Goal: Task Accomplishment & Management: Use online tool/utility

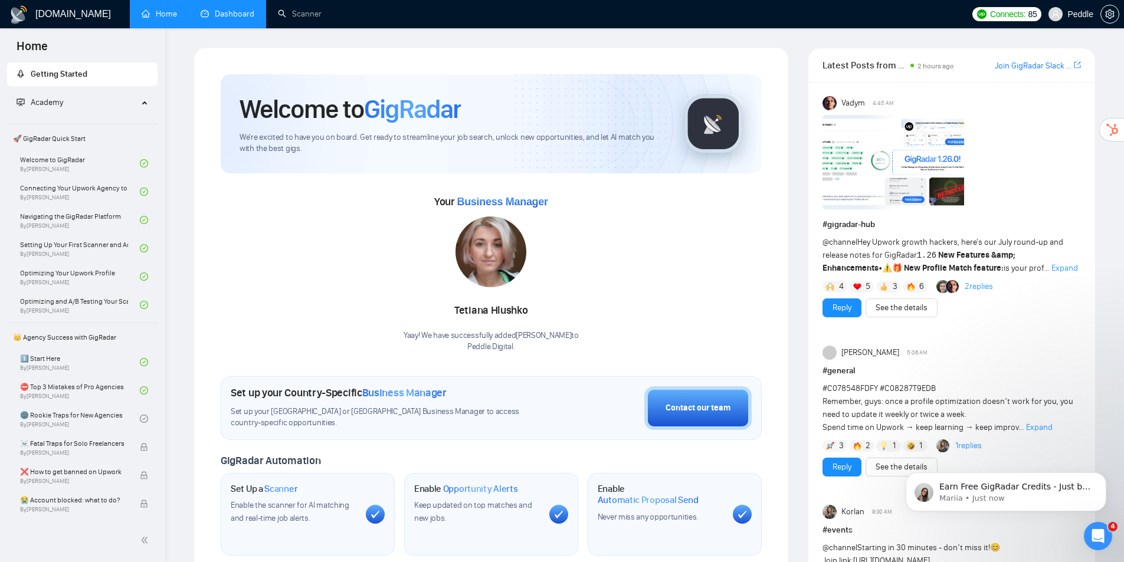
click at [239, 15] on link "Dashboard" at bounding box center [228, 14] width 54 height 10
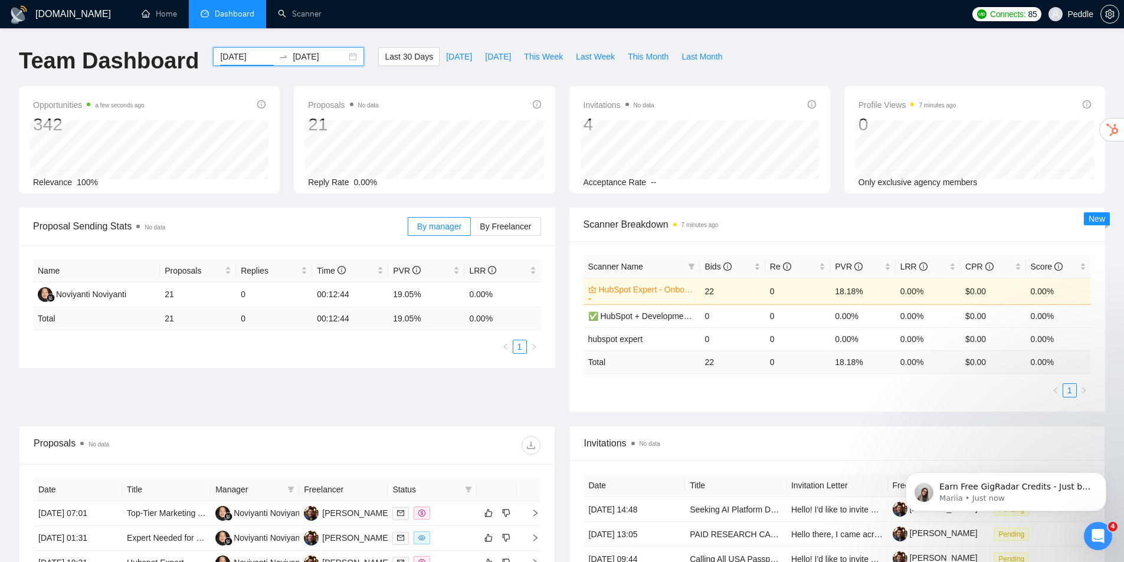
click at [226, 58] on input "[DATE]" at bounding box center [247, 56] width 54 height 13
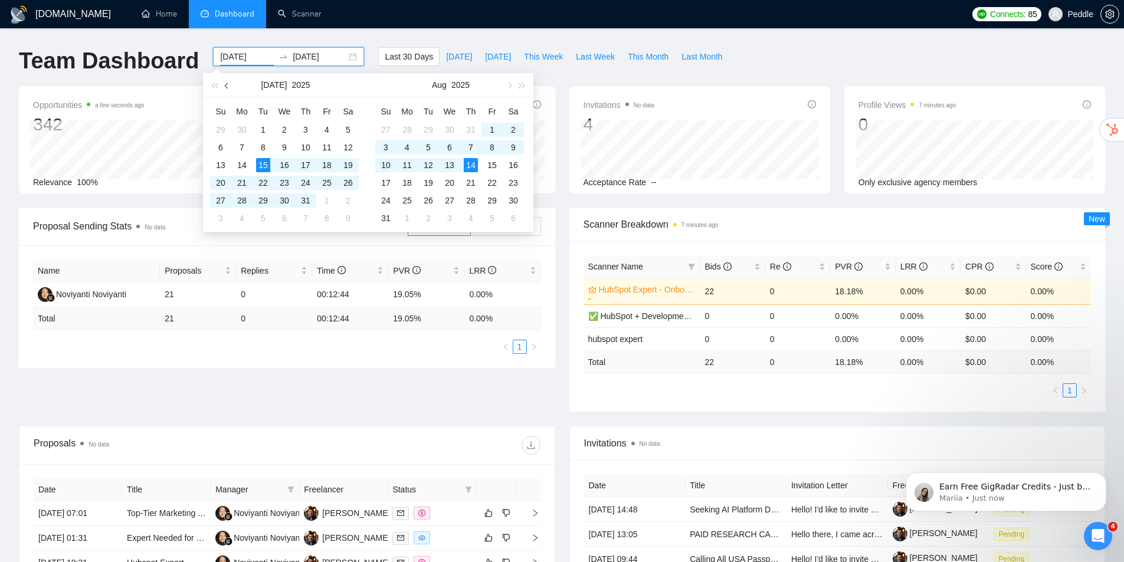
click at [226, 85] on span "button" at bounding box center [228, 86] width 6 height 6
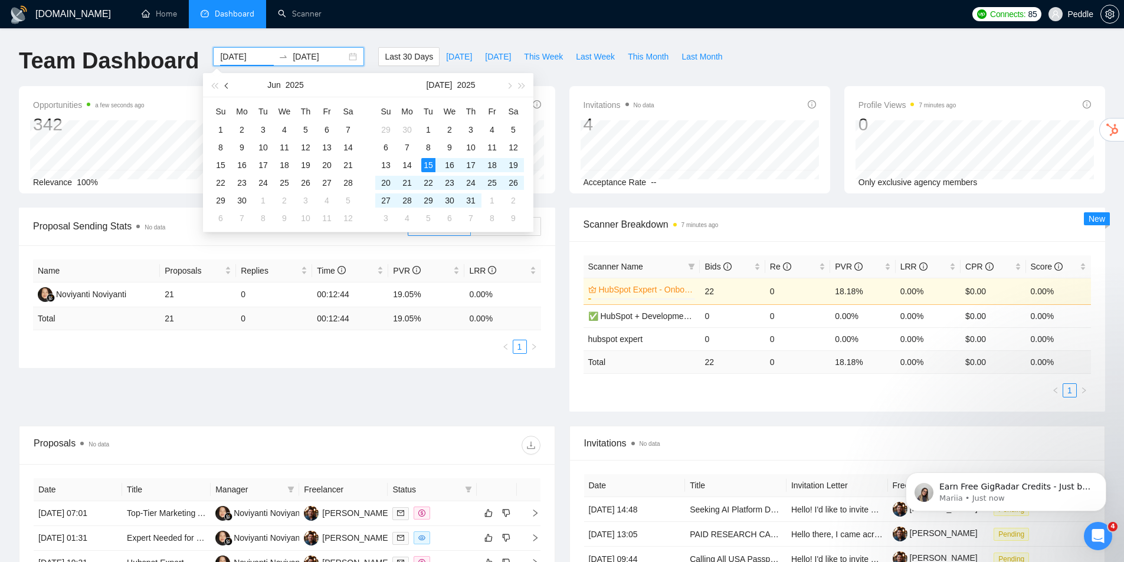
click at [226, 85] on span "button" at bounding box center [228, 86] width 6 height 6
type input "[DATE]"
click at [235, 144] on div "5" at bounding box center [242, 147] width 14 height 14
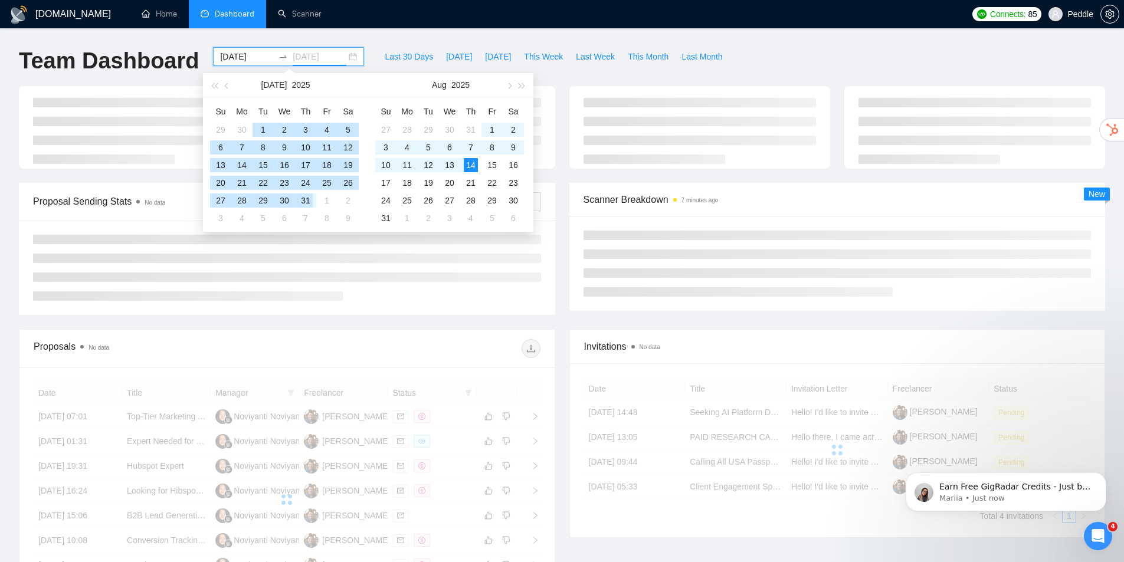
type input "[DATE]"
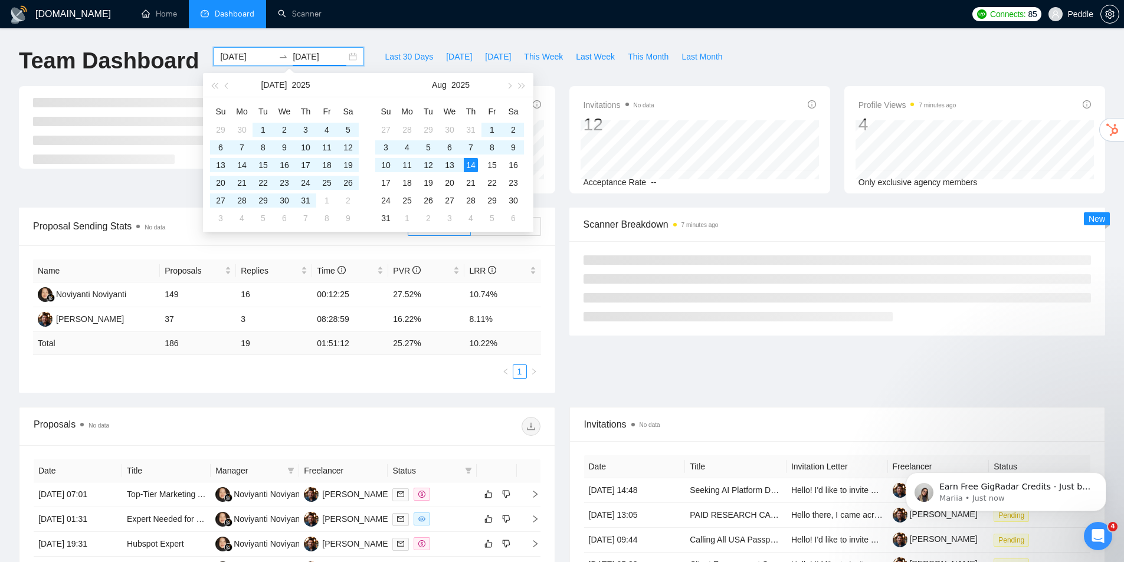
click at [372, 40] on div "[DOMAIN_NAME] Home Dashboard Scanner Connects: 85 Peddle Team Dashboard [DATE] …" at bounding box center [562, 436] width 1124 height 873
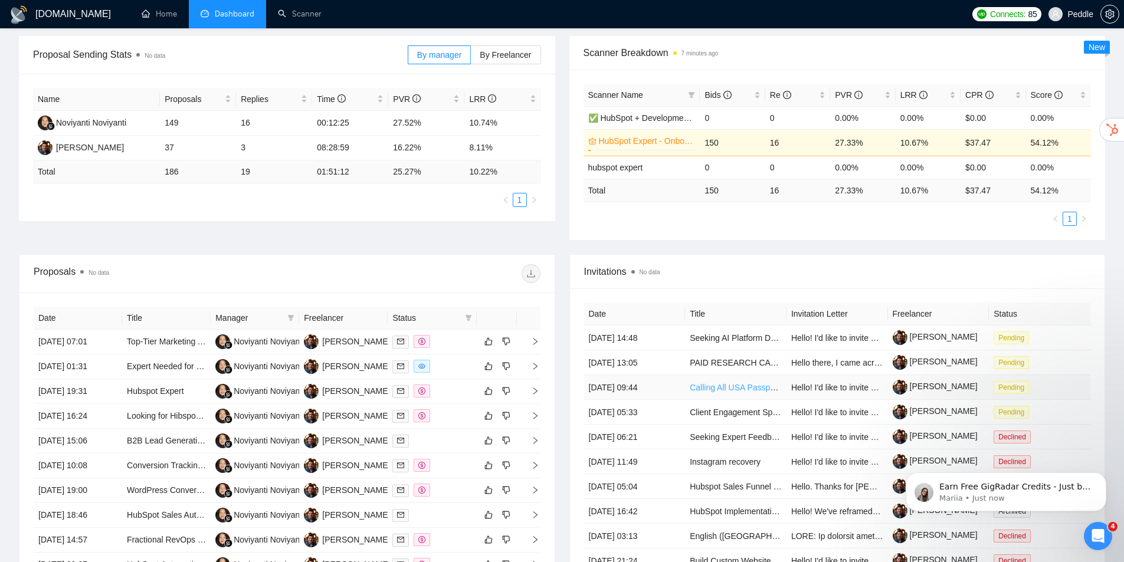
drag, startPoint x: 790, startPoint y: 403, endPoint x: 773, endPoint y: 387, distance: 23.4
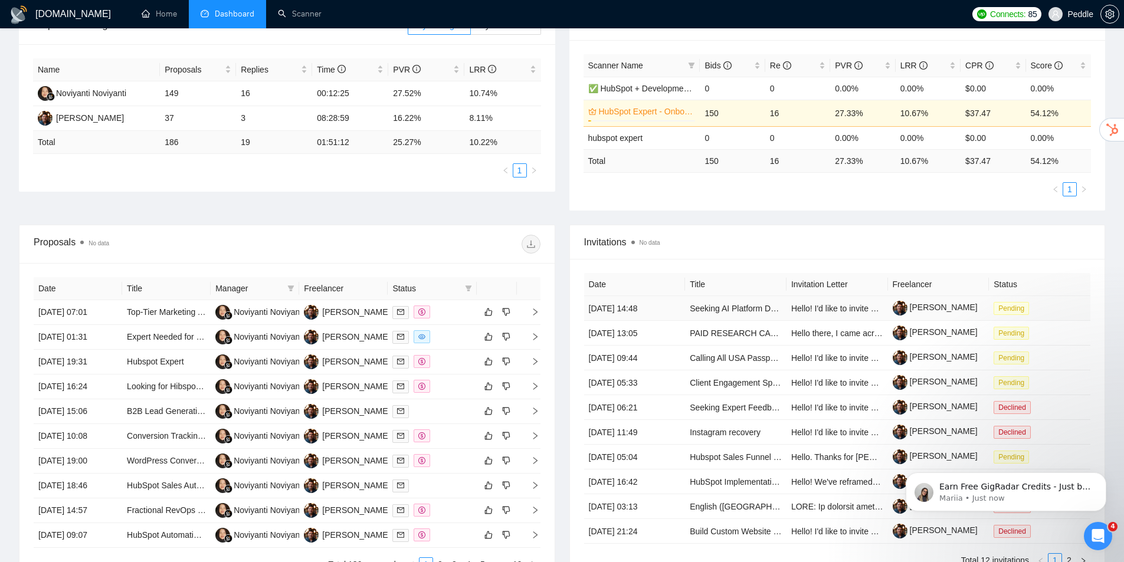
scroll to position [238, 0]
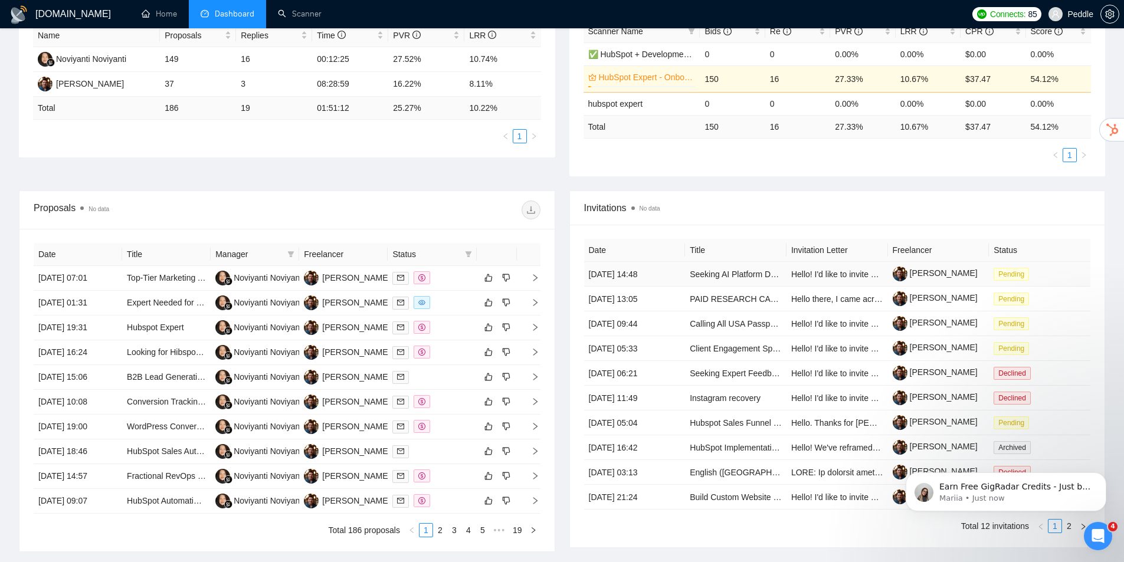
drag, startPoint x: 657, startPoint y: 269, endPoint x: 674, endPoint y: 270, distance: 16.6
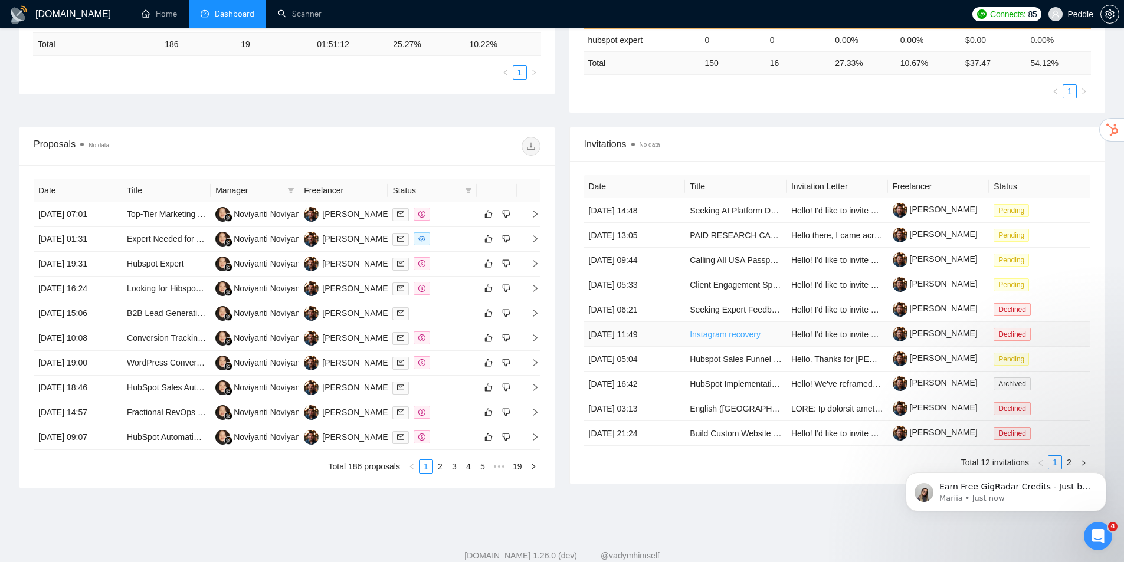
scroll to position [330, 0]
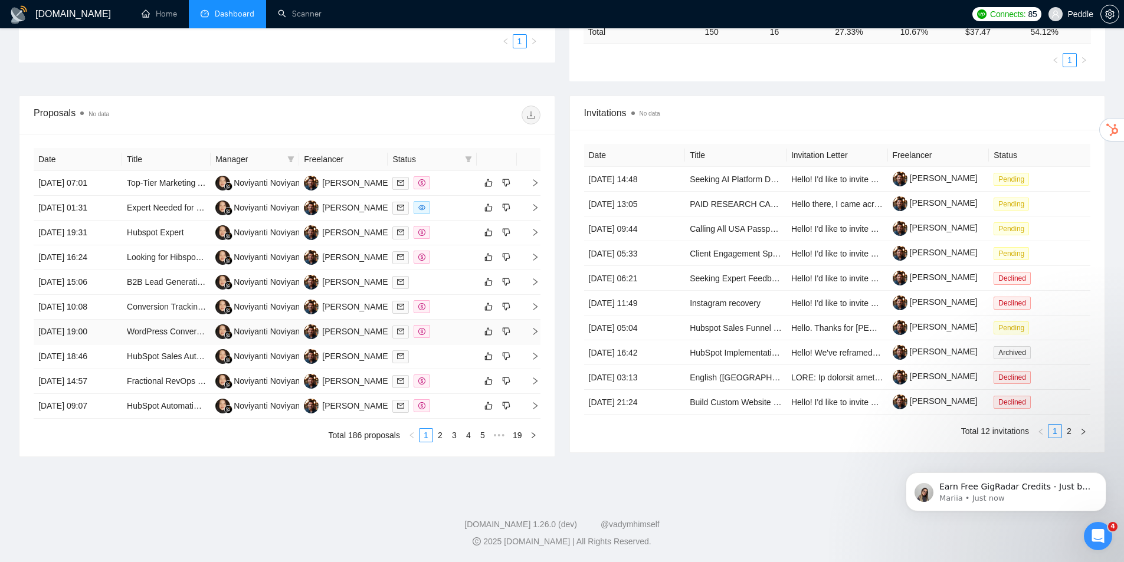
drag, startPoint x: 668, startPoint y: 192, endPoint x: 580, endPoint y: 439, distance: 262.3
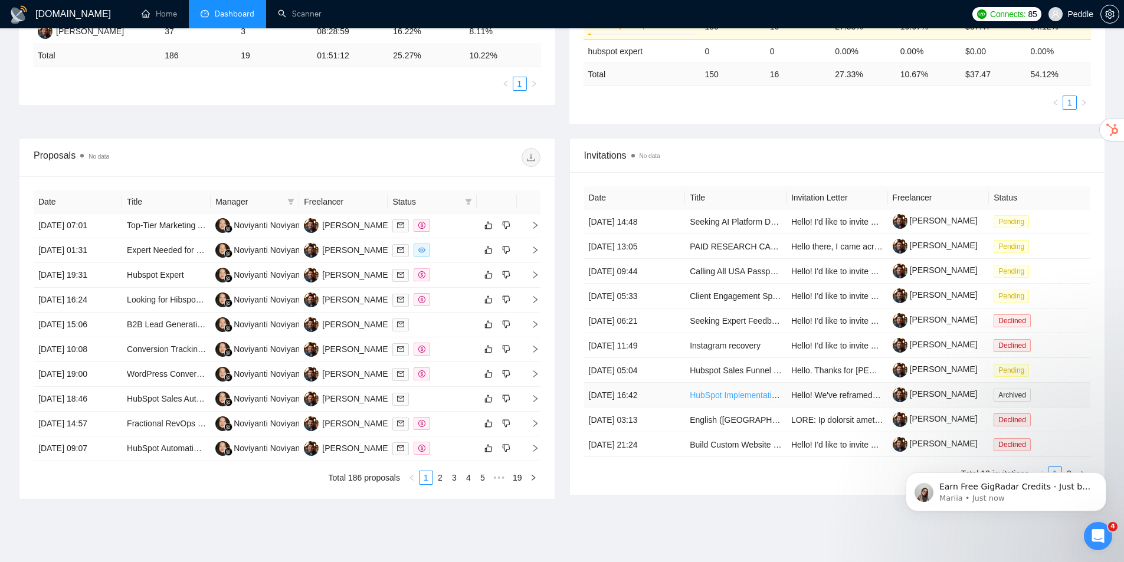
drag, startPoint x: 671, startPoint y: 459, endPoint x: 712, endPoint y: 398, distance: 74.4
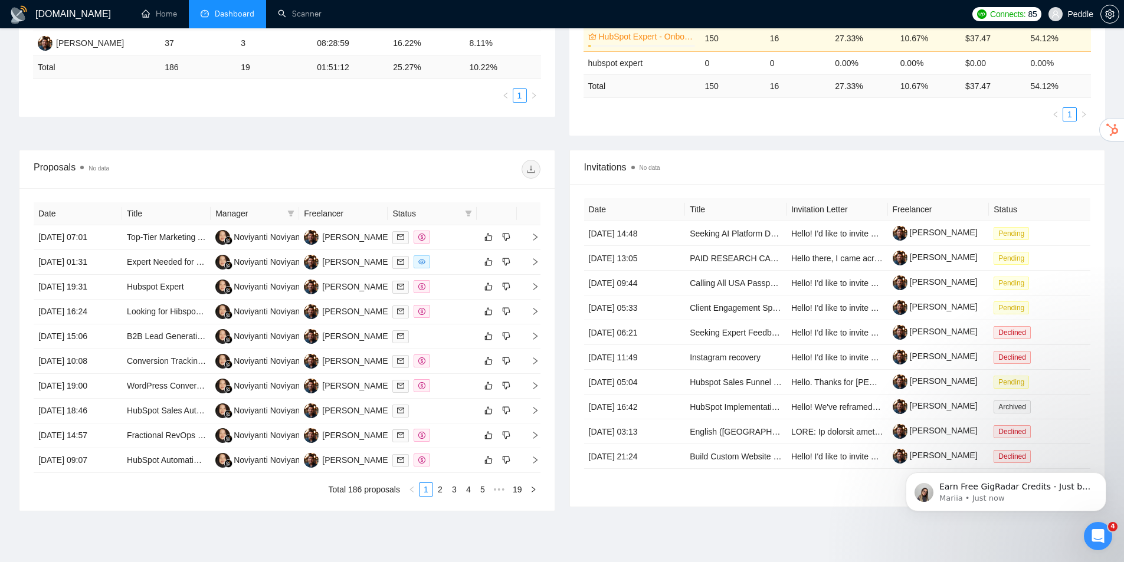
drag, startPoint x: 320, startPoint y: 173, endPoint x: 261, endPoint y: 216, distance: 73.4
click at [439, 488] on link "2" at bounding box center [439, 490] width 13 height 13
click at [426, 488] on link "1" at bounding box center [425, 490] width 13 height 13
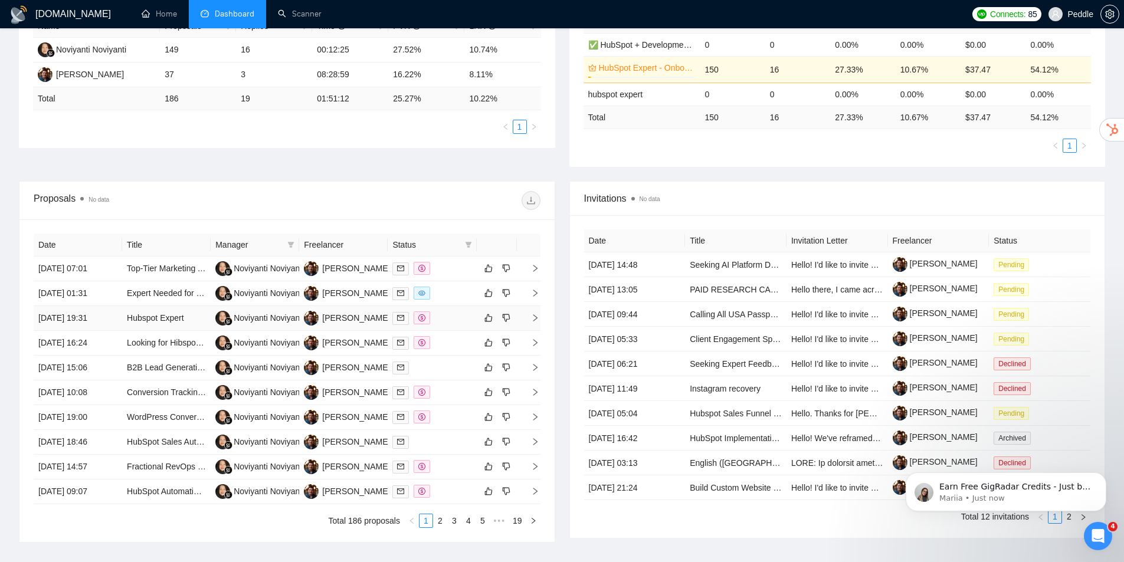
scroll to position [195, 0]
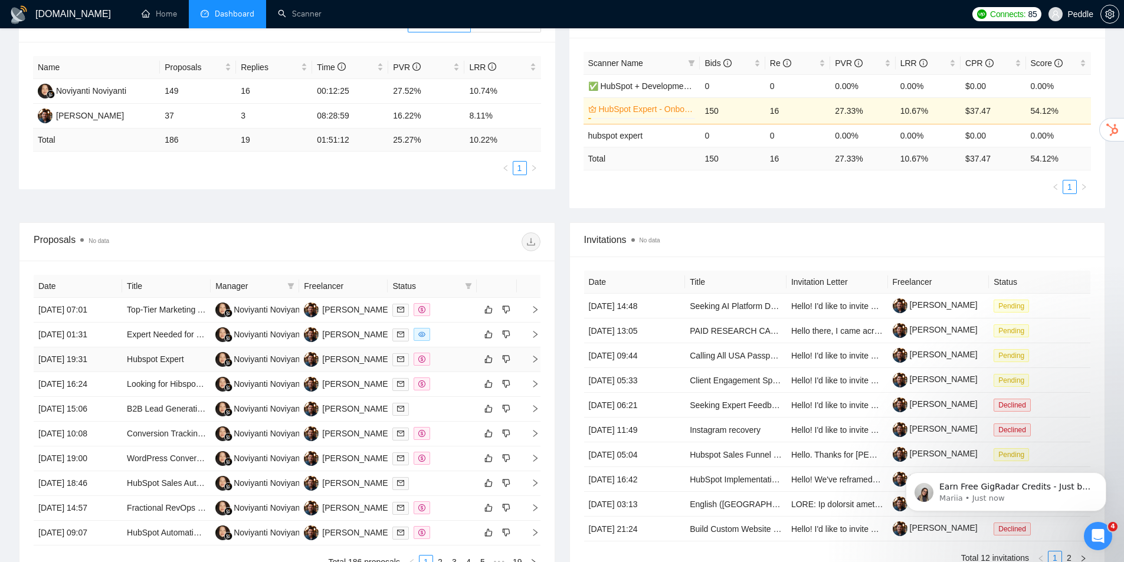
drag, startPoint x: 351, startPoint y: 370, endPoint x: 359, endPoint y: 293, distance: 77.6
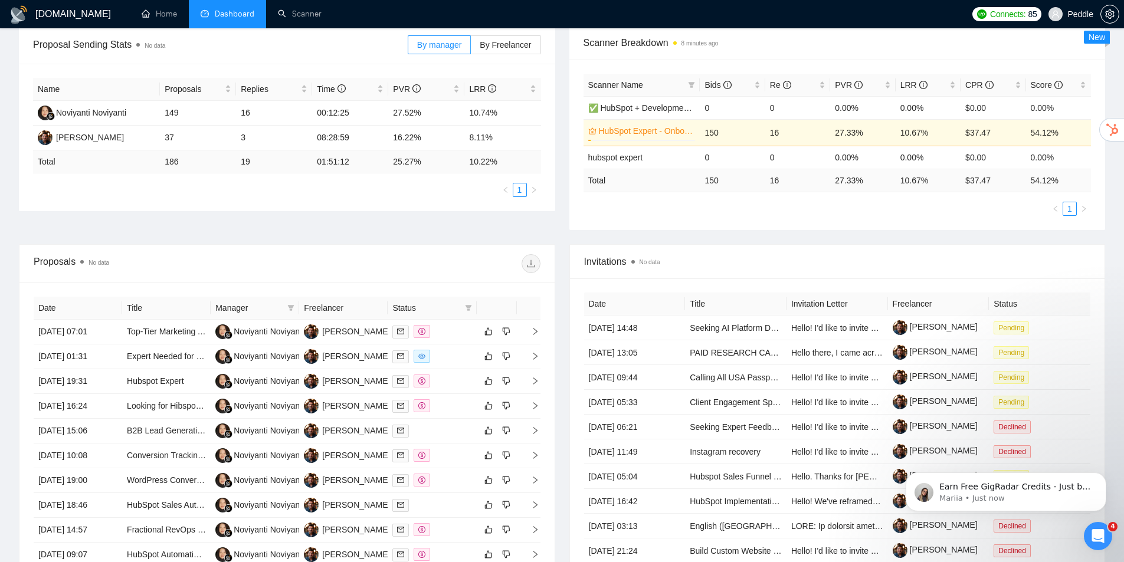
scroll to position [169, 0]
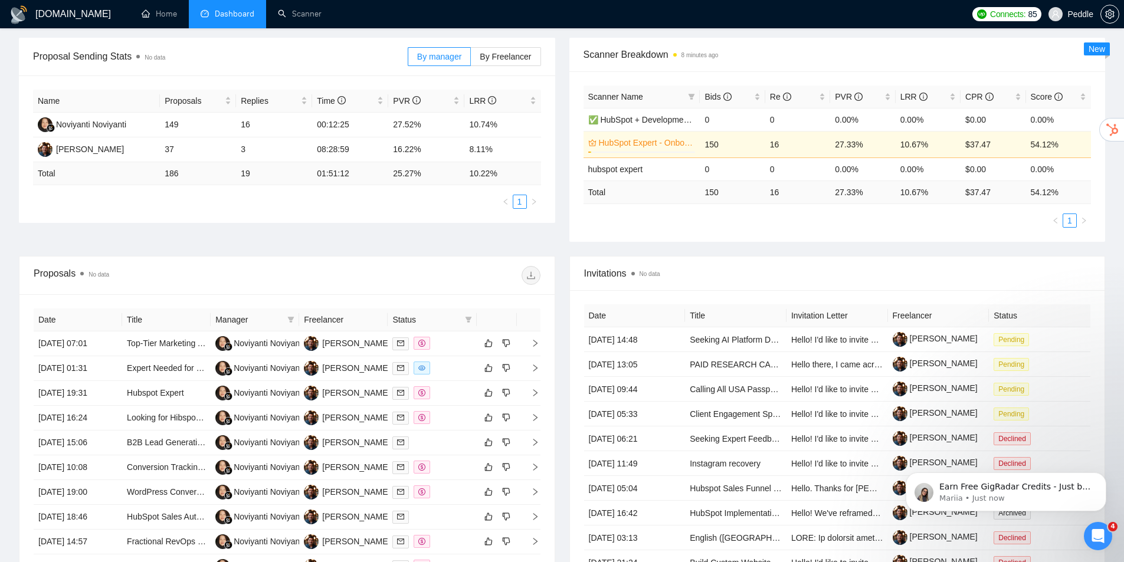
drag, startPoint x: 357, startPoint y: 251, endPoint x: 374, endPoint y: 202, distance: 52.2
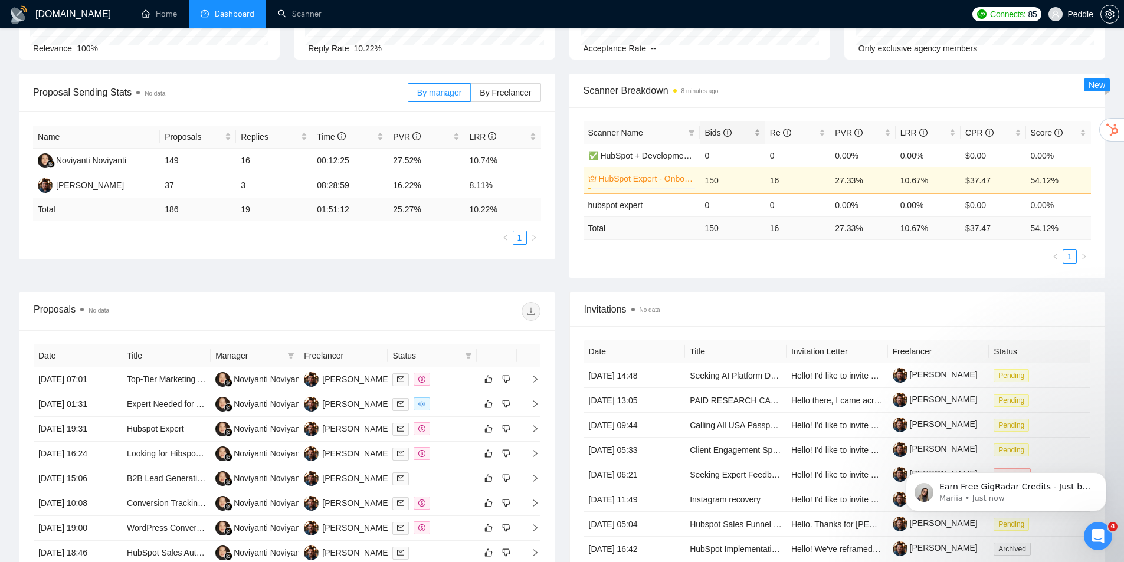
drag, startPoint x: 637, startPoint y: 250, endPoint x: 709, endPoint y: 201, distance: 87.4
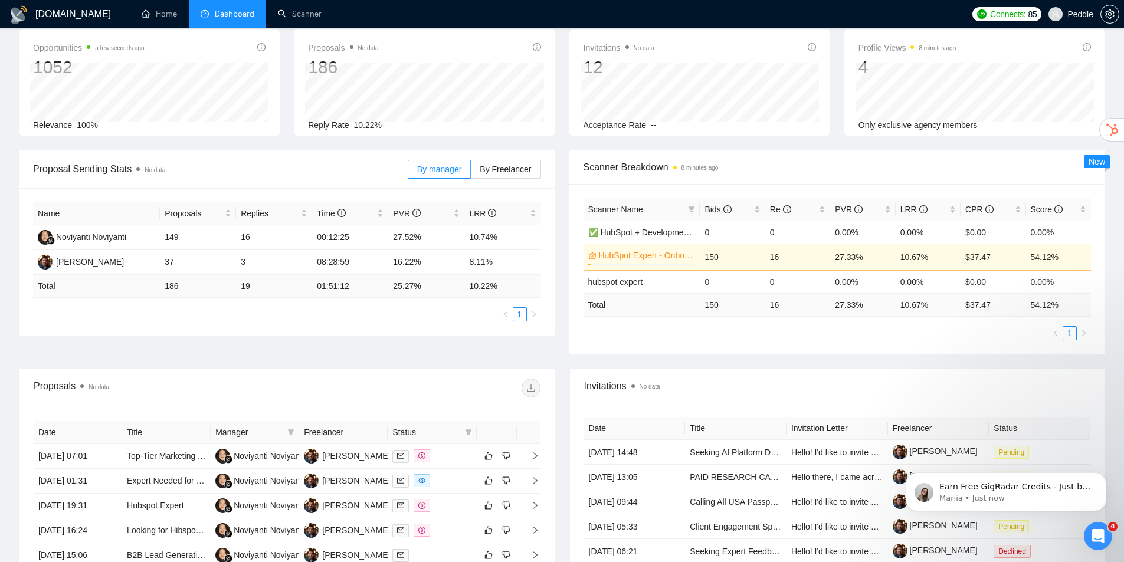
scroll to position [0, 0]
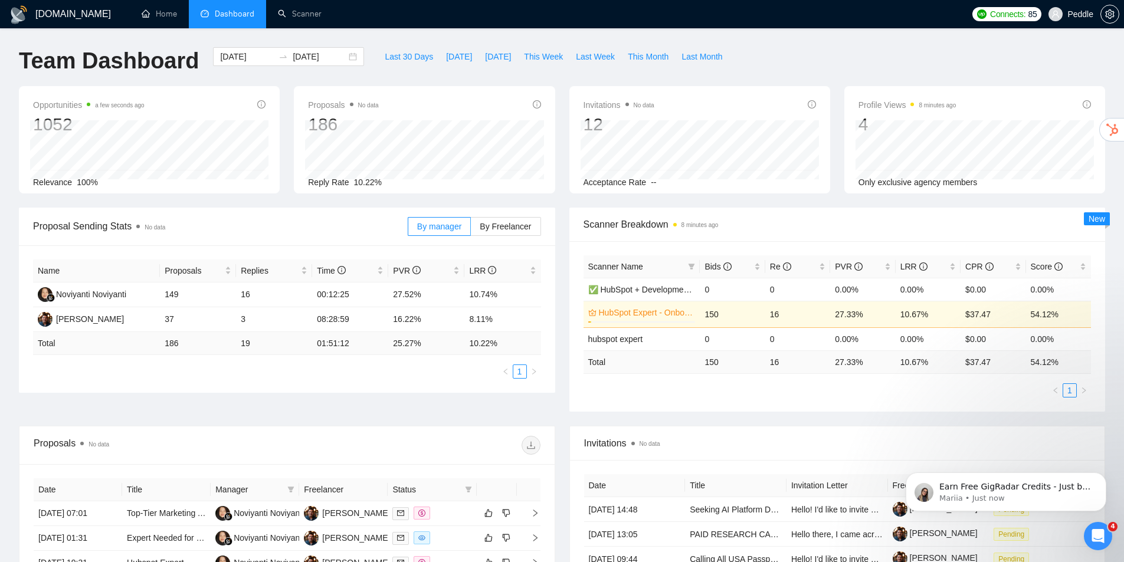
drag, startPoint x: 613, startPoint y: 335, endPoint x: 696, endPoint y: 185, distance: 171.9
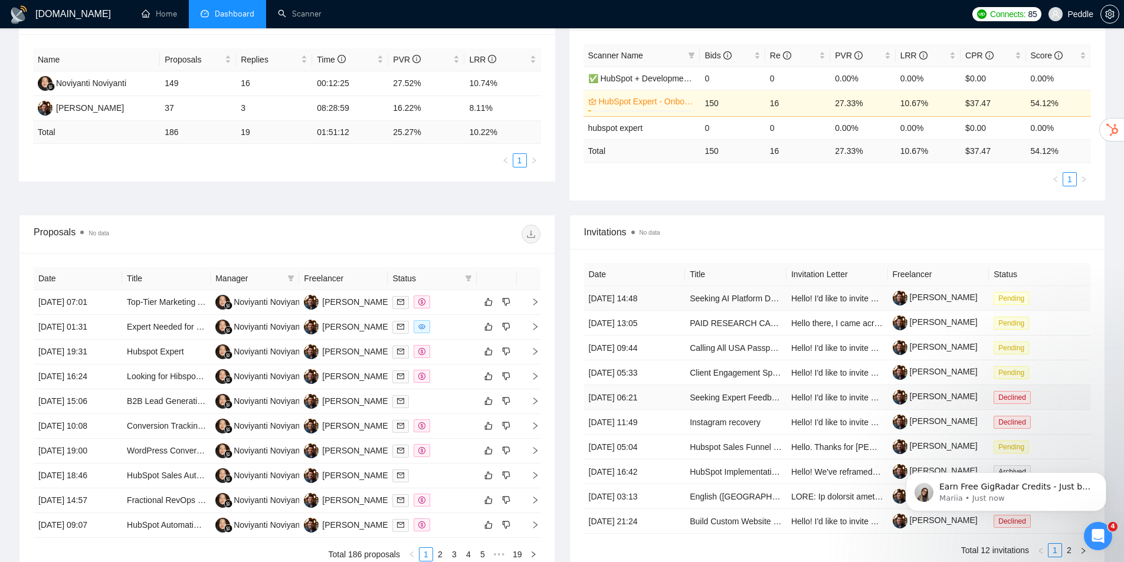
drag, startPoint x: 861, startPoint y: 406, endPoint x: 840, endPoint y: 393, distance: 24.6
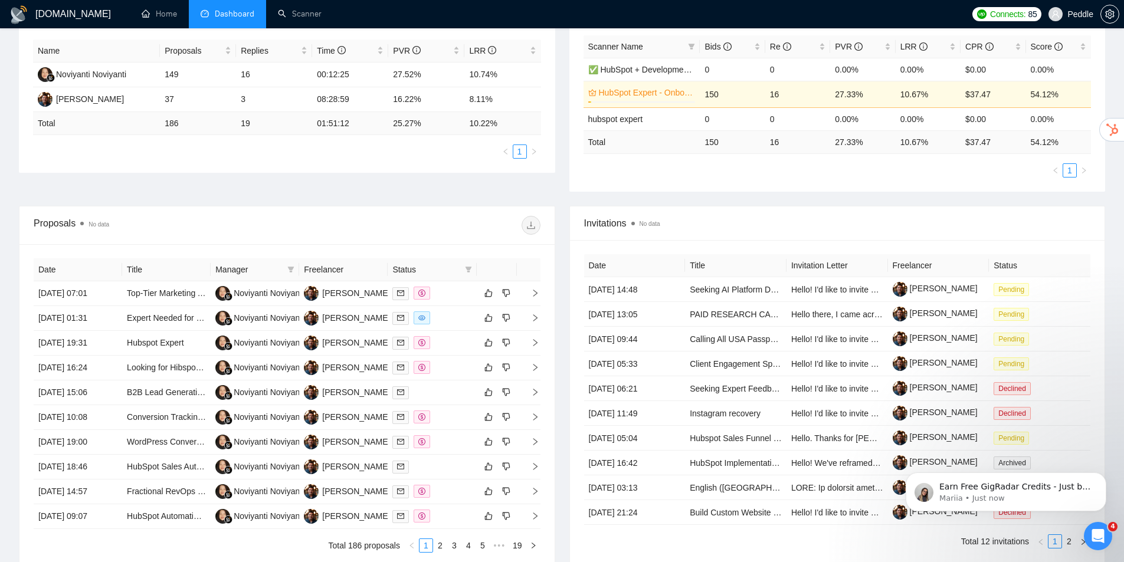
drag, startPoint x: 761, startPoint y: 333, endPoint x: 756, endPoint y: 209, distance: 124.5
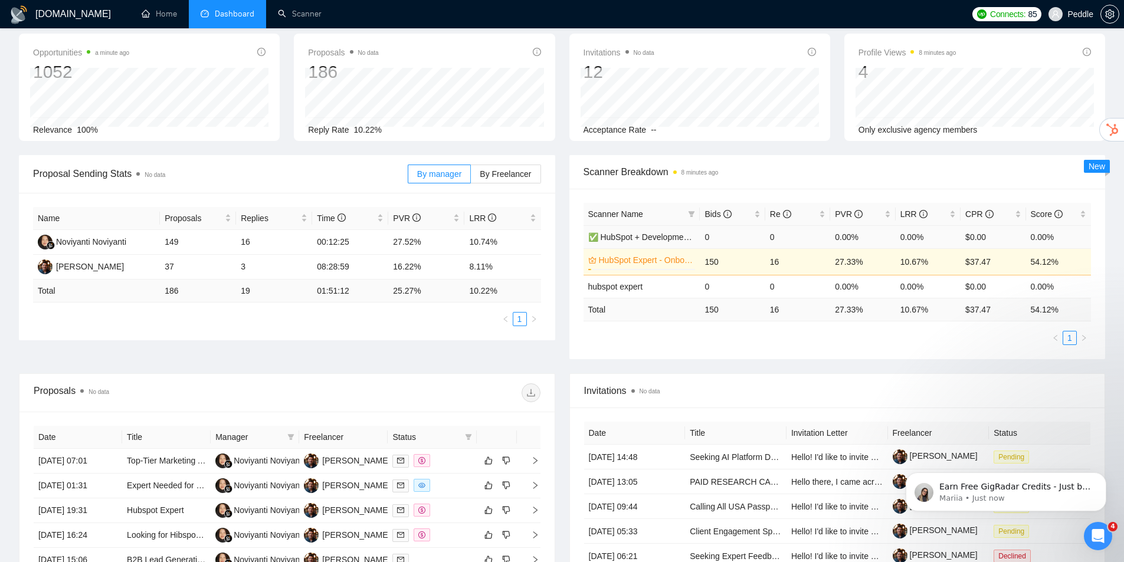
scroll to position [0, 0]
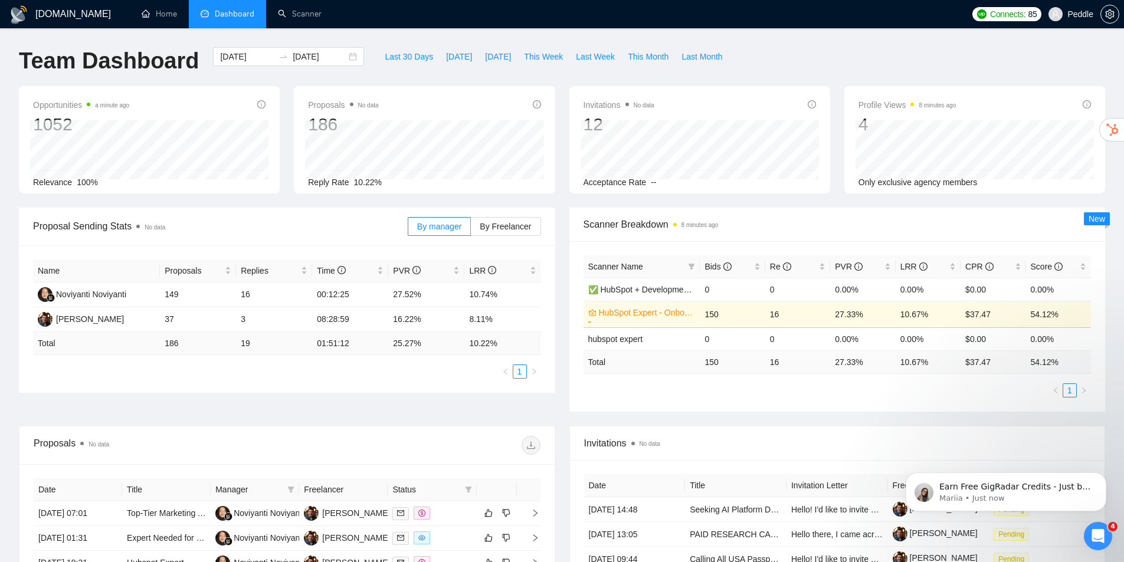
drag, startPoint x: 776, startPoint y: 210, endPoint x: 787, endPoint y: 107, distance: 103.8
click at [726, 269] on icon "info-circle" at bounding box center [727, 266] width 8 height 8
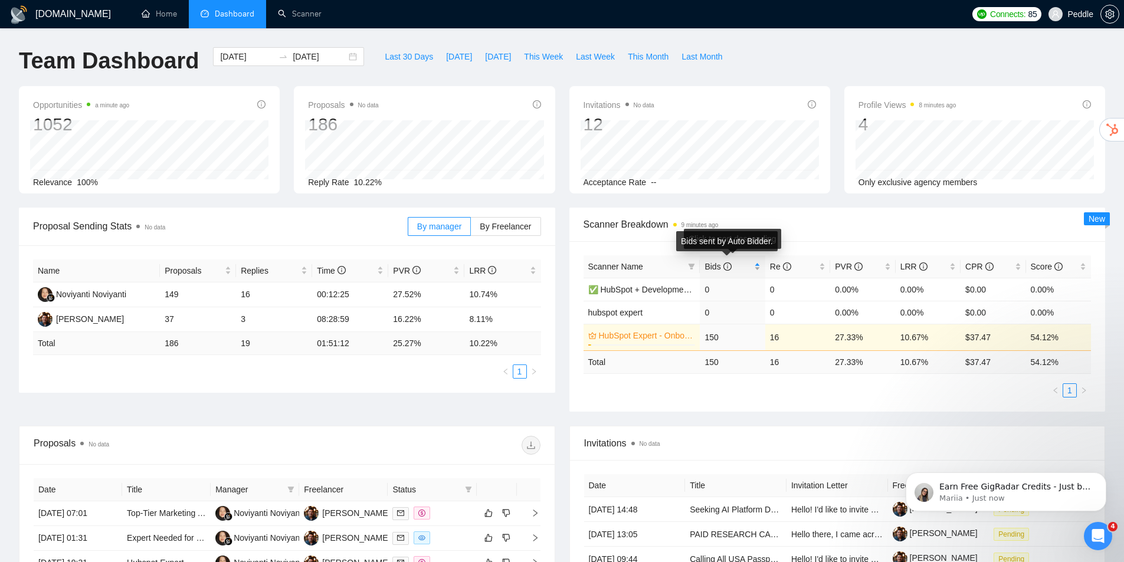
click at [724, 267] on icon "info-circle" at bounding box center [727, 266] width 8 height 8
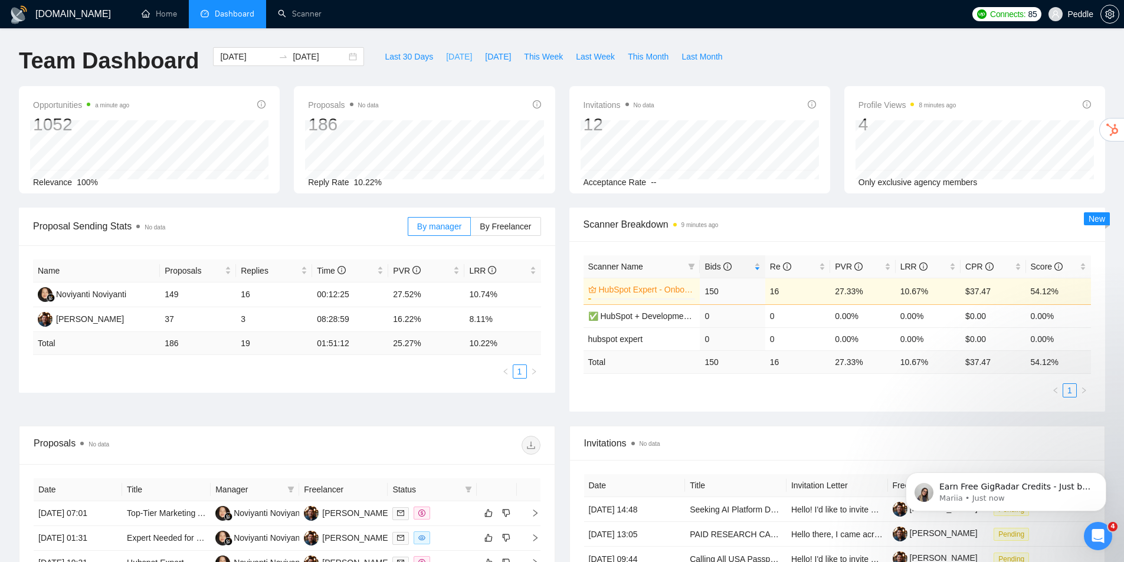
click at [450, 58] on span "[DATE]" at bounding box center [459, 56] width 26 height 13
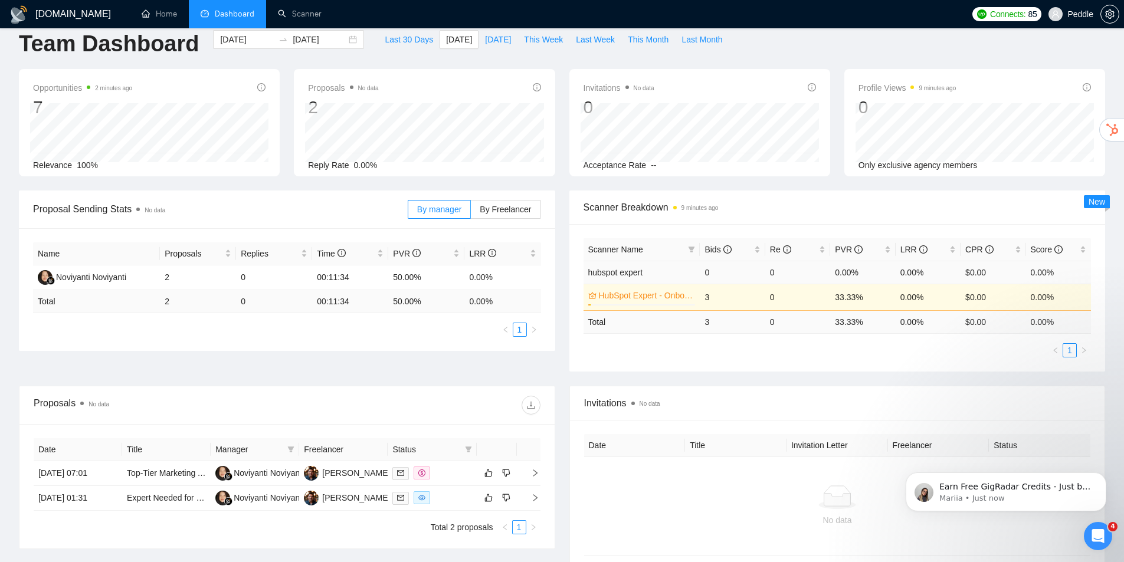
scroll to position [109, 0]
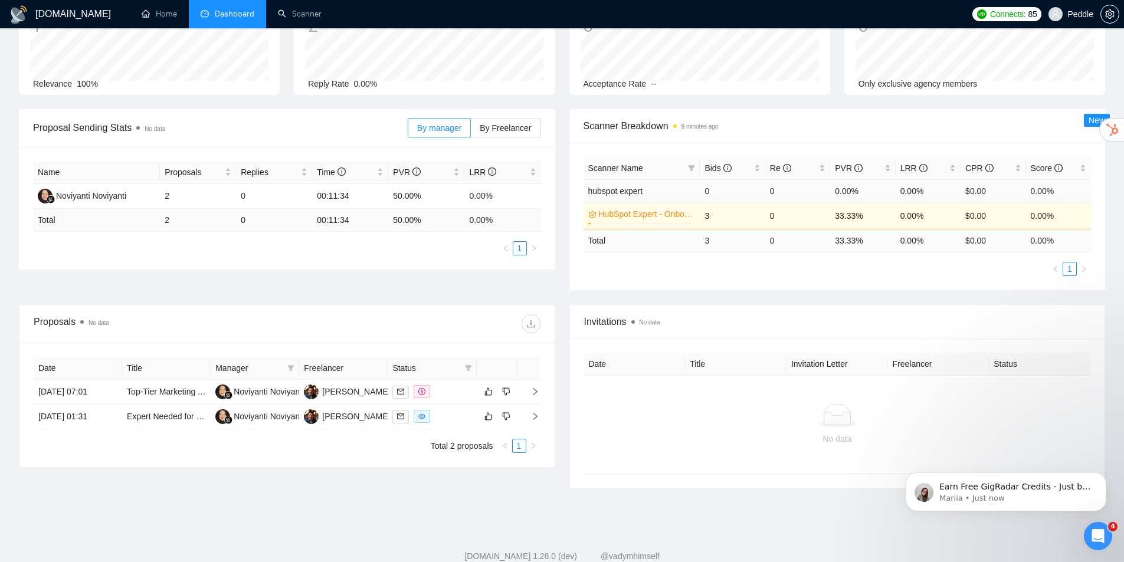
drag, startPoint x: 848, startPoint y: 241, endPoint x: 860, endPoint y: 254, distance: 17.9
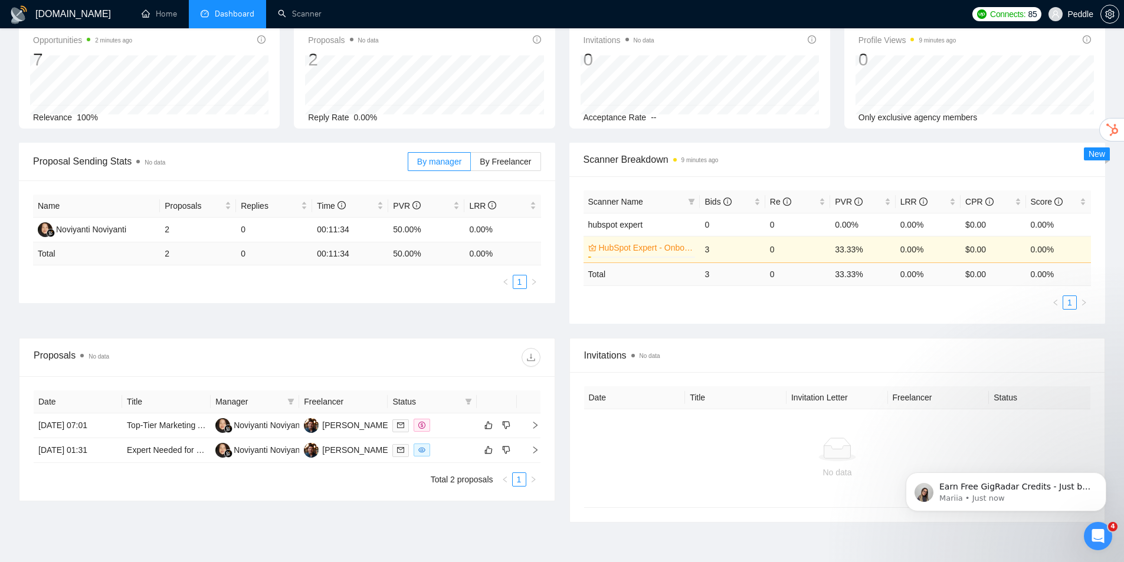
scroll to position [14, 0]
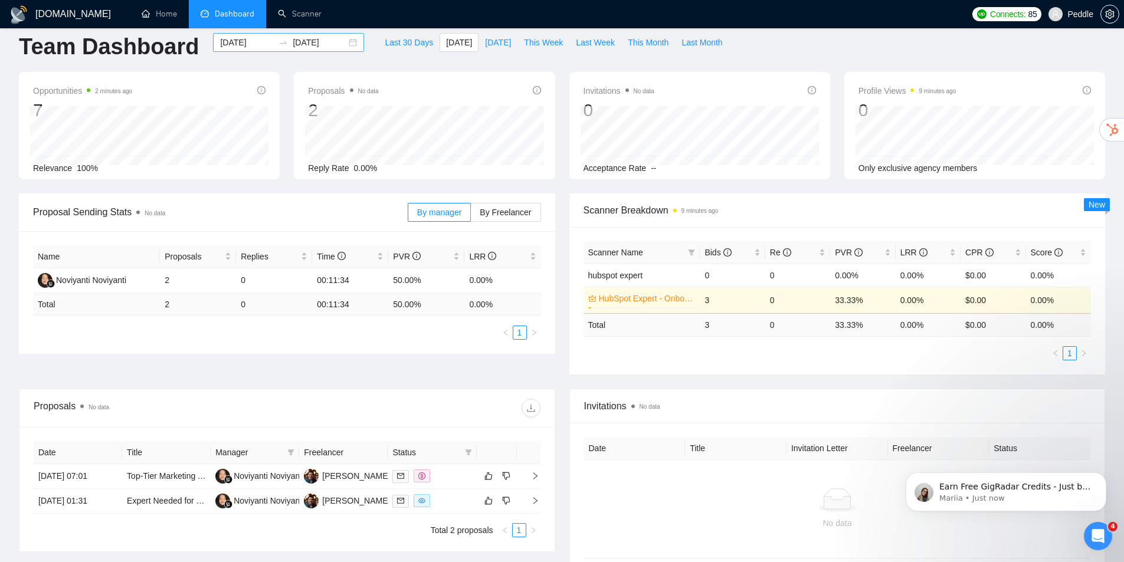
drag, startPoint x: 303, startPoint y: 95, endPoint x: 330, endPoint y: 55, distance: 47.6
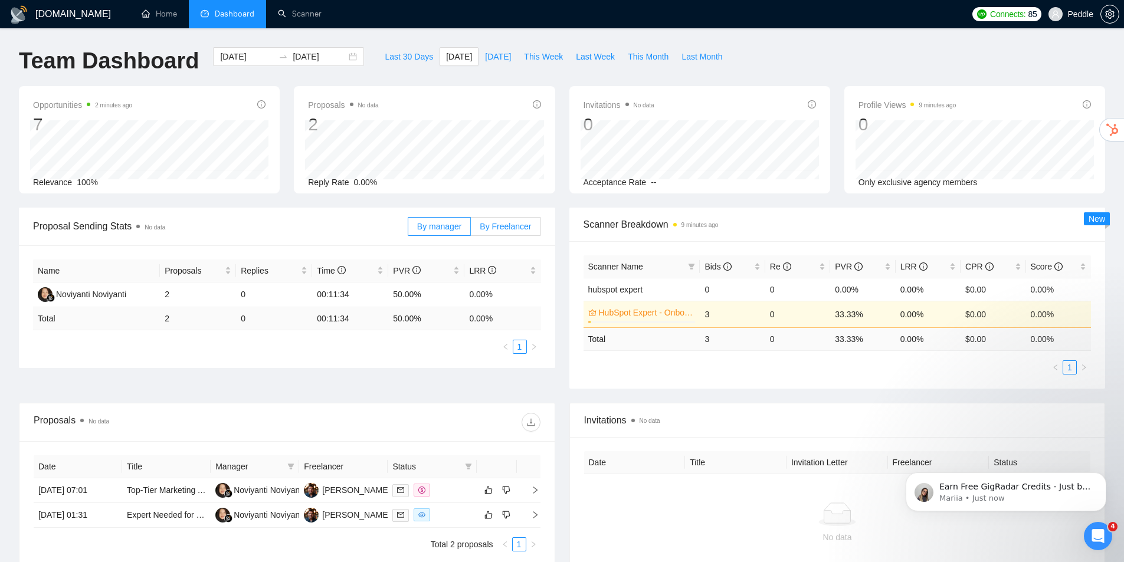
click at [485, 231] on span "By Freelancer" at bounding box center [504, 226] width 51 height 9
click at [471, 229] on input "By Freelancer" at bounding box center [471, 229] width 0 height 0
click at [424, 226] on span "By manager" at bounding box center [439, 226] width 44 height 9
click at [234, 57] on input "[DATE]" at bounding box center [247, 56] width 54 height 13
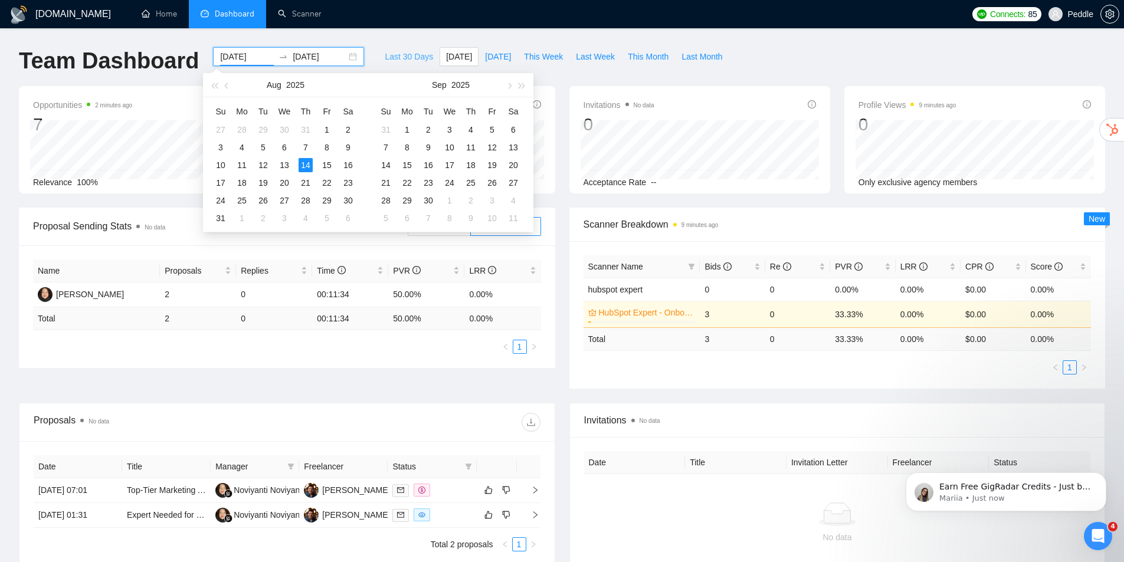
click at [409, 57] on span "Last 30 Days" at bounding box center [409, 56] width 48 height 13
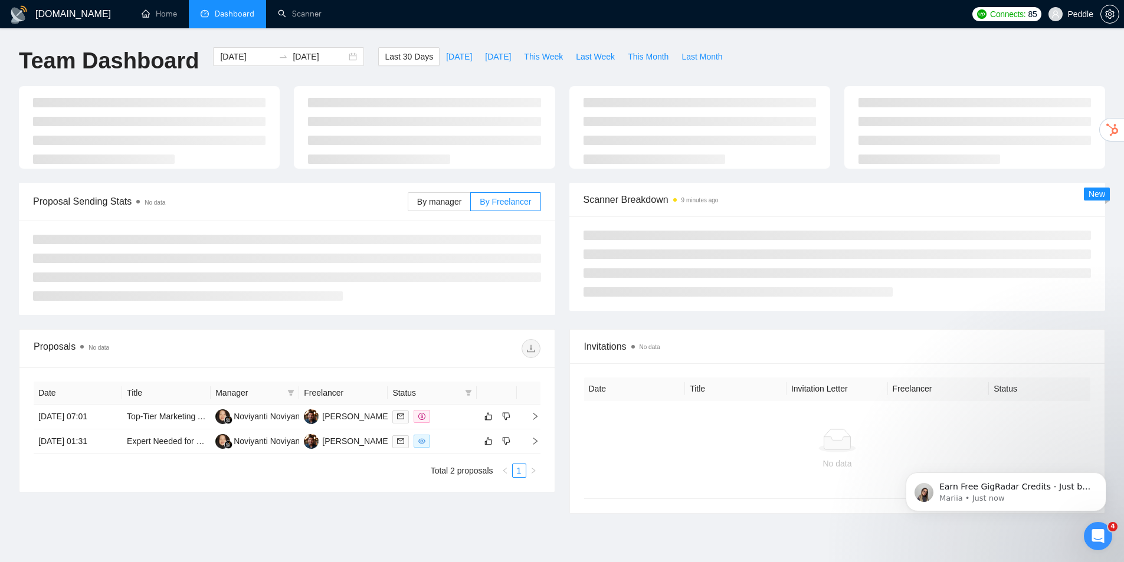
type input "[DATE]"
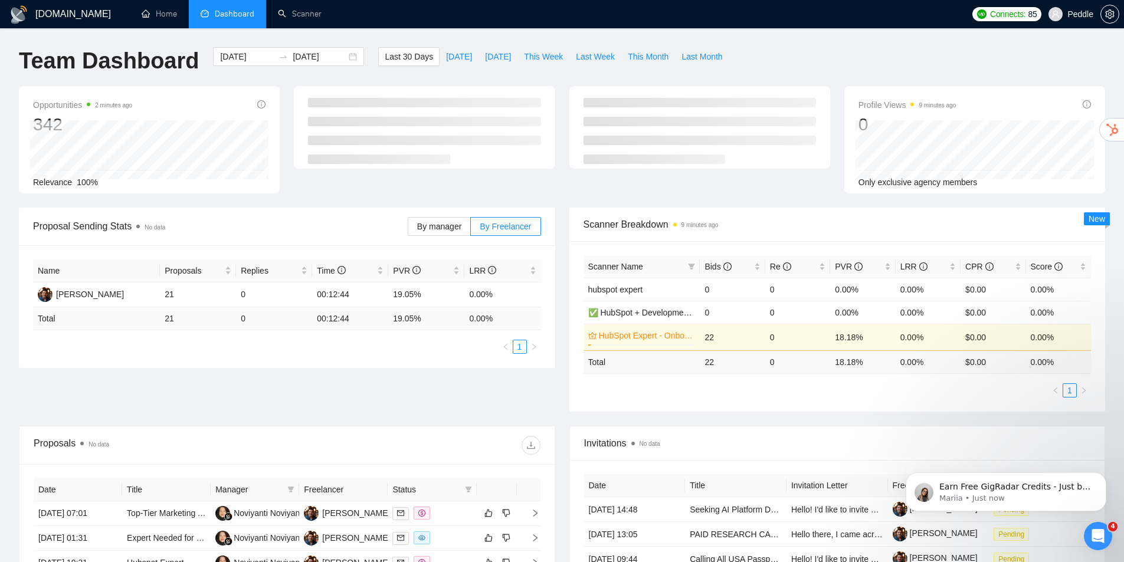
drag, startPoint x: 552, startPoint y: 228, endPoint x: 576, endPoint y: 281, distance: 58.3
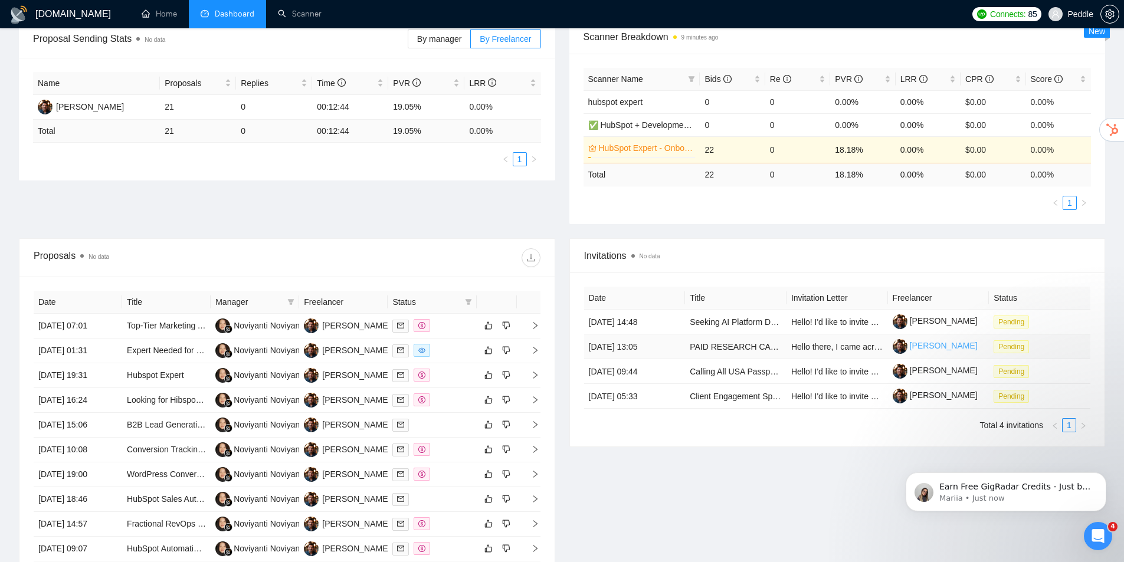
drag, startPoint x: 598, startPoint y: 360, endPoint x: 944, endPoint y: 344, distance: 346.0
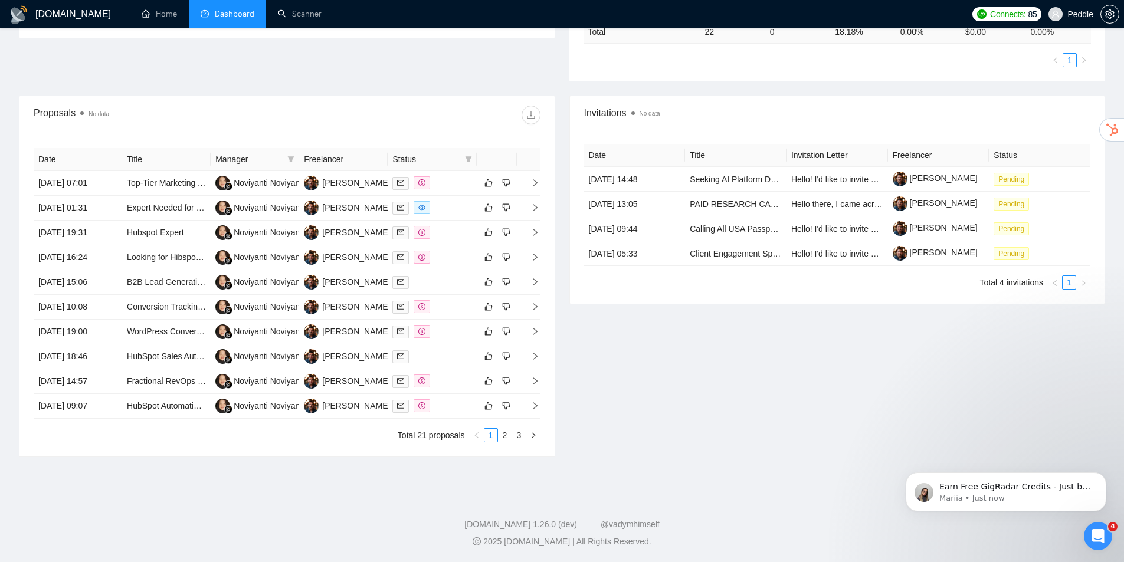
drag, startPoint x: 702, startPoint y: 281, endPoint x: 550, endPoint y: 318, distance: 156.6
click at [505, 435] on link "2" at bounding box center [504, 435] width 13 height 13
click at [518, 433] on link "3" at bounding box center [519, 435] width 13 height 13
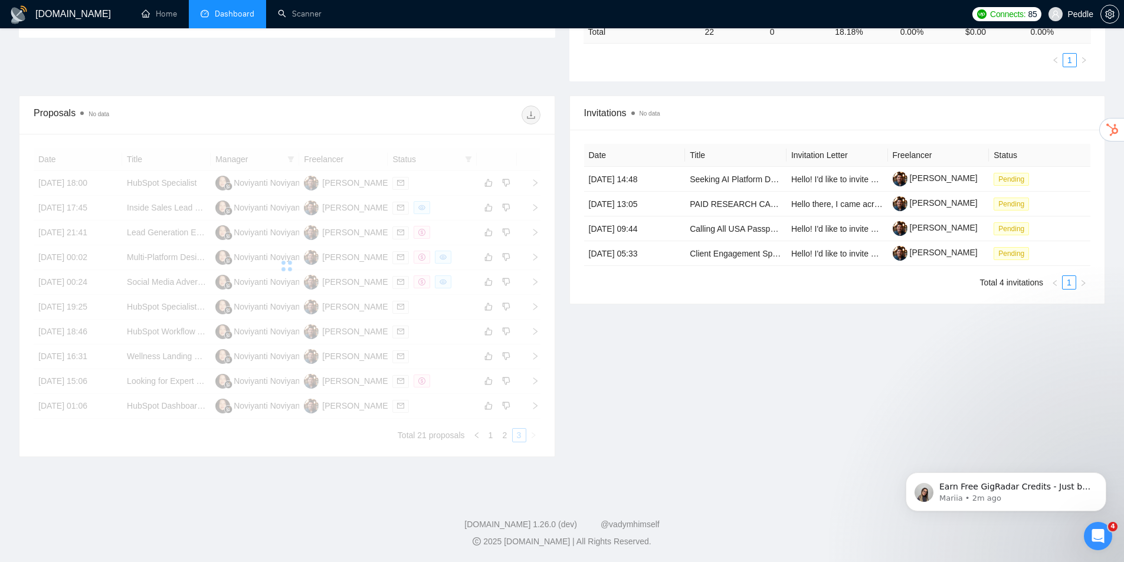
scroll to position [178, 0]
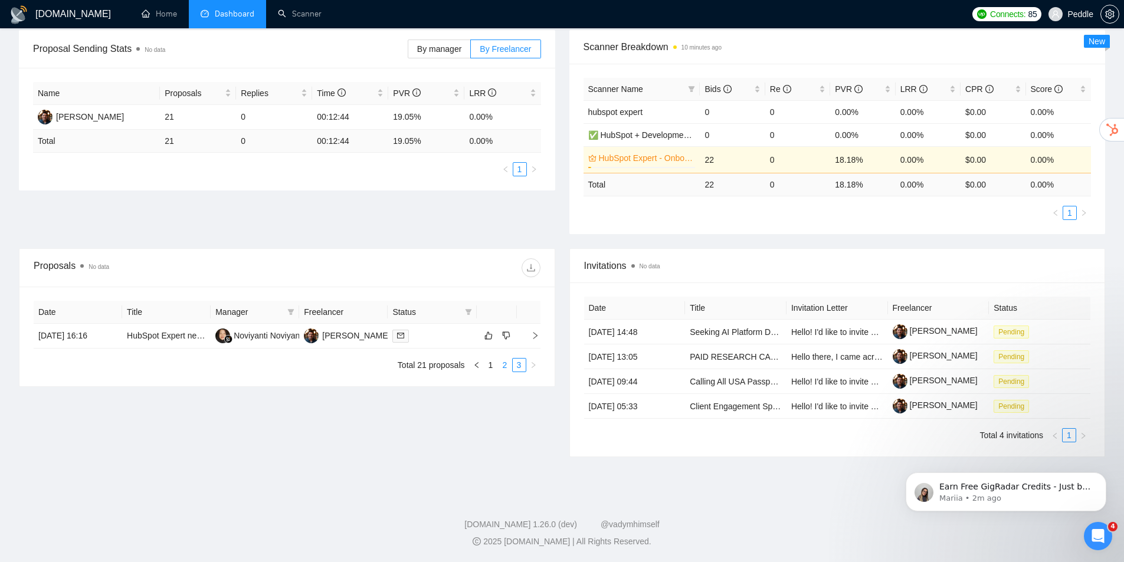
click at [502, 362] on link "2" at bounding box center [504, 365] width 13 height 13
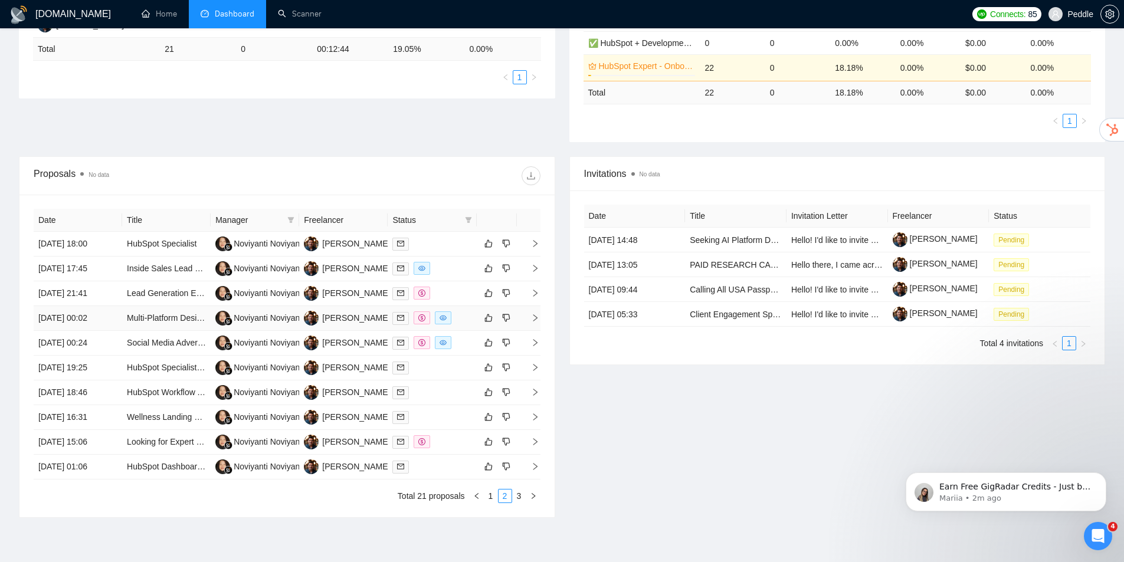
scroll to position [330, 0]
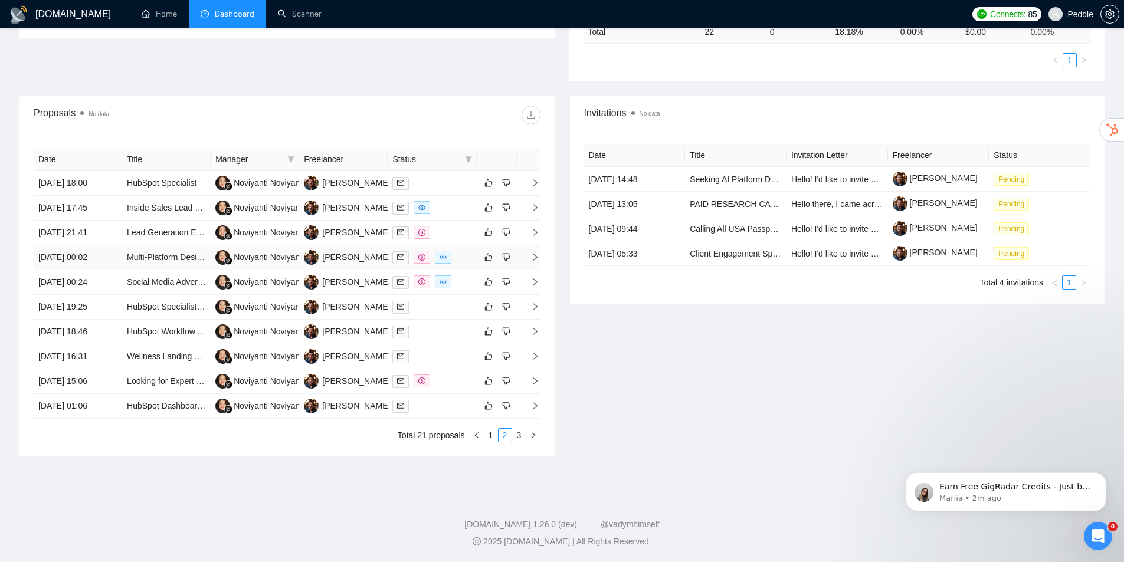
drag, startPoint x: 451, startPoint y: 260, endPoint x: 456, endPoint y: 263, distance: 6.4
click at [487, 435] on link "1" at bounding box center [490, 435] width 13 height 13
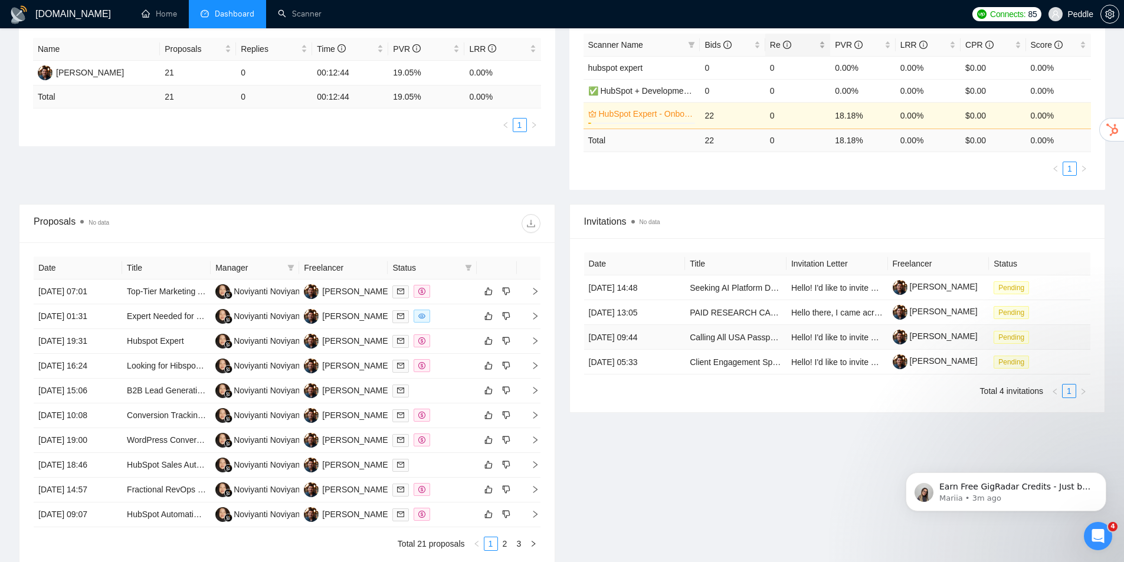
scroll to position [0, 0]
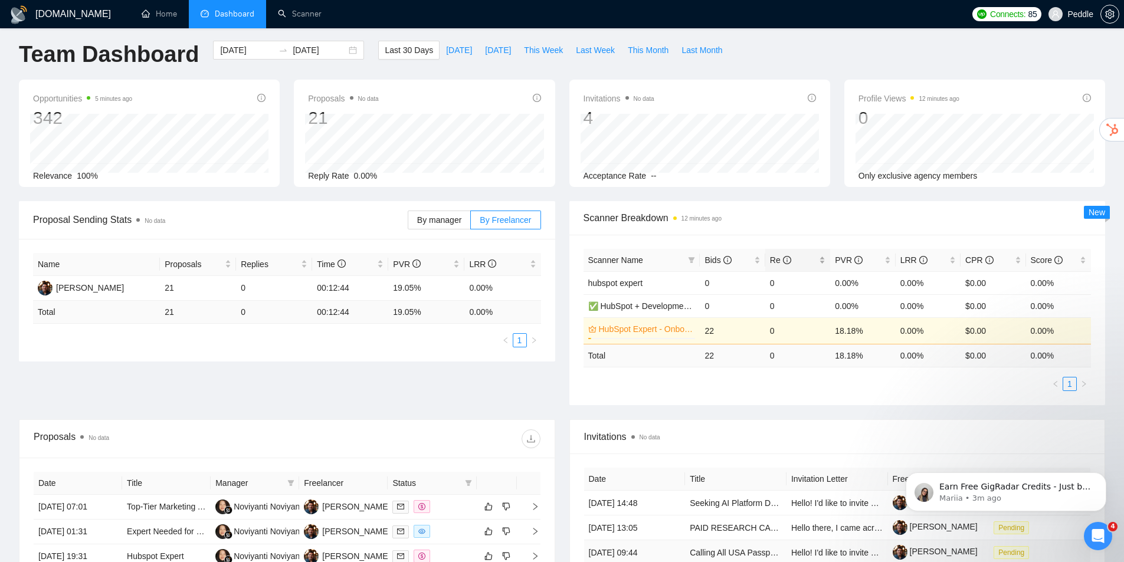
drag, startPoint x: 882, startPoint y: 470, endPoint x: 799, endPoint y: 261, distance: 224.5
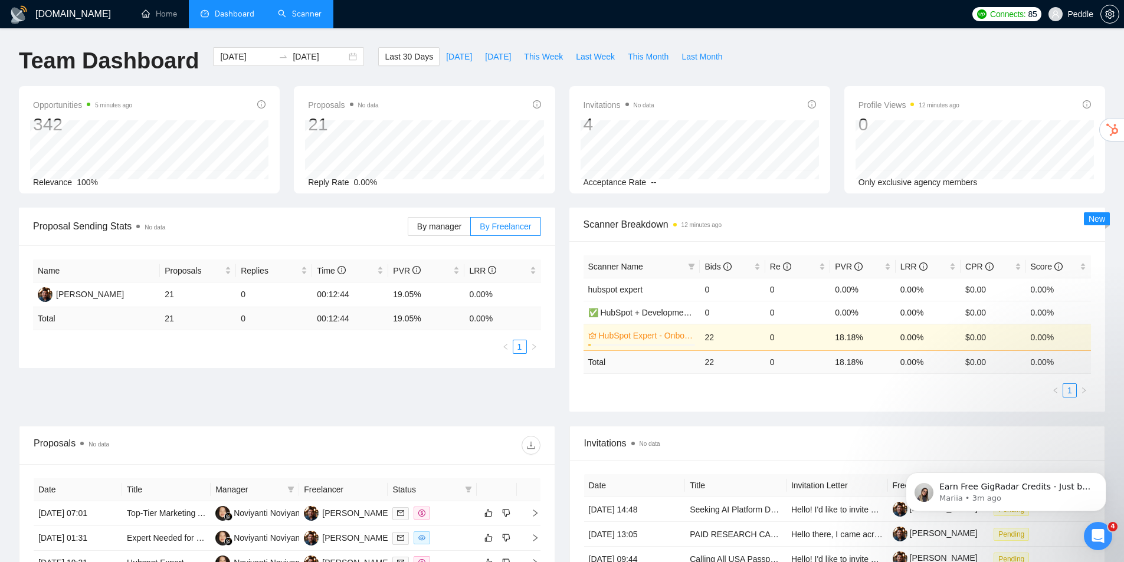
click at [304, 15] on link "Scanner" at bounding box center [300, 14] width 44 height 10
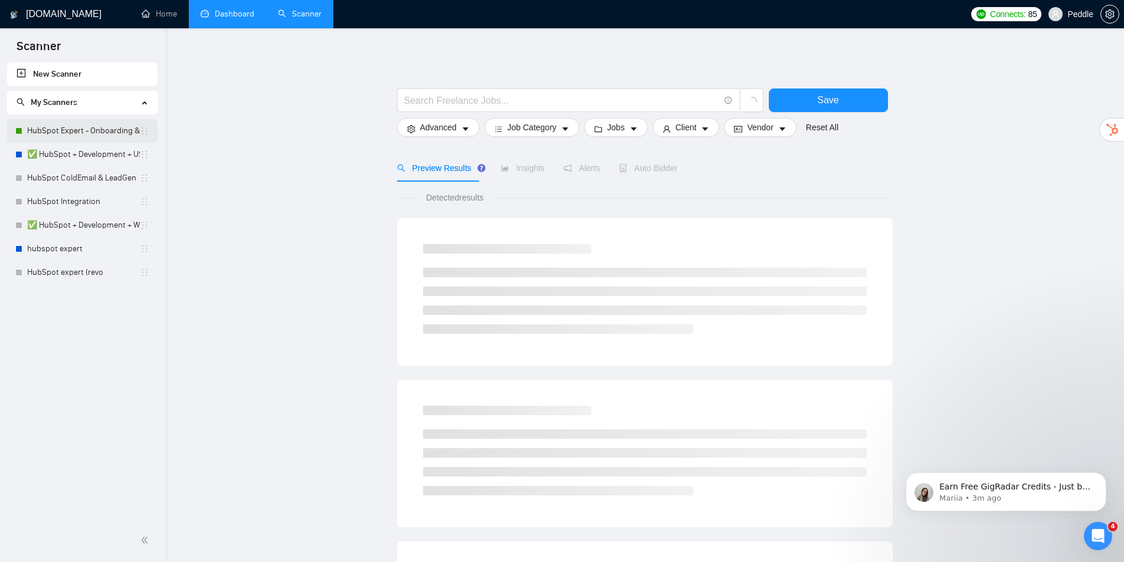
click at [100, 131] on link "HubSpot Expert - Onboarding & Implementation (OLD)" at bounding box center [83, 131] width 113 height 24
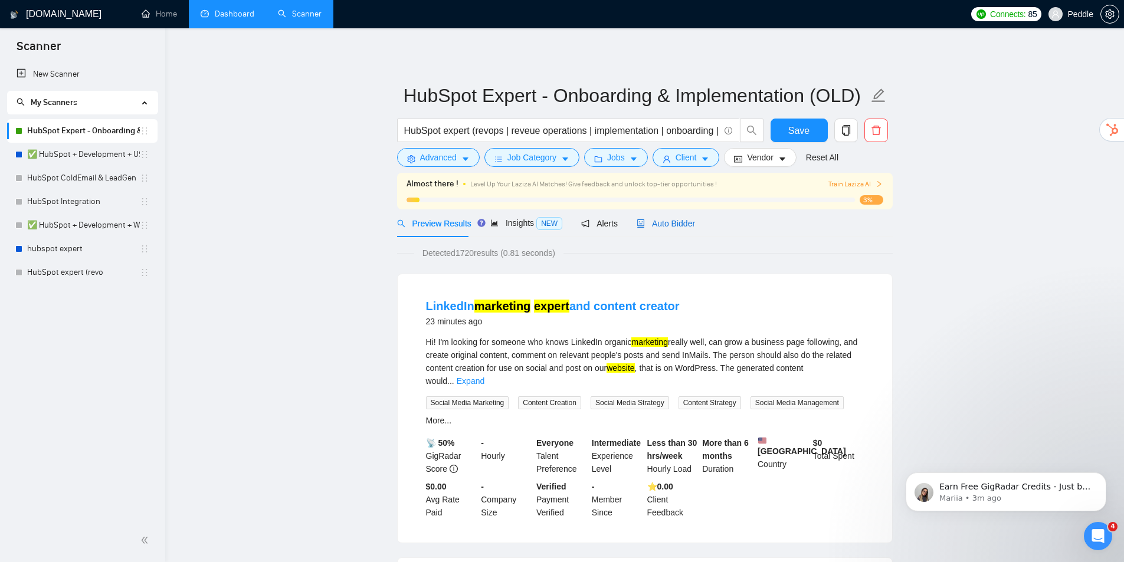
click at [655, 219] on span "Auto Bidder" at bounding box center [665, 223] width 58 height 9
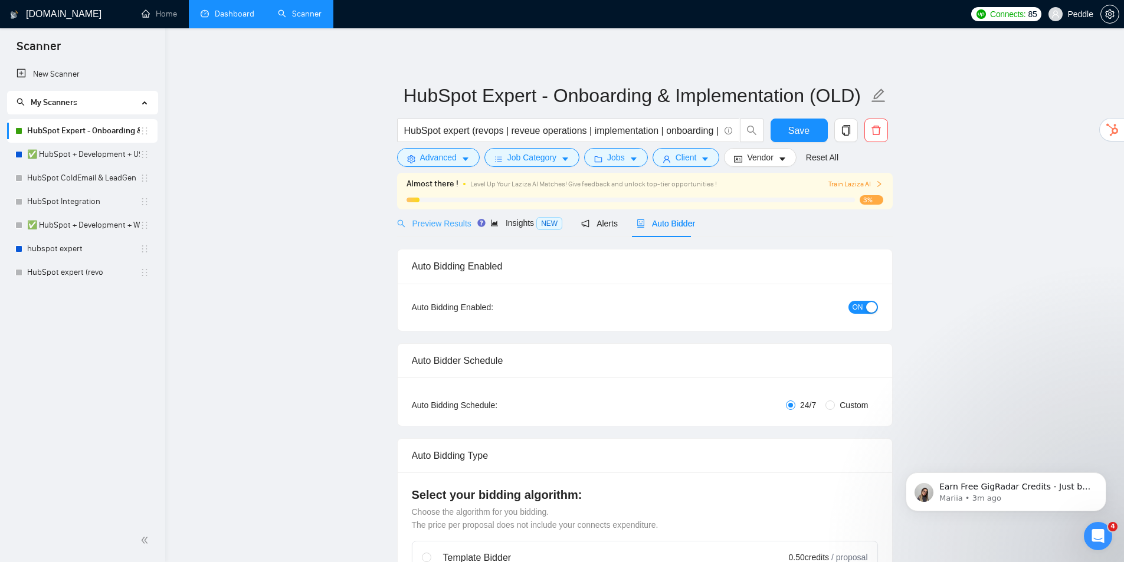
checkbox input "true"
click at [429, 222] on span "Preview Results" at bounding box center [439, 223] width 85 height 9
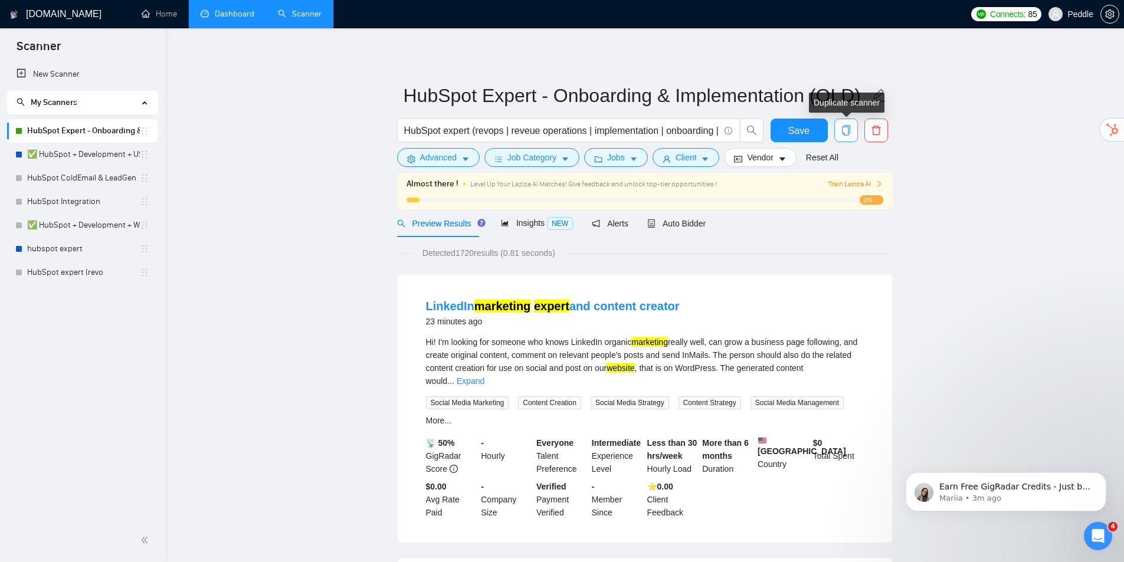
click at [845, 132] on icon "copy" at bounding box center [845, 130] width 11 height 11
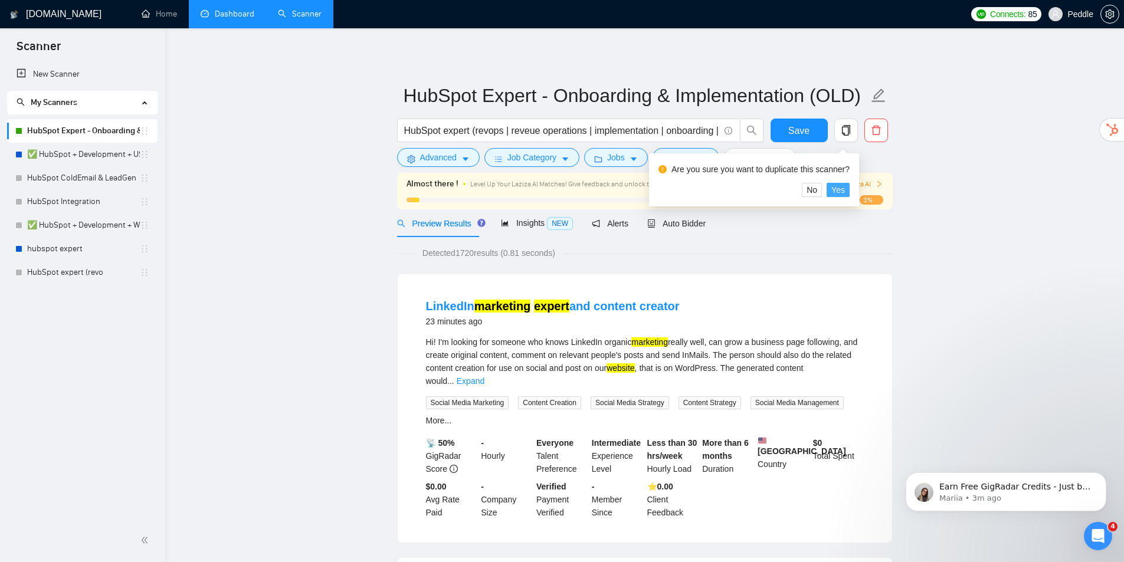
click at [837, 191] on span "Yes" at bounding box center [838, 189] width 14 height 13
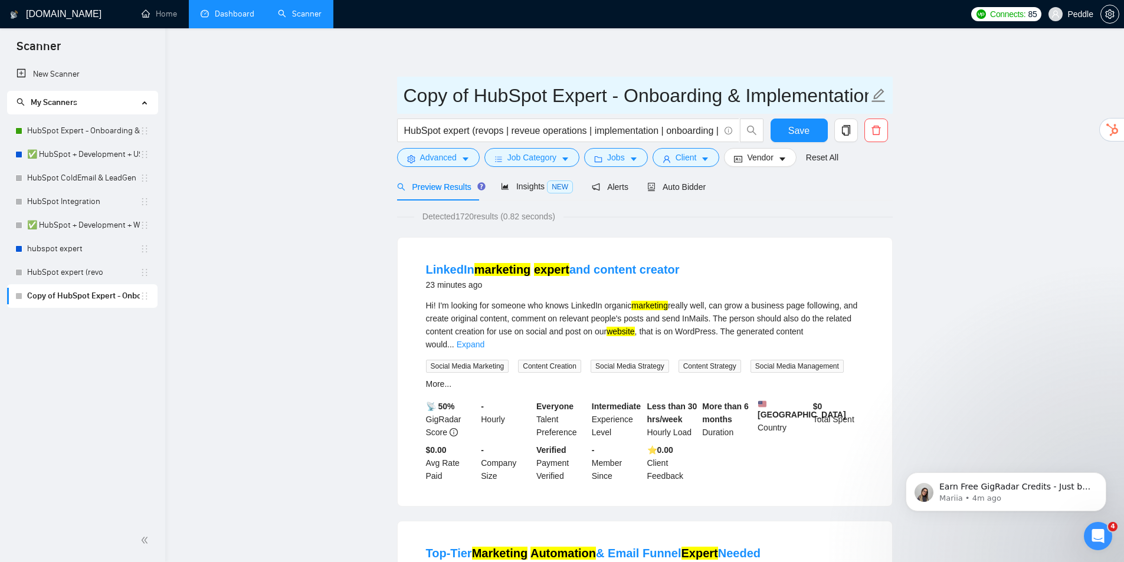
click at [464, 100] on input "Copy of HubSpot Expert - Onboarding & Implementation (OLD)" at bounding box center [635, 95] width 465 height 29
drag, startPoint x: 475, startPoint y: 96, endPoint x: 363, endPoint y: 101, distance: 112.8
click at [862, 95] on input "HubSpot Expert - Onboarding & Implementation (OLD)" at bounding box center [635, 95] width 465 height 29
drag, startPoint x: 855, startPoint y: 98, endPoint x: 832, endPoint y: 102, distance: 23.9
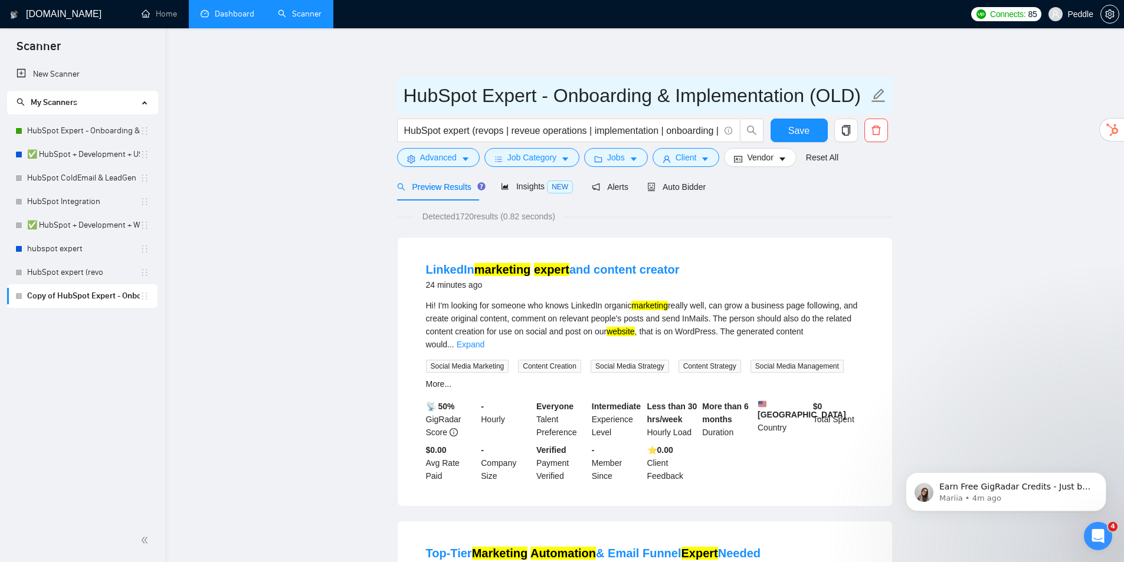
click at [834, 102] on input "HubSpot Expert - Onboarding & Implementation (OLD)" at bounding box center [635, 95] width 465 height 29
click at [831, 101] on input "HubSpot Expert - Onboarding & Implementation (OLD)" at bounding box center [635, 95] width 465 height 29
click at [833, 100] on input "HubSpot Expert - Onboarding & Implementation (OLD)" at bounding box center [635, 95] width 465 height 29
drag, startPoint x: 833, startPoint y: 100, endPoint x: 888, endPoint y: 96, distance: 55.0
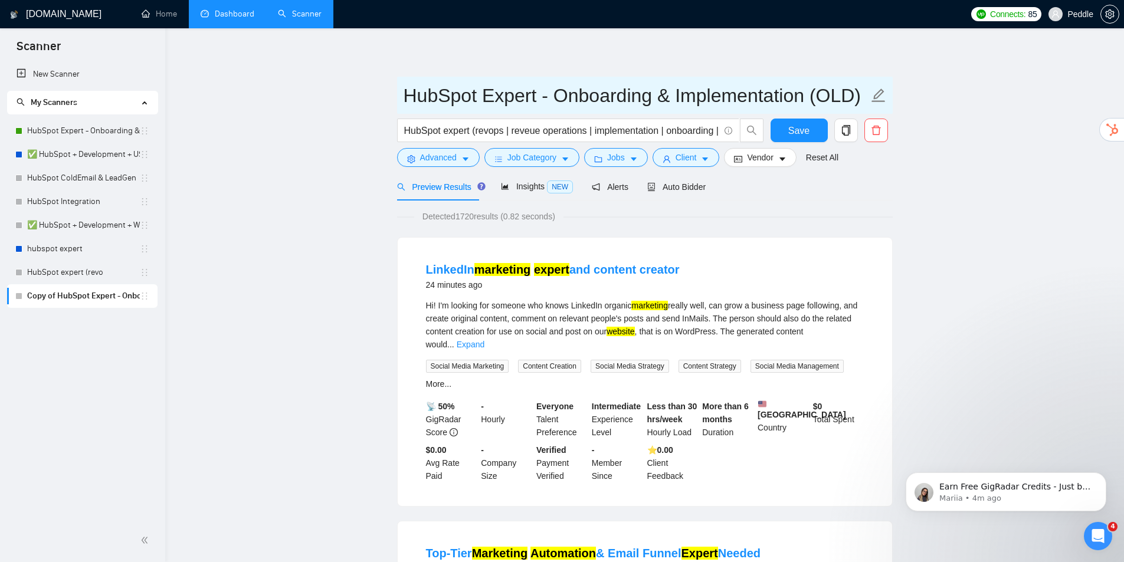
click at [888, 96] on span "HubSpot Expert - Onboarding & Implementation (OLD)" at bounding box center [644, 95] width 495 height 37
type input "HubSpot Expert - Onboarding & Implementation (V2)"
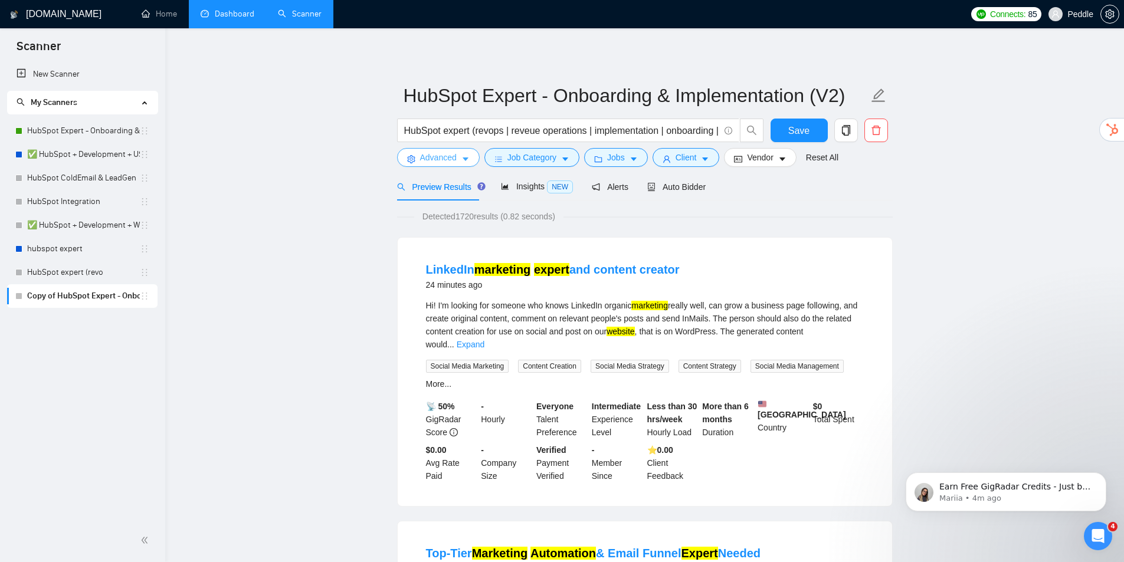
click at [468, 157] on icon "caret-down" at bounding box center [465, 159] width 8 height 8
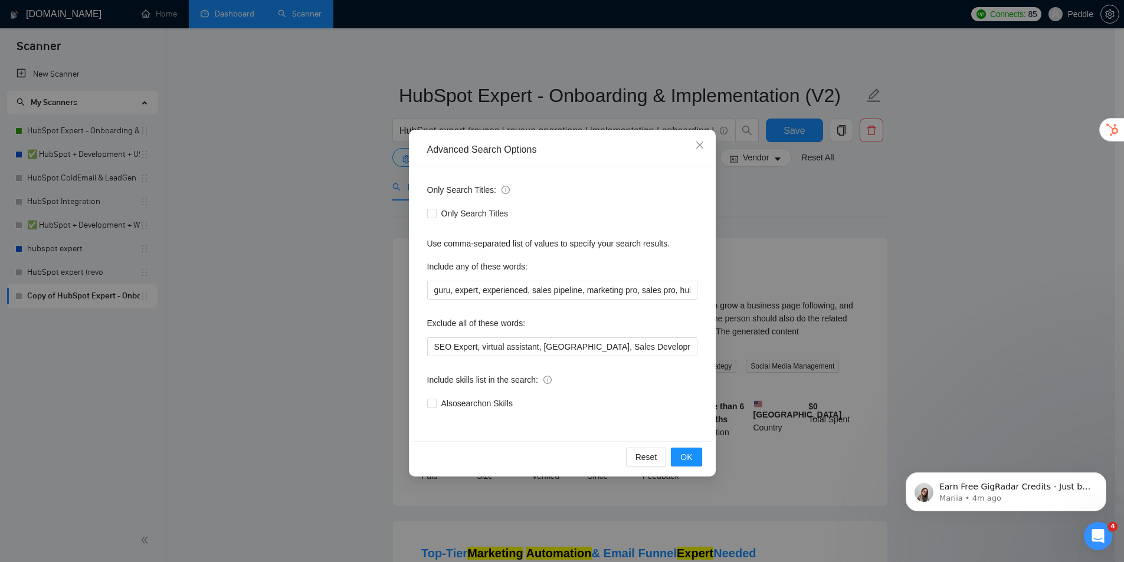
click at [932, 240] on div "Advanced Search Options Only Search Titles: Only Search Titles Use comma-separa…" at bounding box center [562, 281] width 1124 height 562
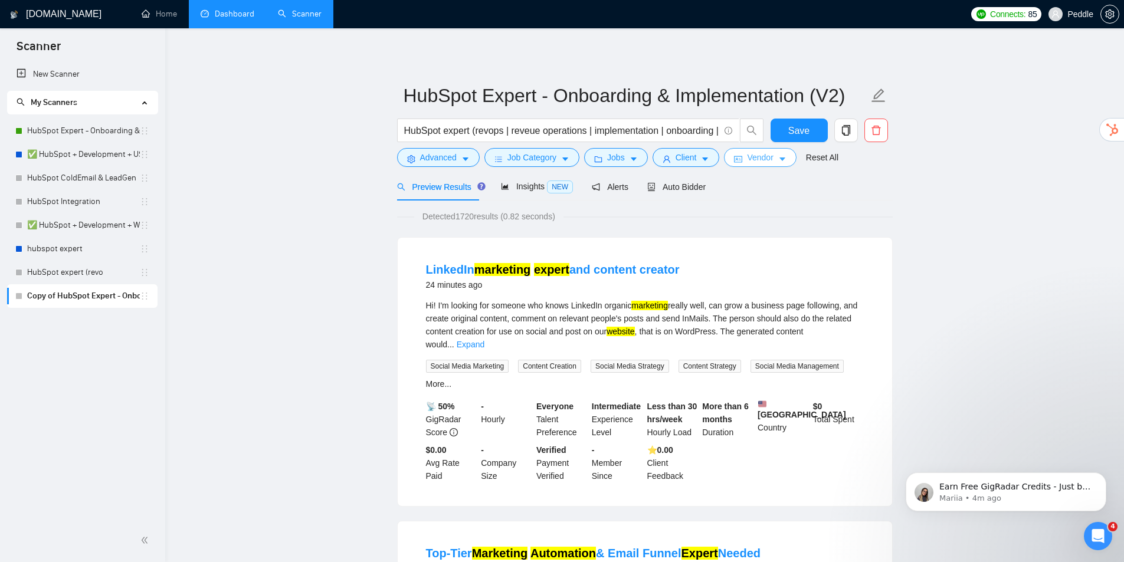
click at [753, 159] on span "Vendor" at bounding box center [760, 157] width 26 height 13
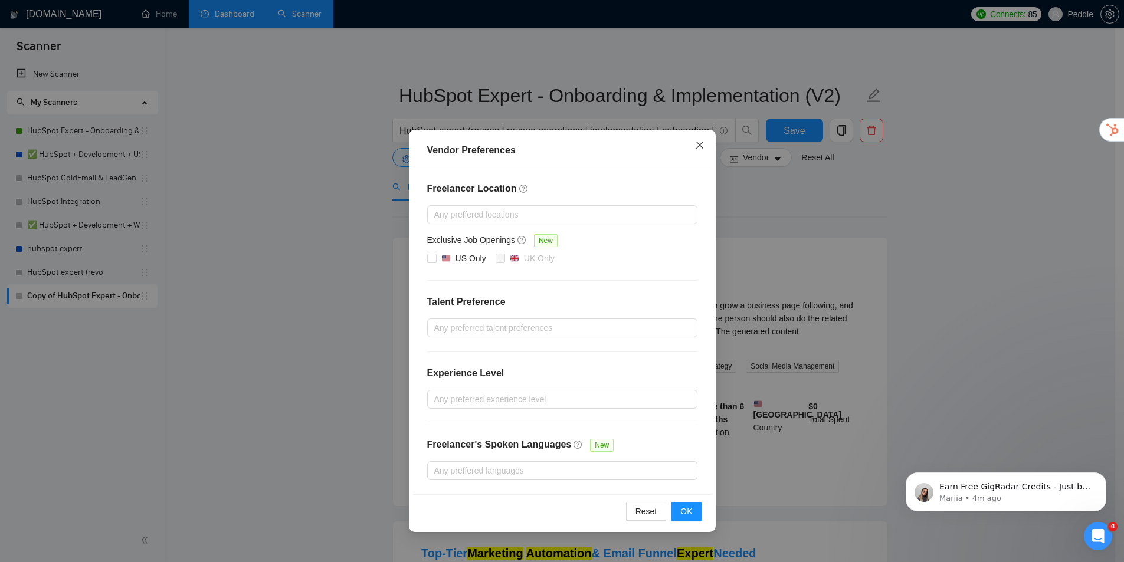
click at [702, 144] on icon "close" at bounding box center [699, 144] width 9 height 9
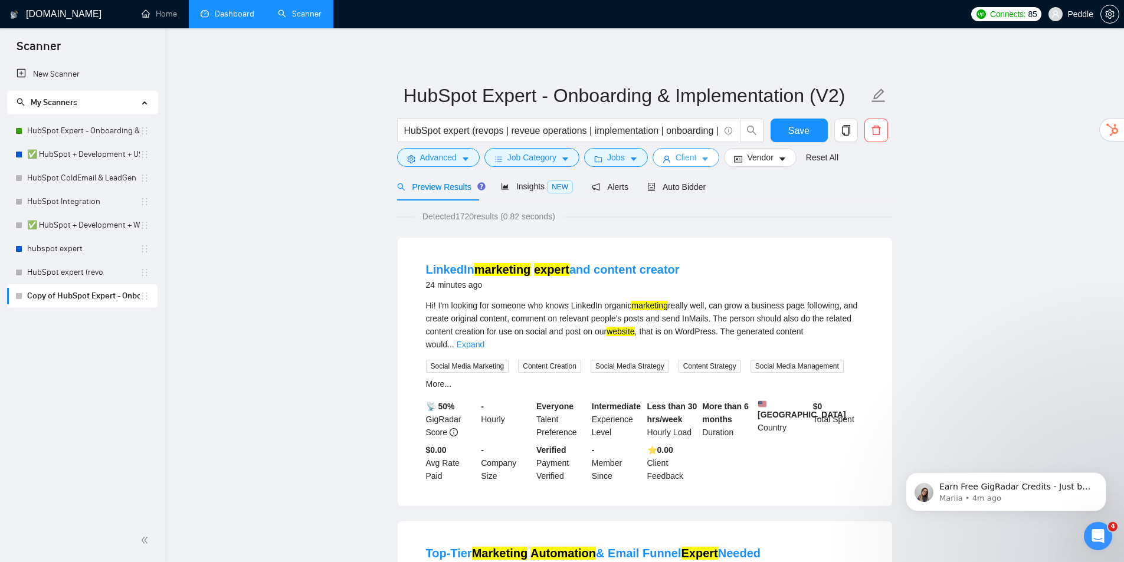
click at [692, 156] on span "Client" at bounding box center [685, 157] width 21 height 13
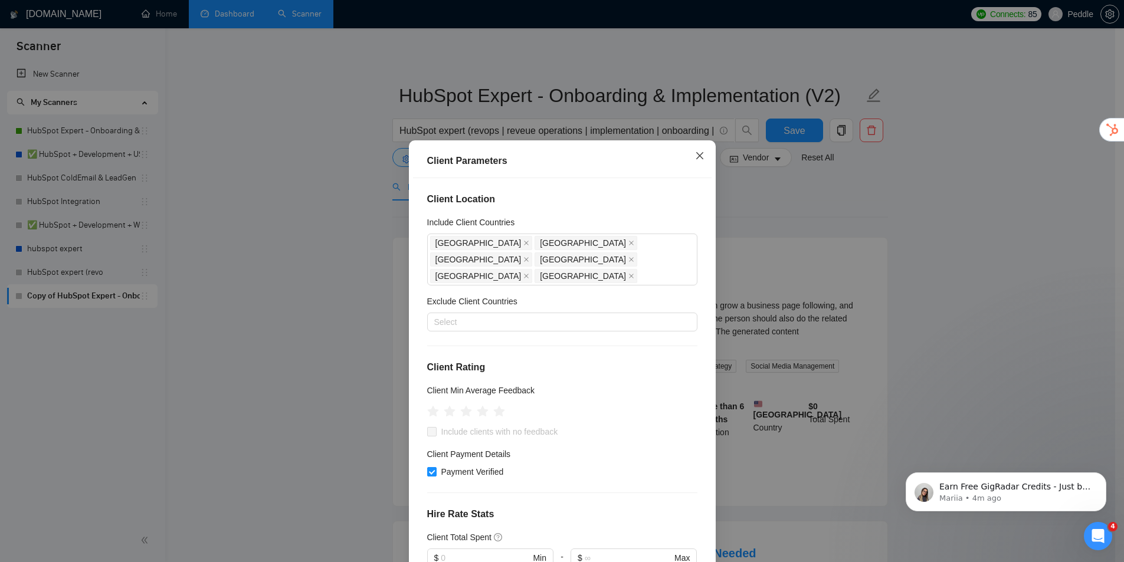
click at [696, 156] on icon "close" at bounding box center [698, 155] width 7 height 7
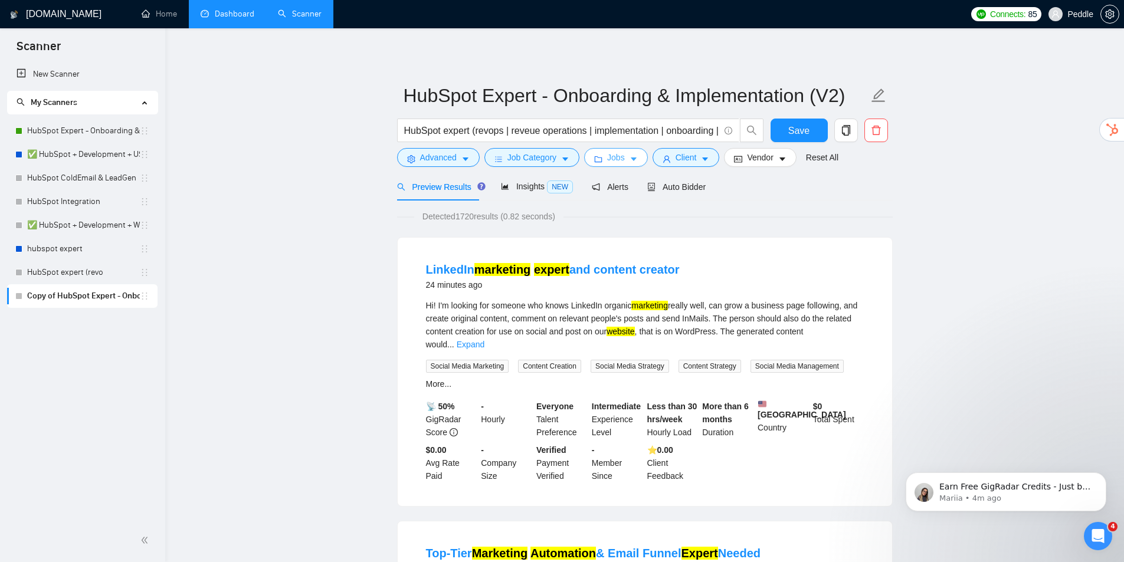
click at [625, 158] on button "Jobs" at bounding box center [616, 157] width 64 height 19
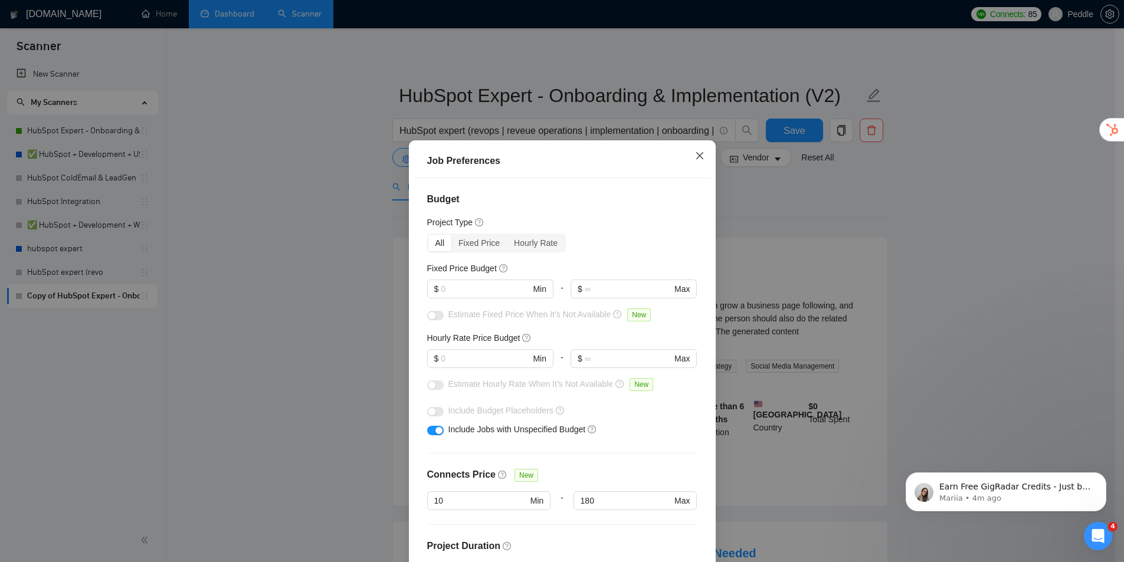
drag, startPoint x: 697, startPoint y: 157, endPoint x: 683, endPoint y: 160, distance: 13.8
click at [696, 157] on icon "close" at bounding box center [699, 155] width 9 height 9
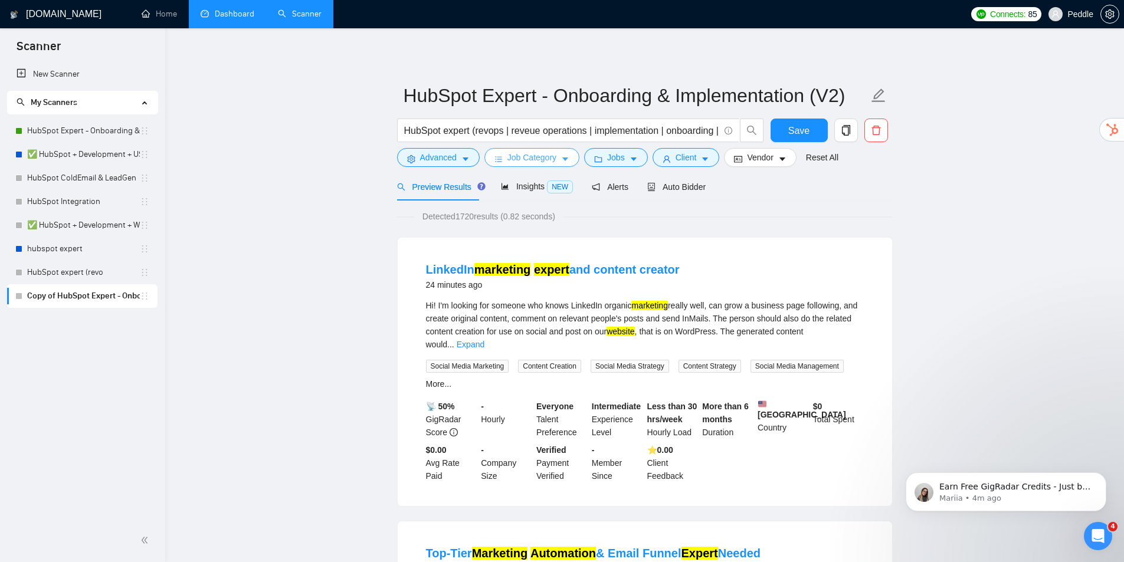
click at [551, 158] on span "Job Category" at bounding box center [531, 157] width 49 height 13
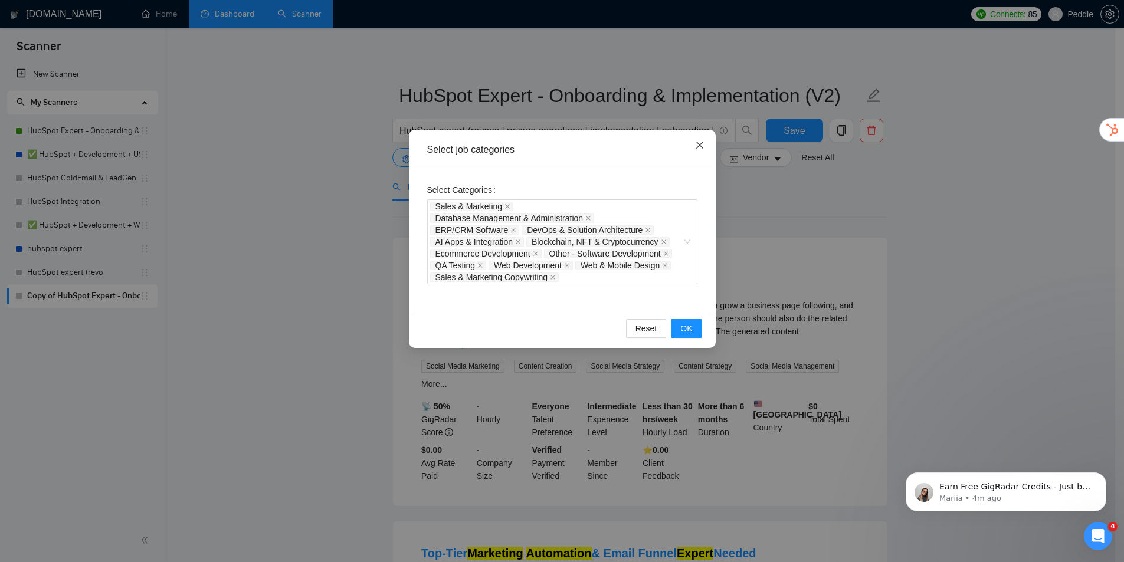
click at [699, 144] on icon "close" at bounding box center [699, 144] width 9 height 9
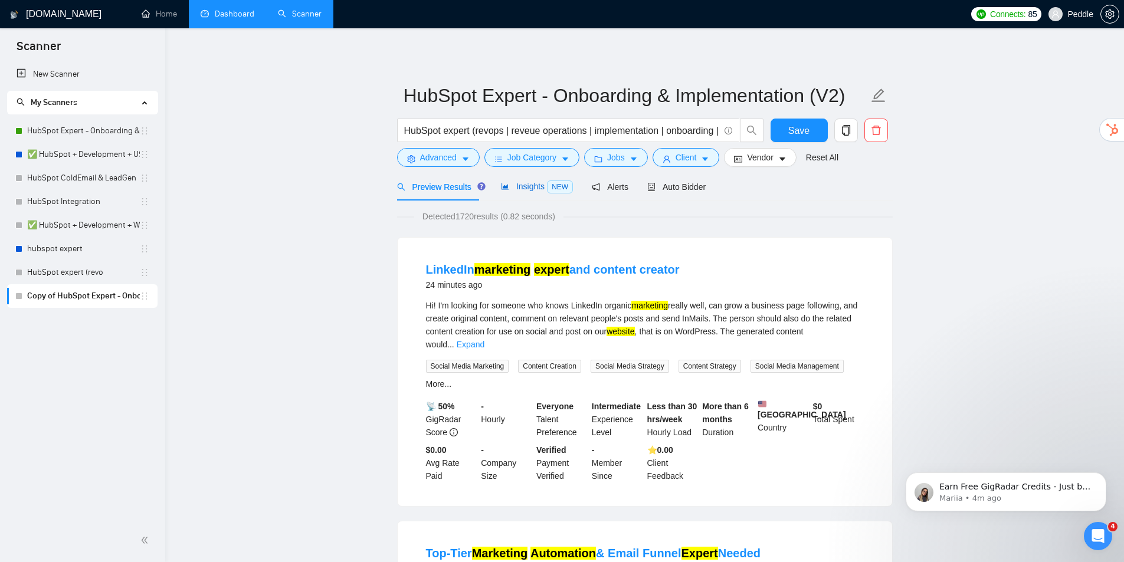
click at [532, 184] on span "Insights NEW" at bounding box center [537, 186] width 72 height 9
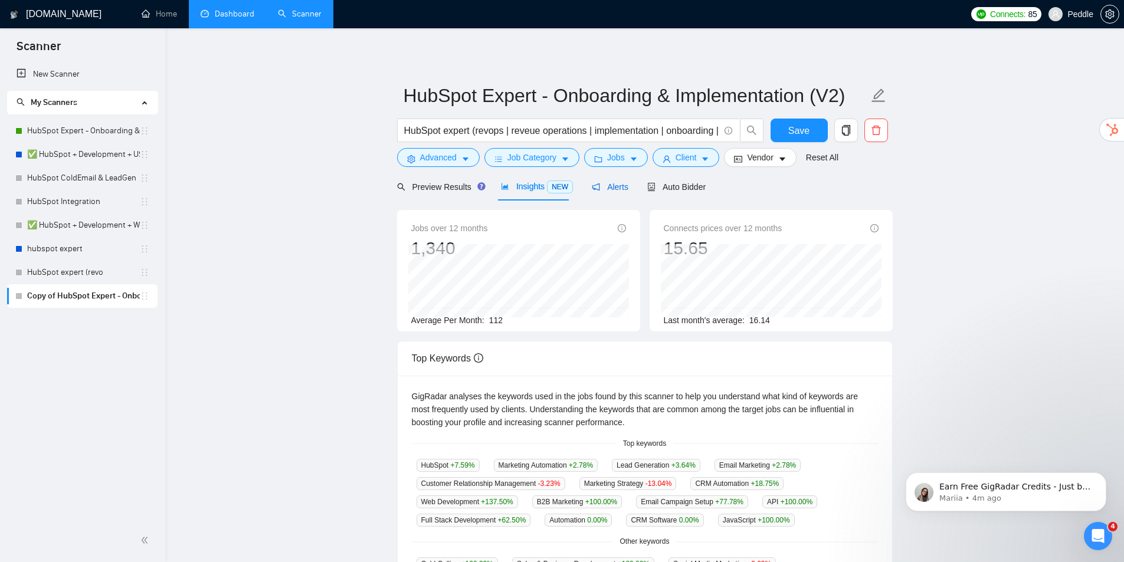
click at [602, 184] on span "Alerts" at bounding box center [610, 186] width 37 height 9
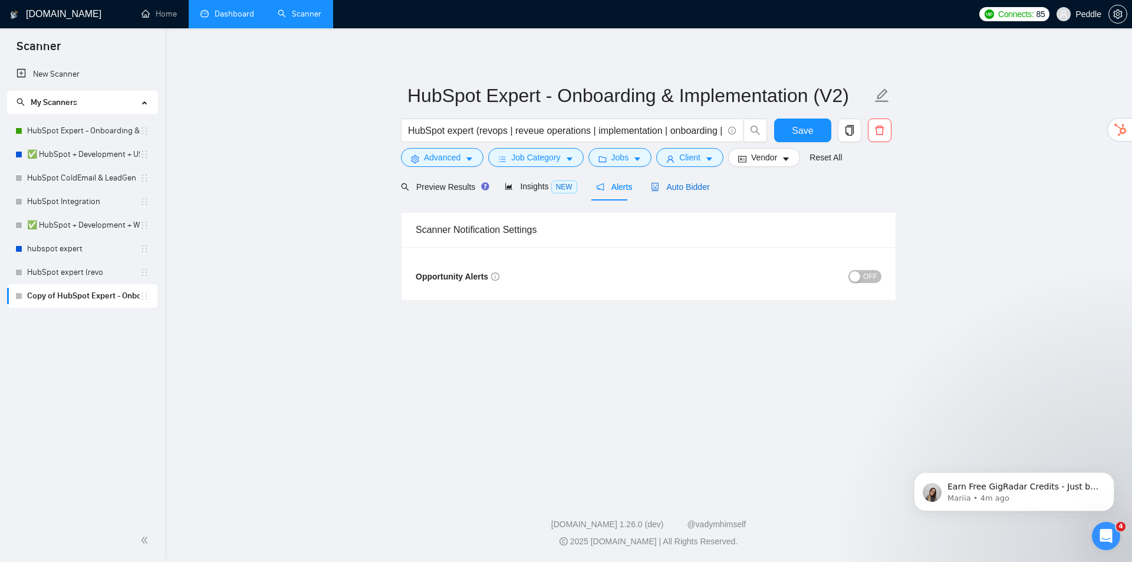
click at [668, 185] on span "Auto Bidder" at bounding box center [680, 186] width 58 height 9
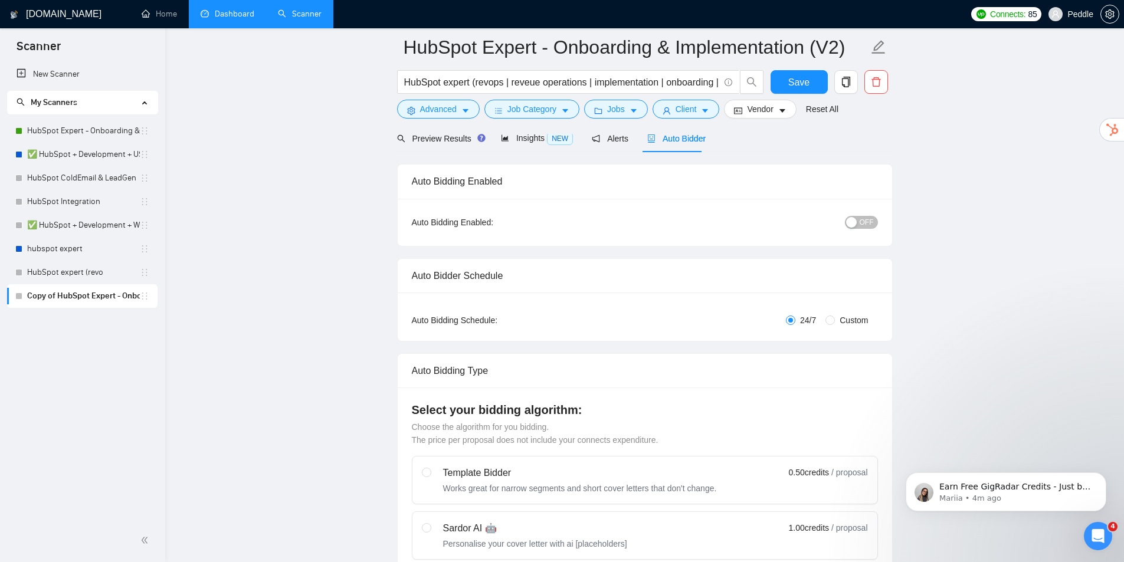
drag, startPoint x: 994, startPoint y: 231, endPoint x: 979, endPoint y: 283, distance: 54.1
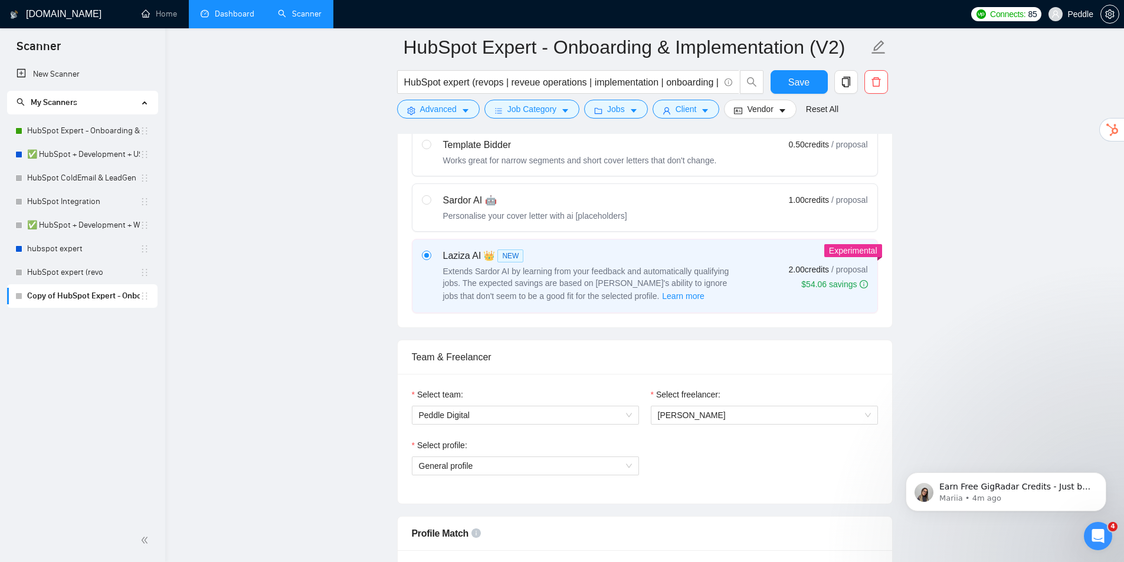
scroll to position [441, 0]
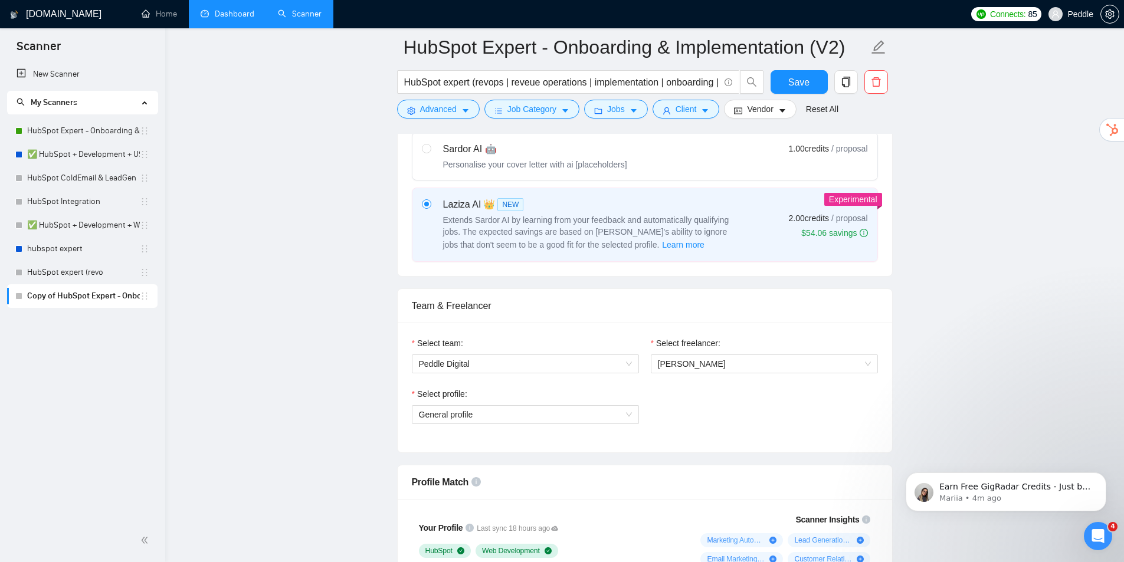
drag, startPoint x: 973, startPoint y: 258, endPoint x: 988, endPoint y: 284, distance: 30.1
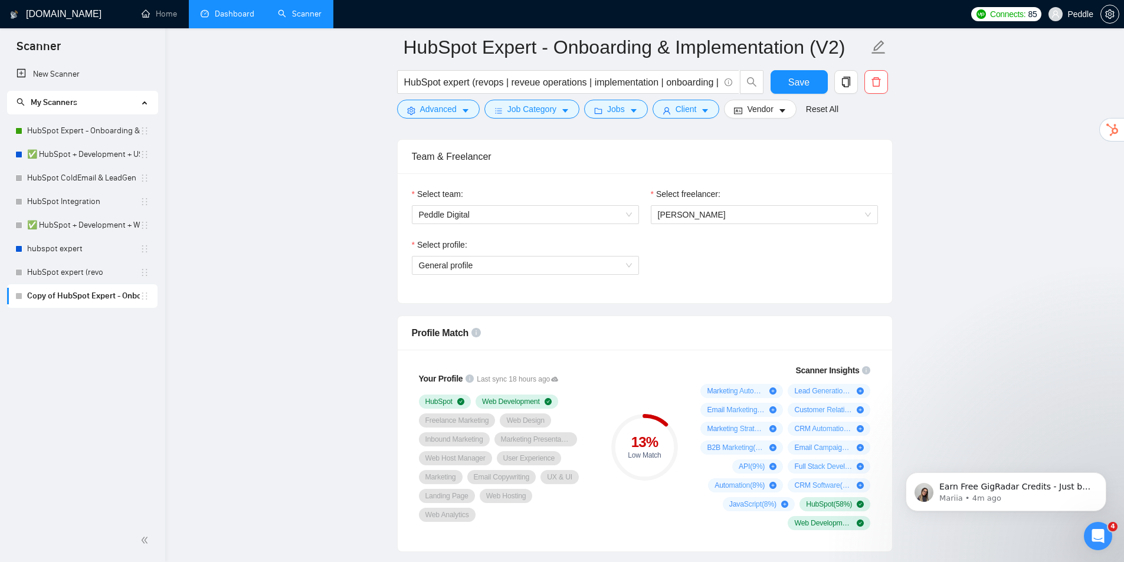
drag, startPoint x: 986, startPoint y: 278, endPoint x: 944, endPoint y: 274, distance: 42.0
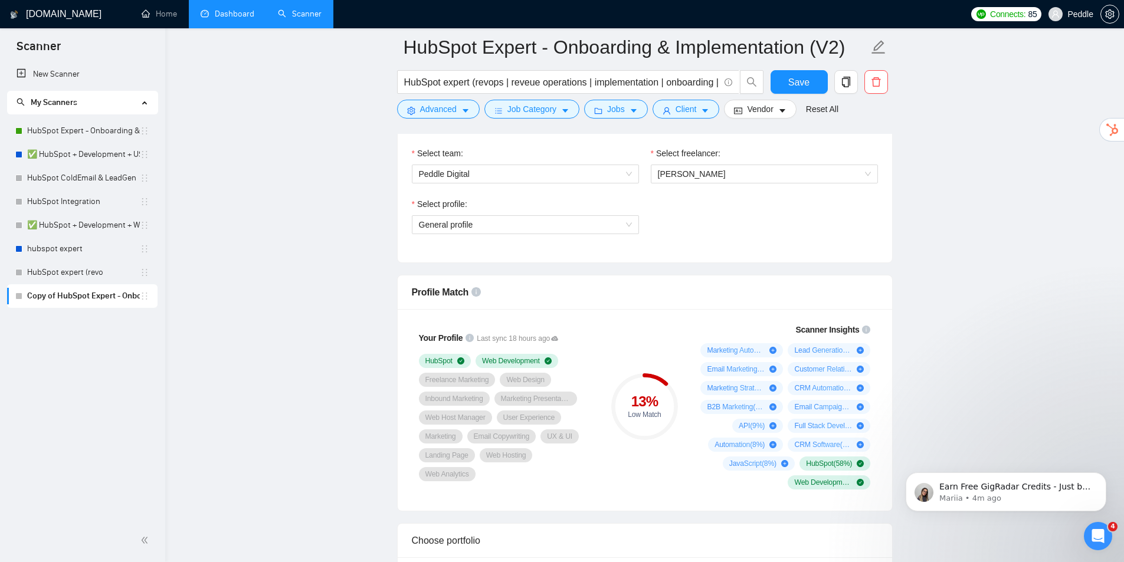
drag, startPoint x: 944, startPoint y: 274, endPoint x: 950, endPoint y: 298, distance: 24.5
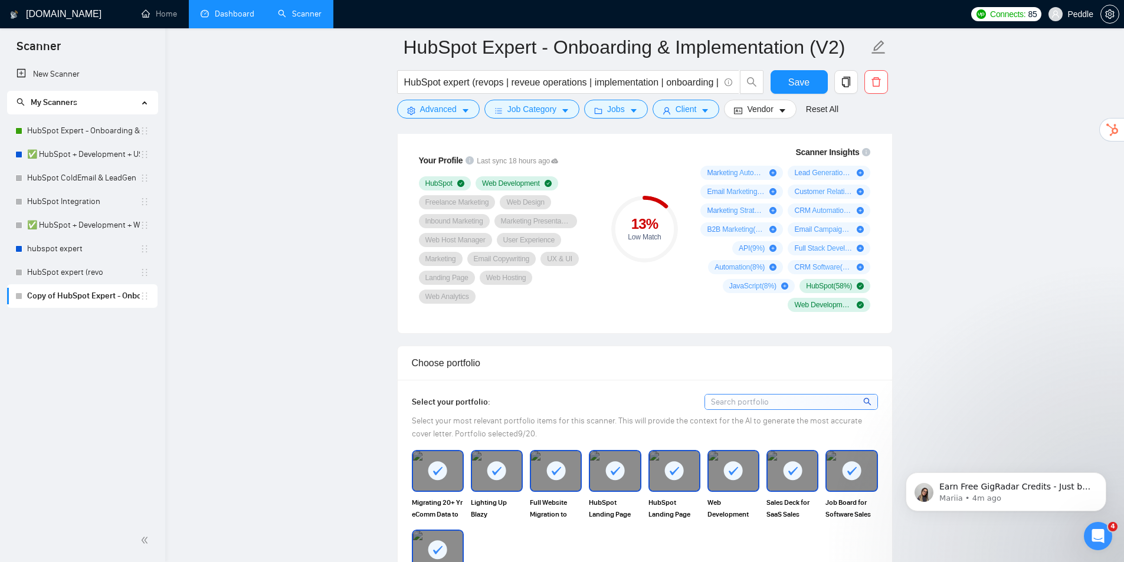
drag, startPoint x: 927, startPoint y: 228, endPoint x: 936, endPoint y: 279, distance: 51.5
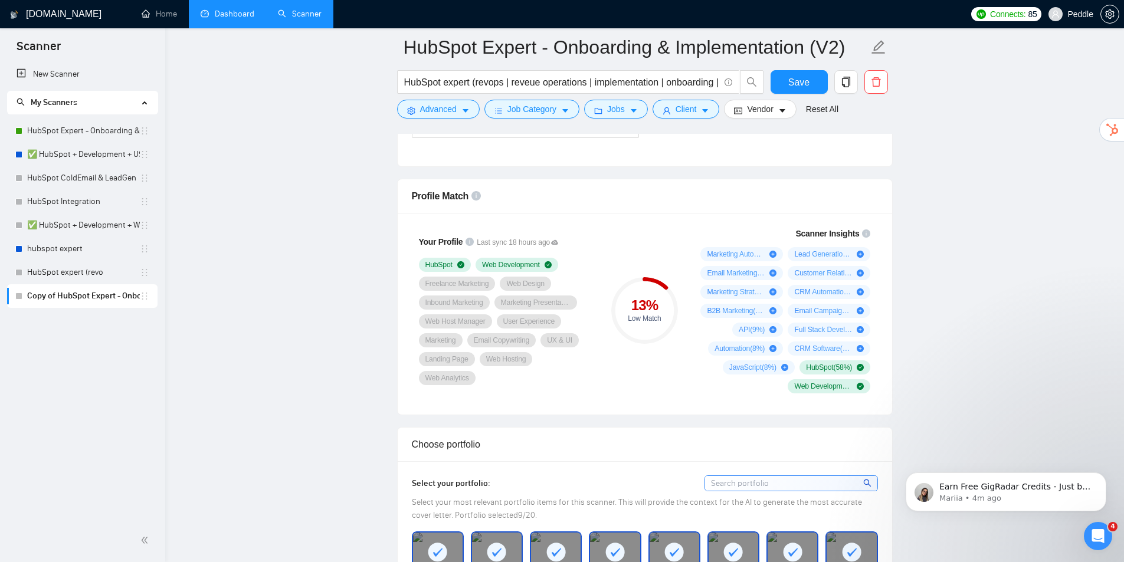
drag, startPoint x: 984, startPoint y: 251, endPoint x: 966, endPoint y: 212, distance: 42.2
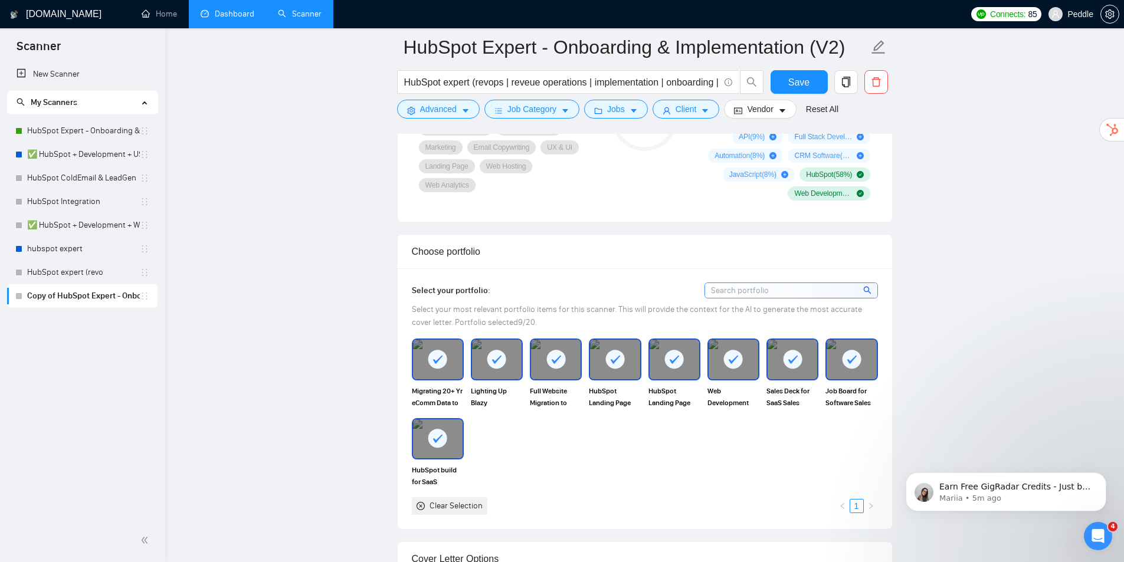
drag, startPoint x: 908, startPoint y: 370, endPoint x: 938, endPoint y: 392, distance: 37.3
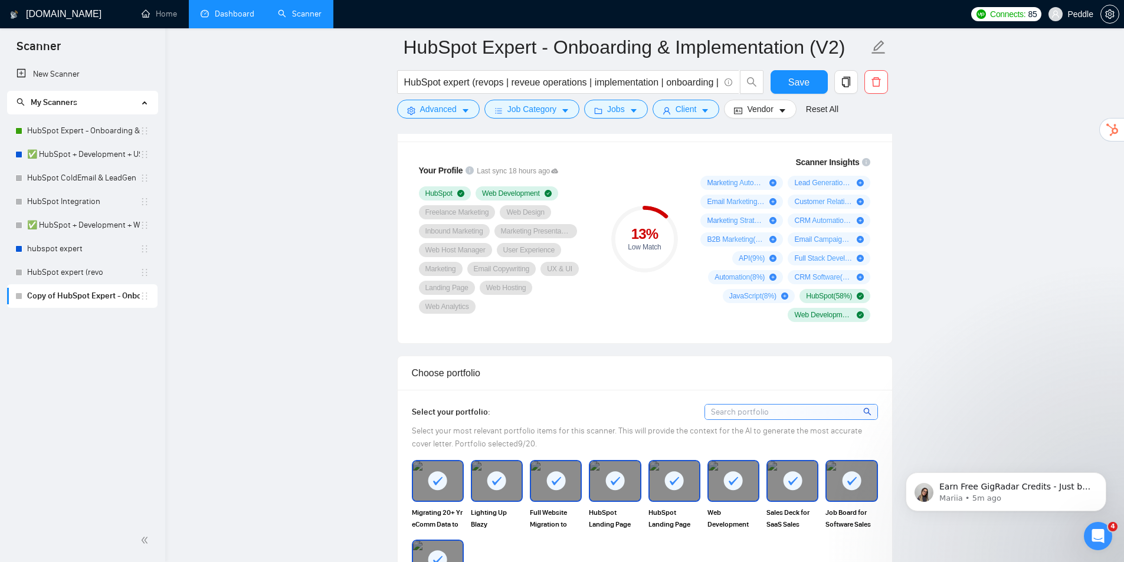
drag, startPoint x: 937, startPoint y: 242, endPoint x: 958, endPoint y: 199, distance: 48.3
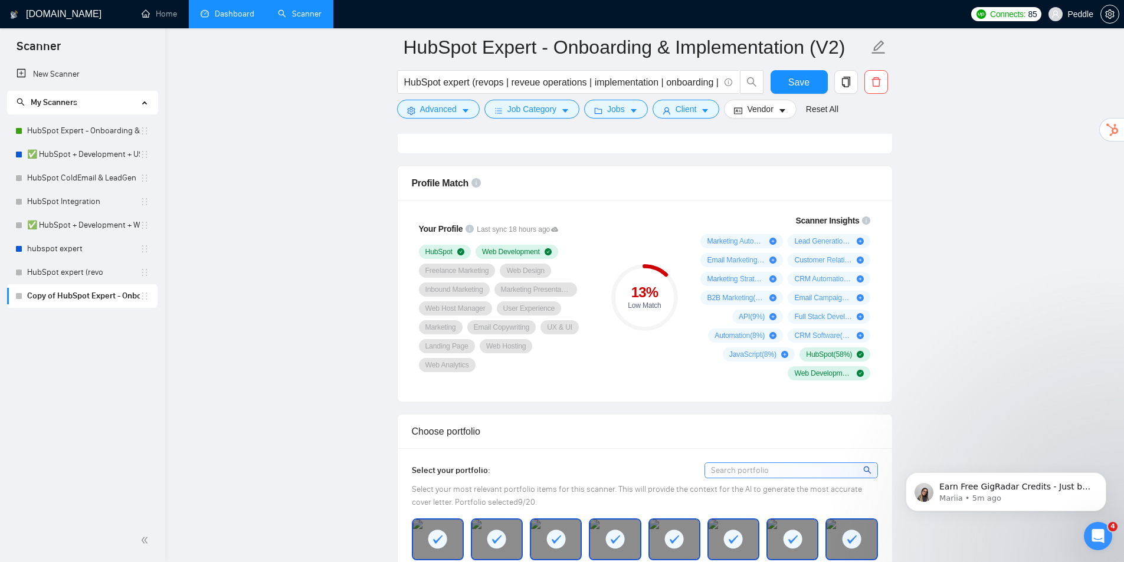
drag, startPoint x: 987, startPoint y: 307, endPoint x: 858, endPoint y: 283, distance: 131.5
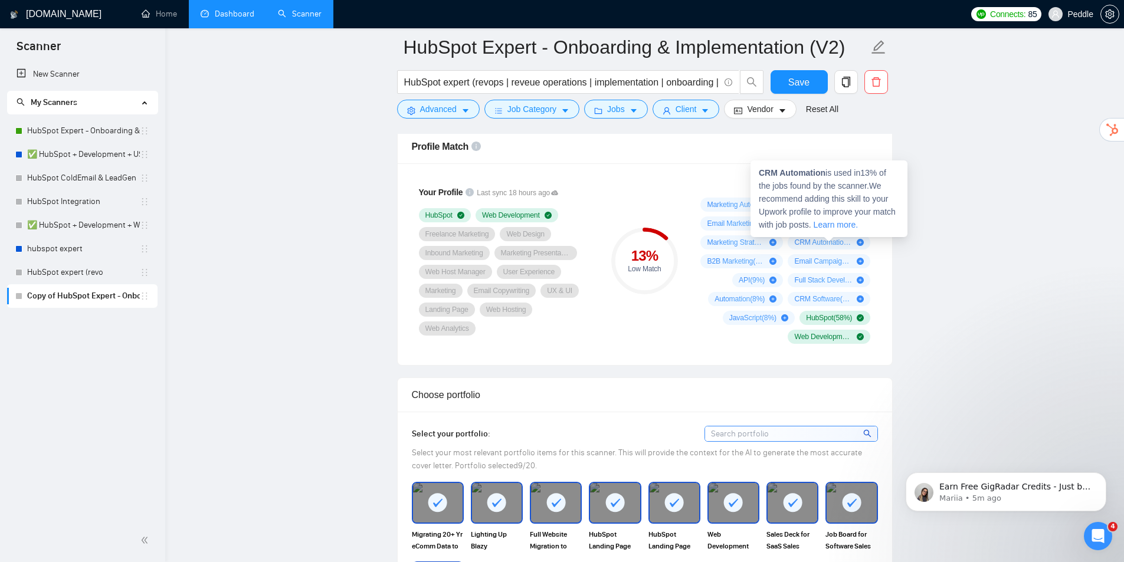
click at [860, 242] on icon "plus-circle" at bounding box center [859, 242] width 7 height 7
click at [859, 242] on icon "plus-circle" at bounding box center [859, 242] width 7 height 7
click at [841, 239] on span "CRM Automation ( 13 %)" at bounding box center [823, 242] width 58 height 9
drag, startPoint x: 836, startPoint y: 241, endPoint x: 830, endPoint y: 244, distance: 6.6
click at [832, 243] on span "CRM Automation ( 13 %)" at bounding box center [823, 242] width 58 height 9
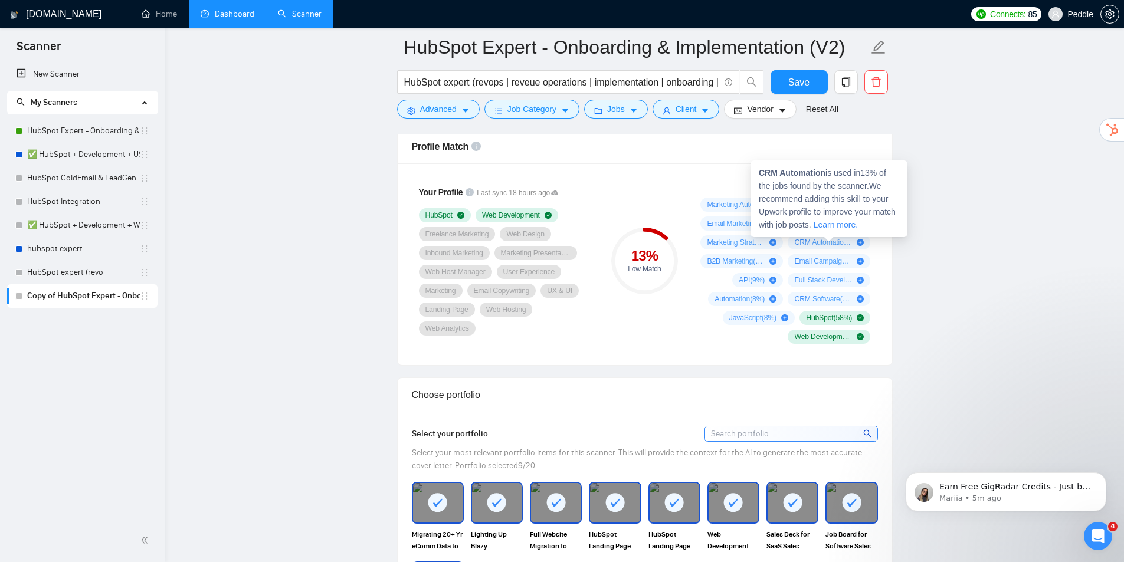
click at [830, 245] on span "CRM Automation ( 13 %)" at bounding box center [823, 242] width 58 height 9
click at [822, 242] on span "CRM Automation ( 13 %)" at bounding box center [823, 242] width 58 height 9
drag, startPoint x: 822, startPoint y: 242, endPoint x: 838, endPoint y: 237, distance: 16.6
click at [829, 239] on span "CRM Automation ( 13 %)" at bounding box center [823, 242] width 58 height 9
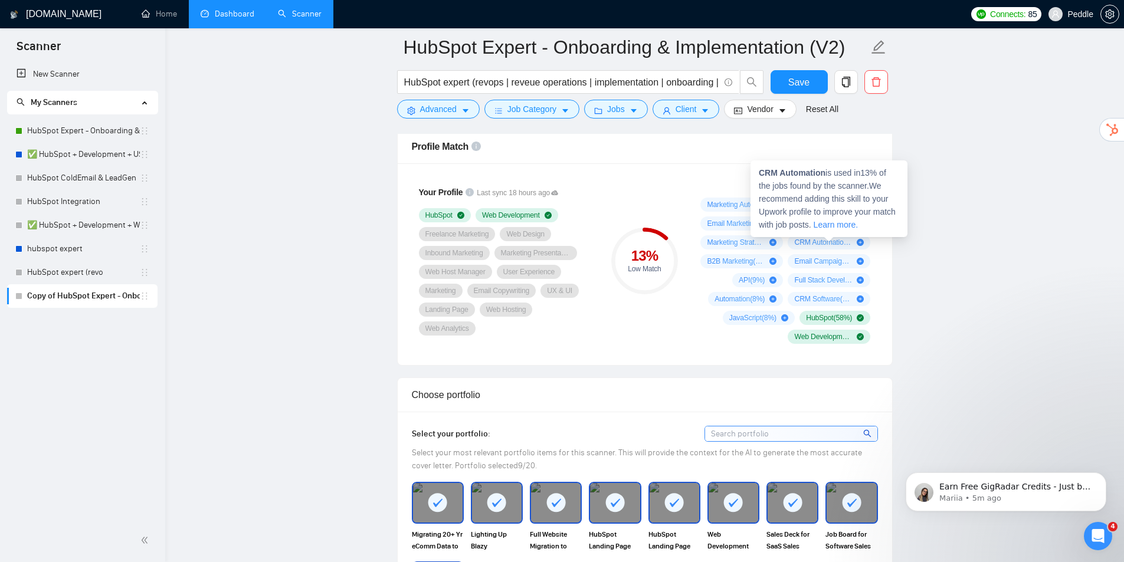
click at [859, 242] on icon "plus-circle" at bounding box center [859, 242] width 7 height 7
drag, startPoint x: 859, startPoint y: 242, endPoint x: 852, endPoint y: 237, distance: 8.8
click at [858, 242] on icon "plus-circle" at bounding box center [859, 242] width 7 height 7
click at [858, 243] on icon "plus-circle" at bounding box center [859, 242] width 7 height 7
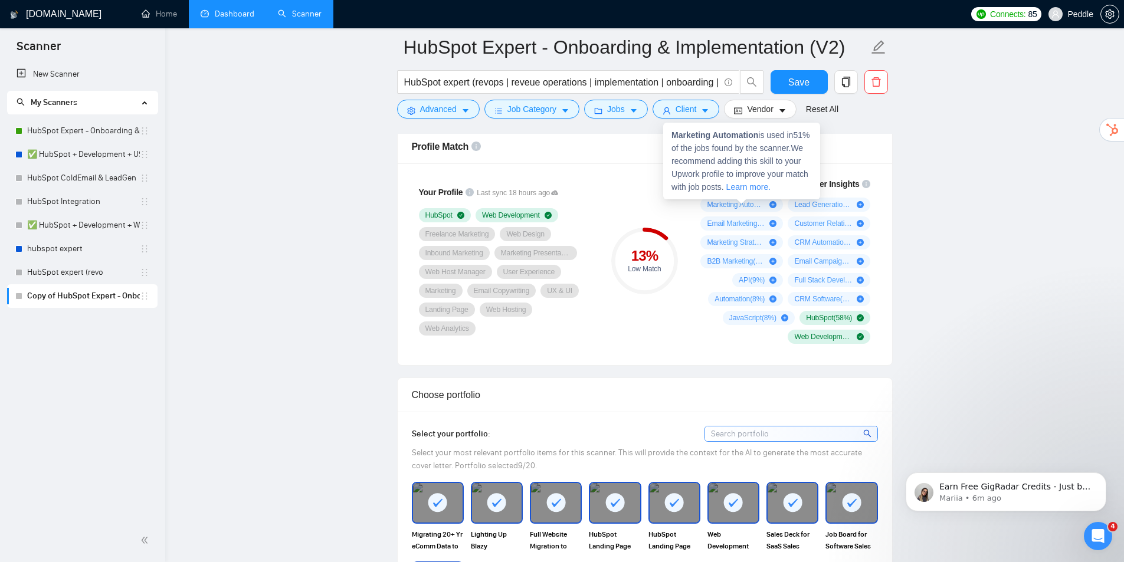
click at [775, 205] on icon "plus-circle" at bounding box center [772, 204] width 7 height 7
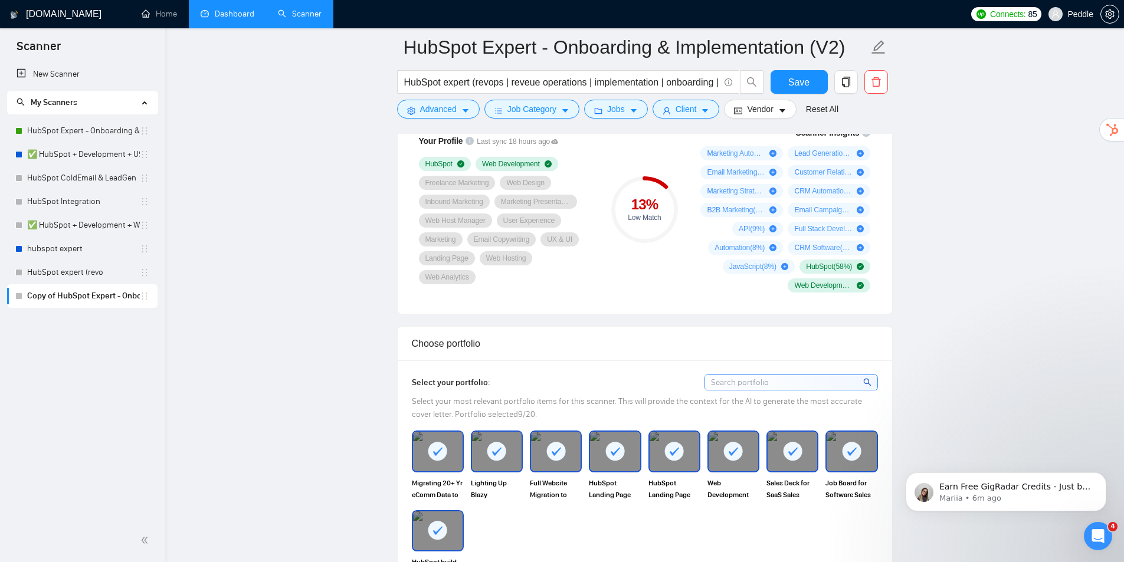
drag, startPoint x: 682, startPoint y: 297, endPoint x: 709, endPoint y: 326, distance: 39.6
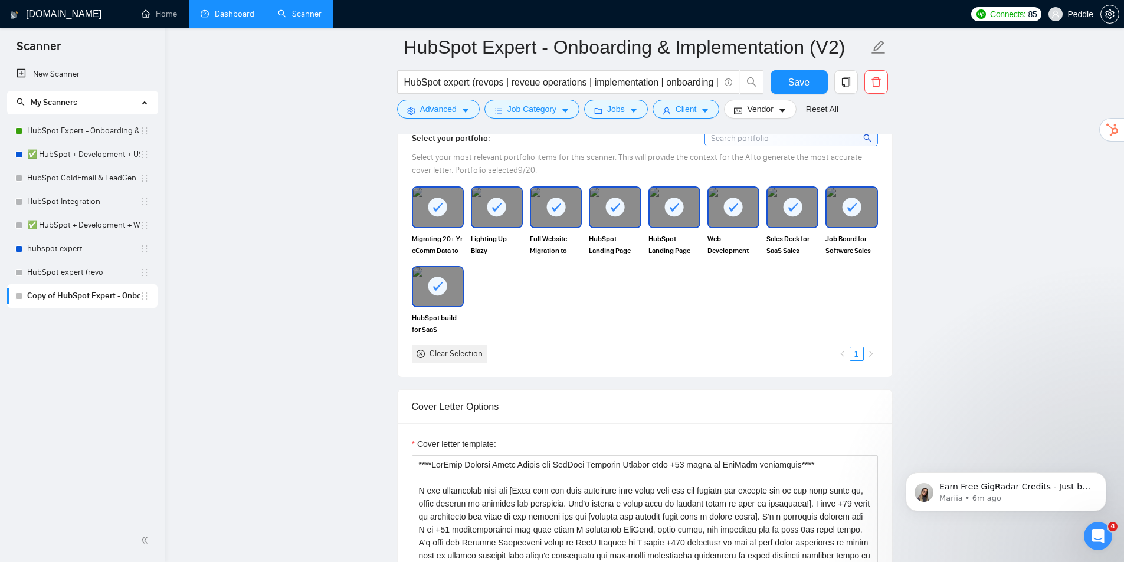
drag, startPoint x: 628, startPoint y: 307, endPoint x: 652, endPoint y: 336, distance: 38.1
drag, startPoint x: 567, startPoint y: 287, endPoint x: 579, endPoint y: 219, distance: 68.8
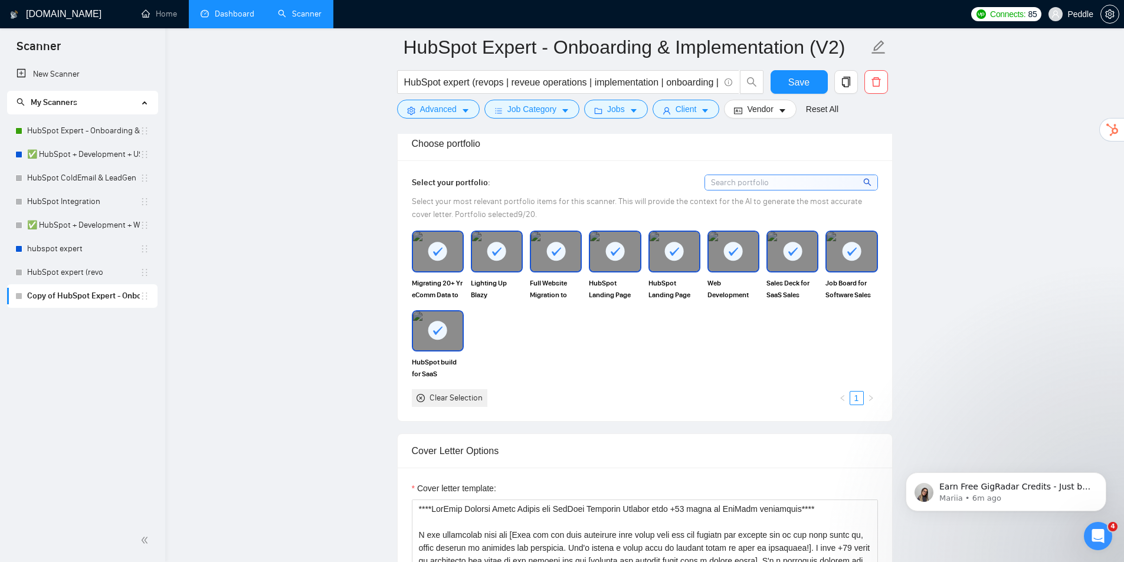
drag, startPoint x: 599, startPoint y: 304, endPoint x: 603, endPoint y: 325, distance: 21.6
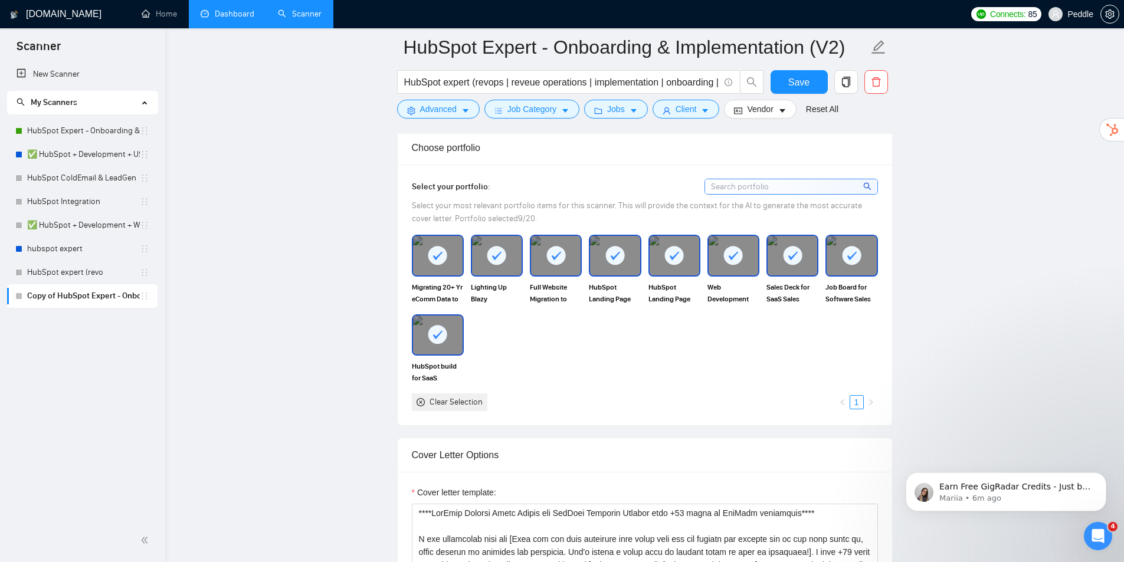
scroll to position [1023, 0]
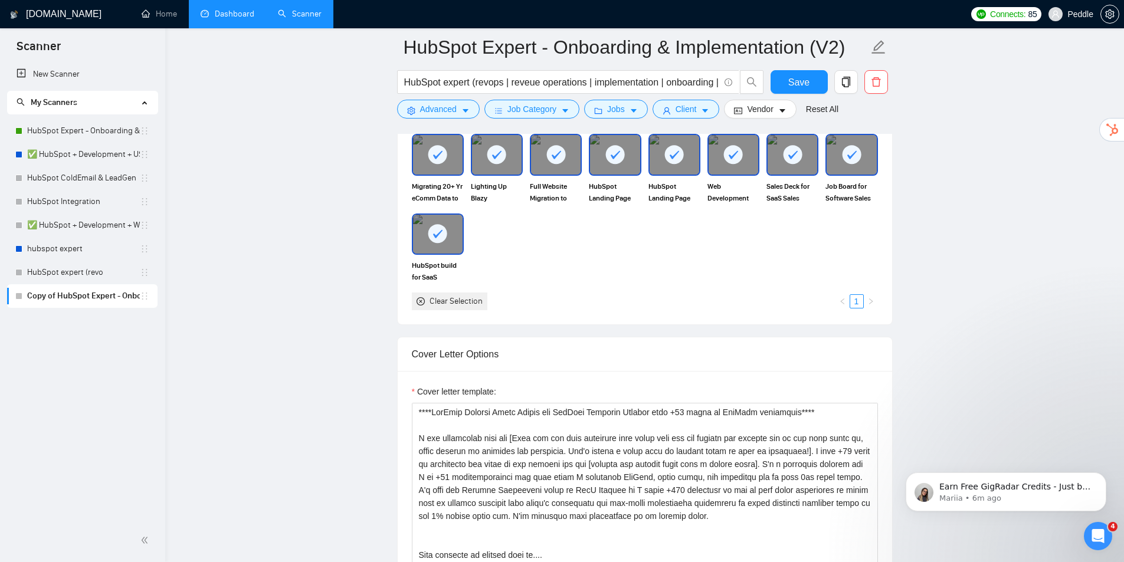
drag, startPoint x: 610, startPoint y: 346, endPoint x: 640, endPoint y: 368, distance: 37.0
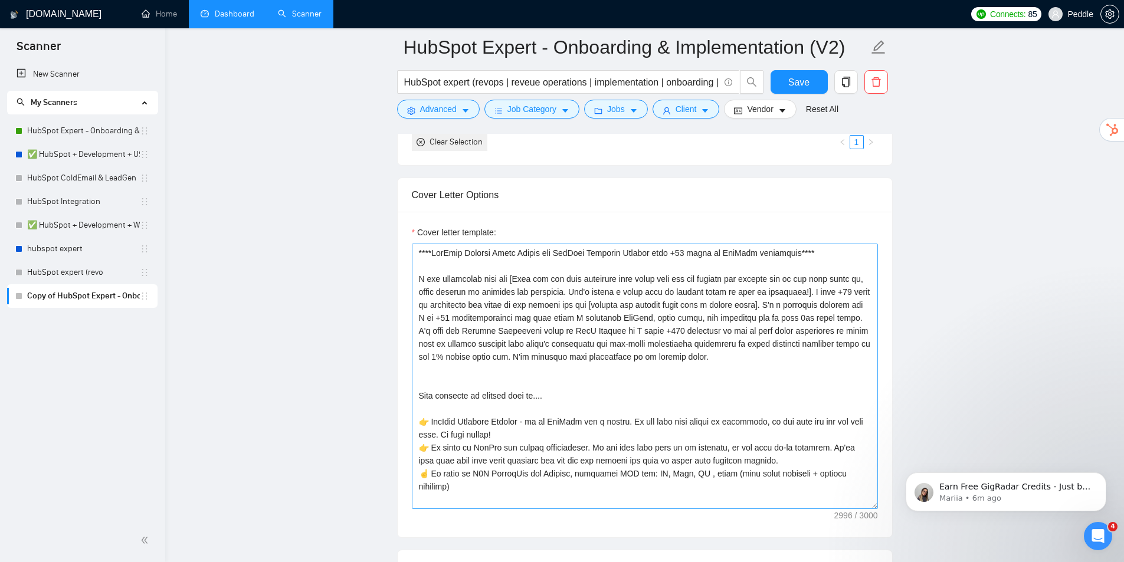
drag, startPoint x: 665, startPoint y: 308, endPoint x: 685, endPoint y: 326, distance: 27.1
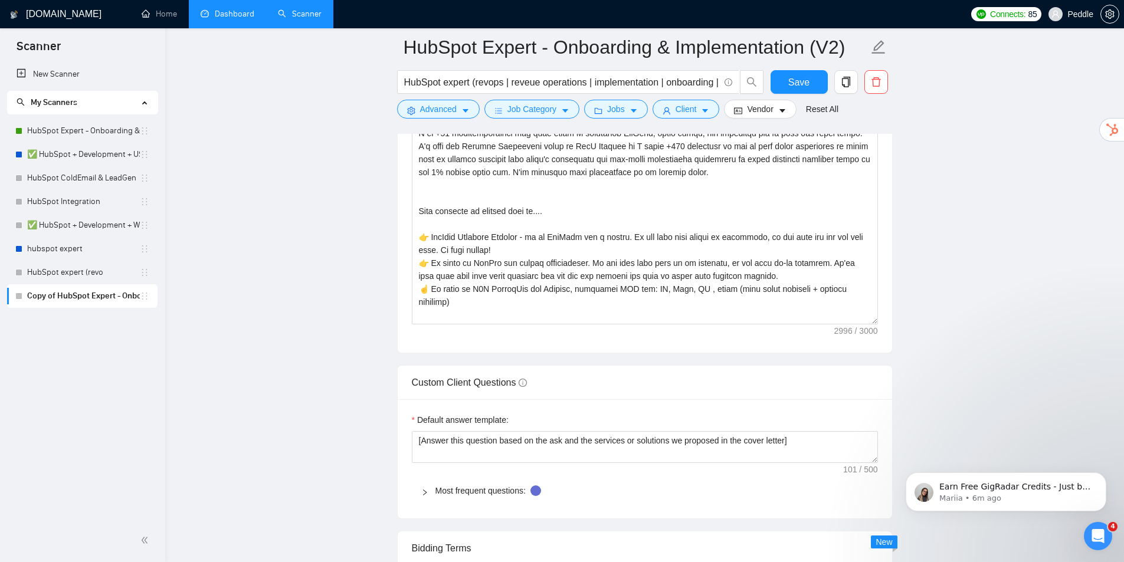
scroll to position [1518, 0]
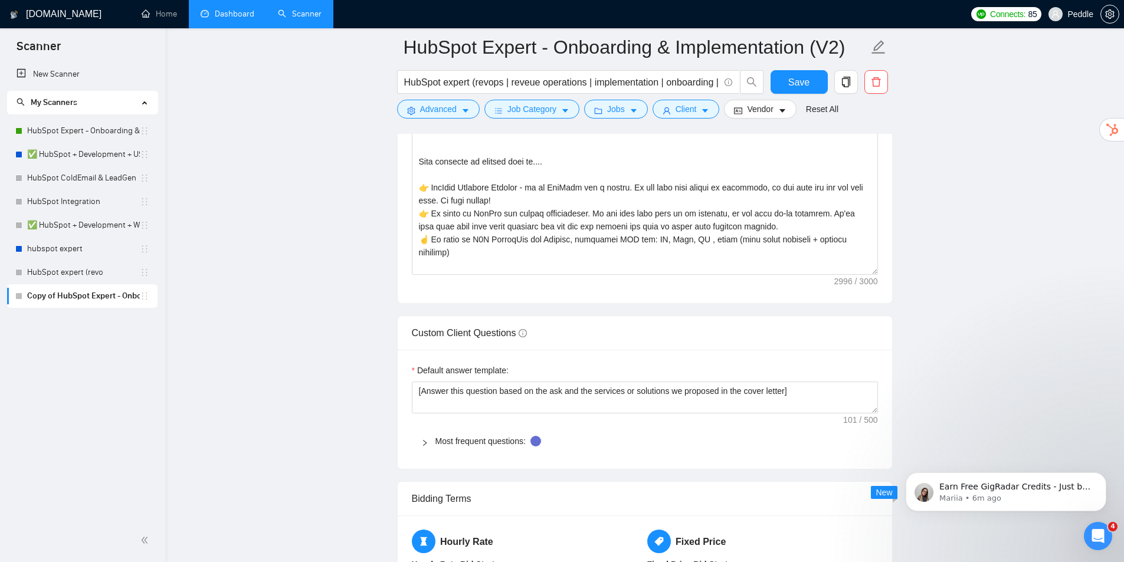
drag, startPoint x: 965, startPoint y: 239, endPoint x: 987, endPoint y: 294, distance: 59.0
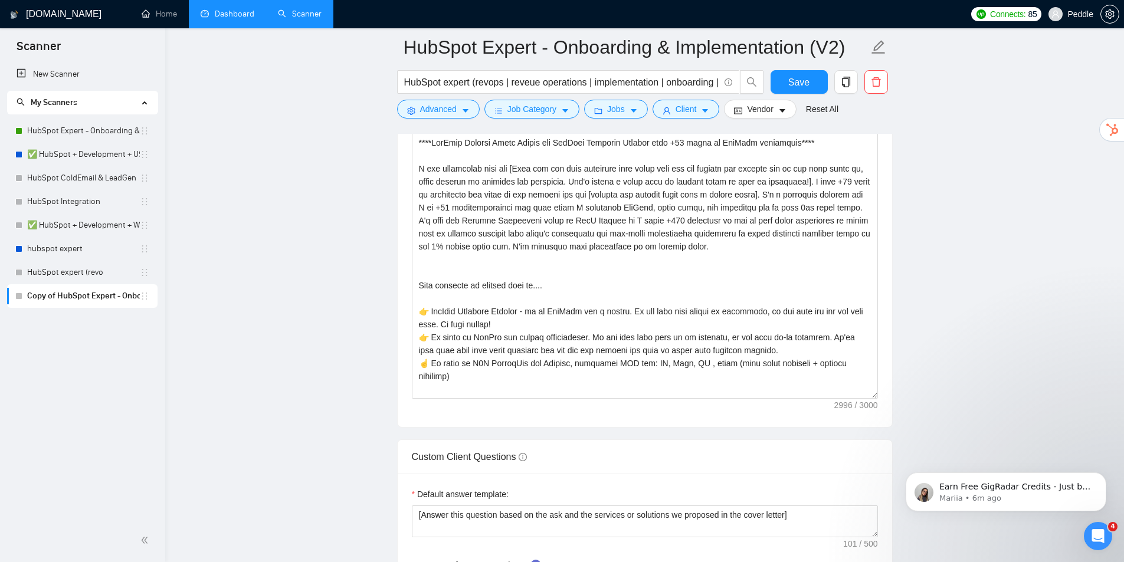
drag, startPoint x: 951, startPoint y: 216, endPoint x: 995, endPoint y: 206, distance: 44.8
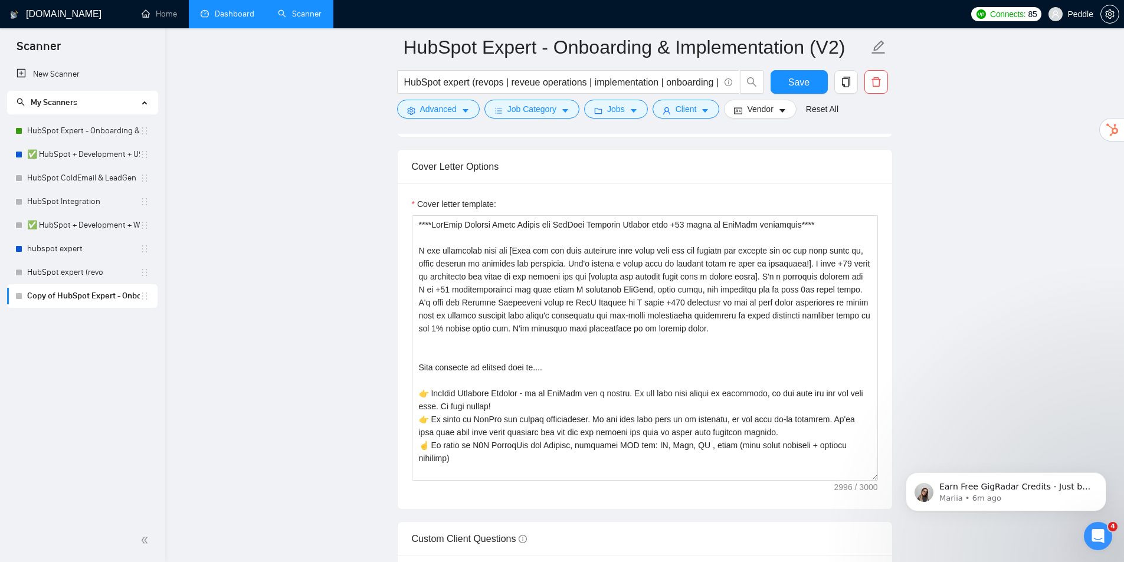
drag, startPoint x: 915, startPoint y: 214, endPoint x: 957, endPoint y: 243, distance: 50.9
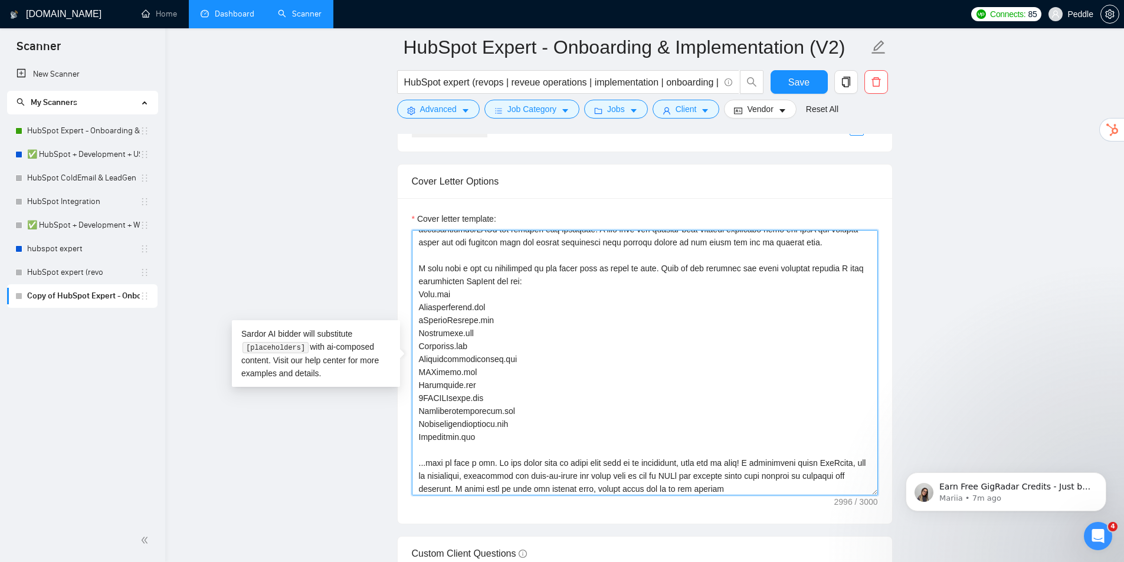
scroll to position [376, 0]
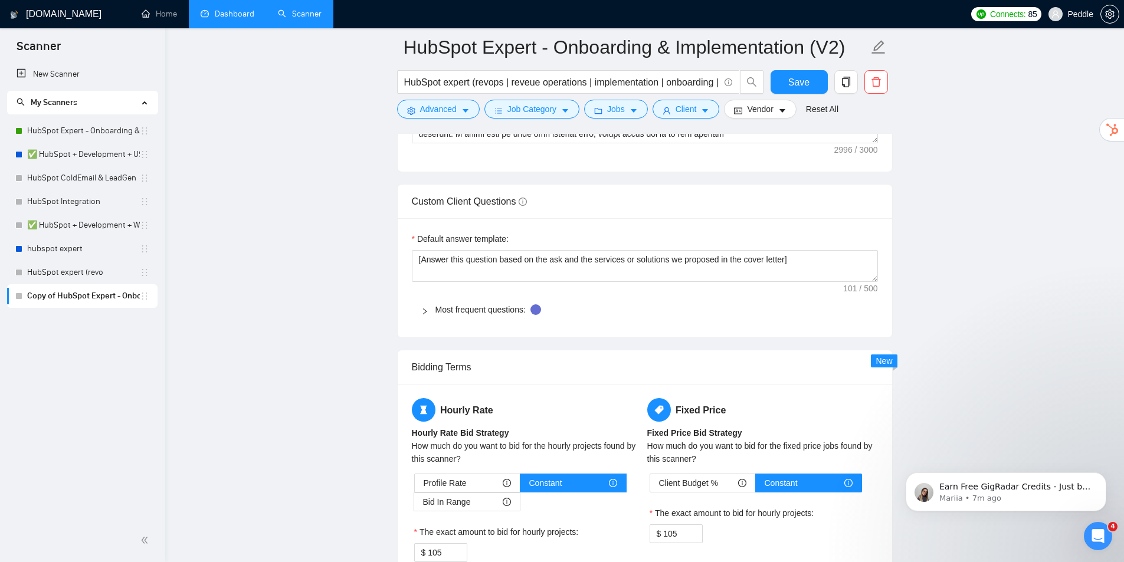
drag, startPoint x: 984, startPoint y: 281, endPoint x: 984, endPoint y: 354, distance: 72.5
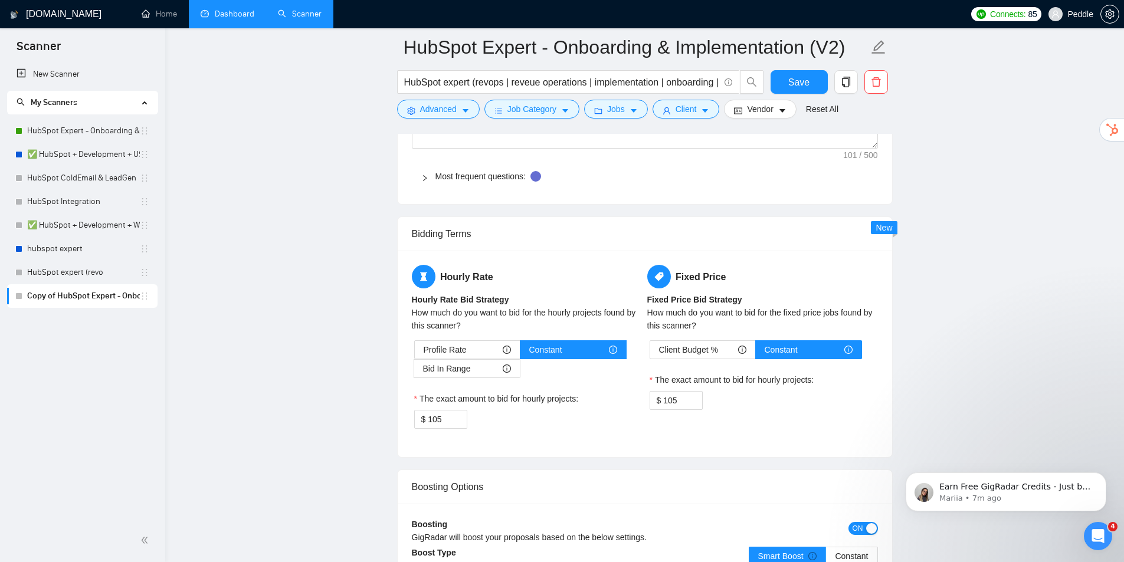
drag, startPoint x: 925, startPoint y: 248, endPoint x: 947, endPoint y: 294, distance: 51.4
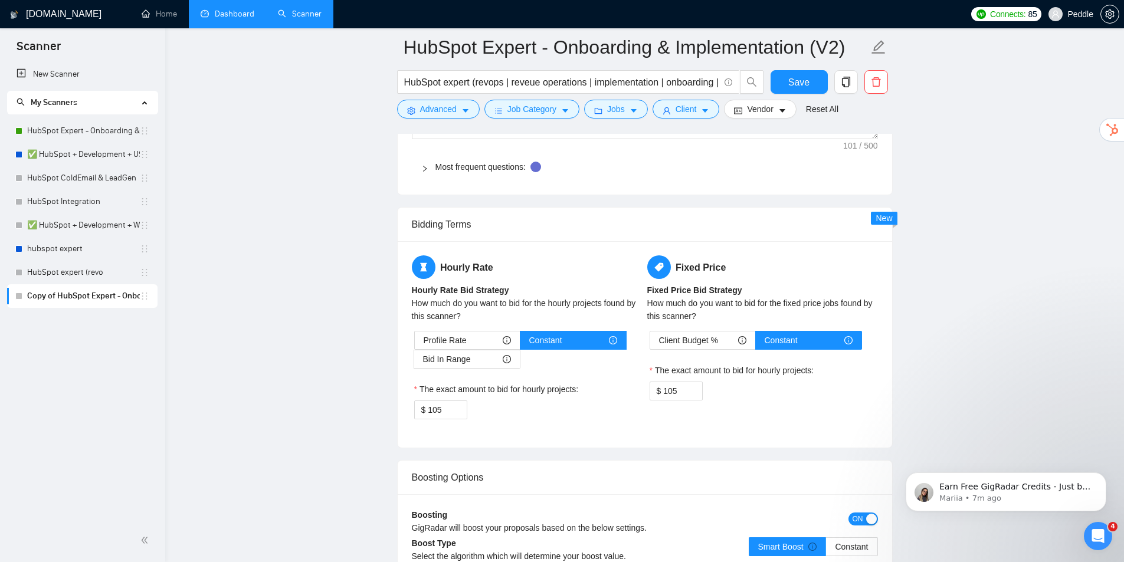
click at [429, 167] on div at bounding box center [428, 166] width 14 height 13
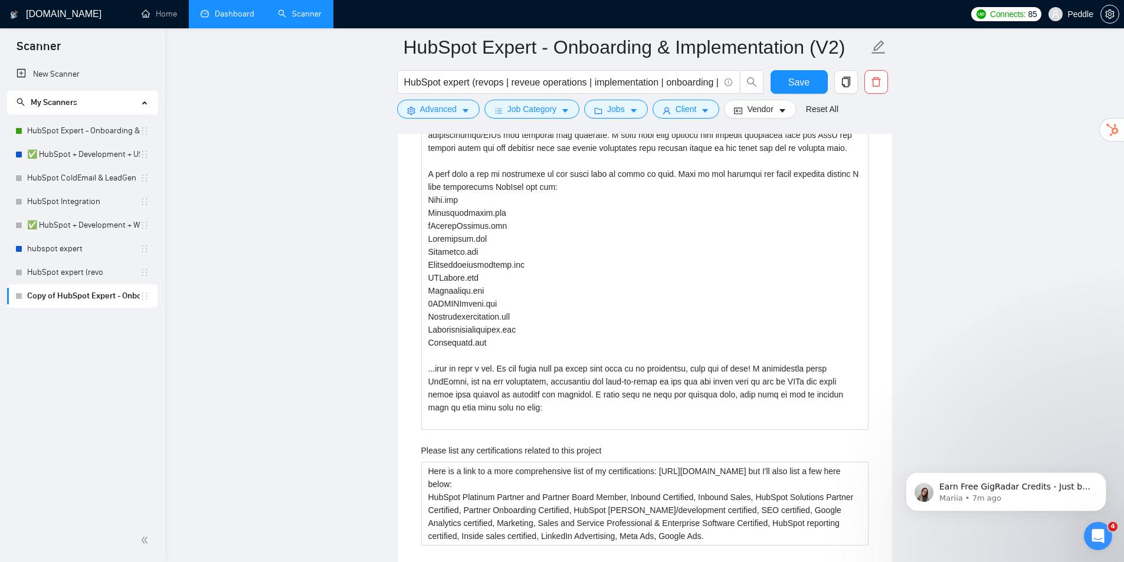
drag, startPoint x: 966, startPoint y: 239, endPoint x: 968, endPoint y: 258, distance: 19.5
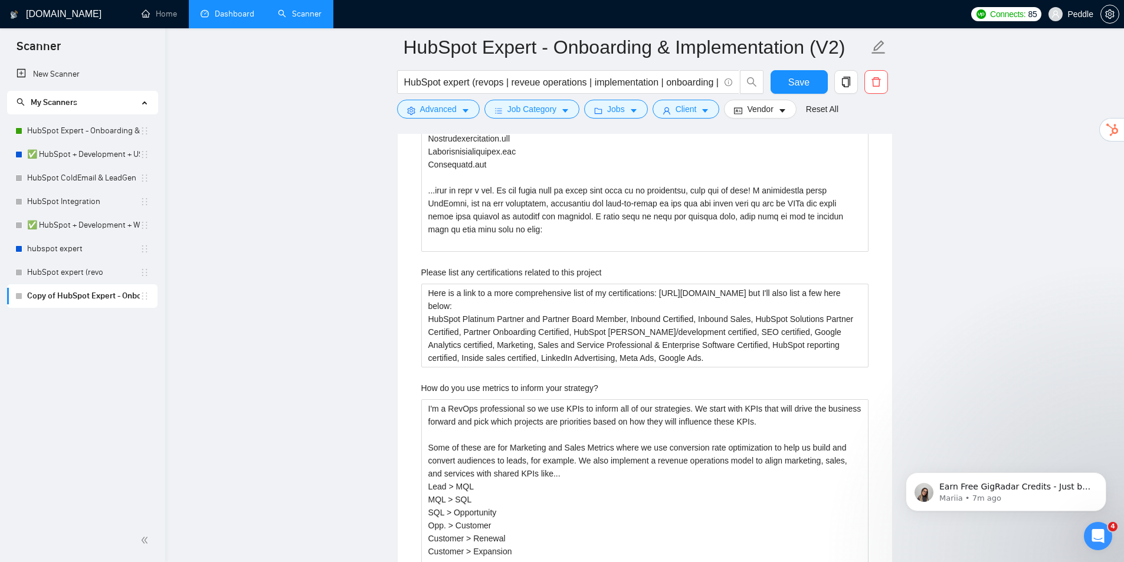
drag, startPoint x: 960, startPoint y: 229, endPoint x: 943, endPoint y: 294, distance: 66.9
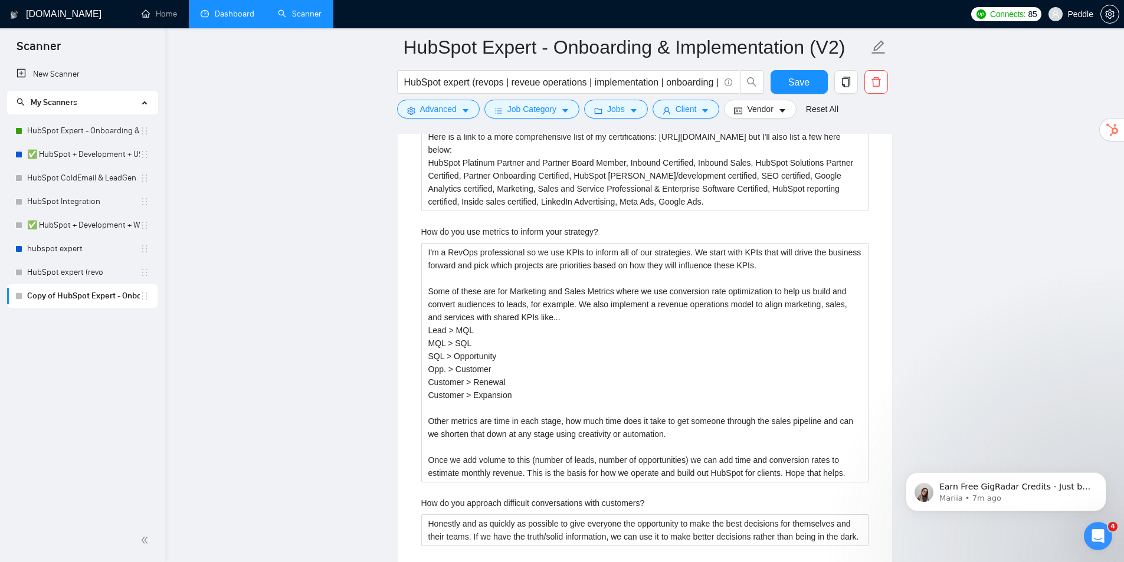
drag, startPoint x: 954, startPoint y: 252, endPoint x: 955, endPoint y: 296, distance: 44.2
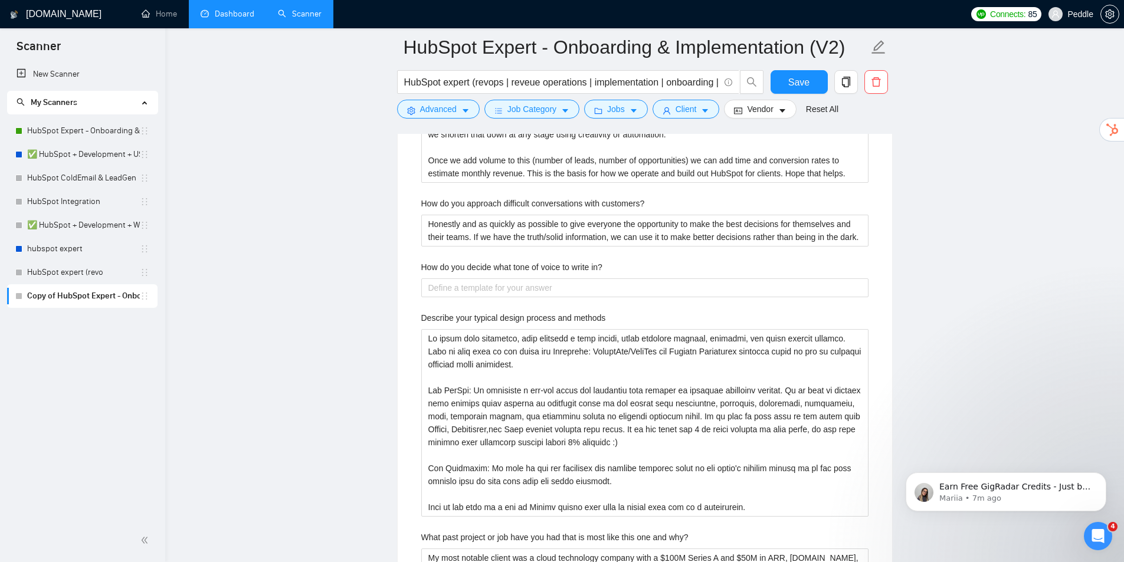
drag, startPoint x: 963, startPoint y: 285, endPoint x: 948, endPoint y: 335, distance: 52.1
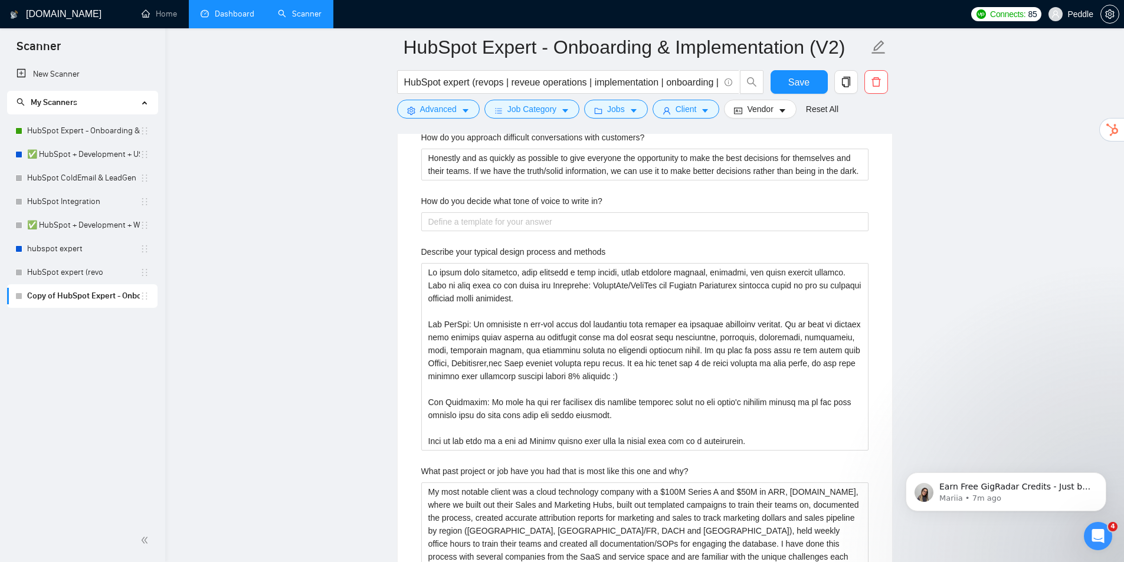
drag, startPoint x: 951, startPoint y: 284, endPoint x: 946, endPoint y: 297, distance: 14.0
click at [644, 222] on in\? "How do you decide what tone of voice to write in?" at bounding box center [644, 220] width 447 height 19
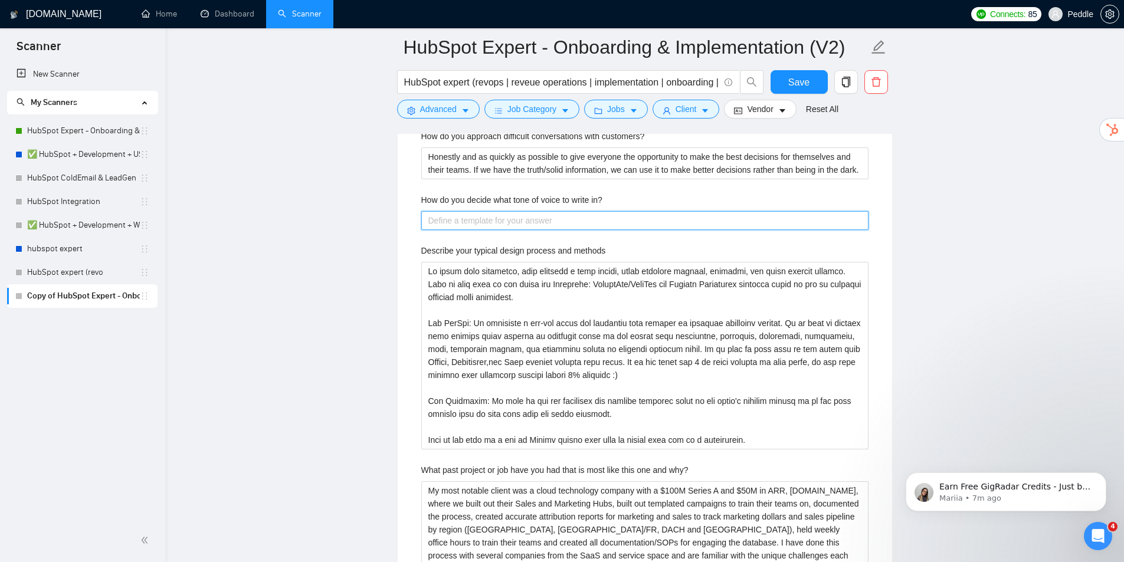
paste in\? "I consider the audience, the purpose of the message, and the brand or company’s…"
type in\? "I consider the audience, the purpose of the message, and the brand or company’s…"
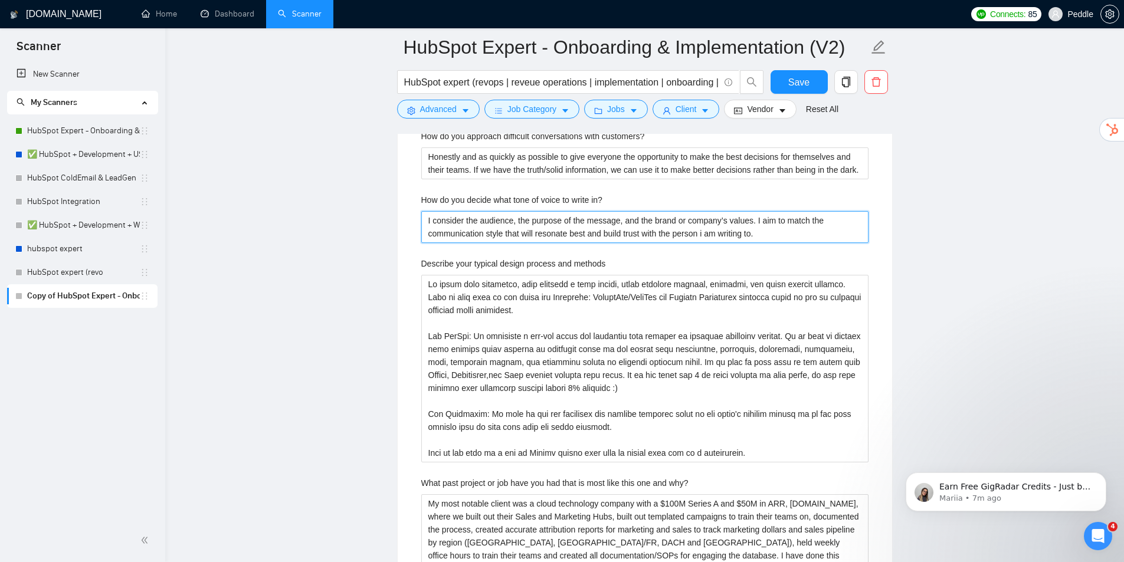
click at [705, 236] on in\? "I consider the audience, the purpose of the message, and the brand or company’s…" at bounding box center [644, 227] width 447 height 32
type in\? "I consider the audience, the purpose of the message, and the brand or company’s…"
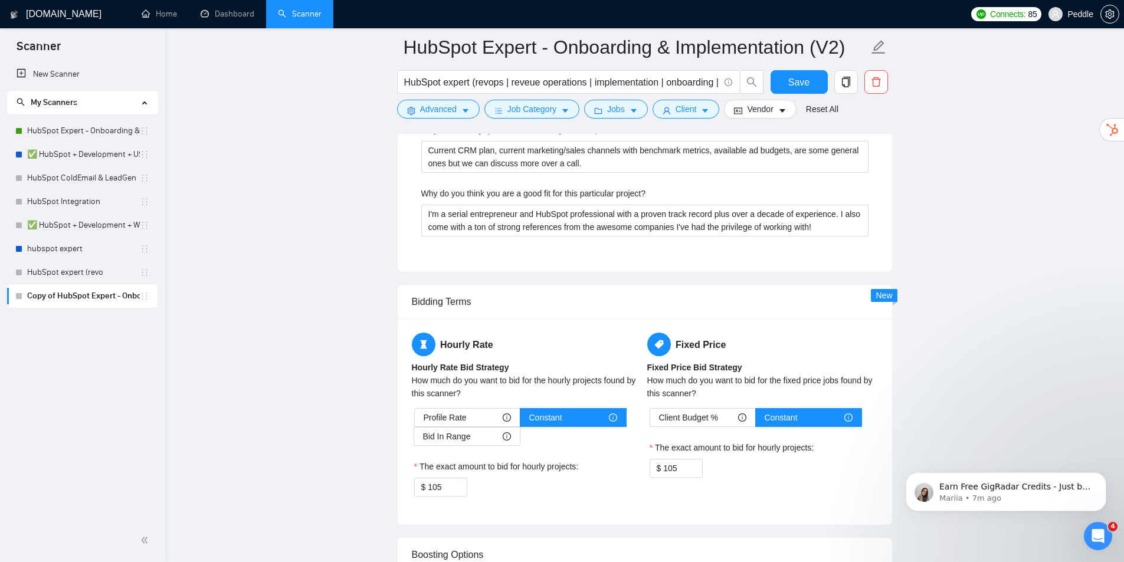
drag, startPoint x: 703, startPoint y: 255, endPoint x: 703, endPoint y: 295, distance: 40.1
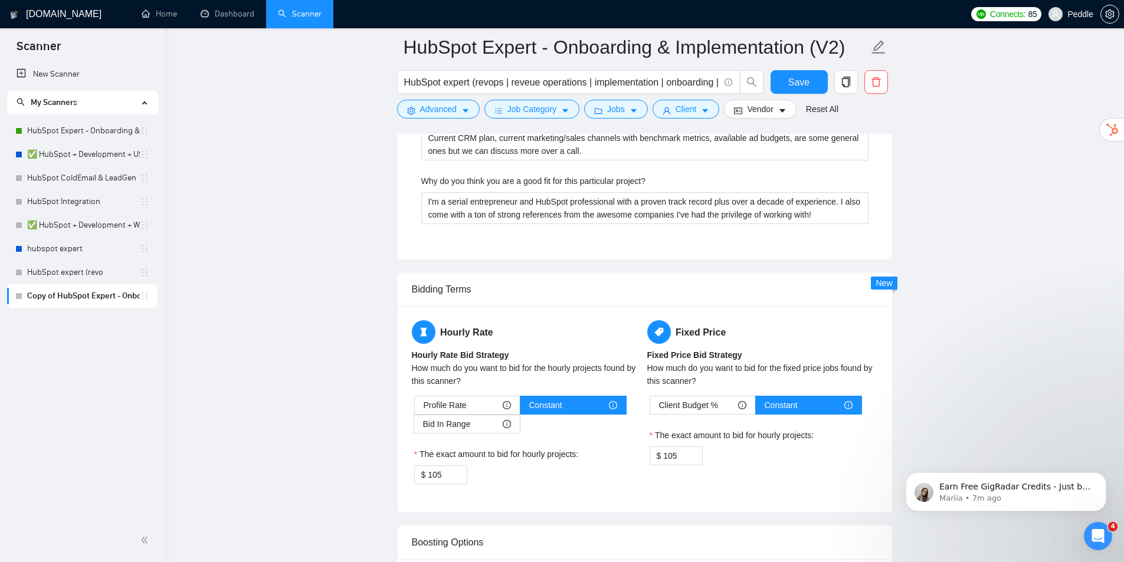
scroll to position [3181, 0]
drag, startPoint x: 883, startPoint y: 283, endPoint x: 913, endPoint y: 257, distance: 39.7
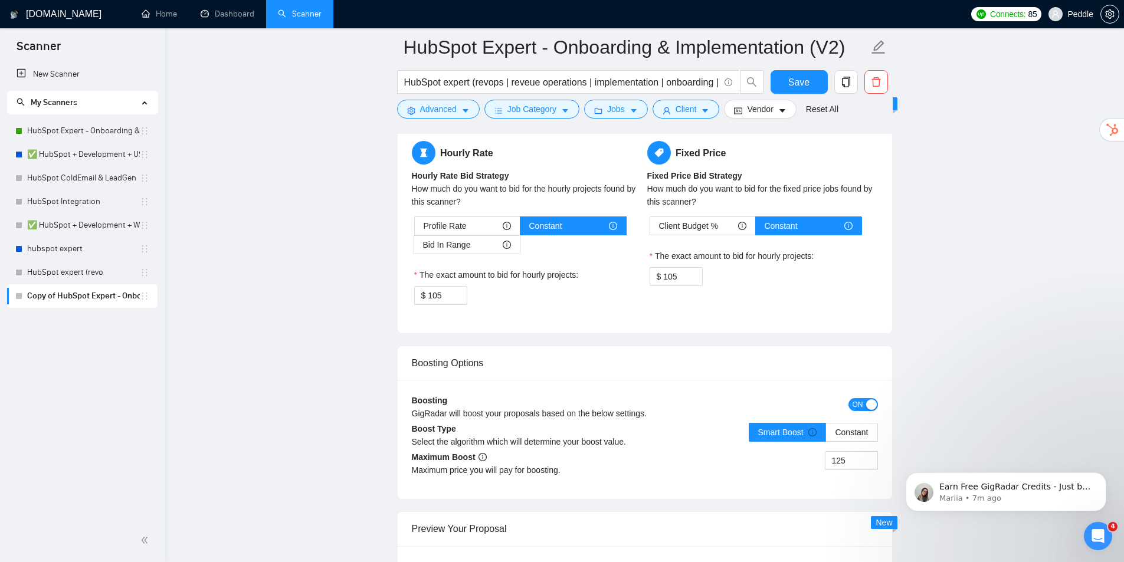
drag, startPoint x: 925, startPoint y: 250, endPoint x: 948, endPoint y: 287, distance: 43.2
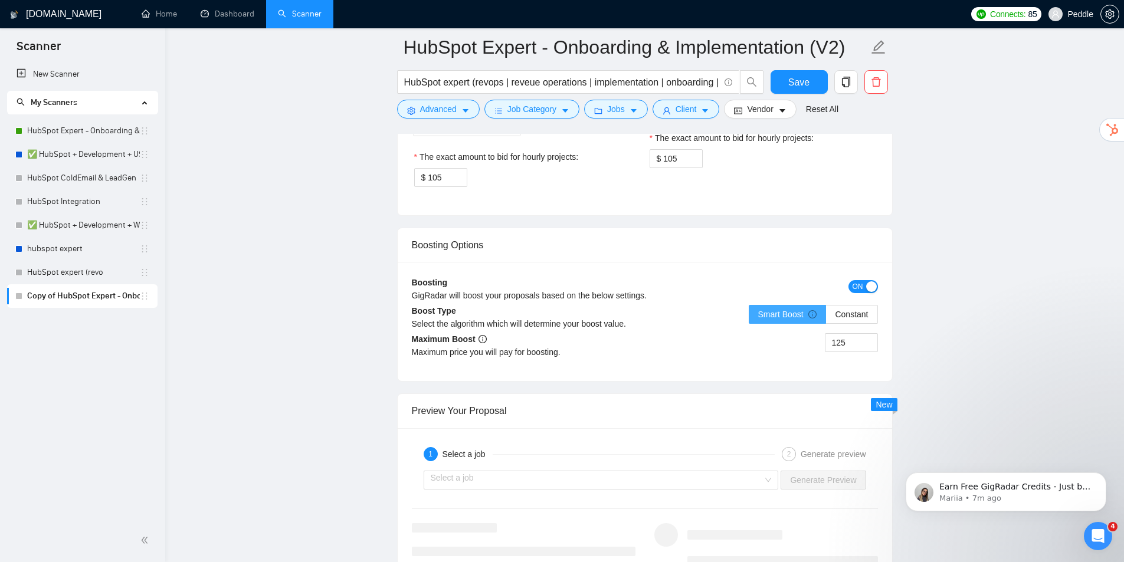
drag, startPoint x: 813, startPoint y: 287, endPoint x: 822, endPoint y: 314, distance: 29.1
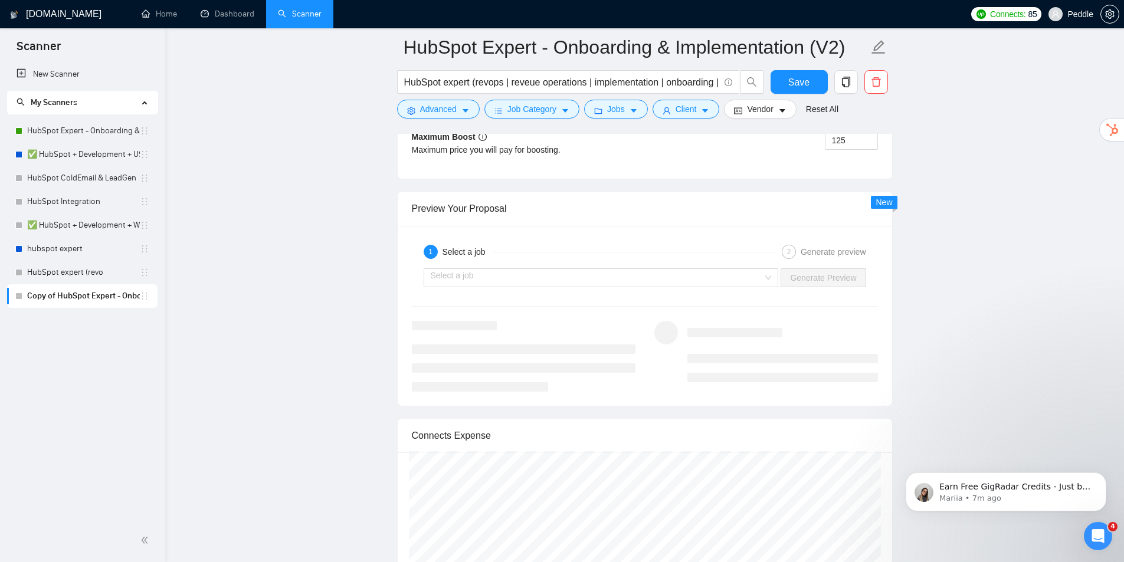
drag, startPoint x: 735, startPoint y: 237, endPoint x: 767, endPoint y: 312, distance: 81.4
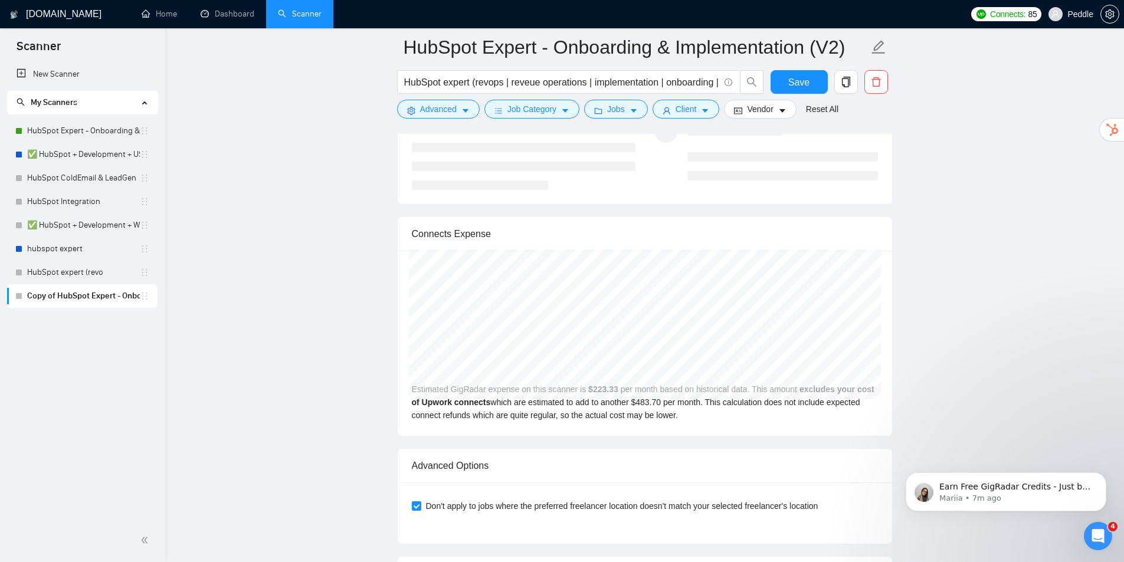
scroll to position [3917, 0]
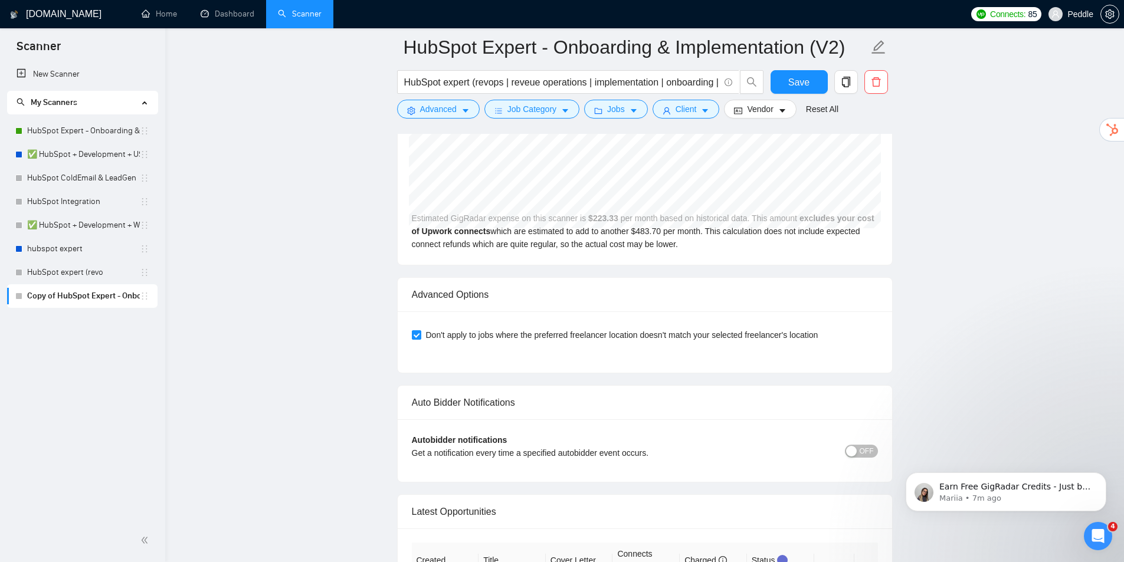
drag, startPoint x: 816, startPoint y: 252, endPoint x: 848, endPoint y: 295, distance: 53.1
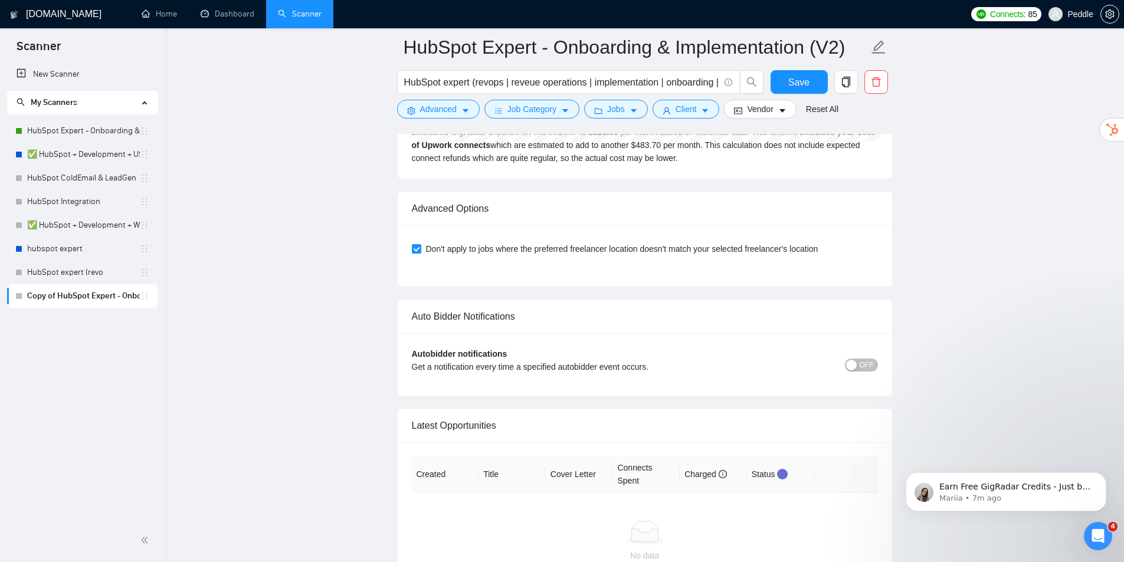
scroll to position [4162, 0]
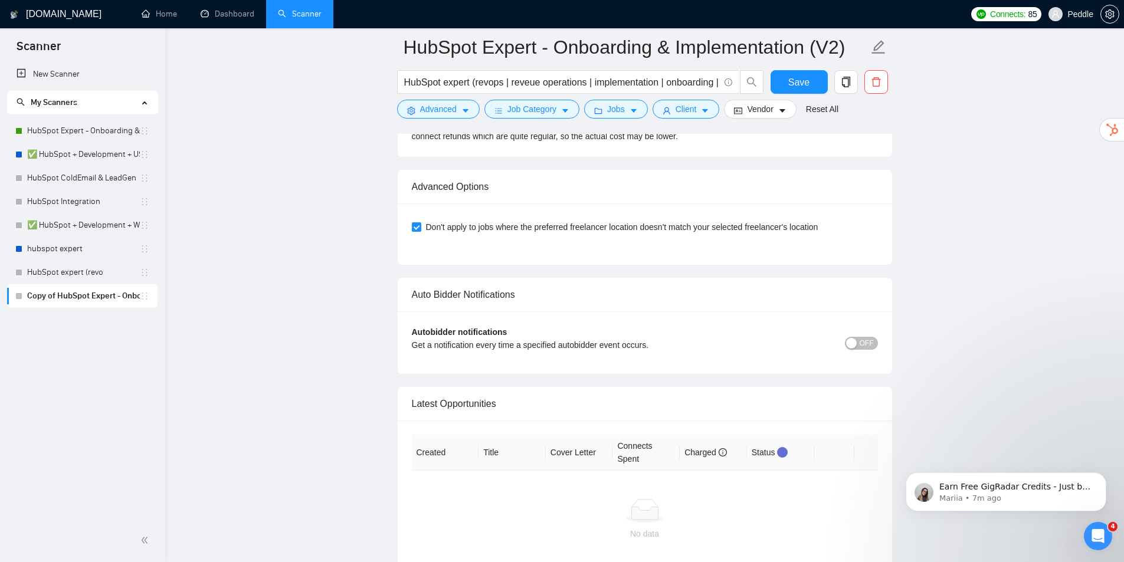
drag, startPoint x: 770, startPoint y: 250, endPoint x: 792, endPoint y: 287, distance: 42.9
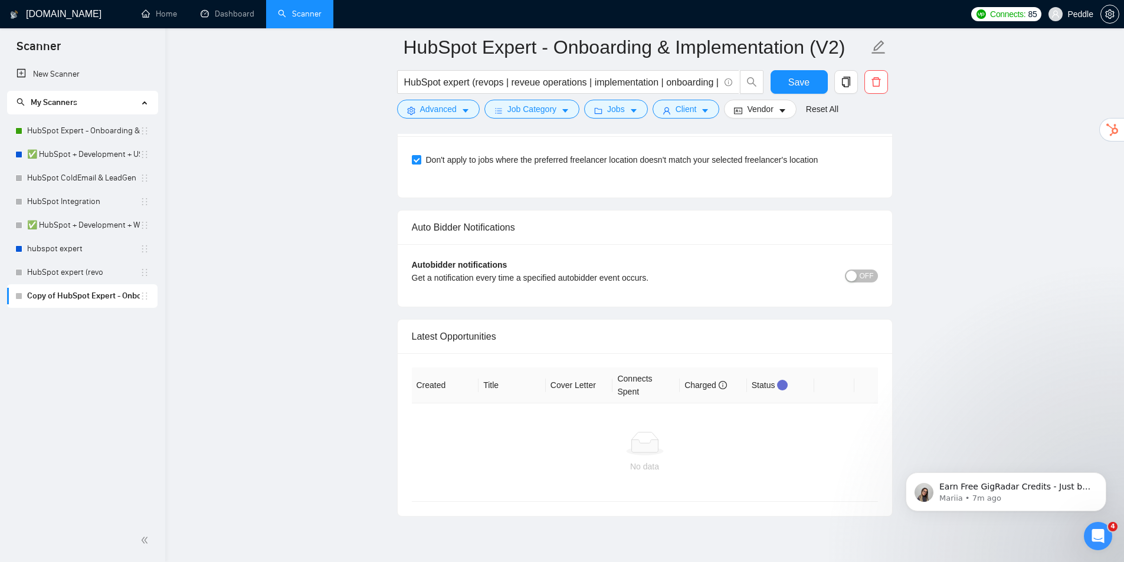
drag, startPoint x: 832, startPoint y: 266, endPoint x: 840, endPoint y: 289, distance: 24.4
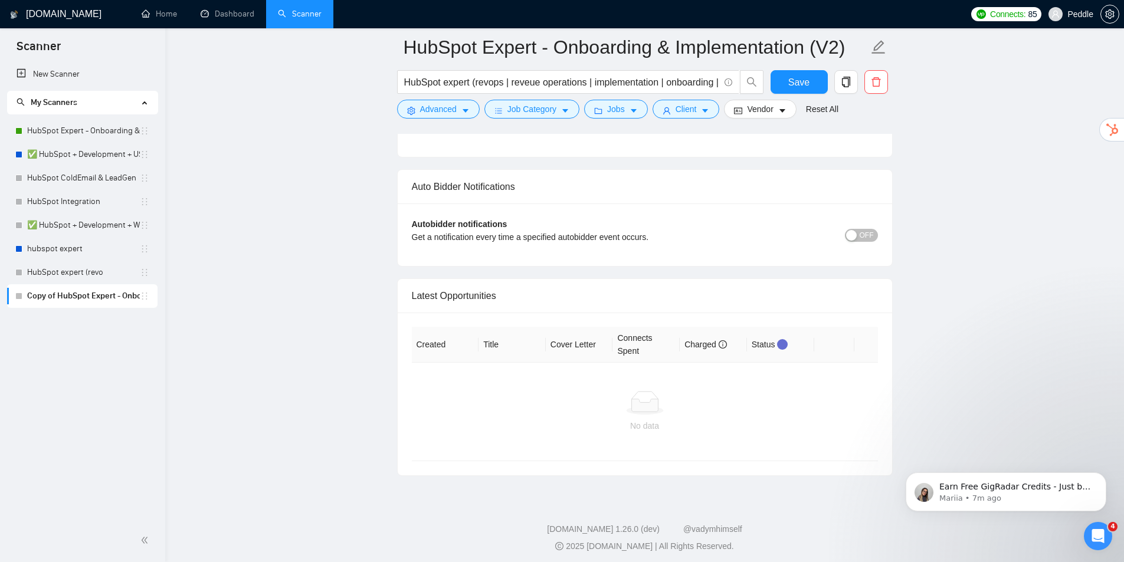
scroll to position [4271, 0]
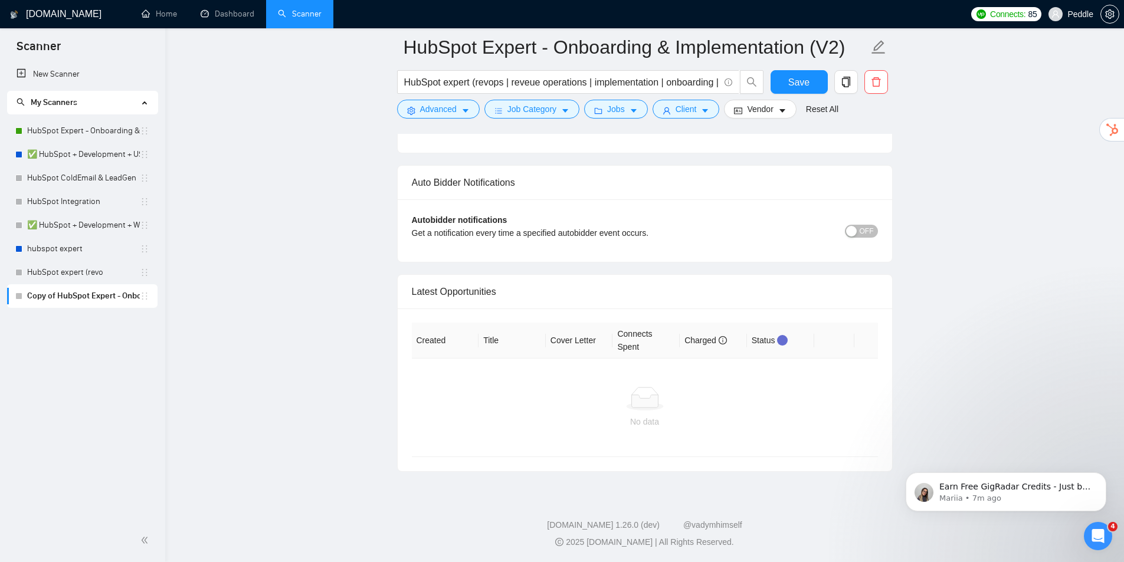
drag, startPoint x: 774, startPoint y: 235, endPoint x: 769, endPoint y: 253, distance: 19.0
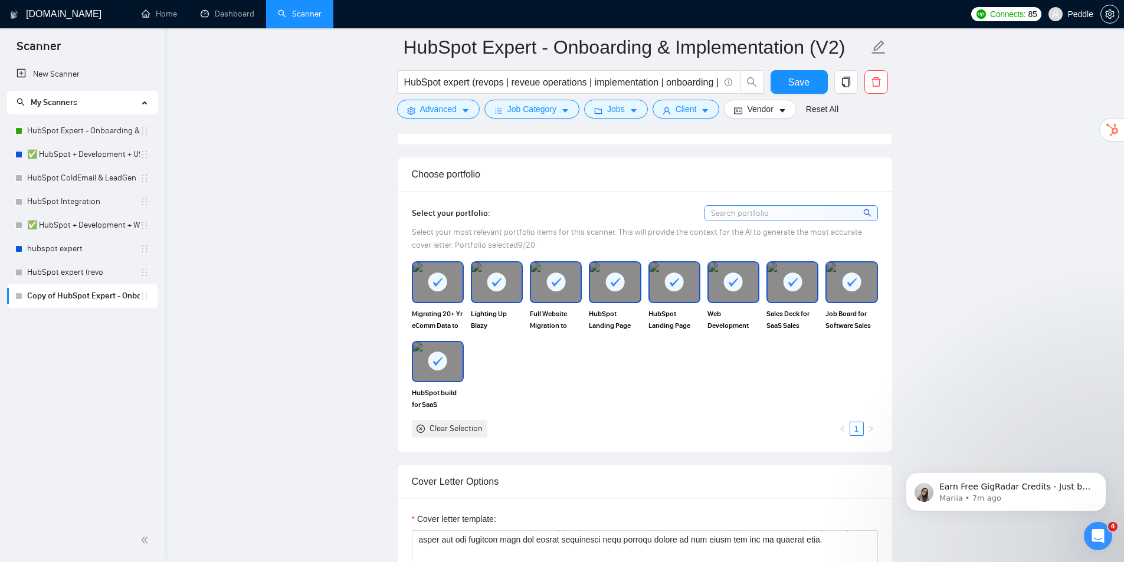
scroll to position [406, 0]
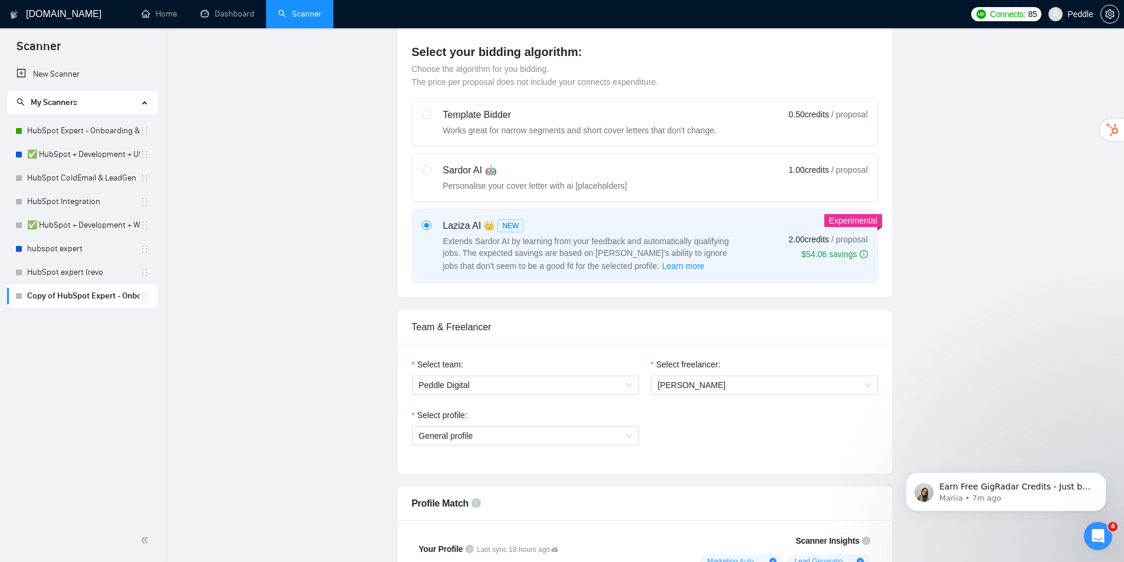
drag, startPoint x: 932, startPoint y: 428, endPoint x: 969, endPoint y: 237, distance: 194.6
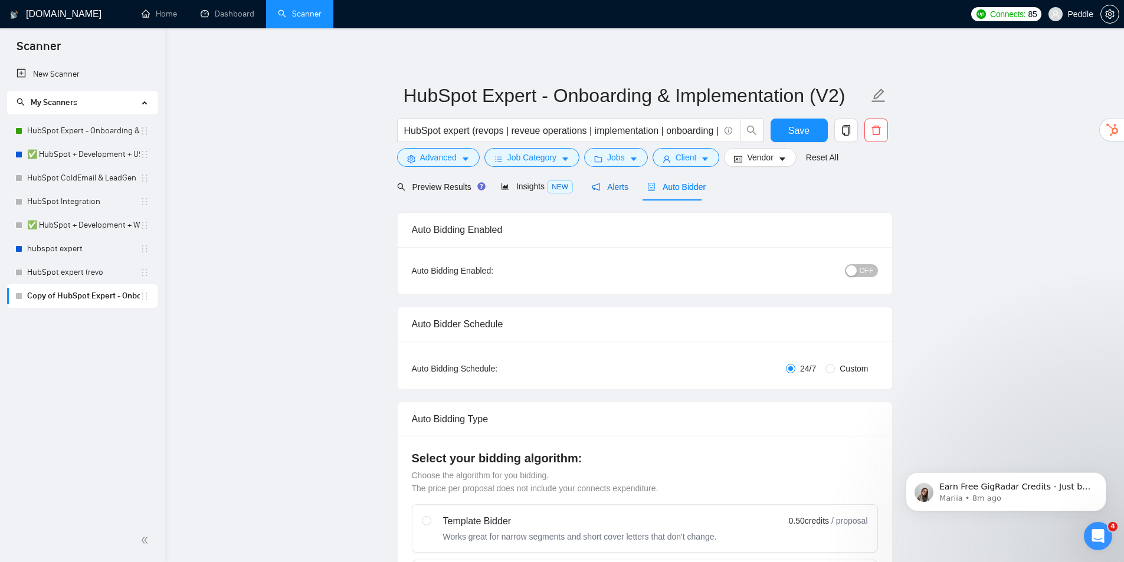
click at [604, 183] on span "Alerts" at bounding box center [610, 186] width 37 height 9
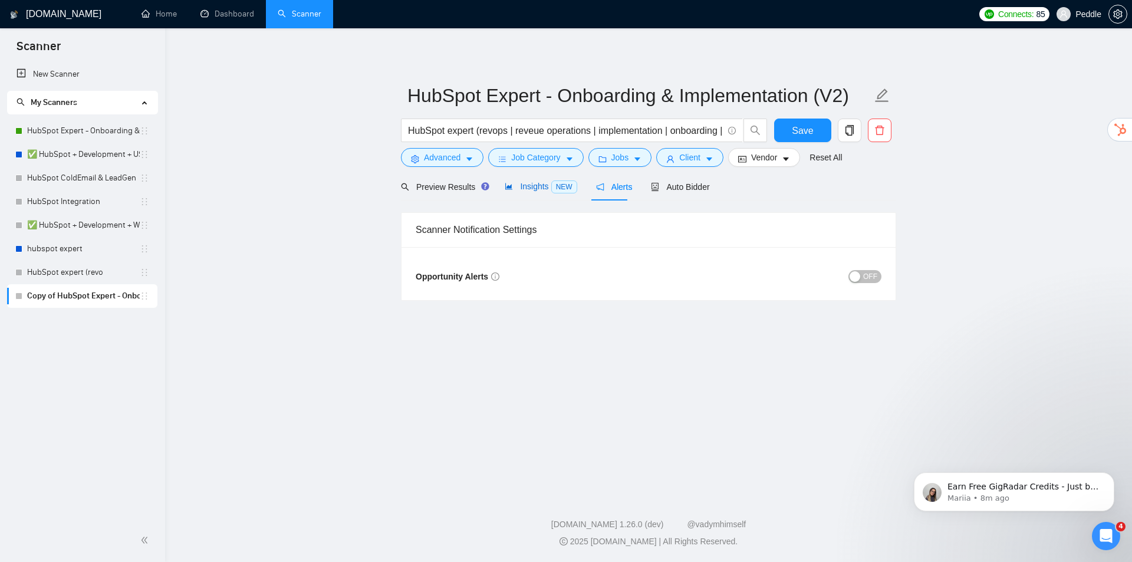
click at [551, 190] on span "NEW" at bounding box center [564, 186] width 26 height 13
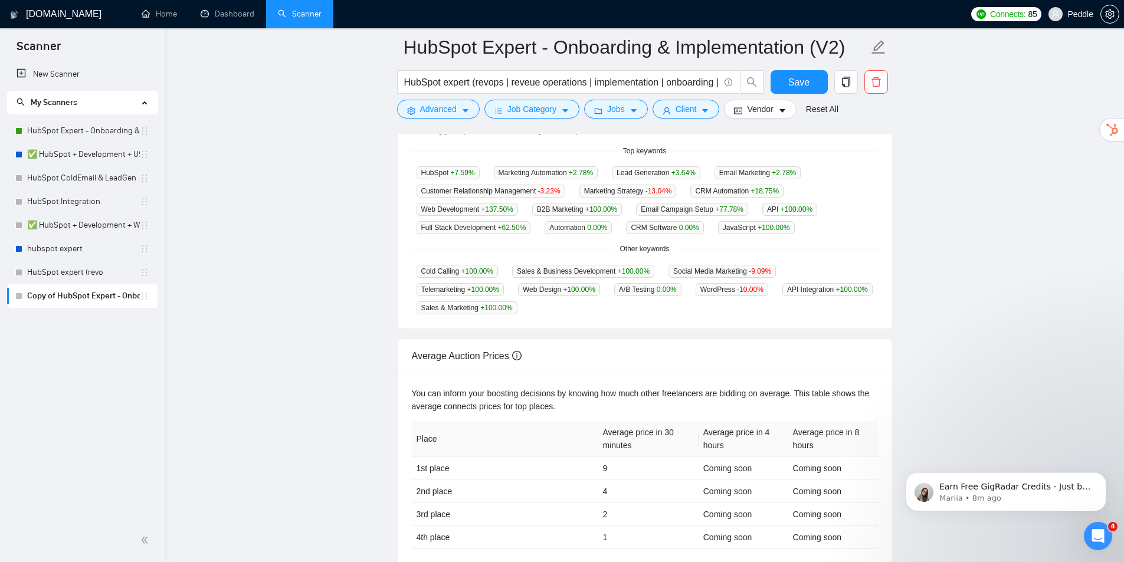
drag, startPoint x: 836, startPoint y: 266, endPoint x: 858, endPoint y: 308, distance: 48.0
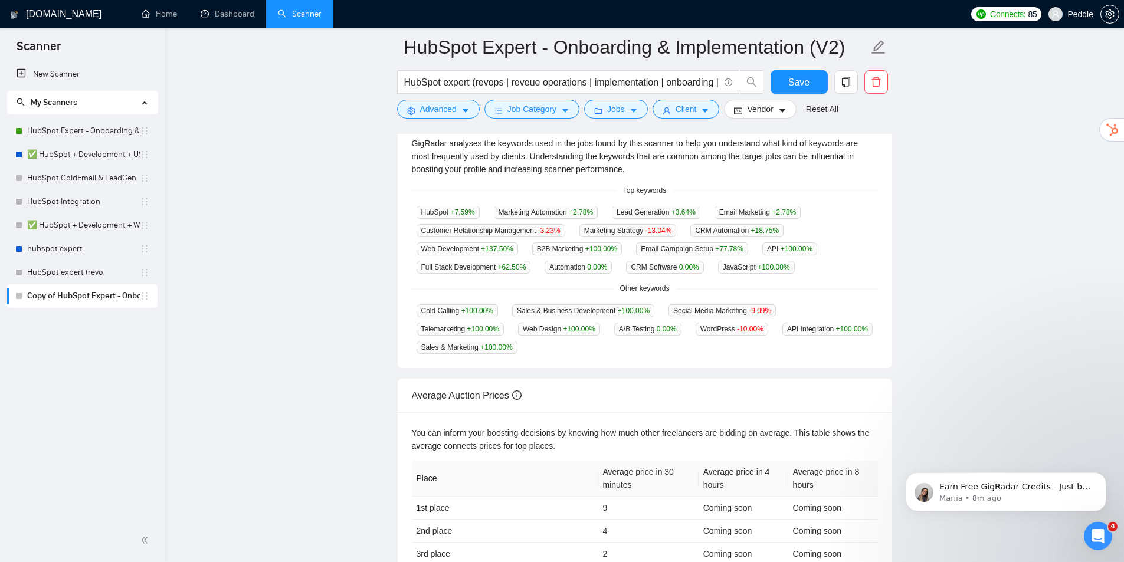
drag, startPoint x: 842, startPoint y: 258, endPoint x: 867, endPoint y: 205, distance: 58.6
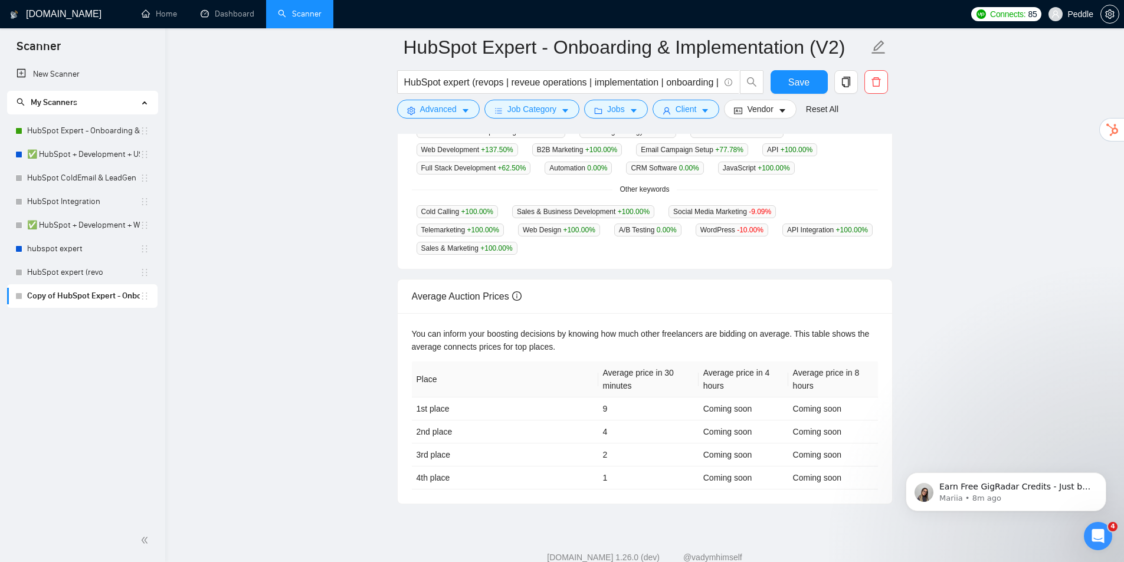
scroll to position [390, 0]
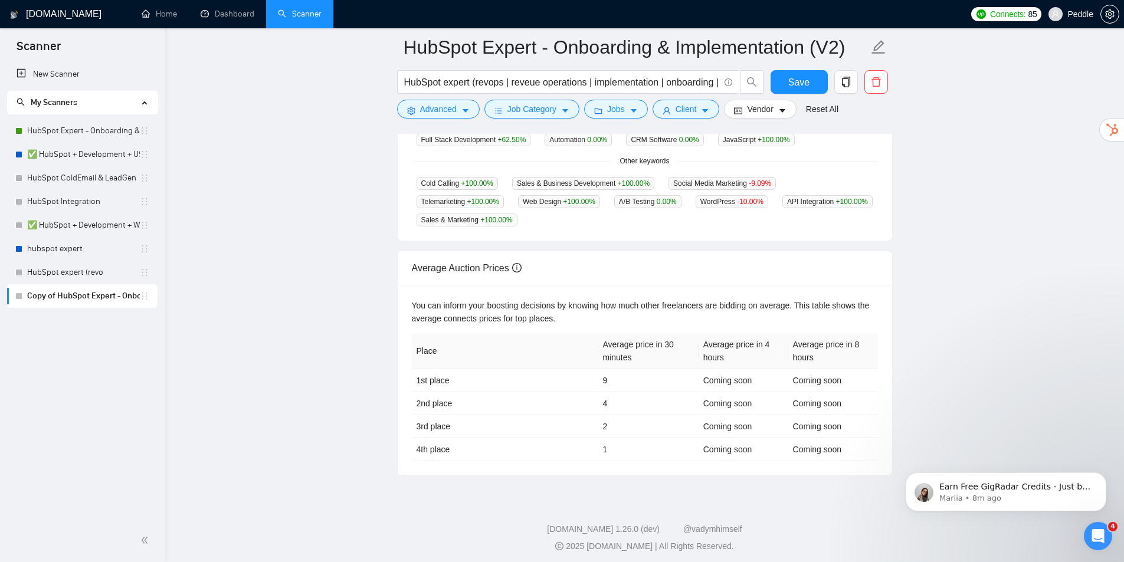
drag, startPoint x: 836, startPoint y: 248, endPoint x: 840, endPoint y: 284, distance: 36.2
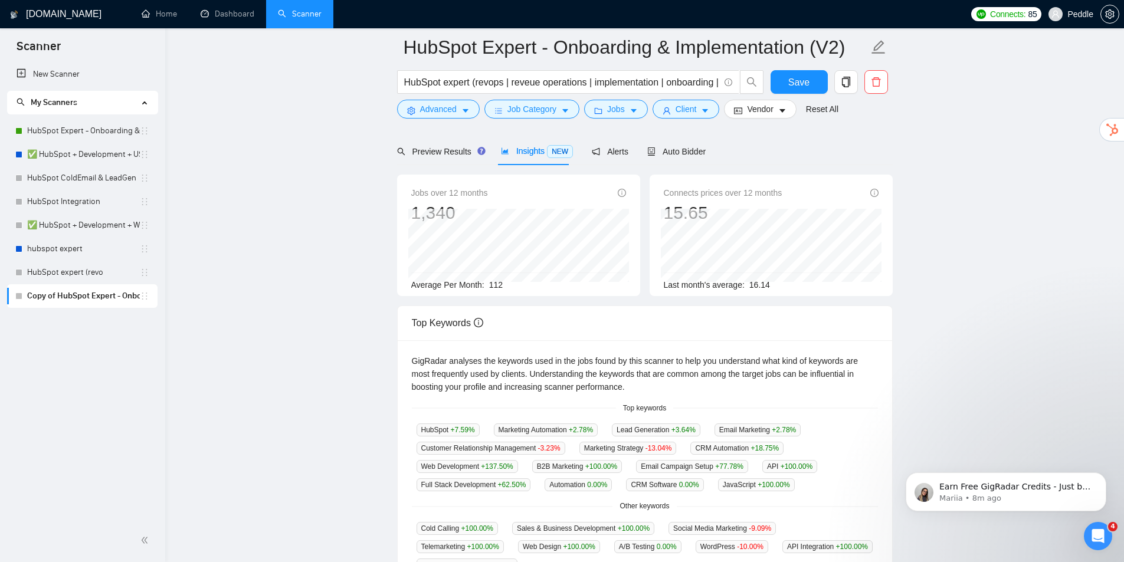
scroll to position [0, 0]
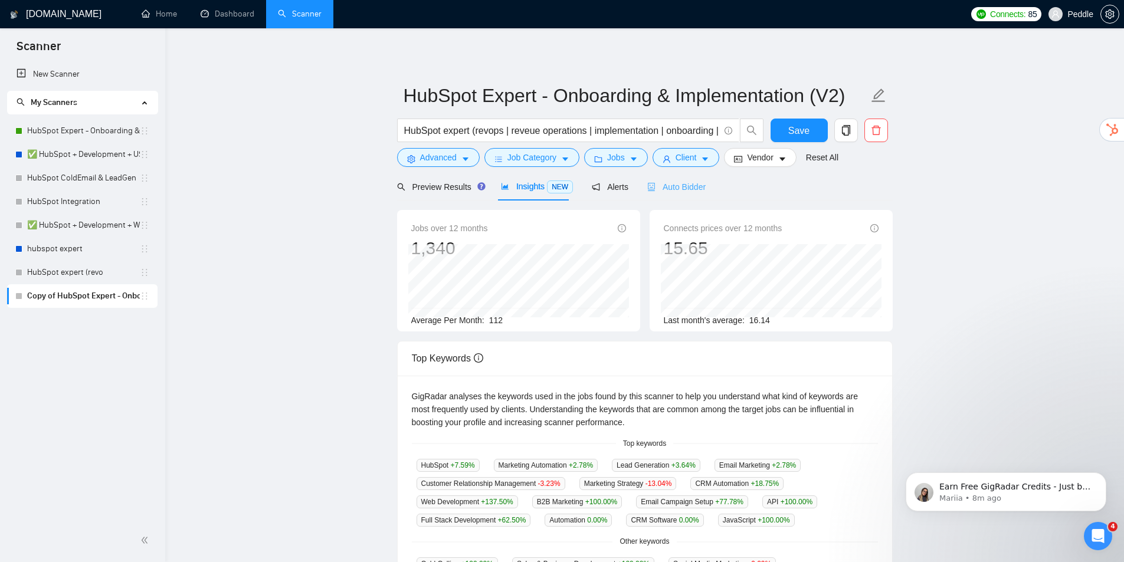
drag, startPoint x: 807, startPoint y: 314, endPoint x: 689, endPoint y: 192, distance: 169.3
click at [683, 184] on span "Auto Bidder" at bounding box center [676, 186] width 58 height 9
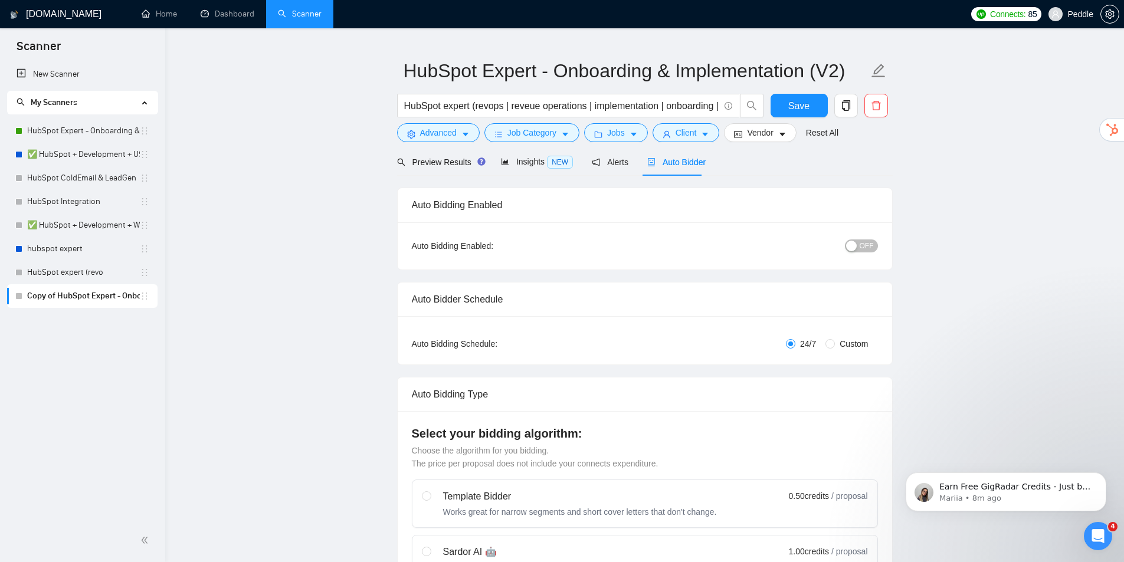
drag, startPoint x: 695, startPoint y: 310, endPoint x: 607, endPoint y: 295, distance: 89.8
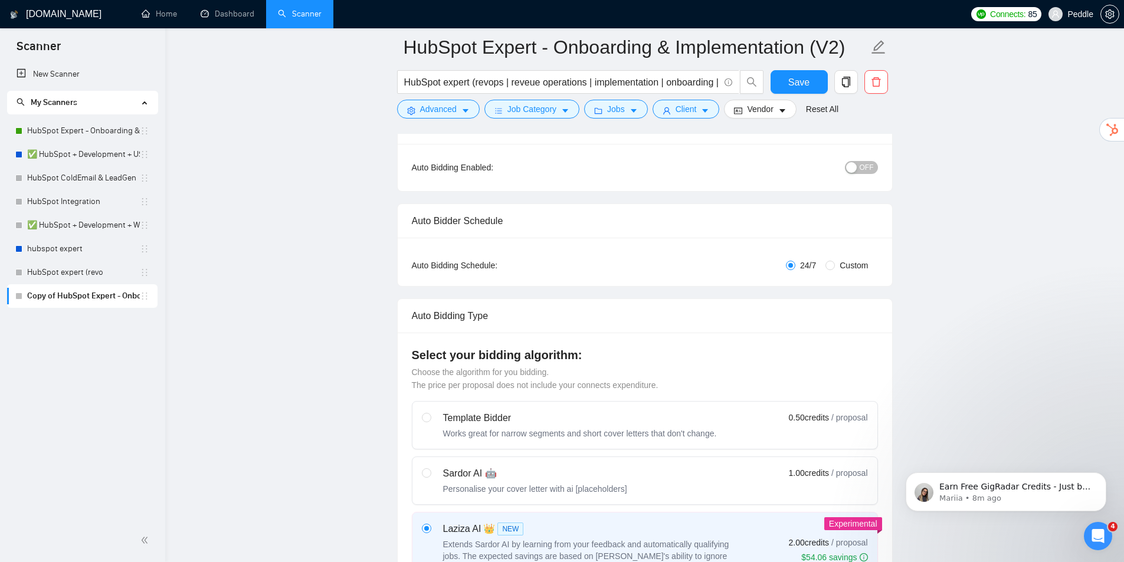
scroll to position [70, 0]
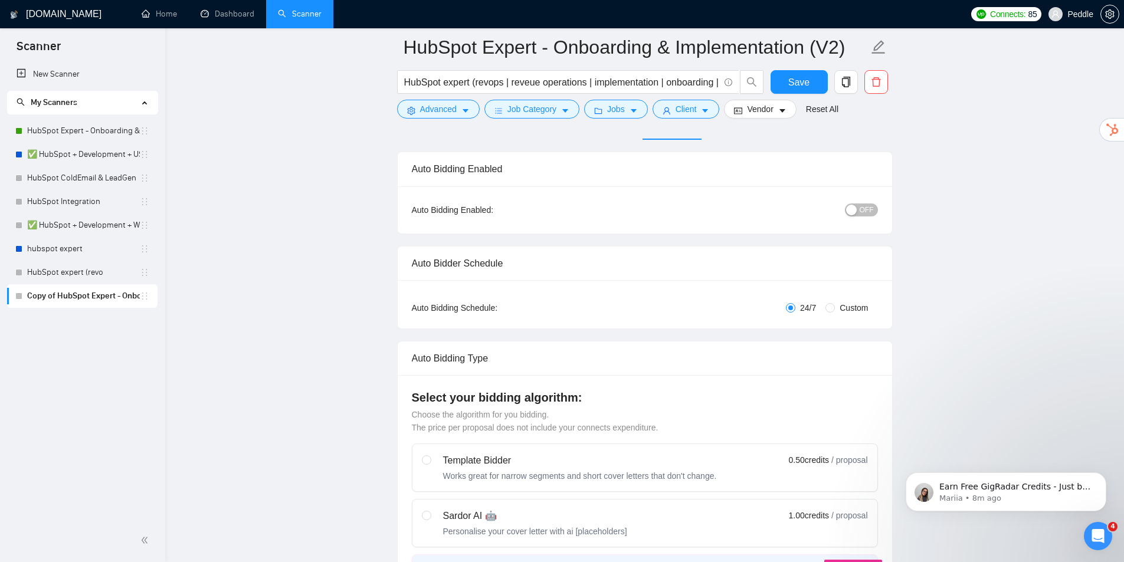
drag, startPoint x: 539, startPoint y: 245, endPoint x: 515, endPoint y: 174, distance: 75.3
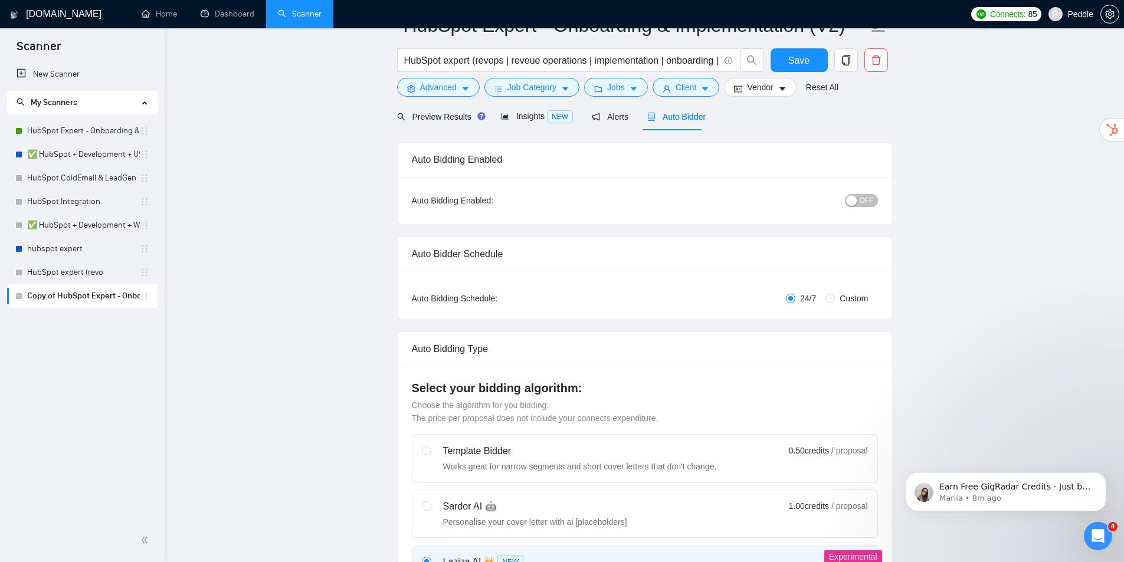
scroll to position [0, 0]
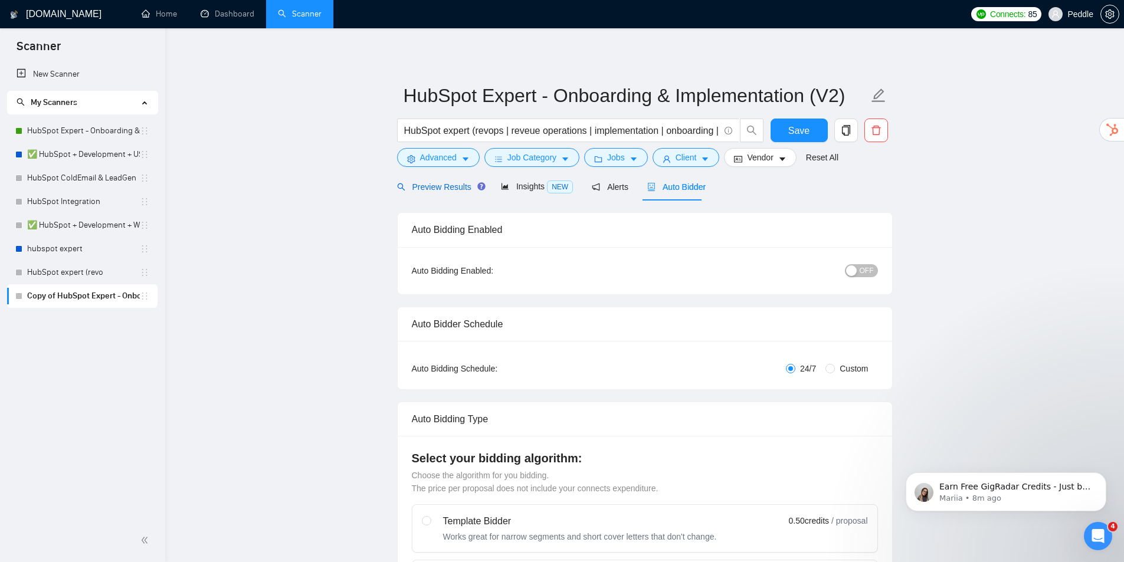
click at [448, 185] on span "Preview Results" at bounding box center [439, 186] width 85 height 9
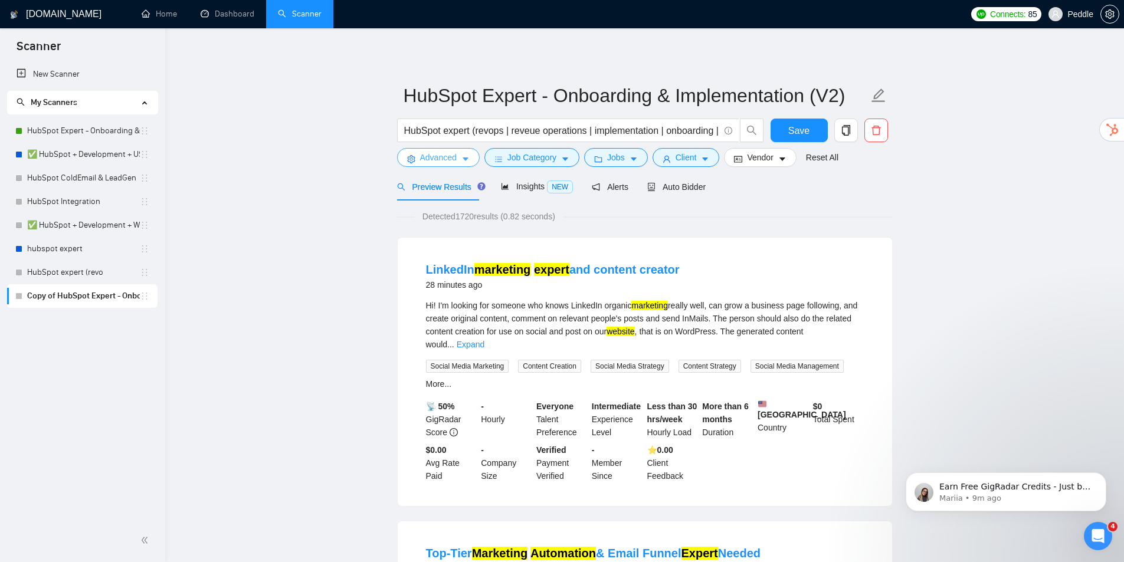
click at [435, 160] on span "Advanced" at bounding box center [438, 157] width 37 height 13
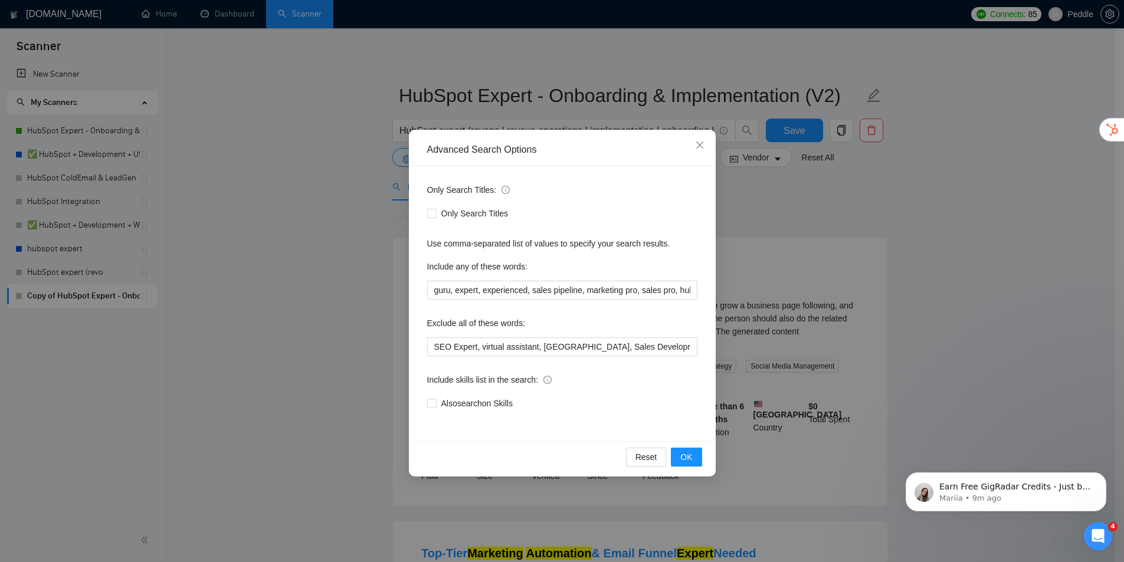
click at [766, 262] on div "Advanced Search Options Only Search Titles: Only Search Titles Use comma-separa…" at bounding box center [562, 281] width 1124 height 562
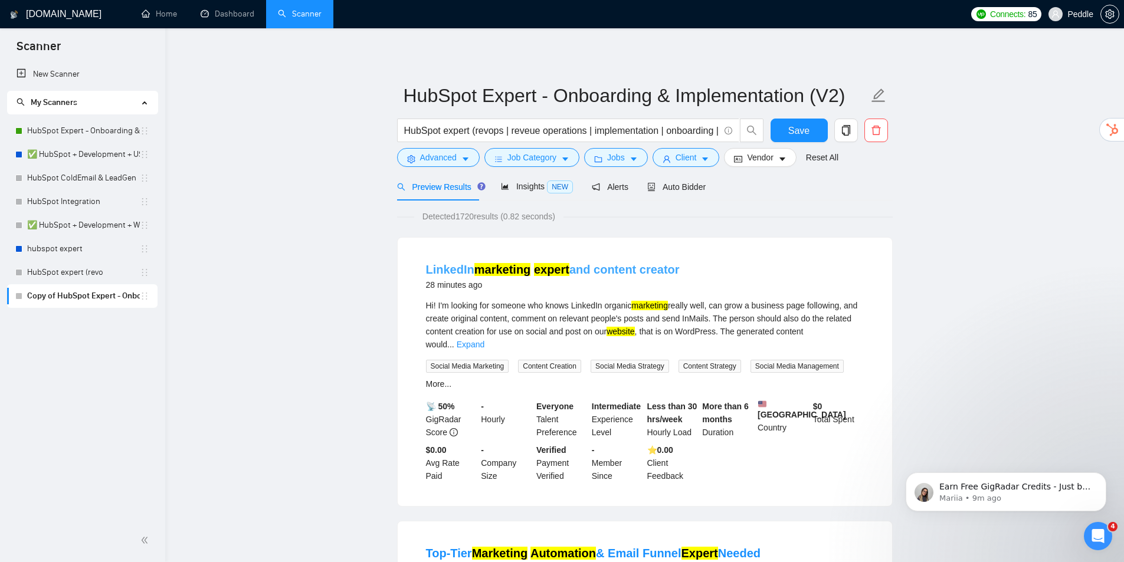
drag, startPoint x: 678, startPoint y: 268, endPoint x: 593, endPoint y: 277, distance: 84.8
click at [593, 277] on div "LinkedIn marketing expert and content creator 28 minutes ago" at bounding box center [645, 276] width 438 height 31
copy link "content creator"
click at [454, 158] on span "Advanced" at bounding box center [438, 157] width 37 height 13
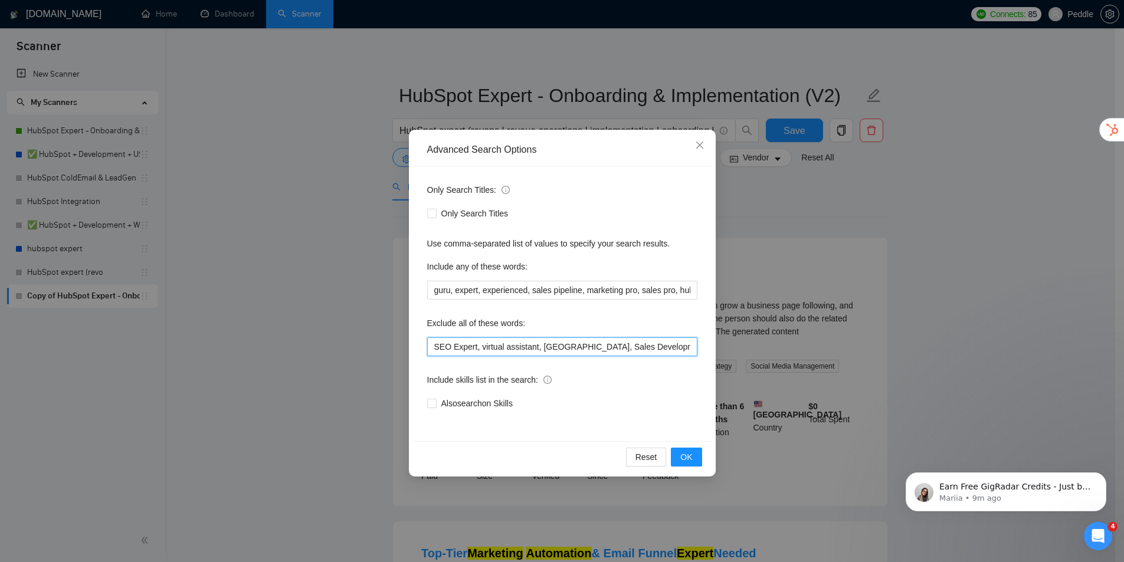
click at [534, 349] on input "SEO Expert, virtual assistant, [GEOGRAPHIC_DATA], Sales Development Rep, Busine…" at bounding box center [562, 346] width 270 height 19
drag, startPoint x: 553, startPoint y: 348, endPoint x: 740, endPoint y: 337, distance: 187.9
click at [740, 337] on div "Advanced Search Options Only Search Titles: Only Search Titles Use comma-separa…" at bounding box center [562, 281] width 1124 height 562
click at [695, 352] on input "SEO Expert, virtual assistant, [GEOGRAPHIC_DATA], Sales Development Rep, Busine…" at bounding box center [562, 346] width 270 height 19
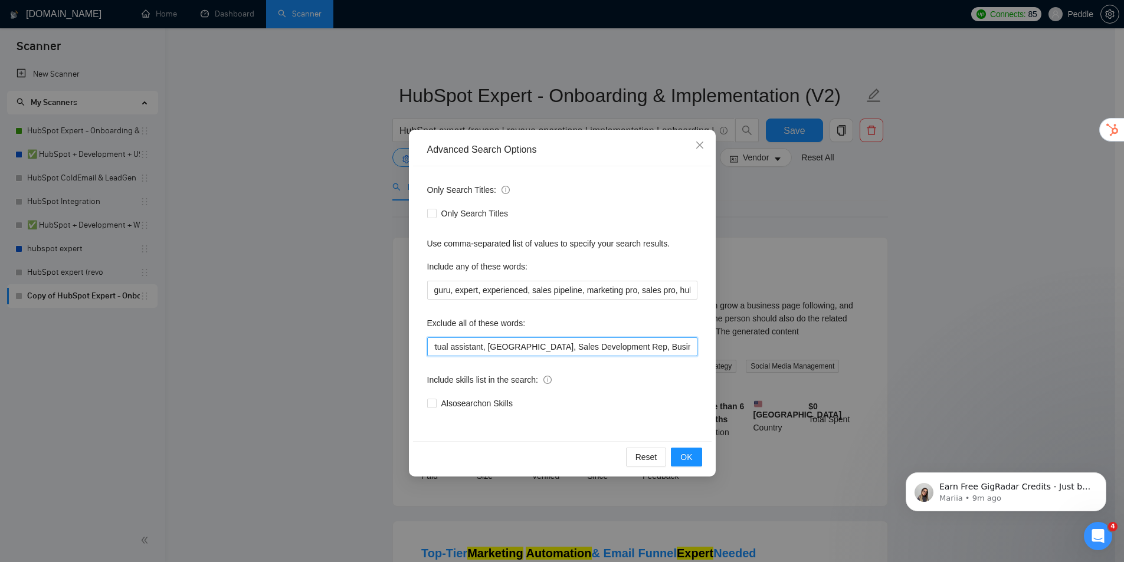
scroll to position [0, 54]
paste input "content creator"
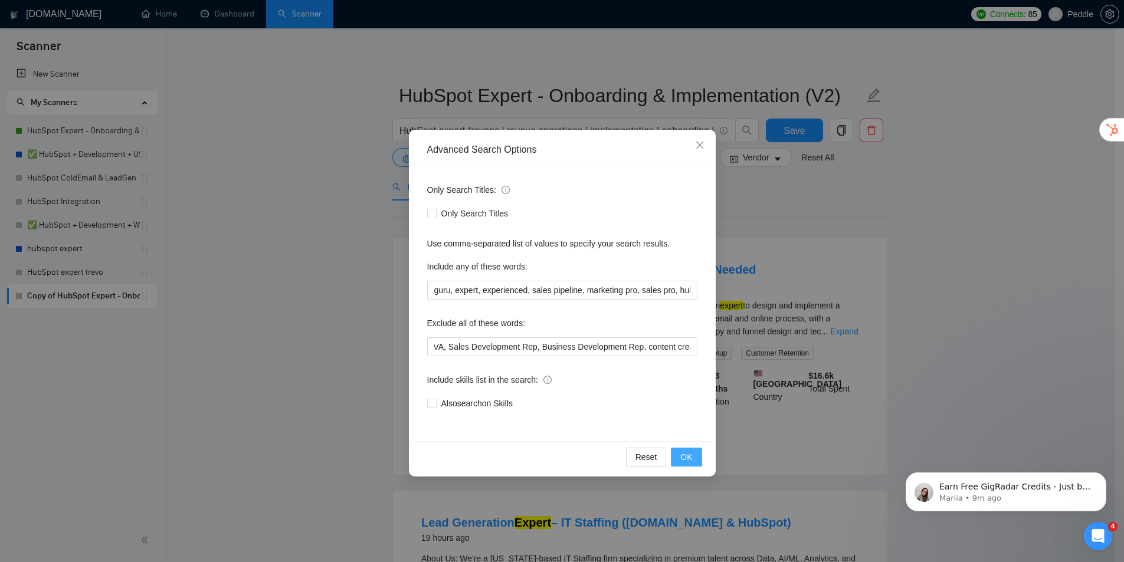
click at [687, 455] on span "OK" at bounding box center [686, 457] width 12 height 13
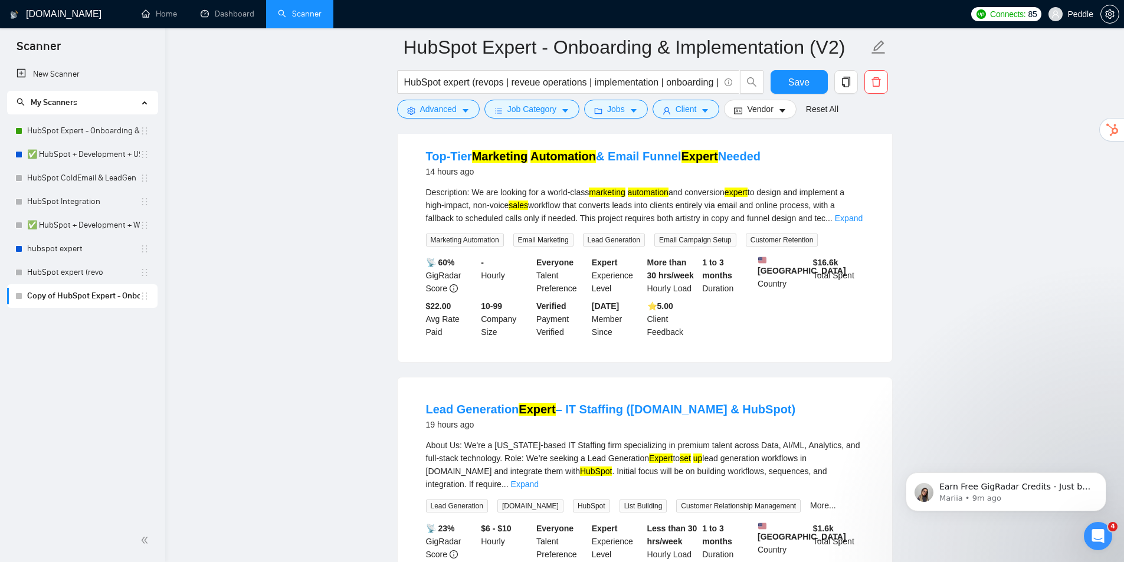
drag, startPoint x: 876, startPoint y: 288, endPoint x: 895, endPoint y: 317, distance: 35.3
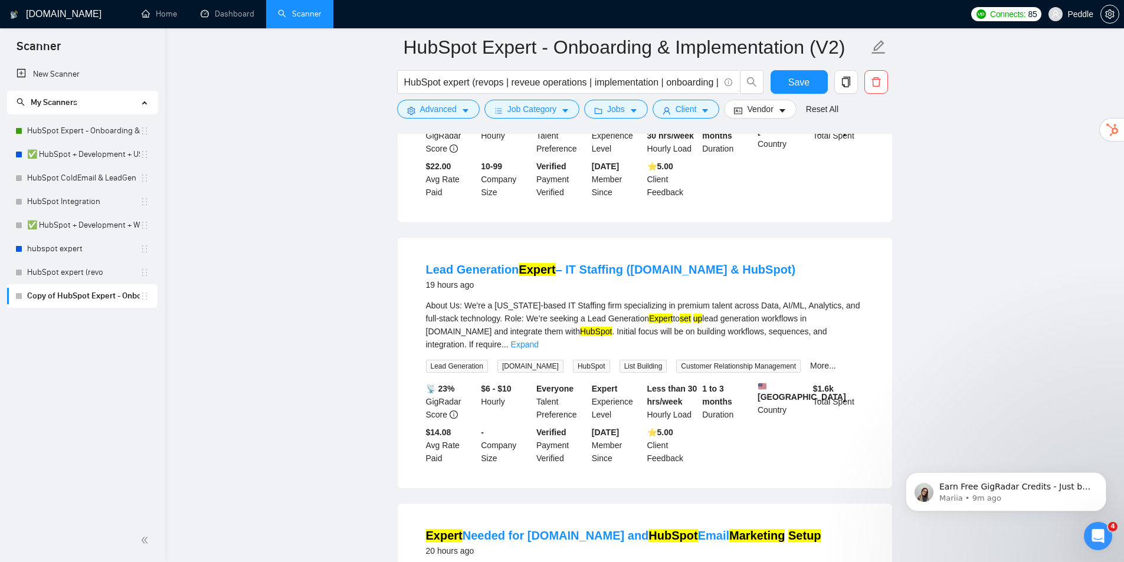
drag, startPoint x: 865, startPoint y: 322, endPoint x: 849, endPoint y: 346, distance: 28.5
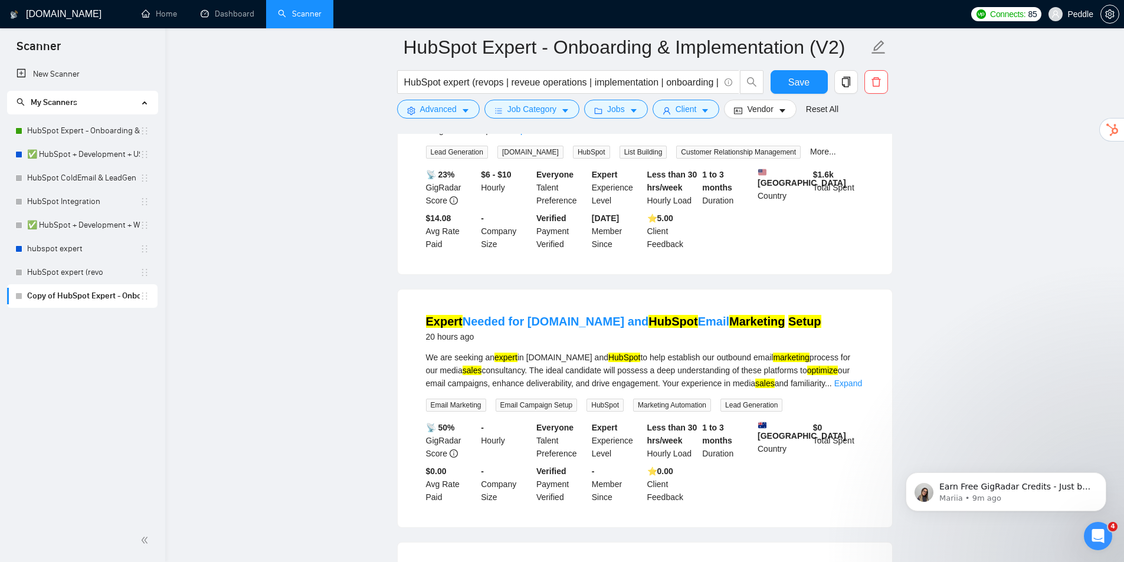
scroll to position [502, 0]
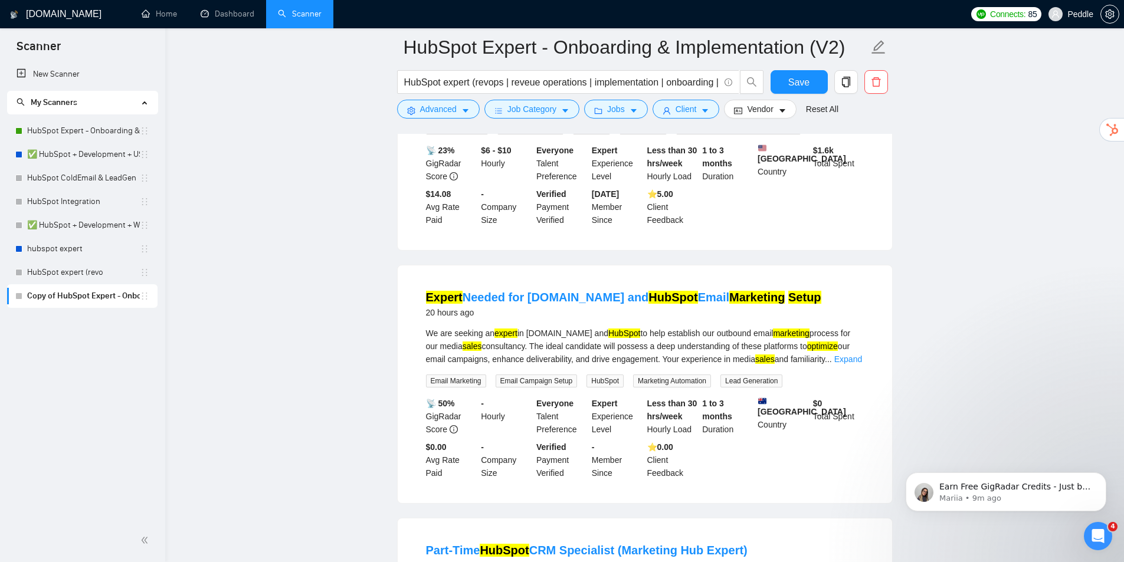
drag, startPoint x: 850, startPoint y: 269, endPoint x: 863, endPoint y: 309, distance: 42.2
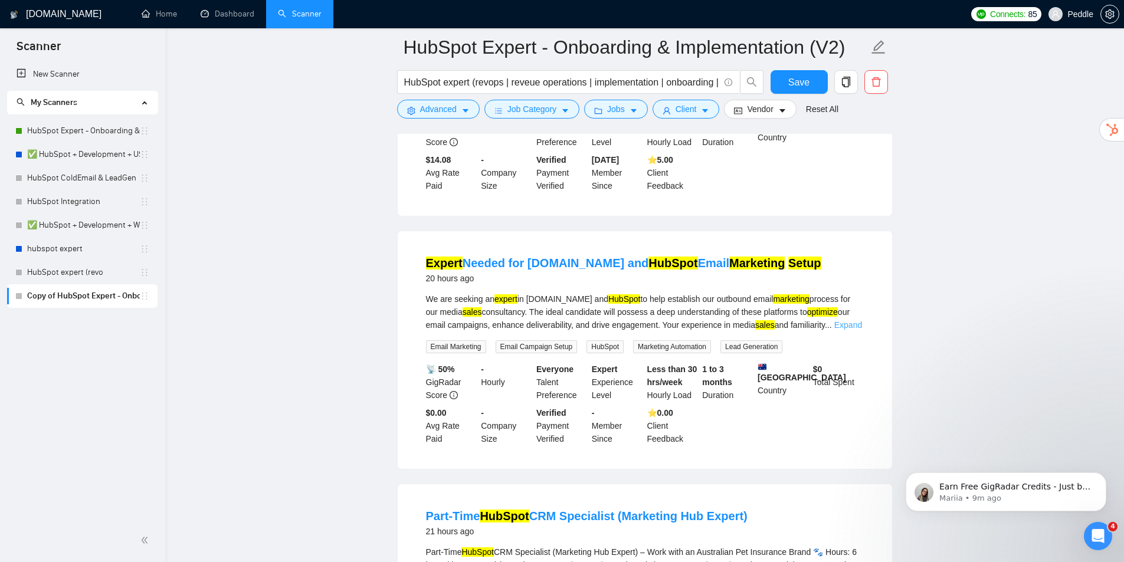
drag, startPoint x: 860, startPoint y: 286, endPoint x: 861, endPoint y: 314, distance: 28.3
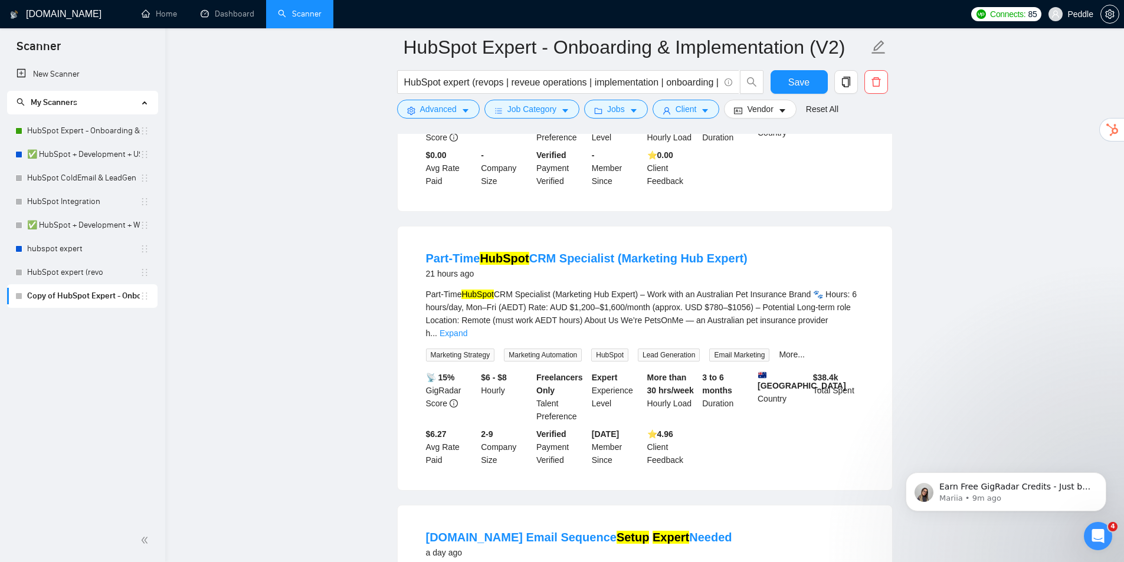
drag, startPoint x: 925, startPoint y: 251, endPoint x: 891, endPoint y: 292, distance: 53.2
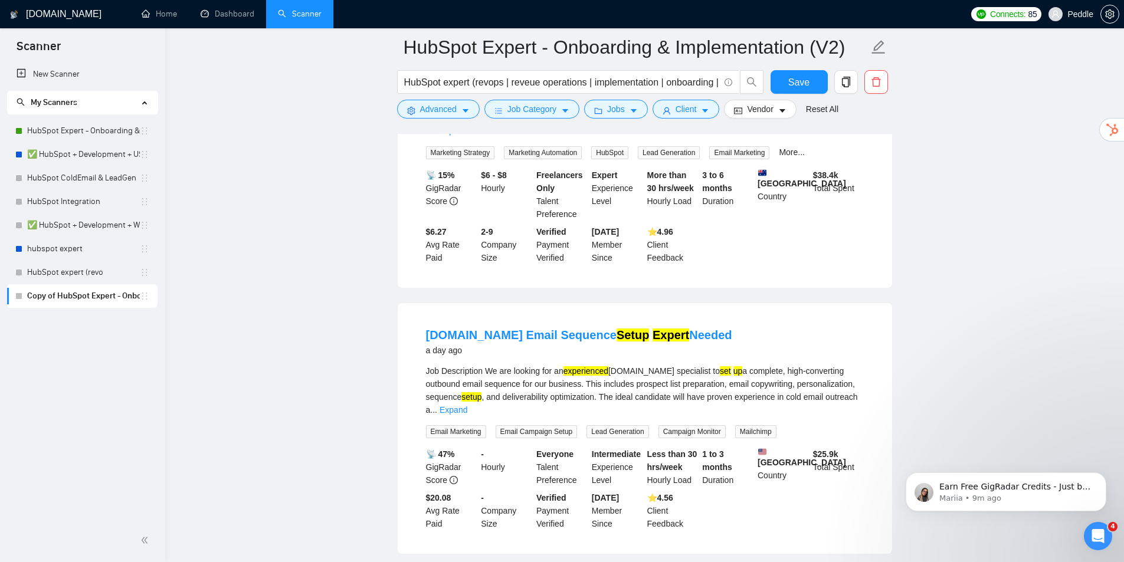
drag, startPoint x: 825, startPoint y: 247, endPoint x: 848, endPoint y: 292, distance: 50.7
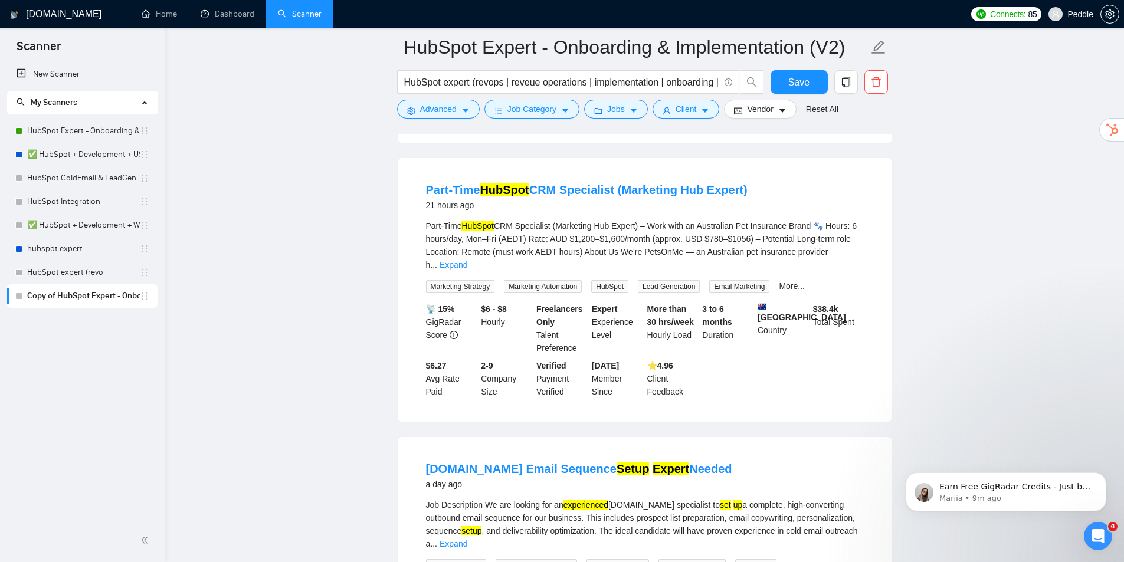
drag, startPoint x: 705, startPoint y: 297, endPoint x: 757, endPoint y: 236, distance: 80.0
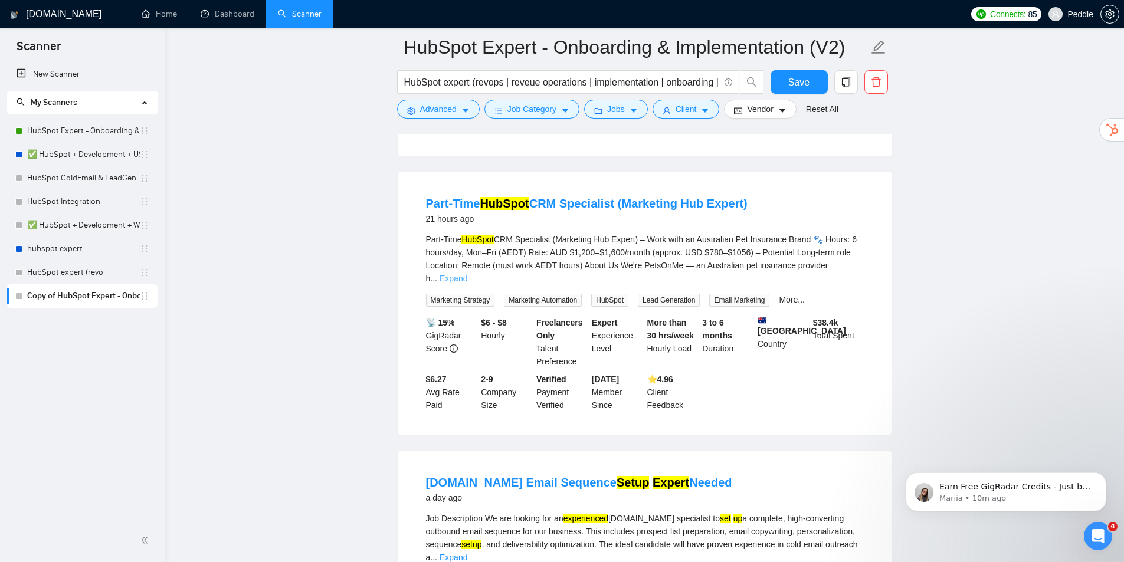
click at [467, 274] on link "Expand" at bounding box center [453, 278] width 28 height 9
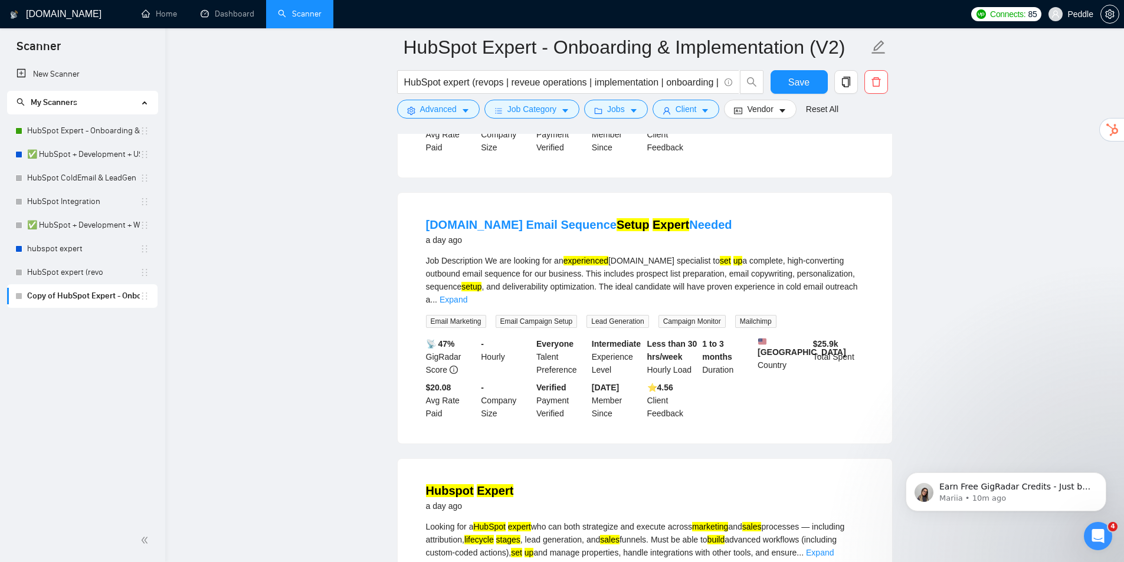
drag, startPoint x: 862, startPoint y: 267, endPoint x: 894, endPoint y: 307, distance: 51.1
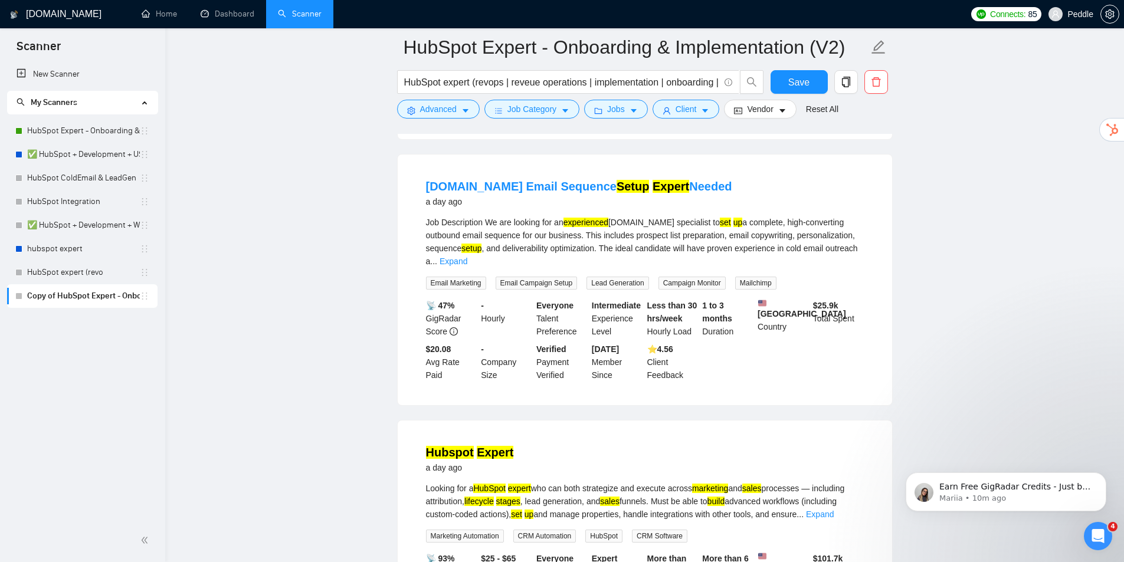
scroll to position [1375, 0]
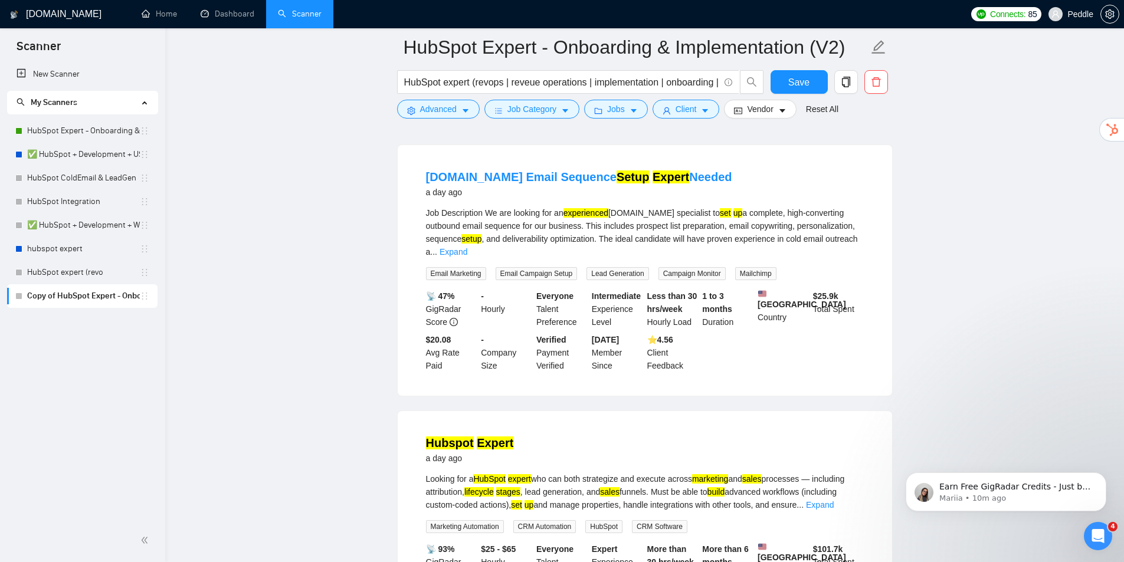
drag, startPoint x: 913, startPoint y: 262, endPoint x: 932, endPoint y: 272, distance: 21.9
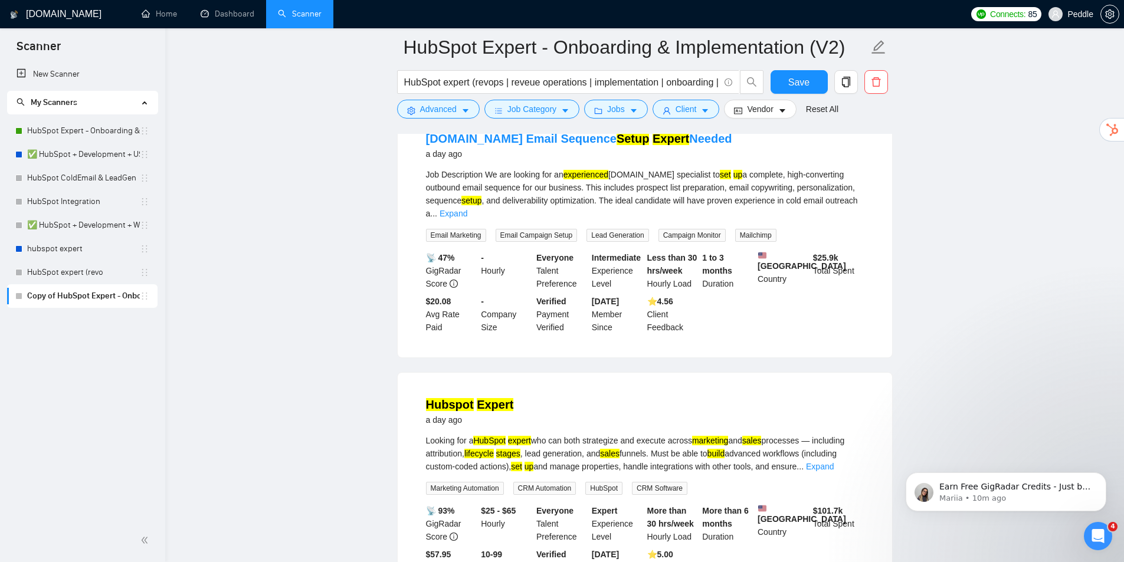
drag, startPoint x: 911, startPoint y: 226, endPoint x: 926, endPoint y: 221, distance: 16.4
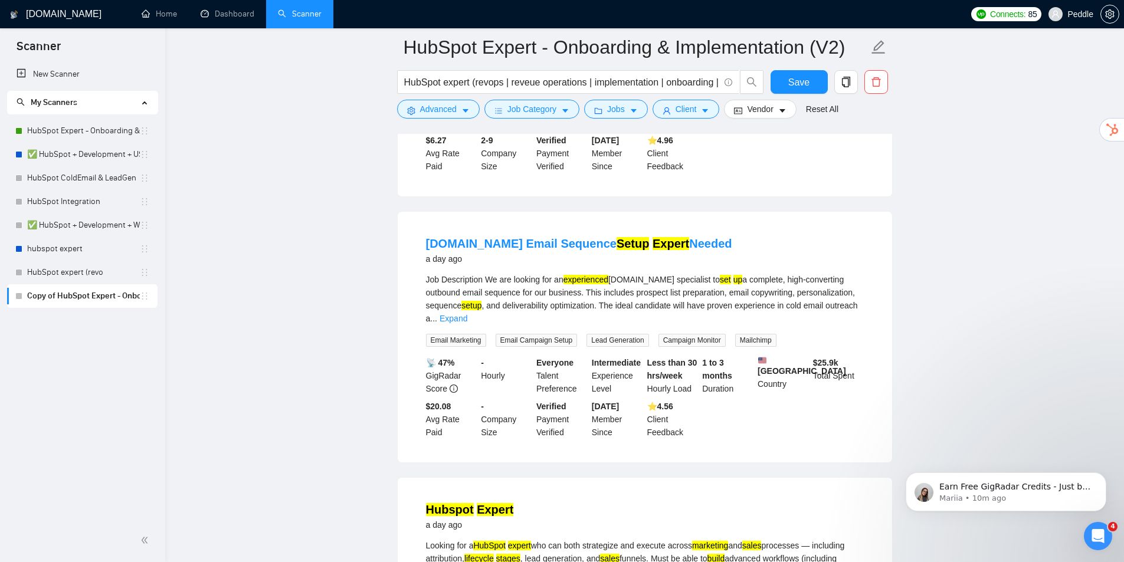
drag, startPoint x: 913, startPoint y: 225, endPoint x: 920, endPoint y: 181, distance: 44.8
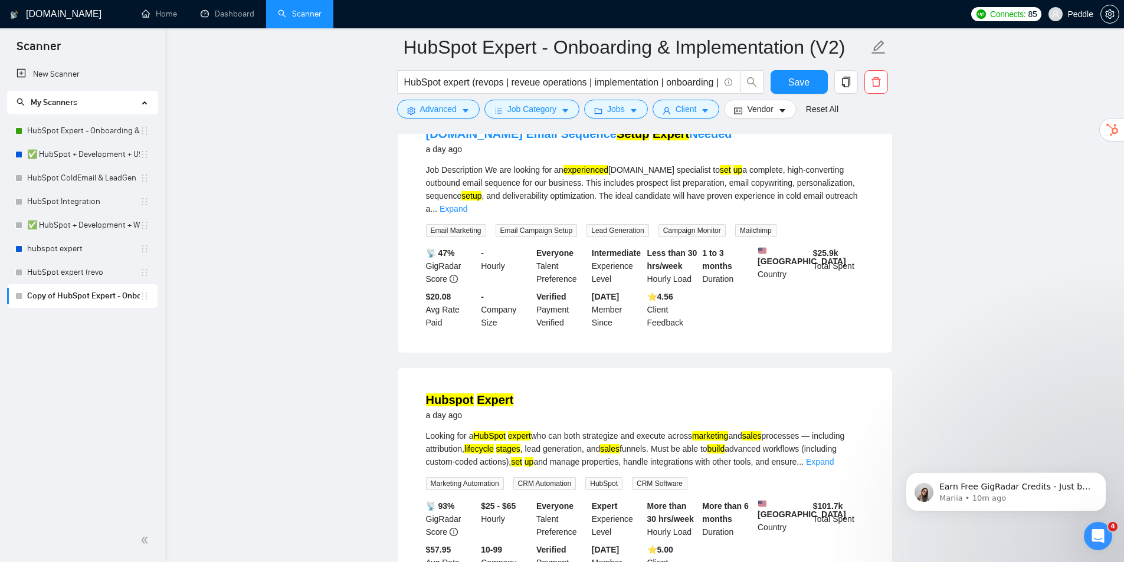
scroll to position [1573, 0]
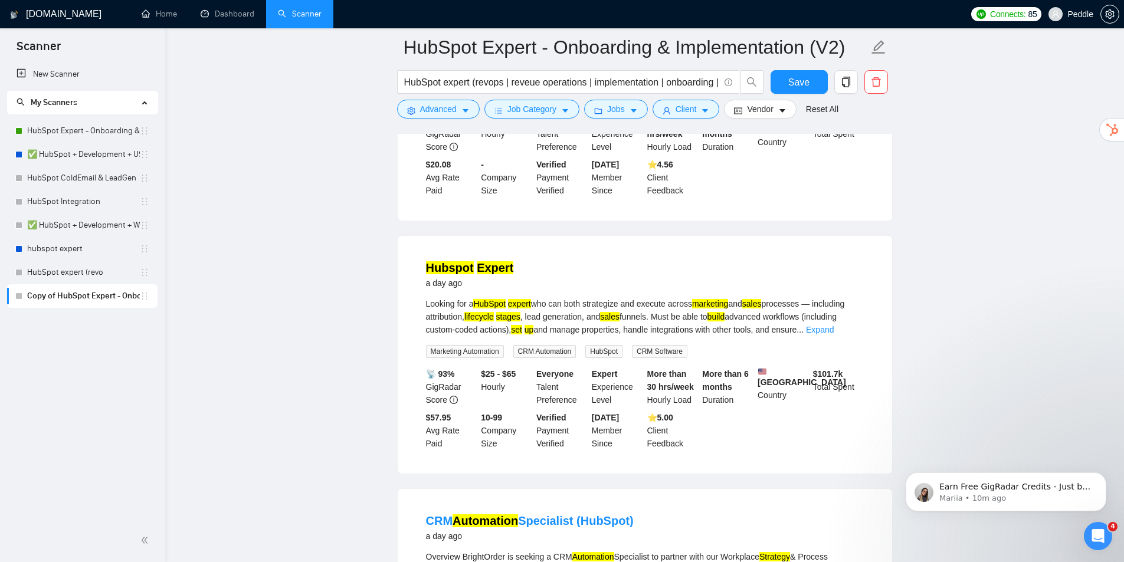
drag, startPoint x: 883, startPoint y: 252, endPoint x: 899, endPoint y: 285, distance: 35.9
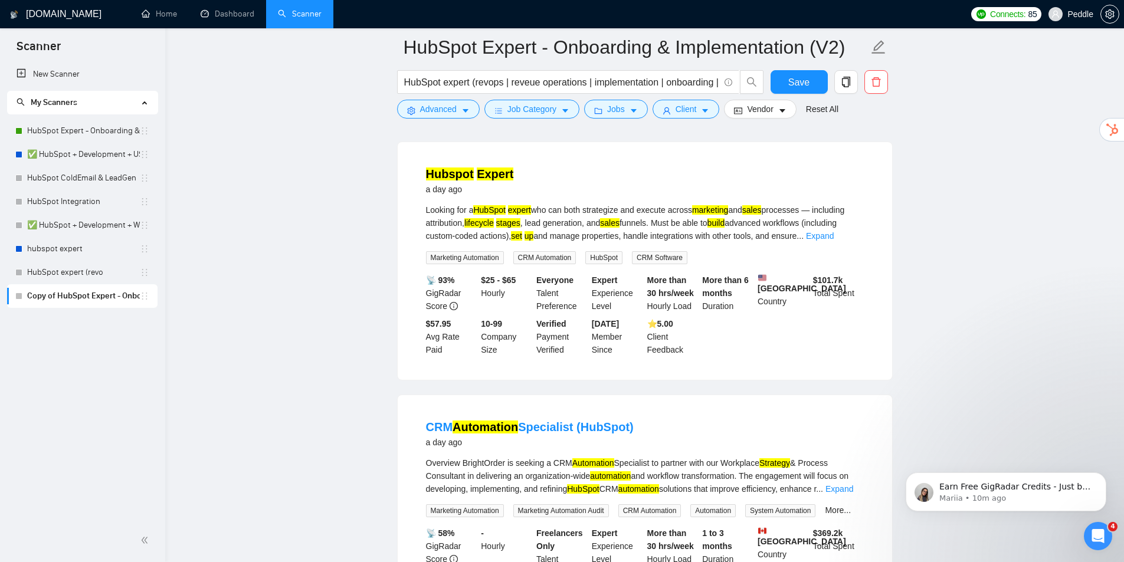
drag, startPoint x: 918, startPoint y: 255, endPoint x: 901, endPoint y: 288, distance: 37.5
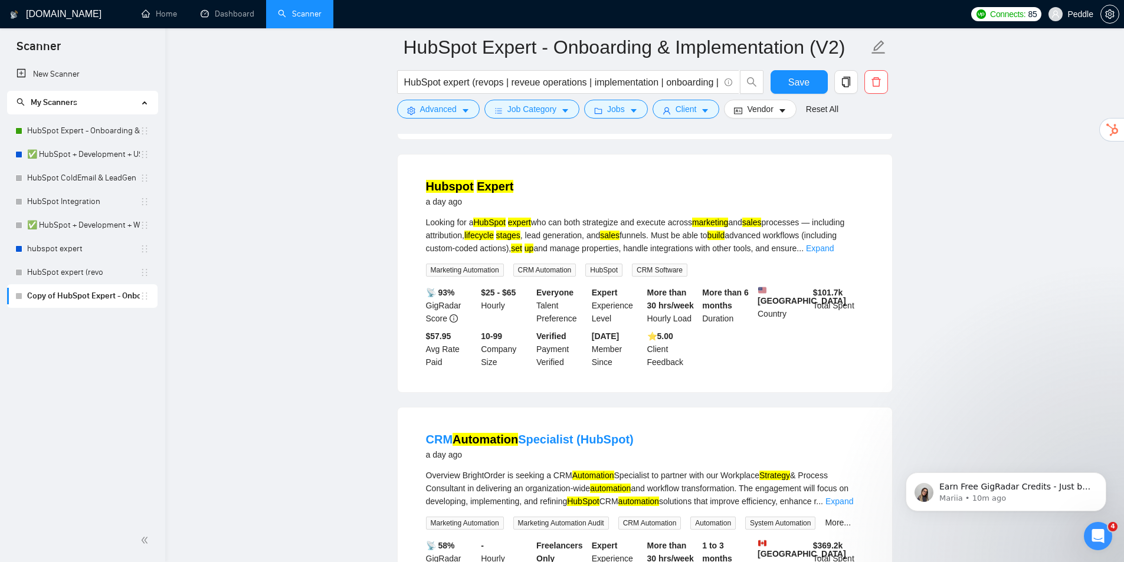
scroll to position [1626, 0]
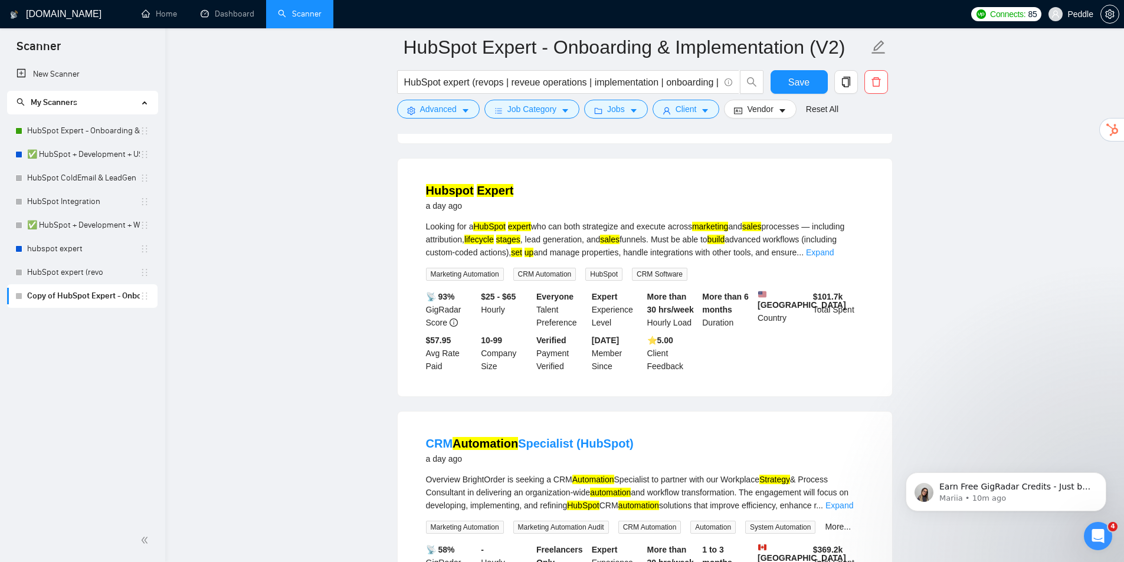
drag, startPoint x: 932, startPoint y: 225, endPoint x: 876, endPoint y: 208, distance: 58.6
click at [432, 186] on mark "Hubspot" at bounding box center [450, 190] width 48 height 13
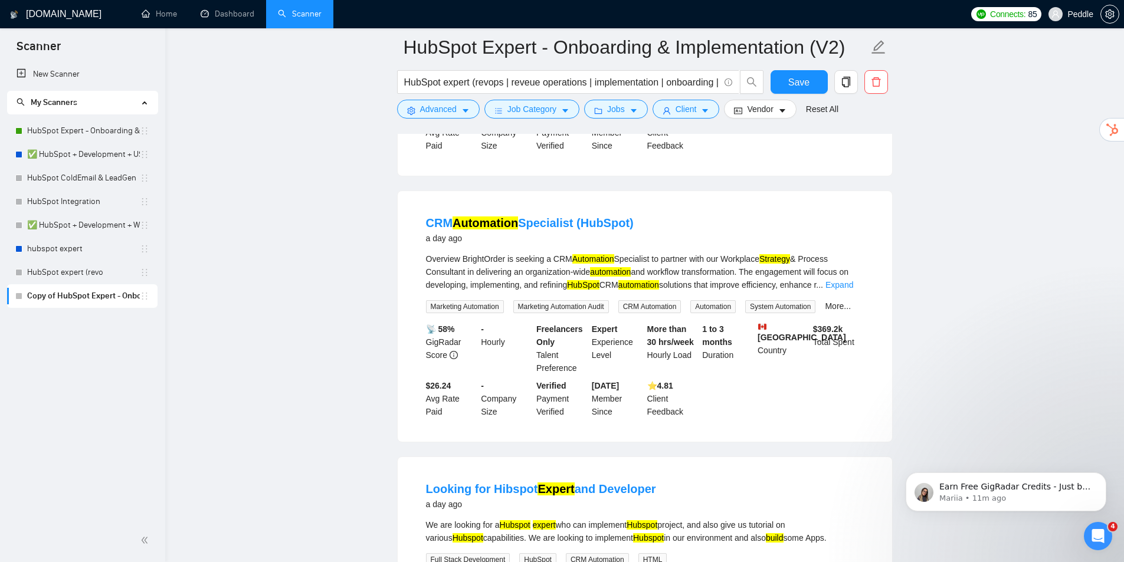
drag, startPoint x: 571, startPoint y: 201, endPoint x: 582, endPoint y: 236, distance: 36.8
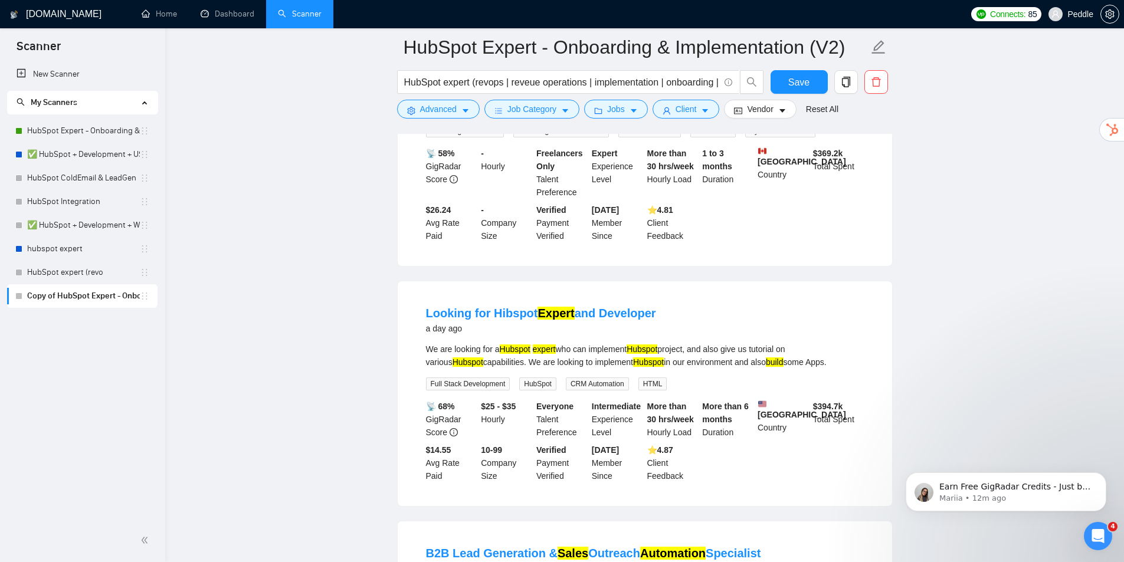
scroll to position [2090, 0]
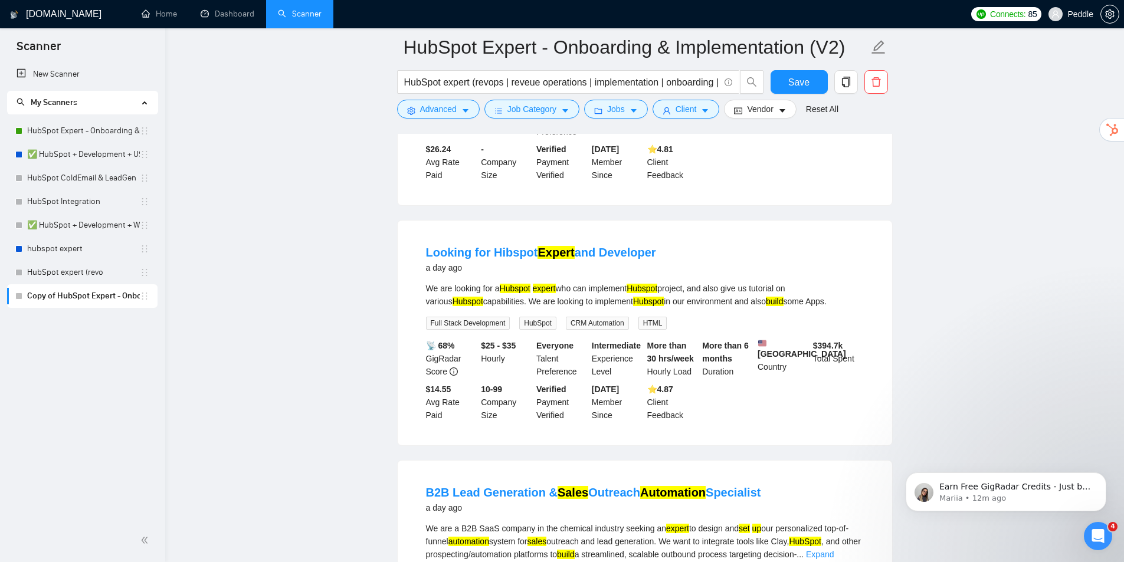
drag, startPoint x: 761, startPoint y: 195, endPoint x: 741, endPoint y: 244, distance: 52.9
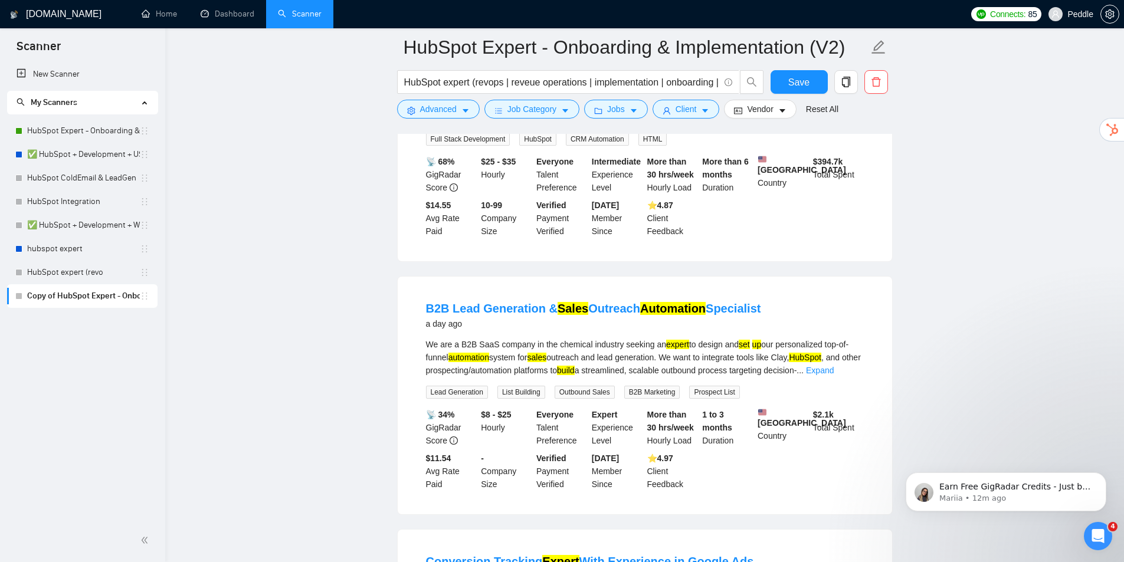
drag, startPoint x: 716, startPoint y: 271, endPoint x: 700, endPoint y: 326, distance: 57.1
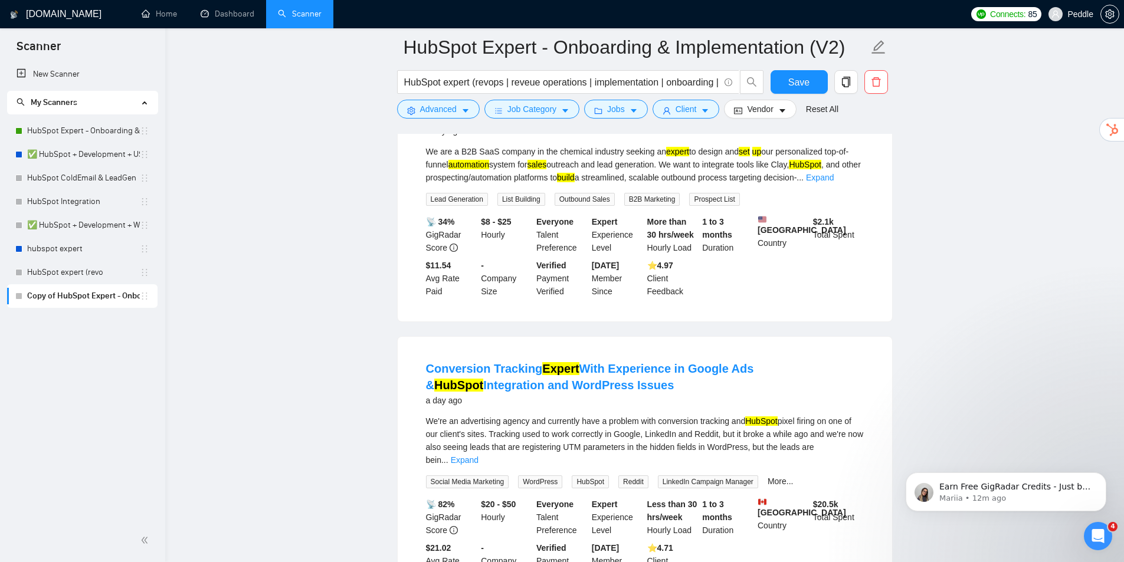
drag, startPoint x: 787, startPoint y: 281, endPoint x: 793, endPoint y: 290, distance: 11.1
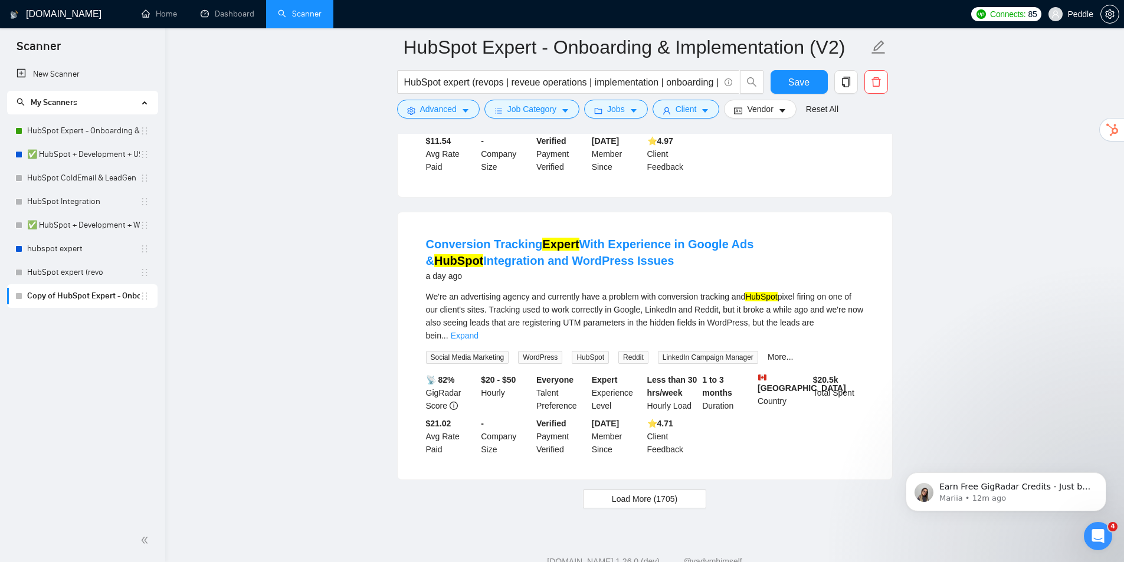
drag, startPoint x: 785, startPoint y: 303, endPoint x: 776, endPoint y: 311, distance: 12.9
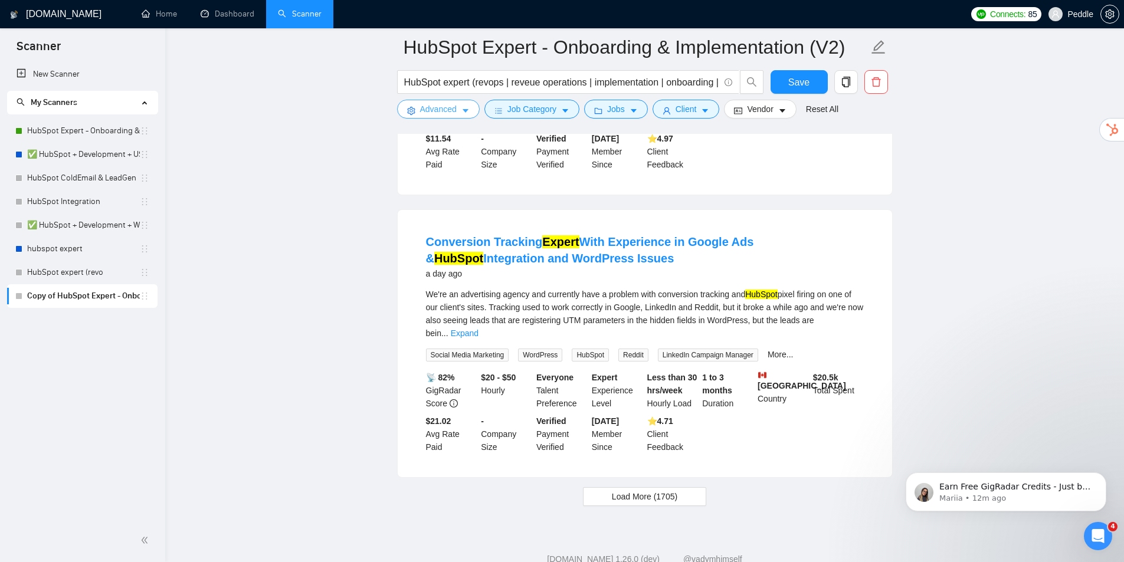
click at [456, 113] on button "Advanced" at bounding box center [438, 109] width 83 height 19
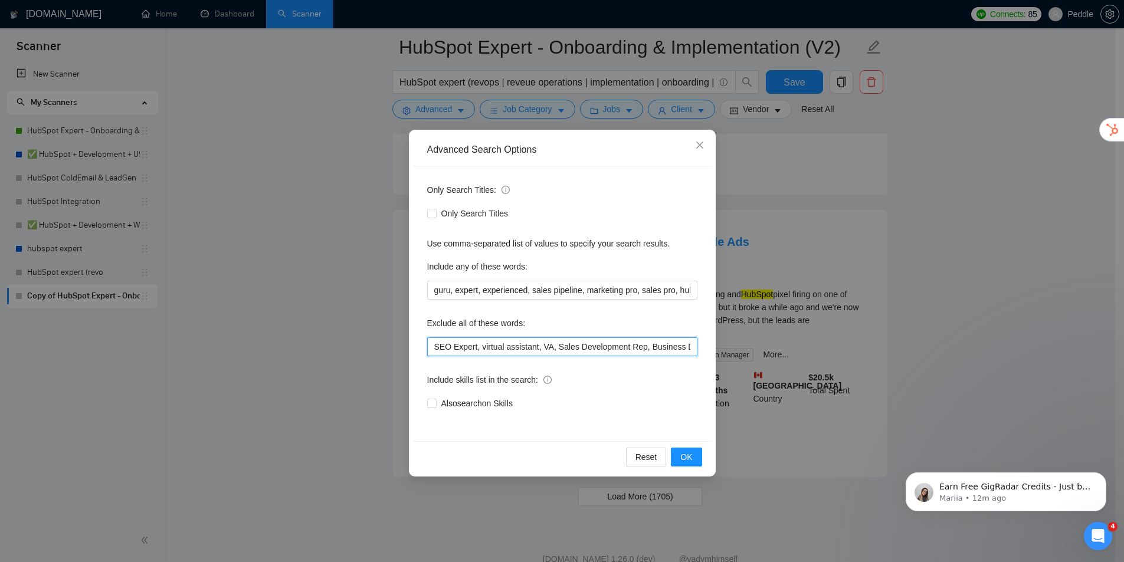
click at [682, 349] on input "SEO Expert, virtual assistant, VA, Sales Development Rep, Business Development …" at bounding box center [562, 346] width 270 height 19
drag, startPoint x: 686, startPoint y: 349, endPoint x: 740, endPoint y: 355, distance: 54.0
click at [740, 355] on div "Advanced Search Options Only Search Titles: Only Search Titles Use comma-separa…" at bounding box center [562, 281] width 1124 height 562
click at [687, 347] on input "SEO Expert, virtual assistant, VA, Sales Development Rep, Business Development …" at bounding box center [562, 346] width 270 height 19
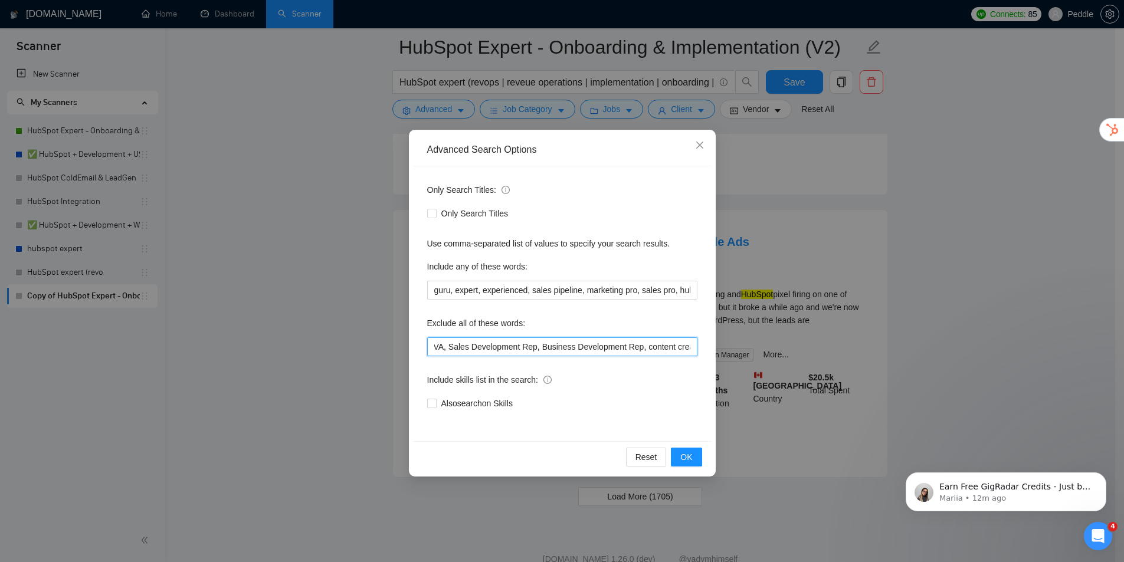
click at [691, 350] on input "SEO Expert, virtual assistant, VA, Sales Development Rep, Business Development …" at bounding box center [562, 346] width 270 height 19
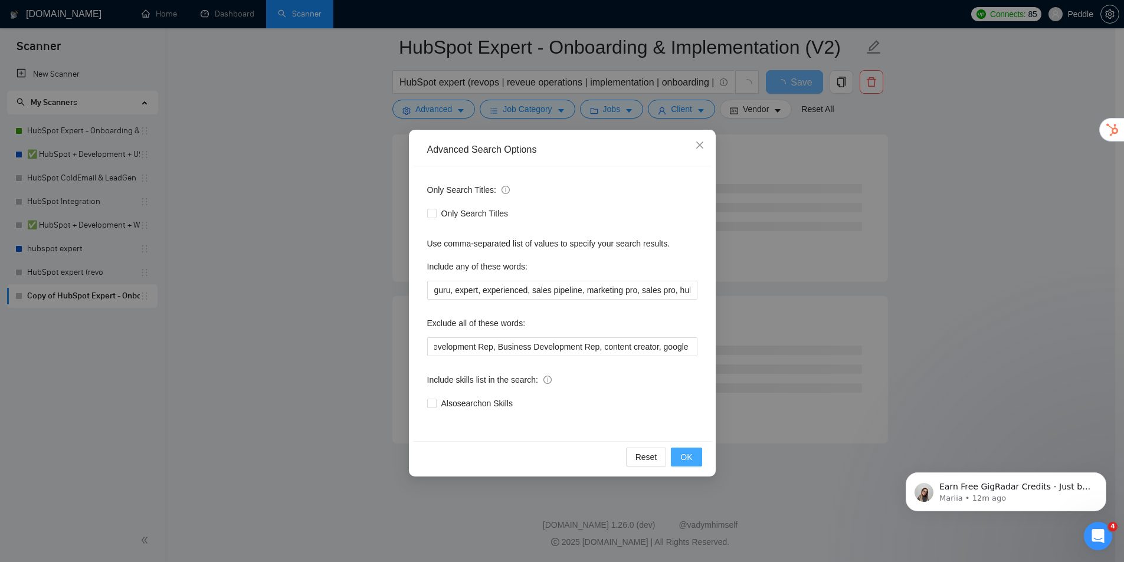
click at [681, 455] on span "OK" at bounding box center [686, 457] width 12 height 13
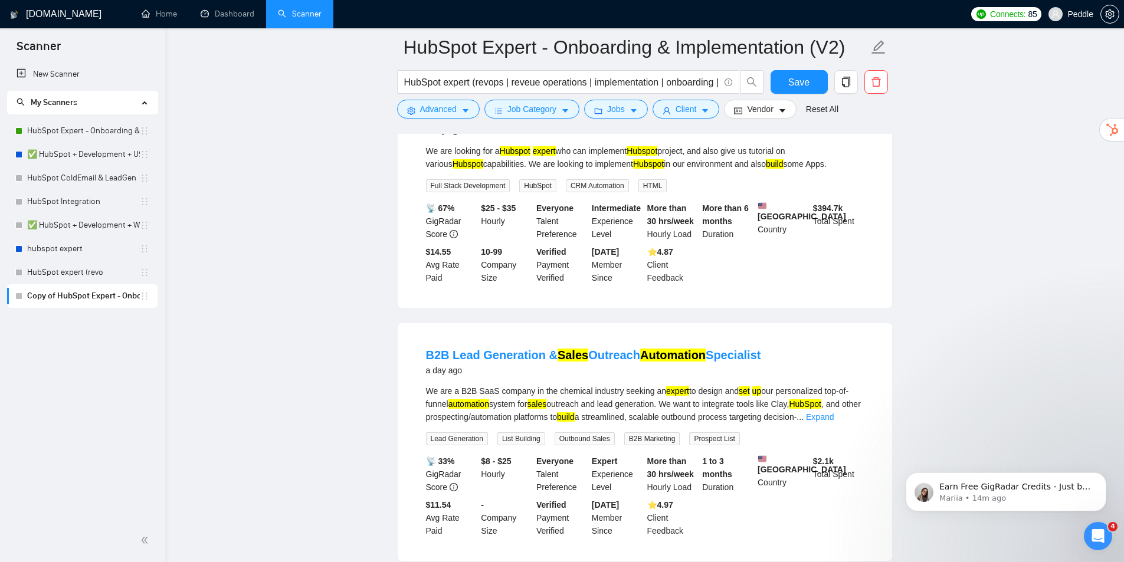
drag, startPoint x: 922, startPoint y: 243, endPoint x: 934, endPoint y: 275, distance: 34.3
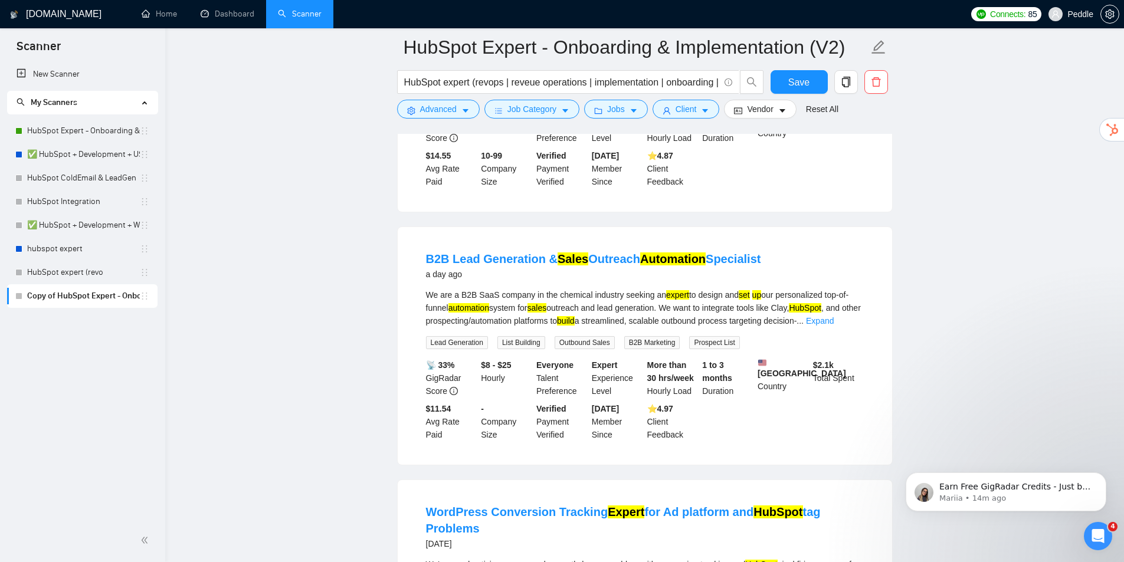
scroll to position [1874, 0]
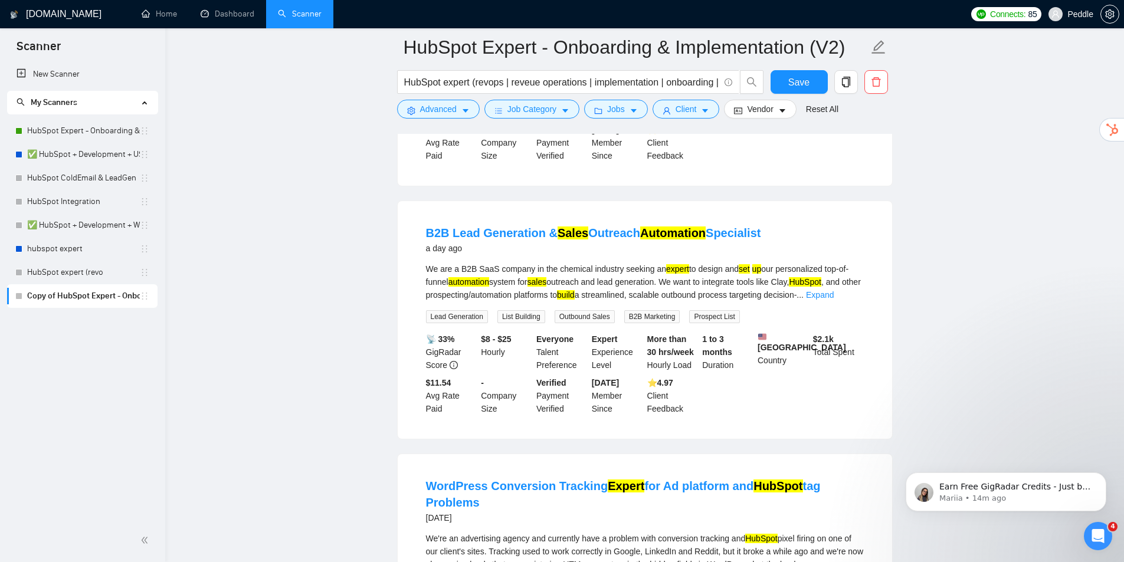
drag, startPoint x: 859, startPoint y: 278, endPoint x: 855, endPoint y: 301, distance: 23.4
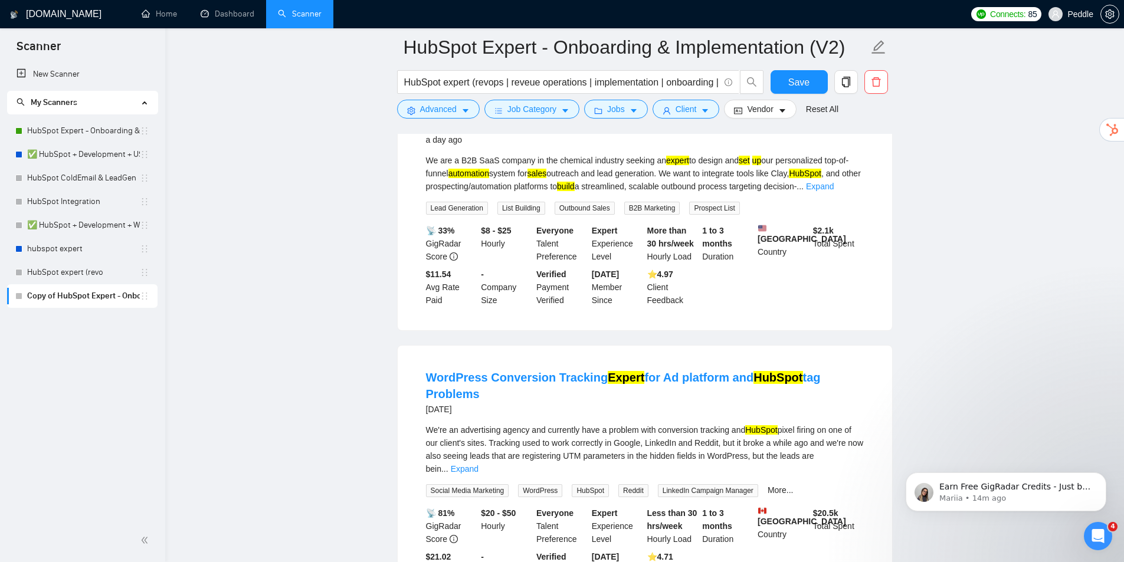
drag, startPoint x: 775, startPoint y: 278, endPoint x: 771, endPoint y: 290, distance: 13.1
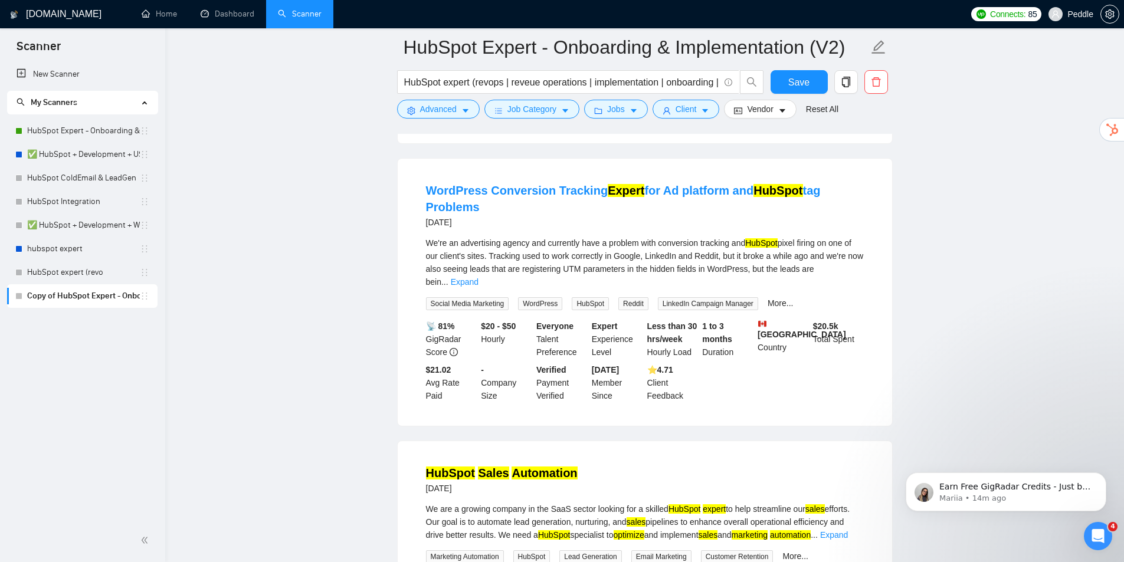
drag, startPoint x: 822, startPoint y: 296, endPoint x: 825, endPoint y: 308, distance: 12.6
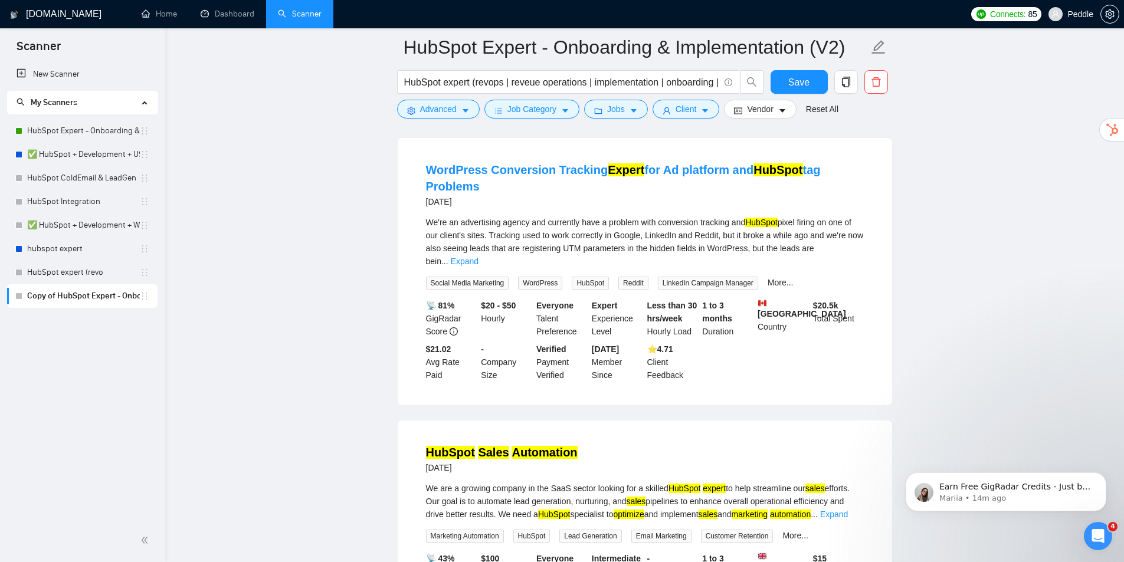
scroll to position [2203, 0]
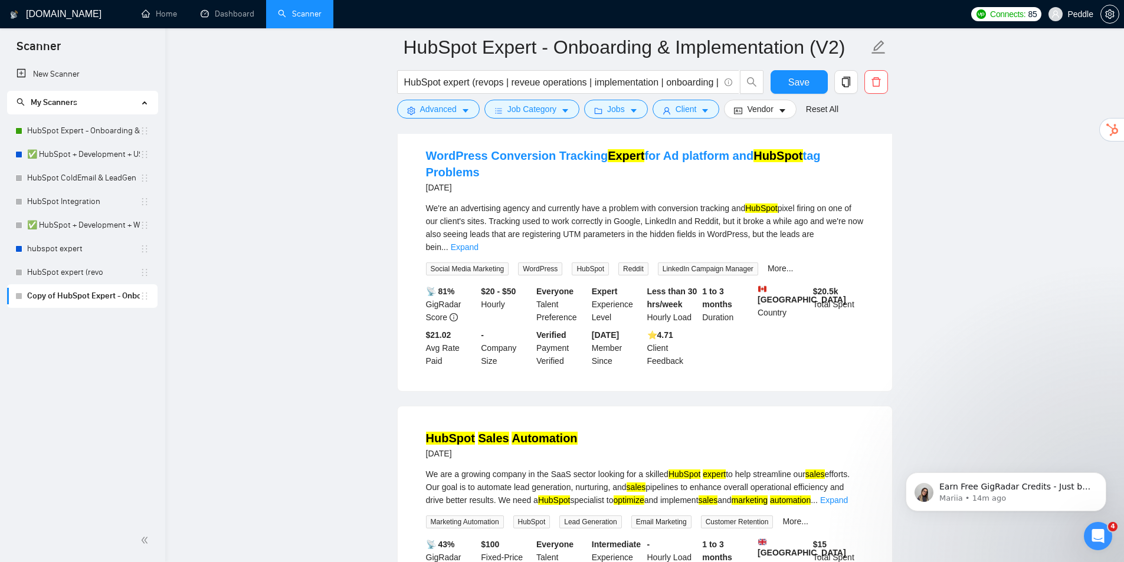
drag, startPoint x: 694, startPoint y: 215, endPoint x: 685, endPoint y: 238, distance: 24.6
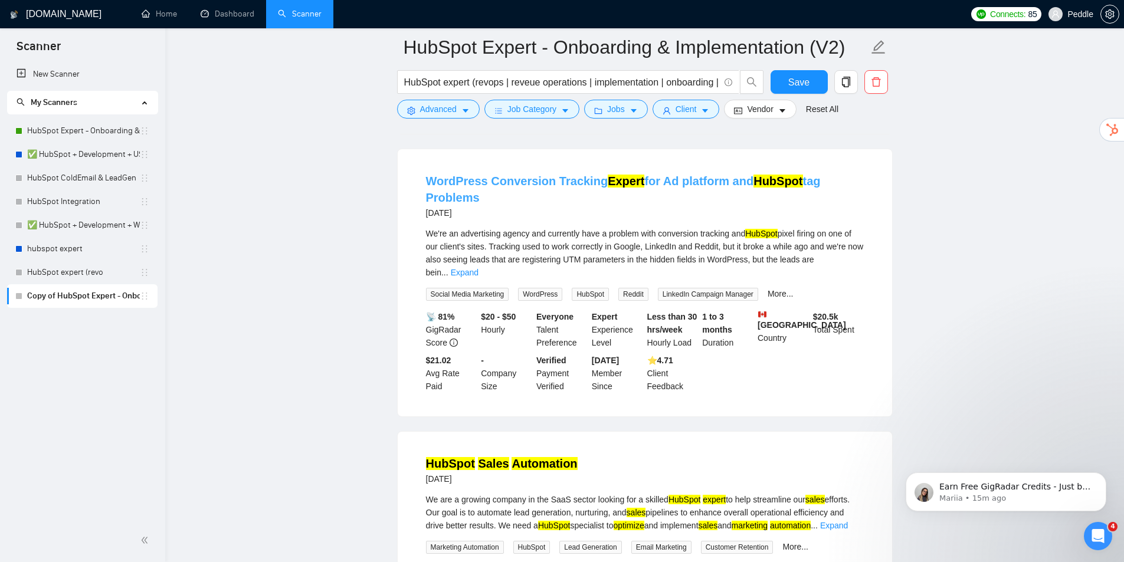
drag, startPoint x: 569, startPoint y: 219, endPoint x: 583, endPoint y: 181, distance: 40.3
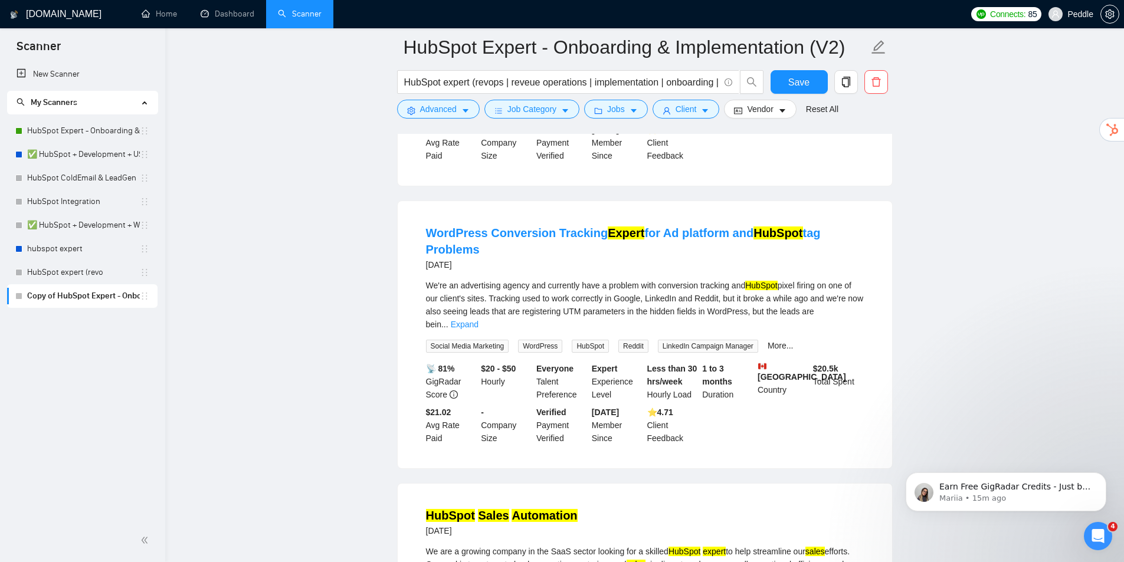
drag, startPoint x: 742, startPoint y: 211, endPoint x: 867, endPoint y: 170, distance: 131.5
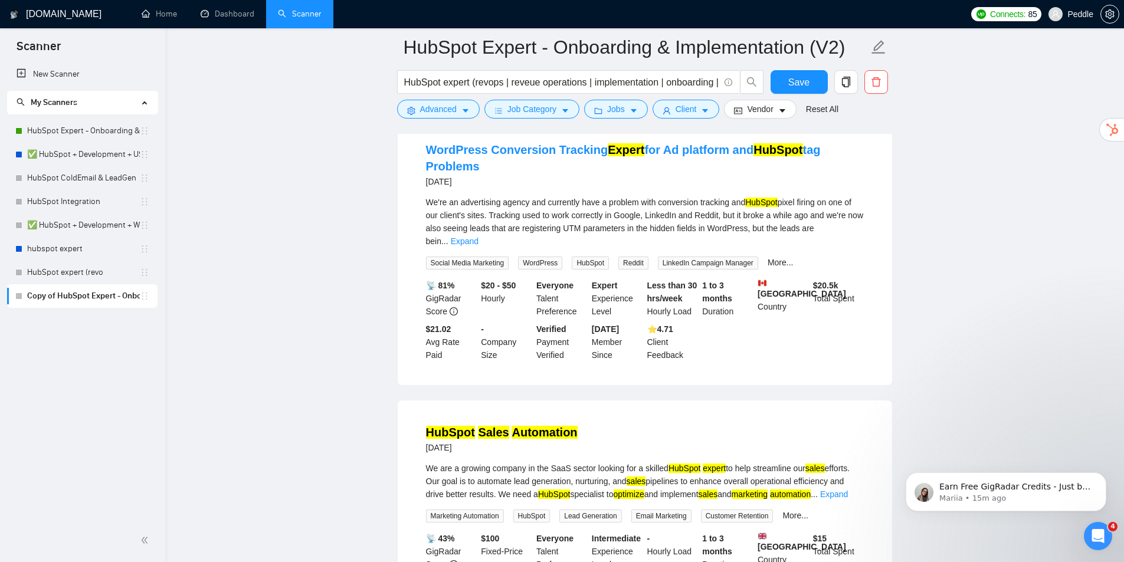
scroll to position [2341, 0]
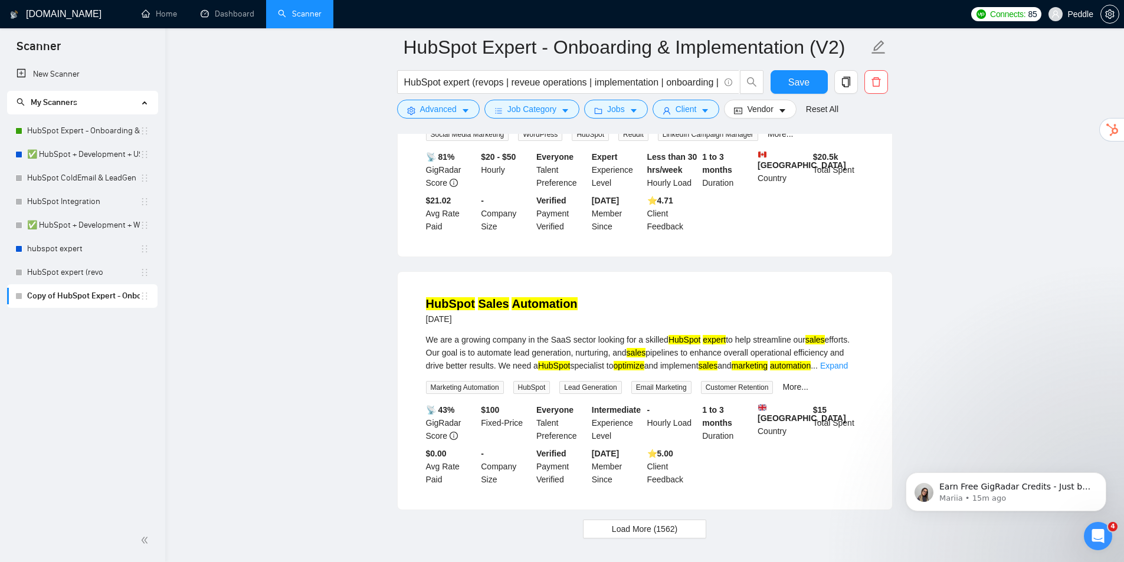
drag, startPoint x: 581, startPoint y: 286, endPoint x: 572, endPoint y: 334, distance: 48.6
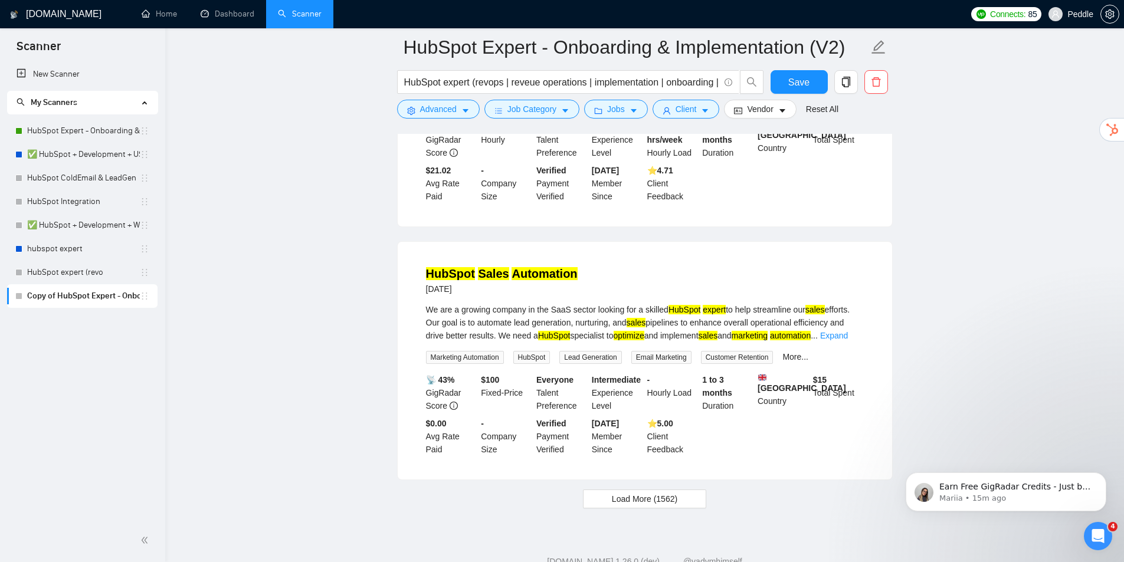
scroll to position [2392, 0]
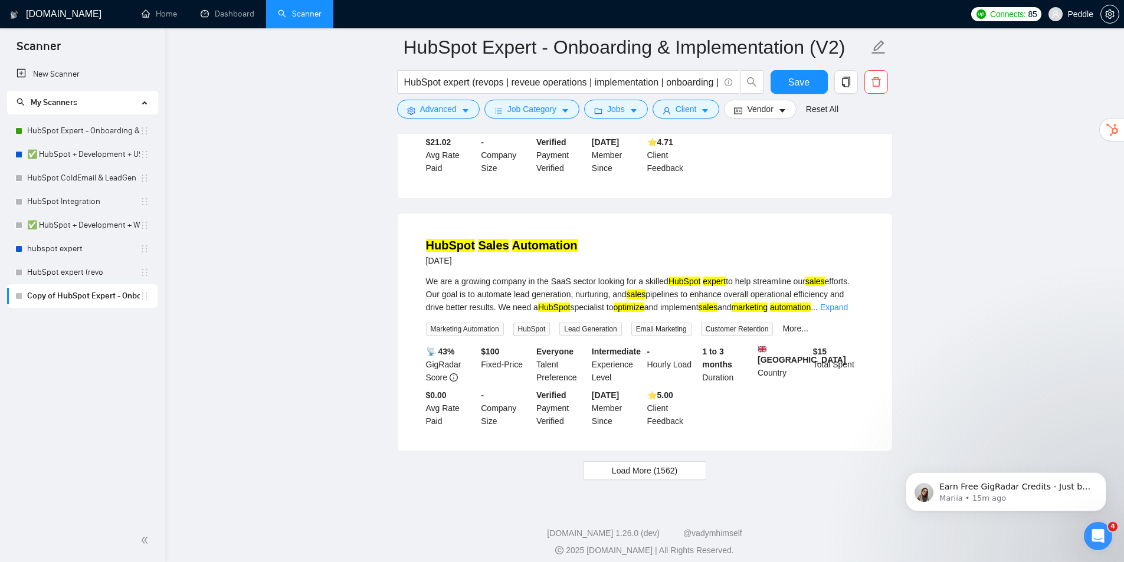
drag, startPoint x: 588, startPoint y: 290, endPoint x: 592, endPoint y: 325, distance: 35.6
drag, startPoint x: 660, startPoint y: 465, endPoint x: 667, endPoint y: 449, distance: 16.9
click at [662, 464] on span "Load More (1562)" at bounding box center [644, 470] width 65 height 13
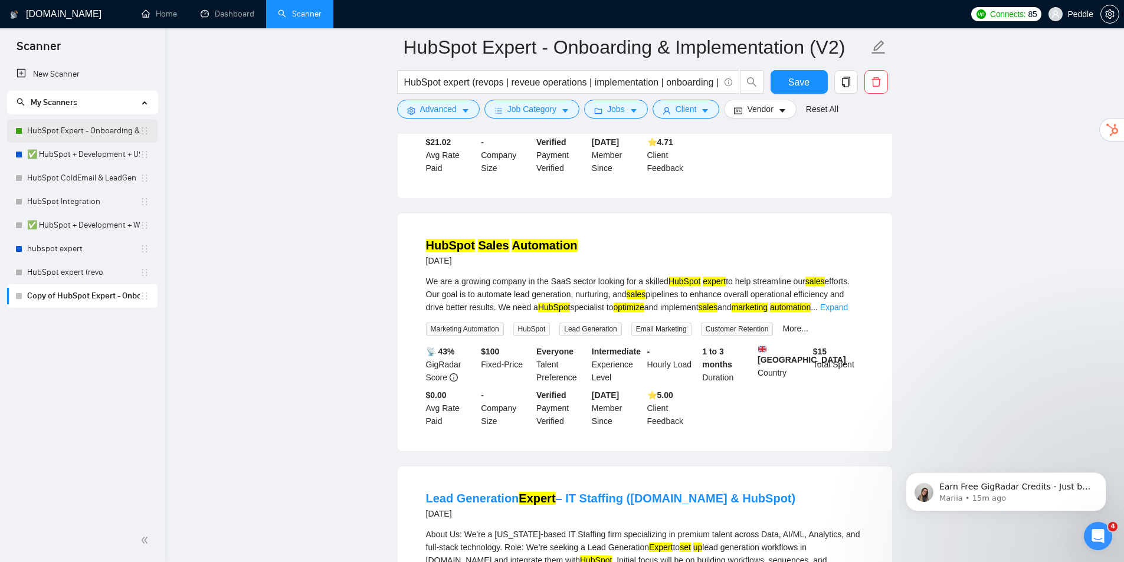
click at [88, 132] on link "HubSpot Expert - Onboarding & Implementation (OLD)" at bounding box center [83, 131] width 113 height 24
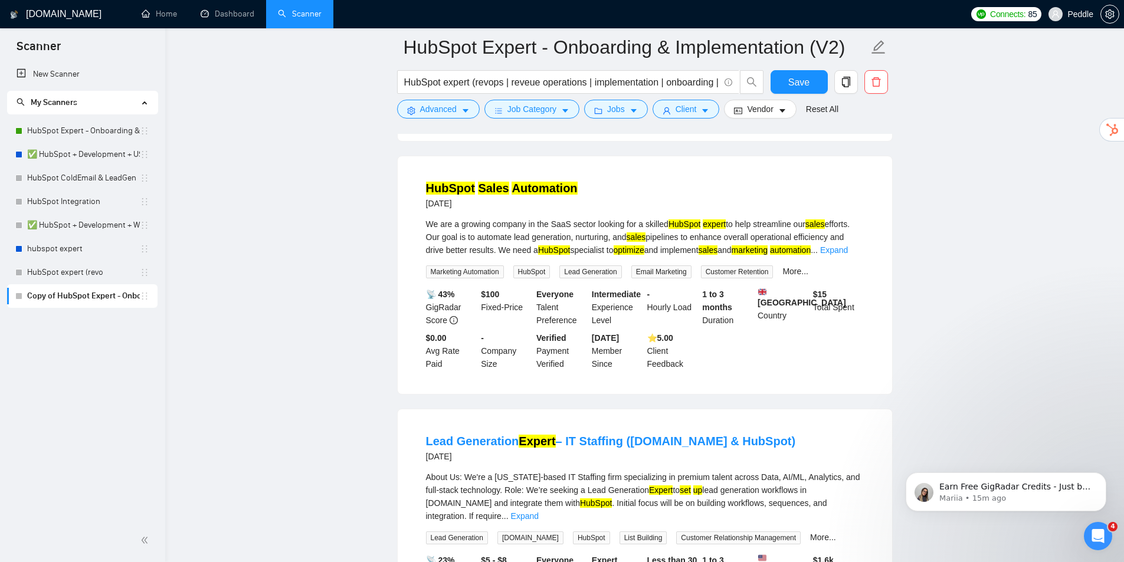
drag, startPoint x: 895, startPoint y: 308, endPoint x: 875, endPoint y: 326, distance: 26.7
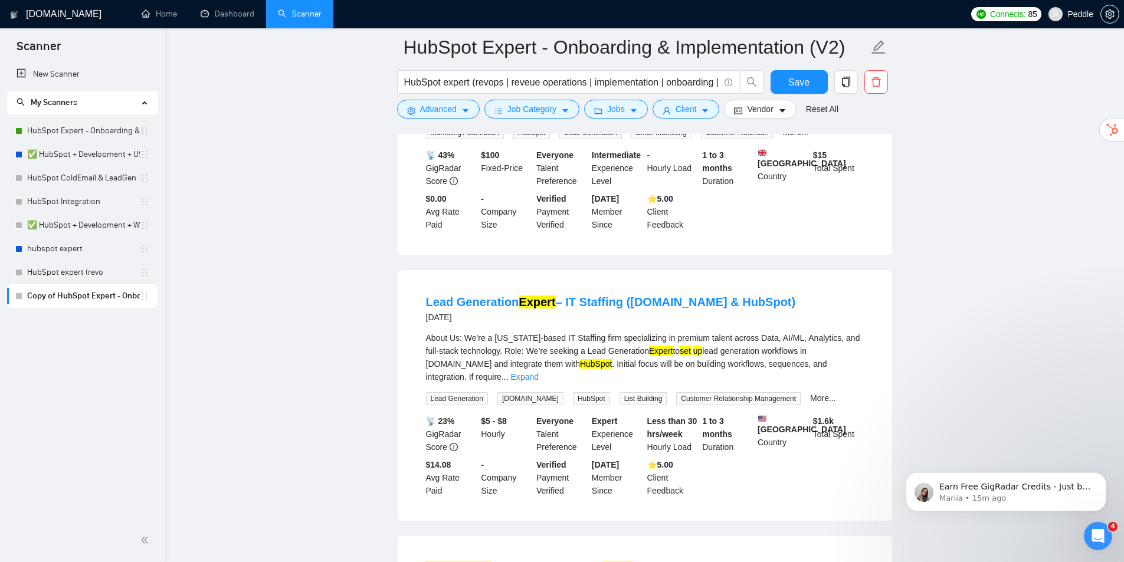
drag, startPoint x: 852, startPoint y: 318, endPoint x: 840, endPoint y: 337, distance: 22.8
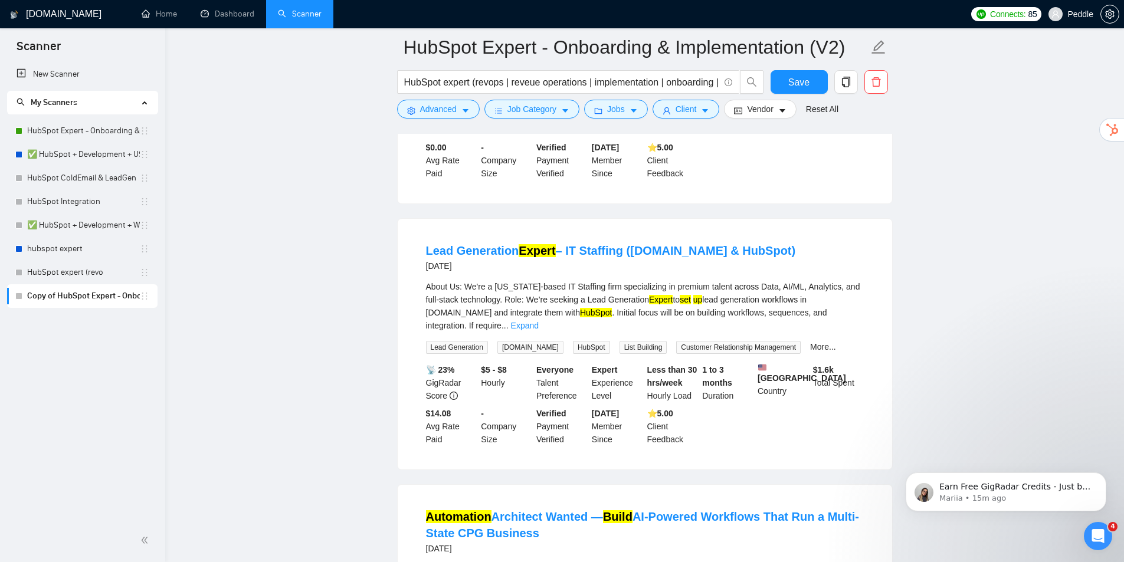
scroll to position [2667, 0]
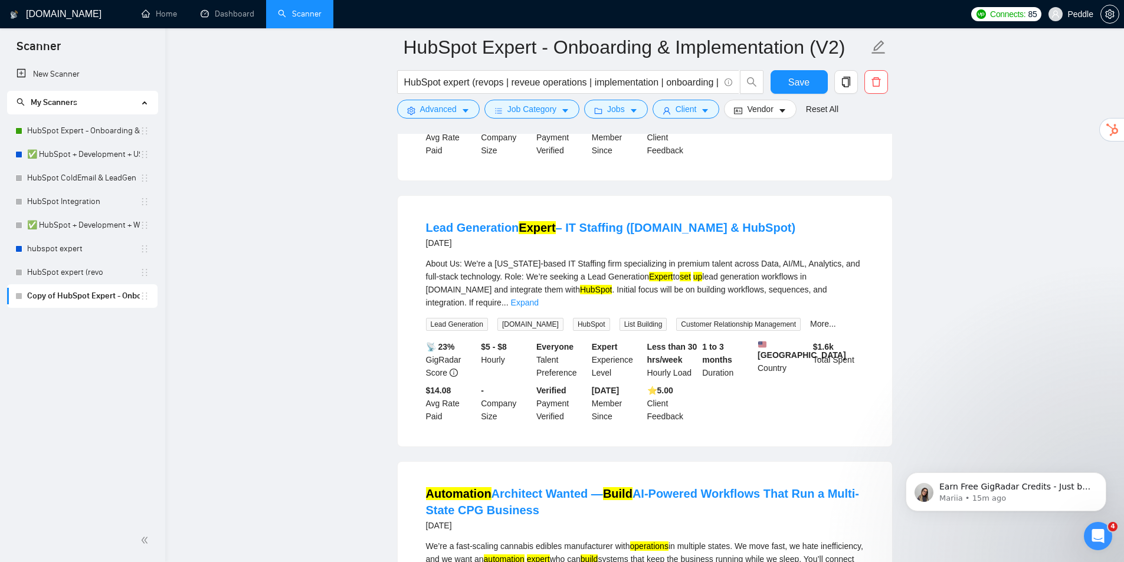
drag, startPoint x: 804, startPoint y: 284, endPoint x: 813, endPoint y: 294, distance: 13.4
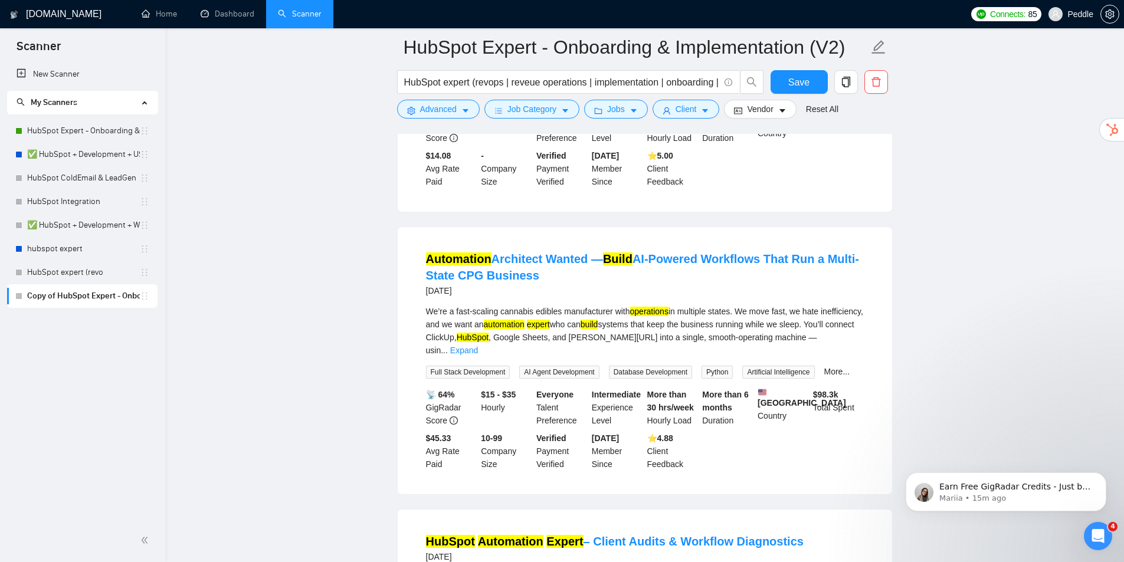
drag, startPoint x: 869, startPoint y: 320, endPoint x: 867, endPoint y: 342, distance: 21.9
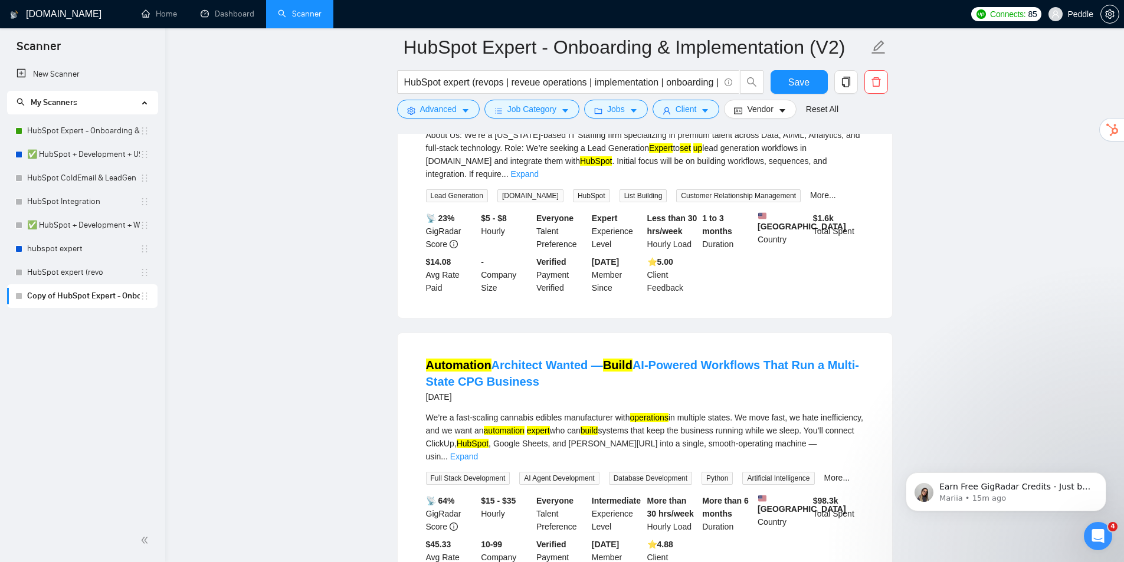
drag, startPoint x: 809, startPoint y: 257, endPoint x: 817, endPoint y: 224, distance: 33.5
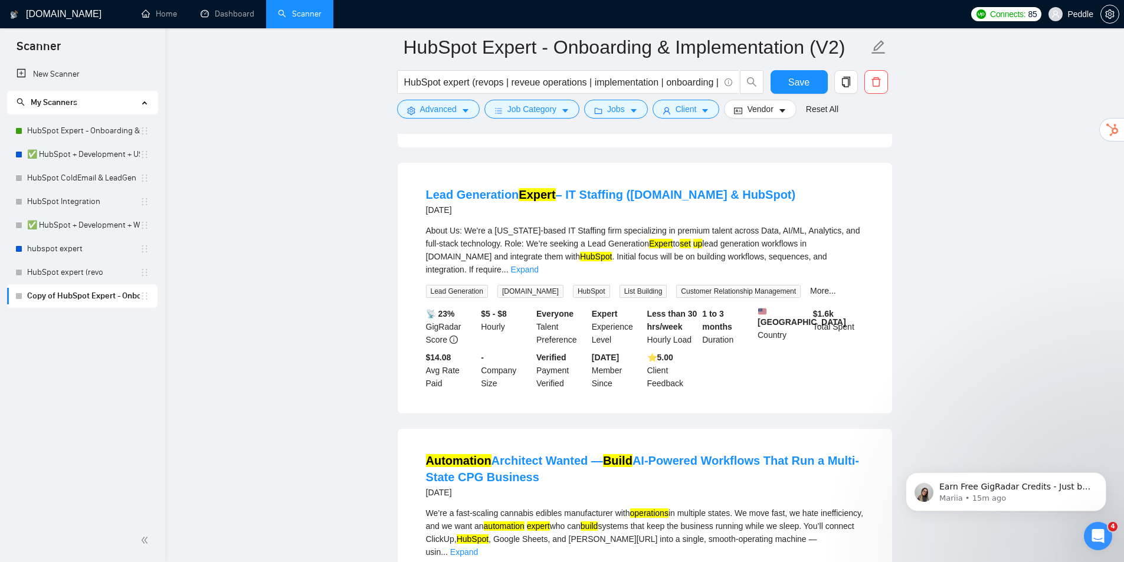
drag, startPoint x: 817, startPoint y: 262, endPoint x: 849, endPoint y: 205, distance: 65.5
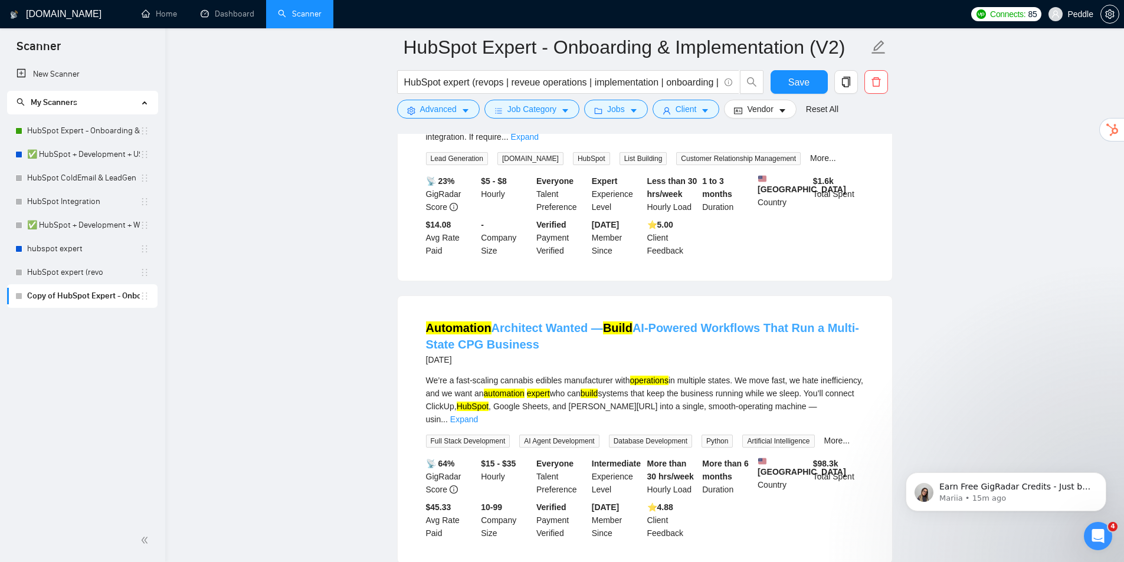
drag, startPoint x: 840, startPoint y: 235, endPoint x: 837, endPoint y: 299, distance: 64.4
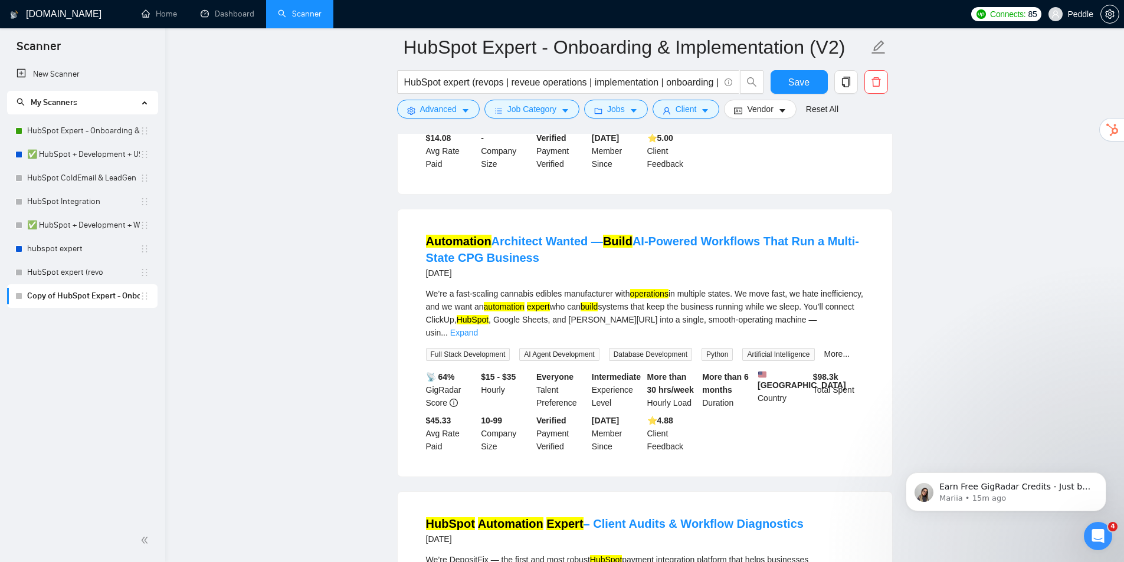
scroll to position [2923, 0]
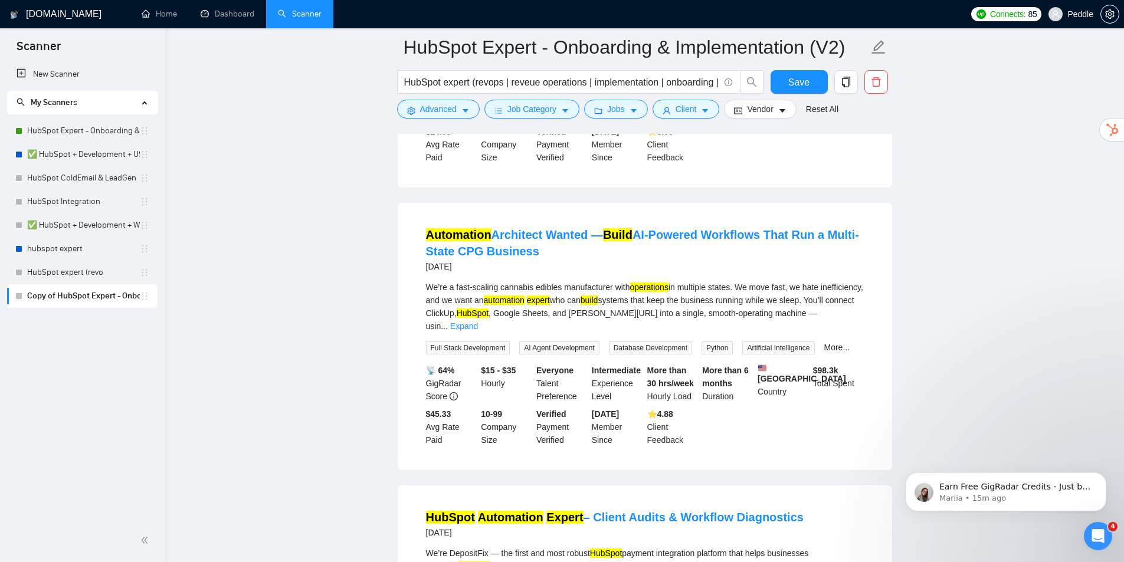
drag, startPoint x: 836, startPoint y: 222, endPoint x: 837, endPoint y: 244, distance: 21.9
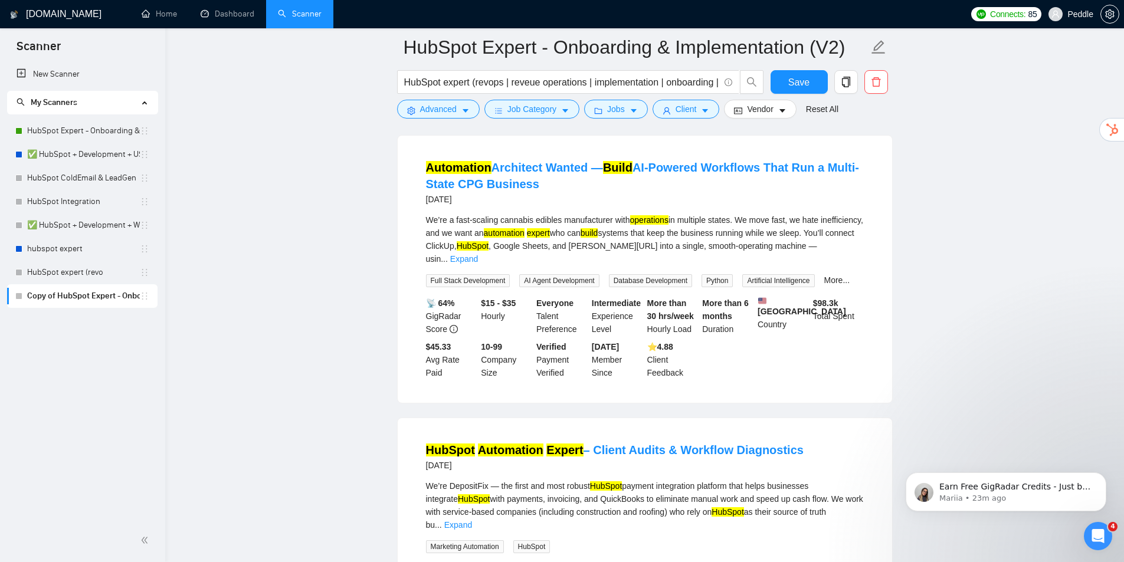
drag, startPoint x: 650, startPoint y: 343, endPoint x: 672, endPoint y: 364, distance: 30.0
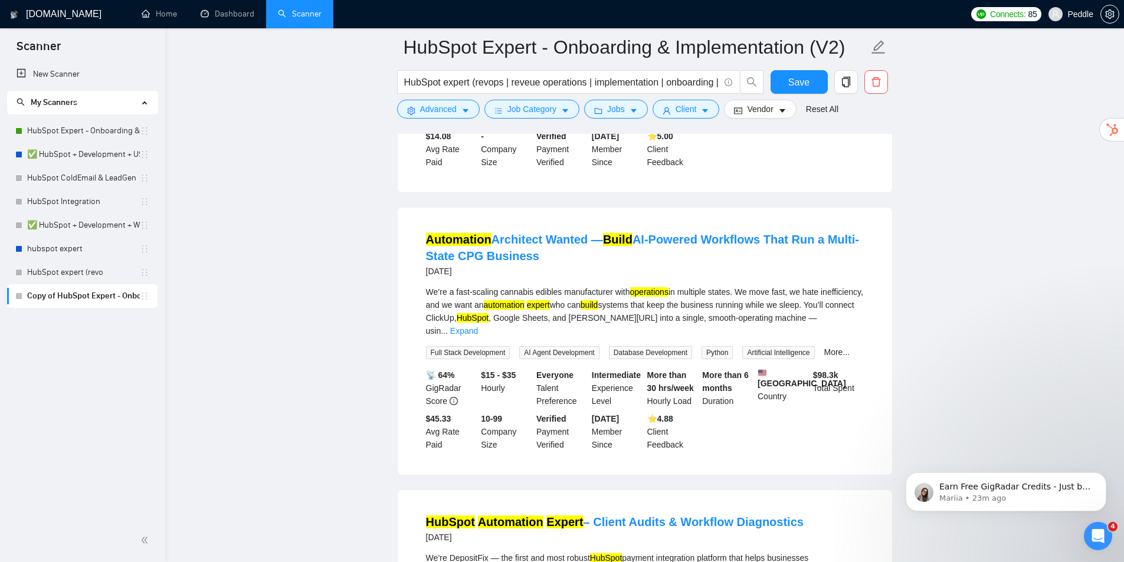
drag, startPoint x: 686, startPoint y: 346, endPoint x: 674, endPoint y: 330, distance: 19.7
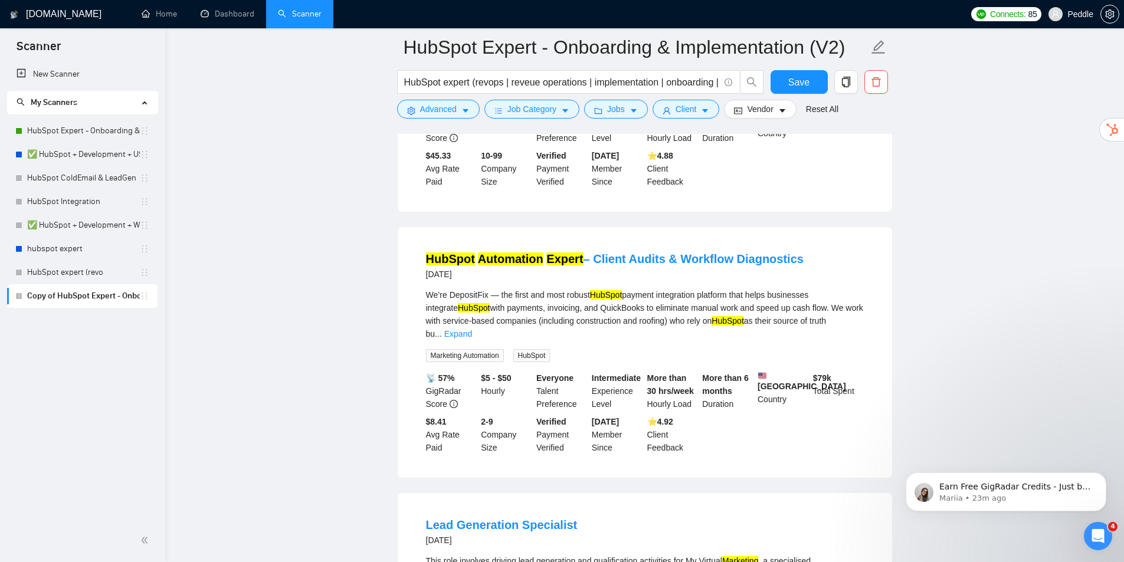
drag, startPoint x: 668, startPoint y: 333, endPoint x: 665, endPoint y: 383, distance: 50.2
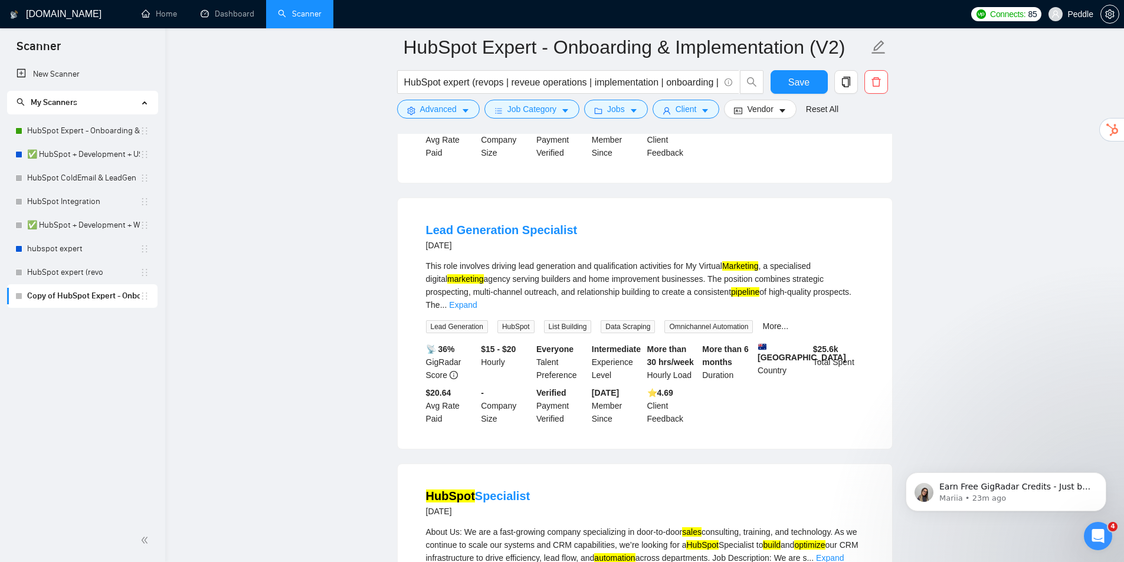
drag, startPoint x: 679, startPoint y: 339, endPoint x: 678, endPoint y: 390, distance: 51.3
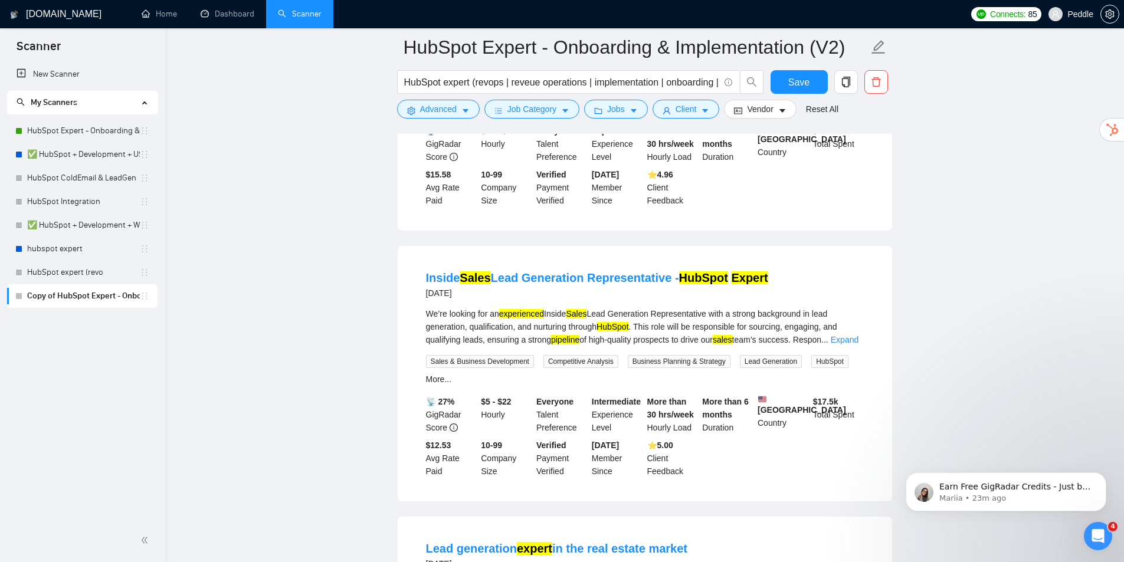
drag, startPoint x: 691, startPoint y: 363, endPoint x: 676, endPoint y: 423, distance: 61.4
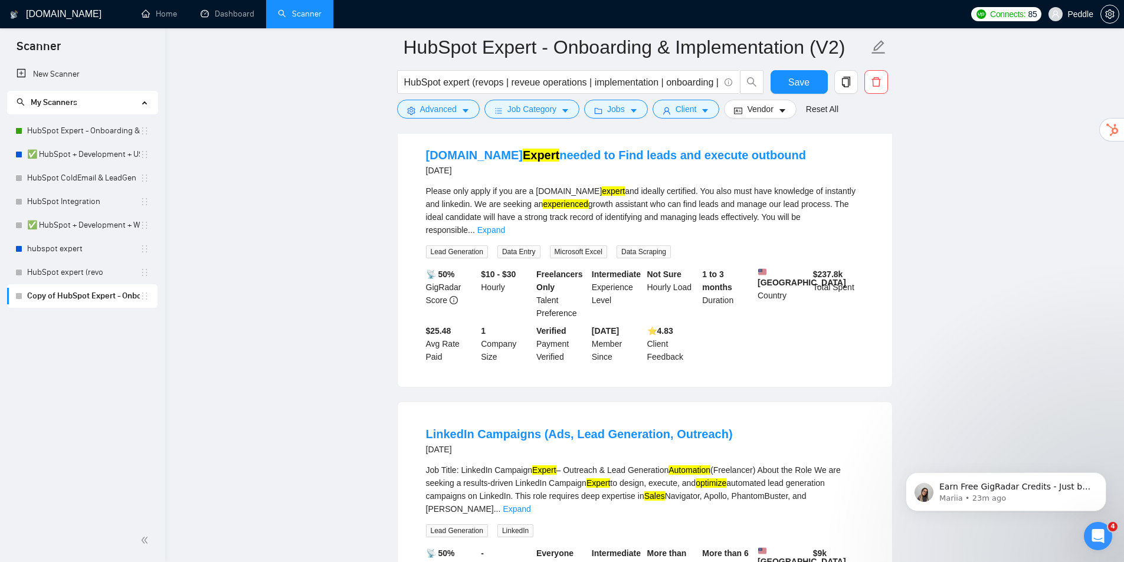
drag, startPoint x: 656, startPoint y: 337, endPoint x: 656, endPoint y: 377, distance: 40.1
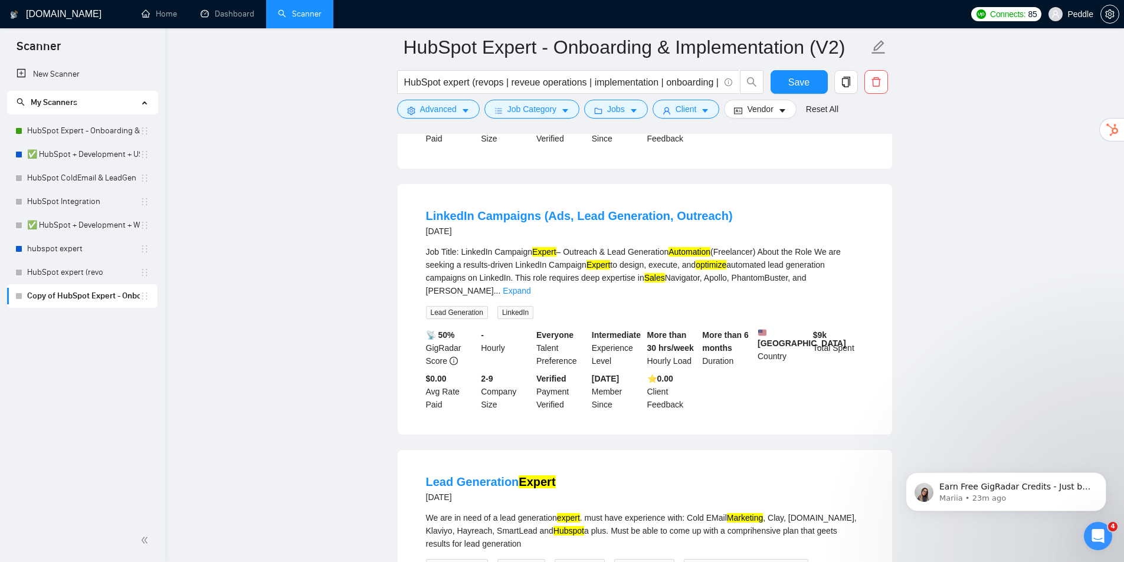
drag, startPoint x: 654, startPoint y: 375, endPoint x: 651, endPoint y: 396, distance: 21.4
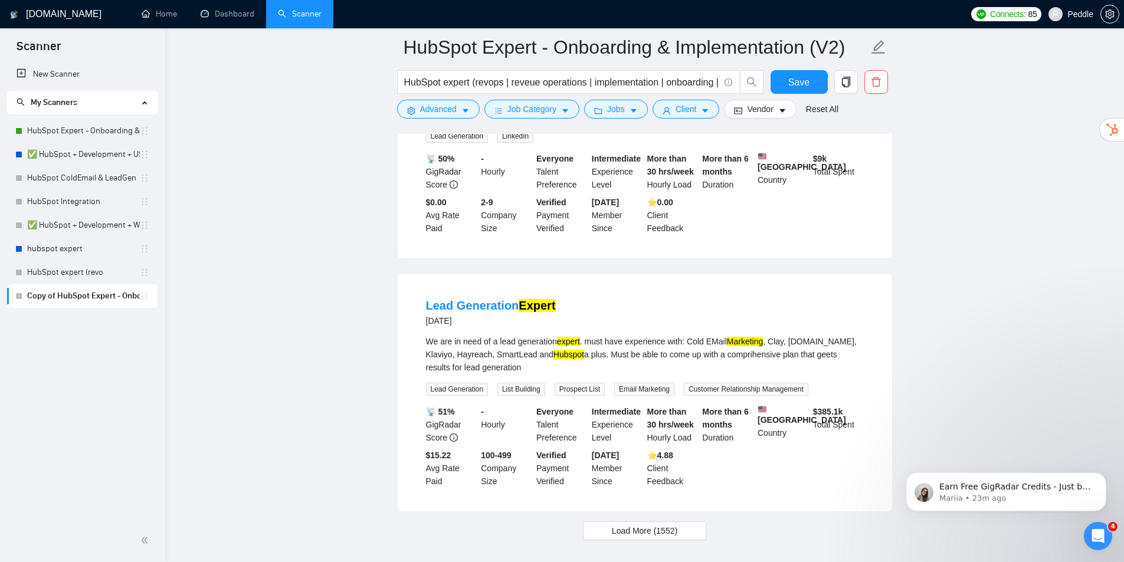
drag, startPoint x: 643, startPoint y: 333, endPoint x: 639, endPoint y: 380, distance: 48.0
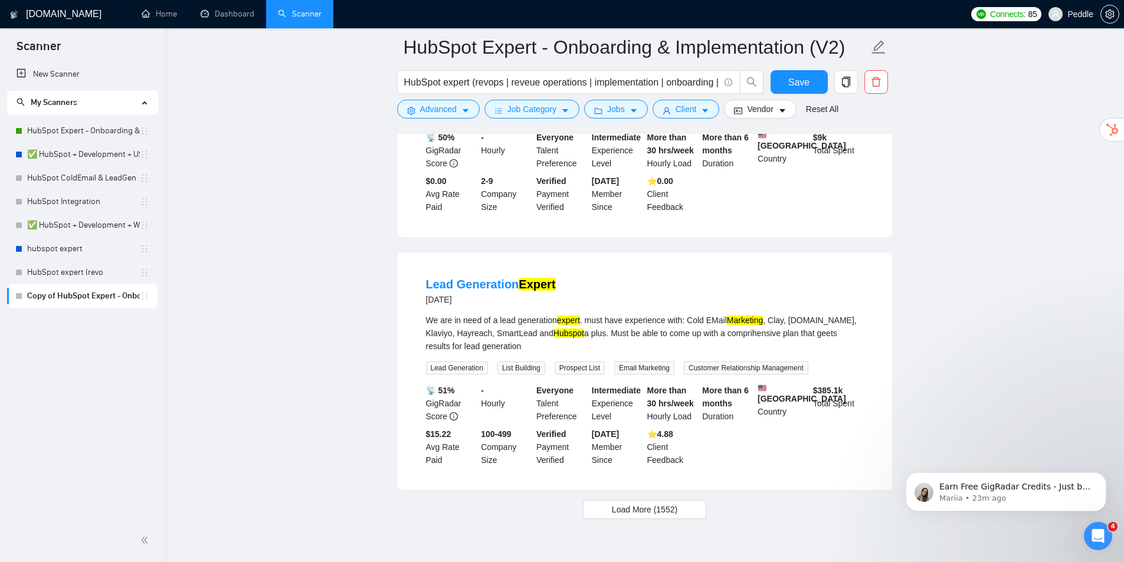
drag, startPoint x: 655, startPoint y: 394, endPoint x: 655, endPoint y: 445, distance: 51.3
drag, startPoint x: 651, startPoint y: 469, endPoint x: 660, endPoint y: 401, distance: 69.0
click at [648, 500] on button "Load More (1552)" at bounding box center [644, 509] width 123 height 19
drag, startPoint x: 639, startPoint y: 341, endPoint x: 638, endPoint y: 364, distance: 22.4
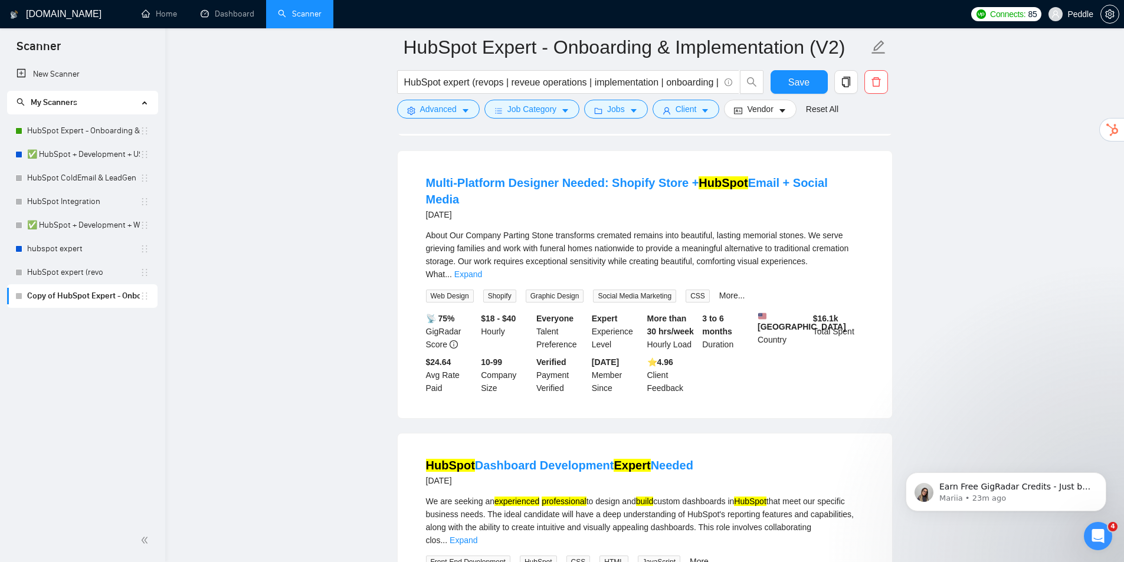
drag, startPoint x: 628, startPoint y: 289, endPoint x: 646, endPoint y: 328, distance: 43.0
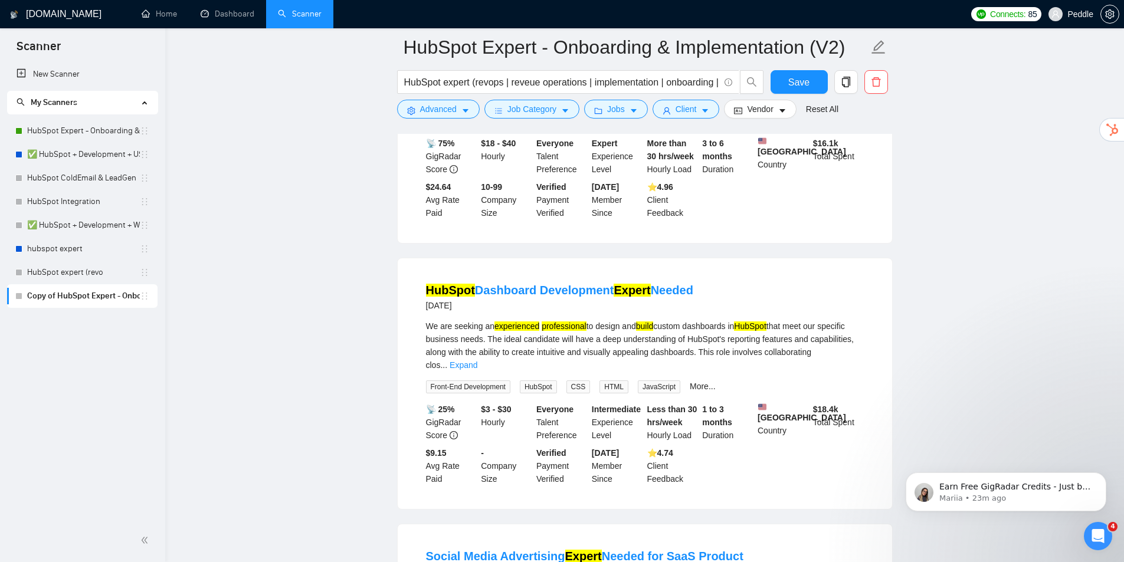
drag, startPoint x: 653, startPoint y: 291, endPoint x: 651, endPoint y: 344, distance: 53.1
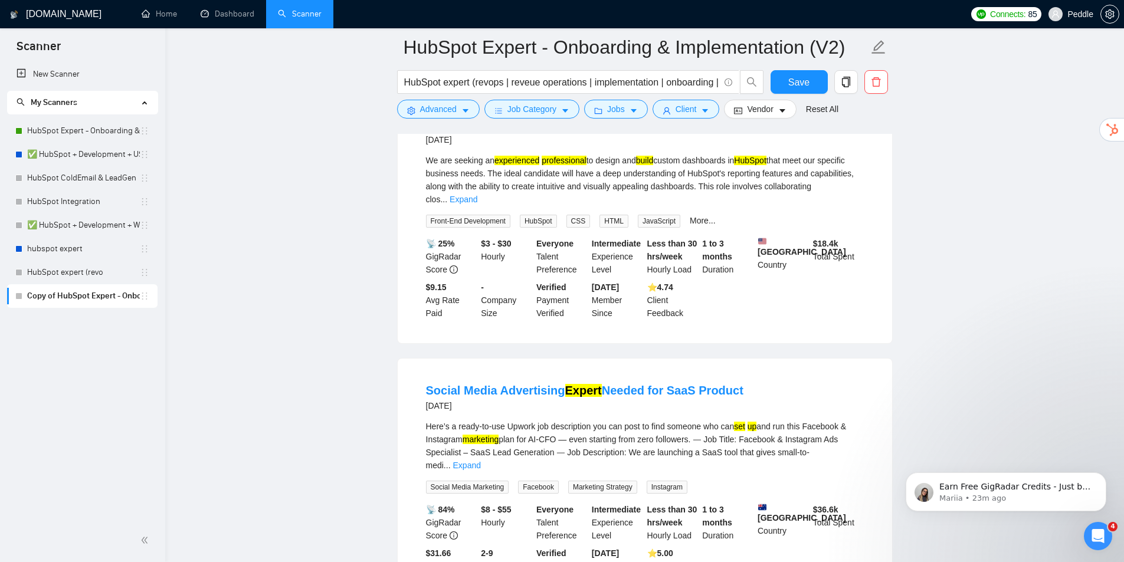
drag, startPoint x: 643, startPoint y: 366, endPoint x: 637, endPoint y: 389, distance: 23.7
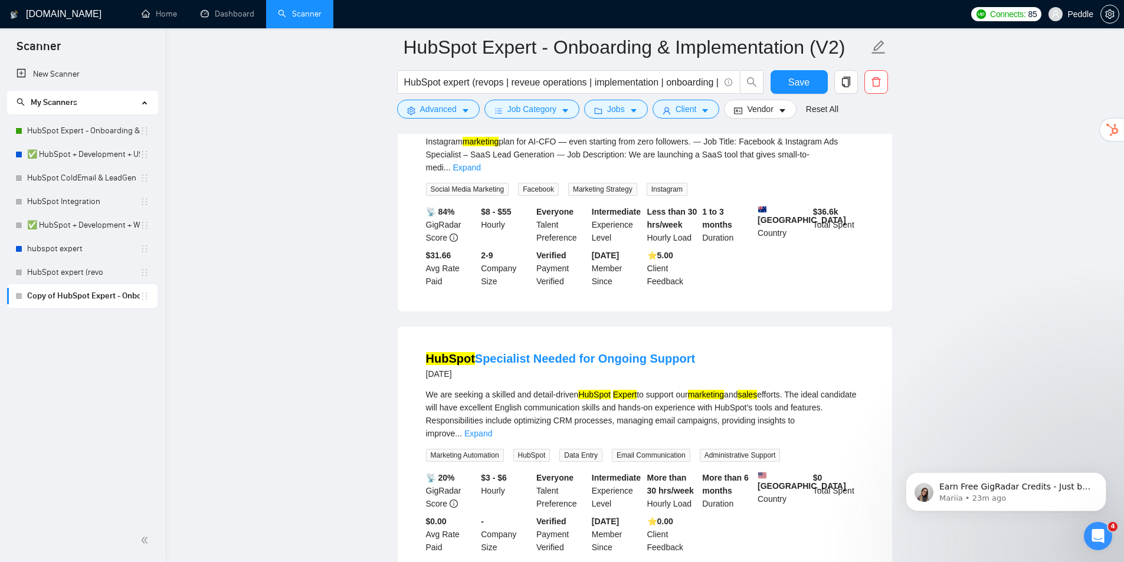
drag, startPoint x: 641, startPoint y: 387, endPoint x: 620, endPoint y: 445, distance: 61.4
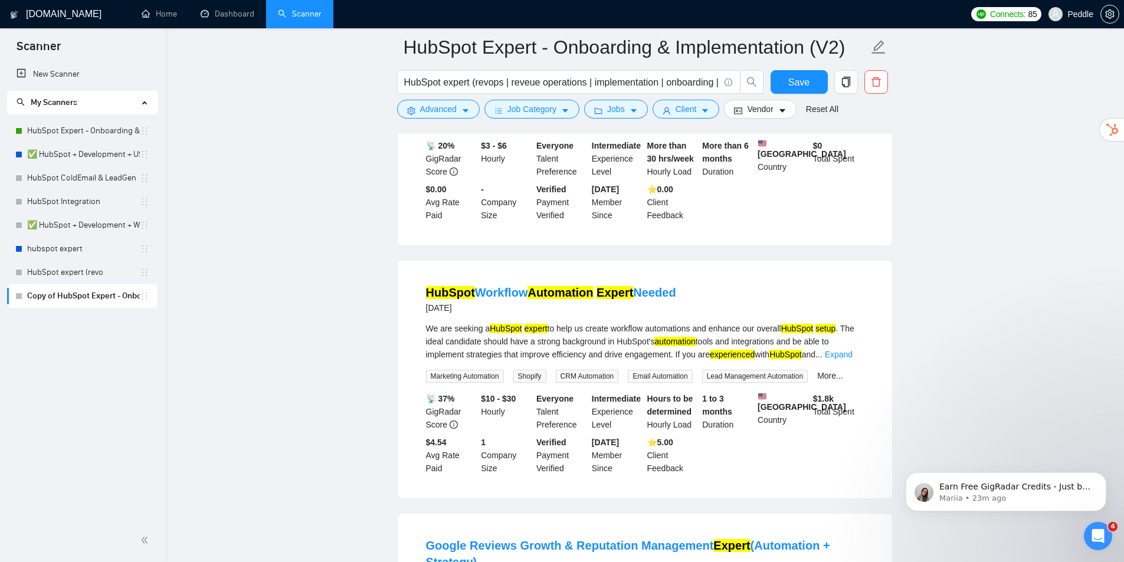
drag, startPoint x: 656, startPoint y: 344, endPoint x: 656, endPoint y: 402, distance: 57.8
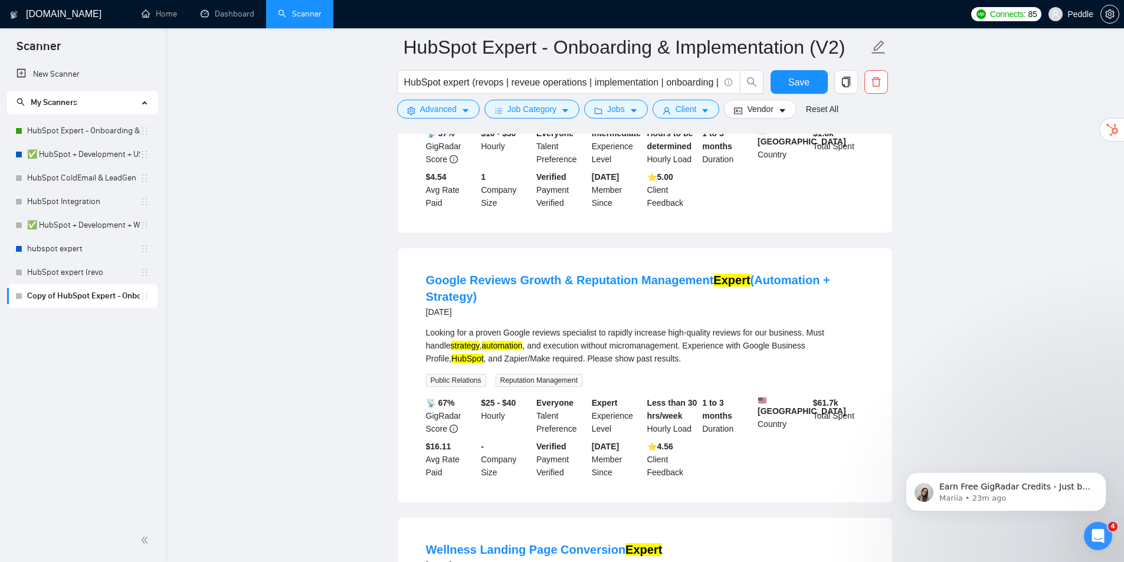
drag, startPoint x: 664, startPoint y: 322, endPoint x: 651, endPoint y: 395, distance: 73.7
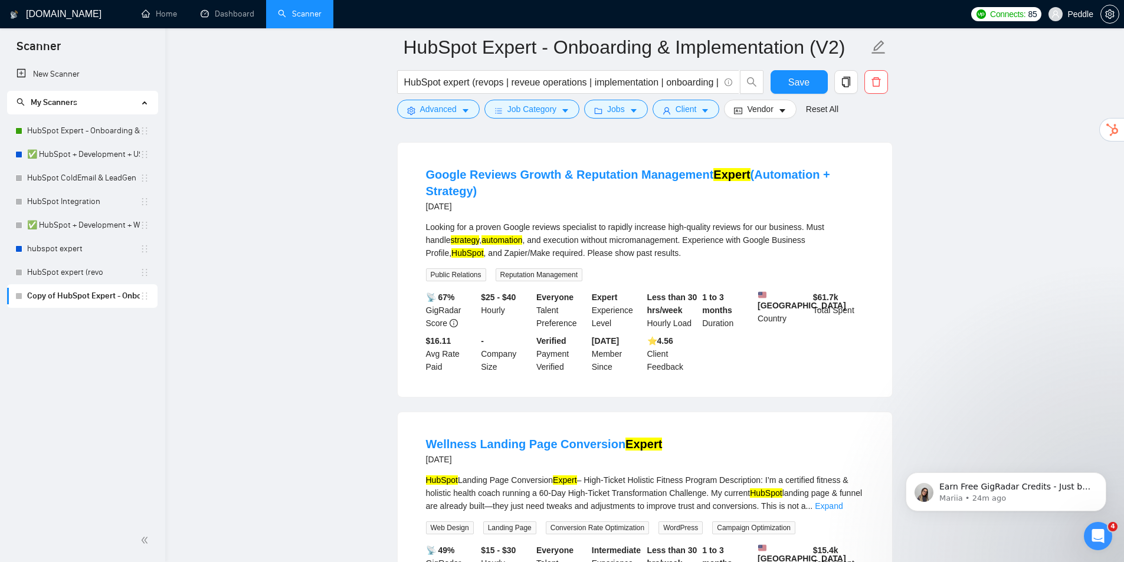
scroll to position [6875, 0]
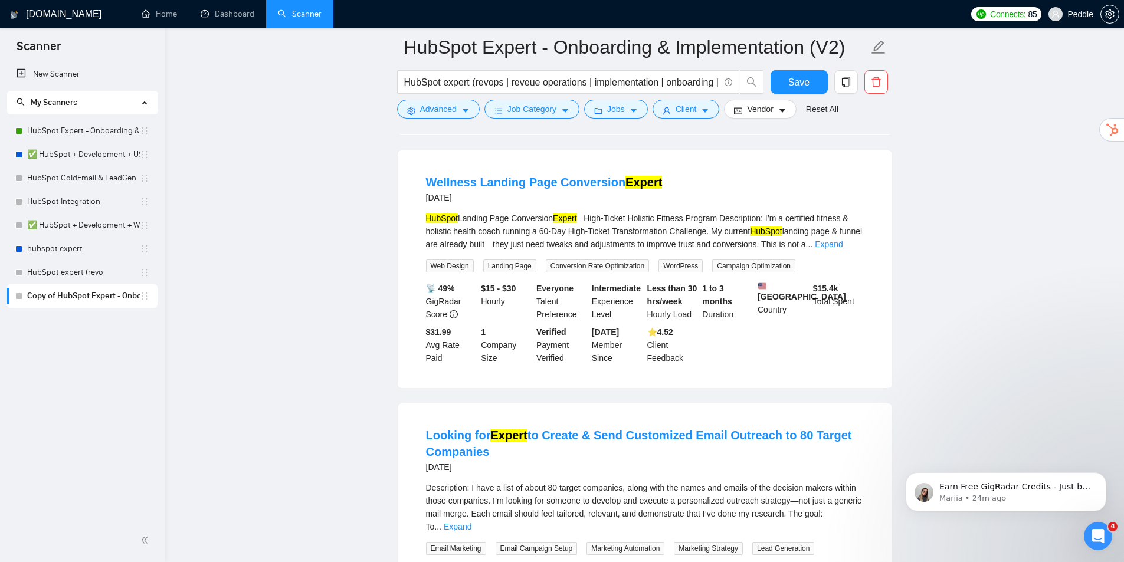
drag, startPoint x: 848, startPoint y: 420, endPoint x: 777, endPoint y: 392, distance: 76.8
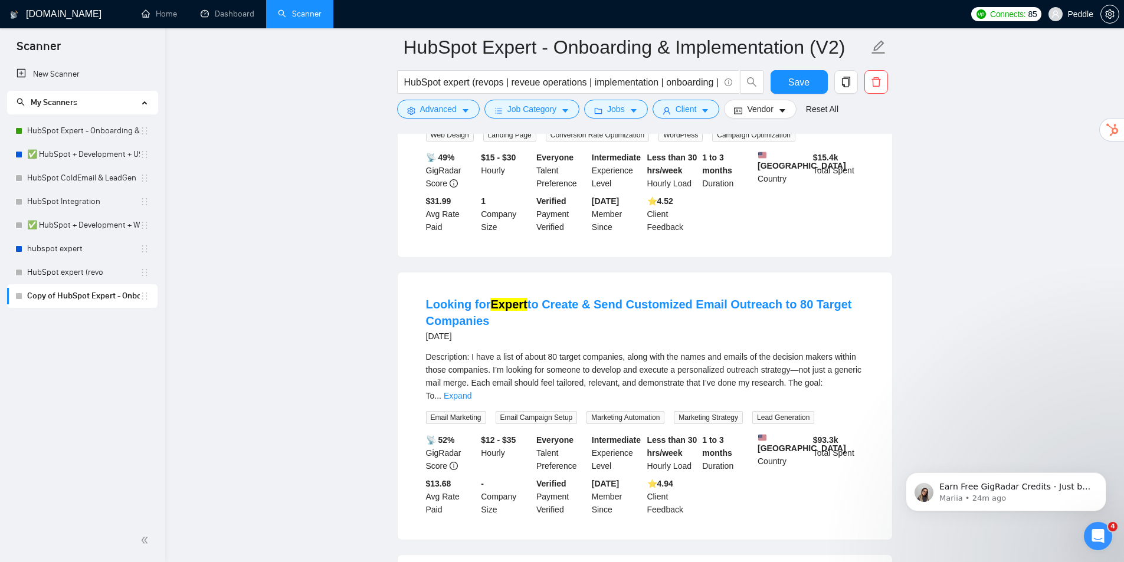
drag, startPoint x: 583, startPoint y: 392, endPoint x: 698, endPoint y: 340, distance: 125.4
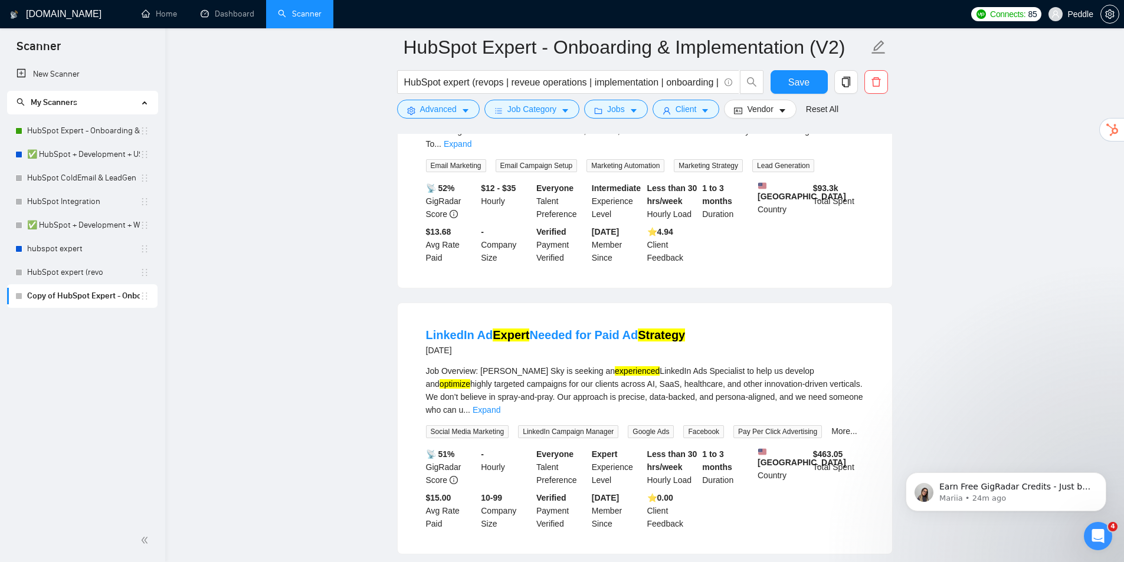
drag, startPoint x: 807, startPoint y: 366, endPoint x: 810, endPoint y: 398, distance: 31.9
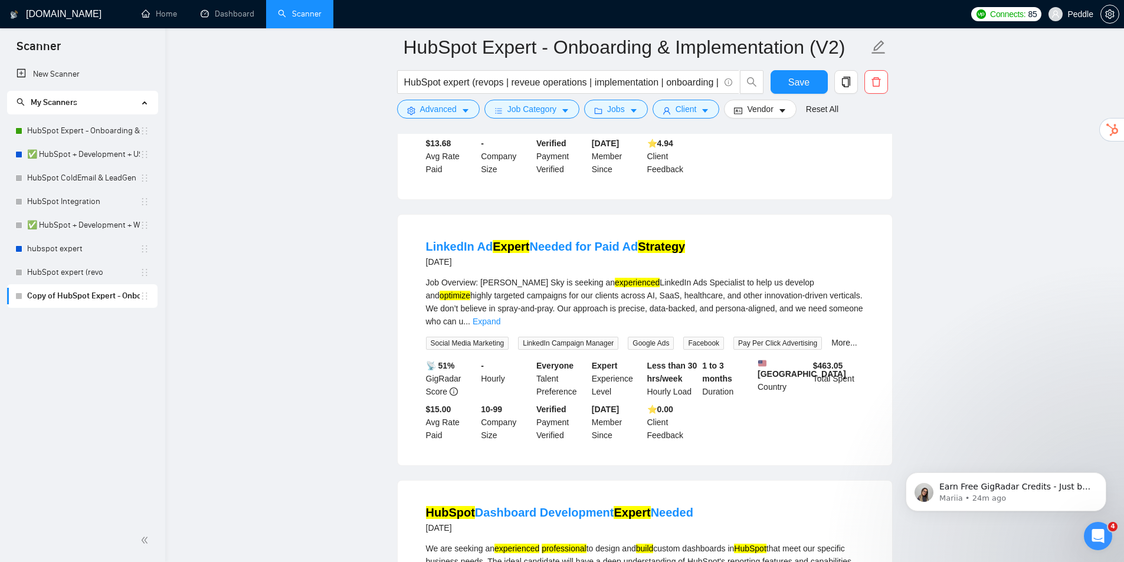
scroll to position [7530, 0]
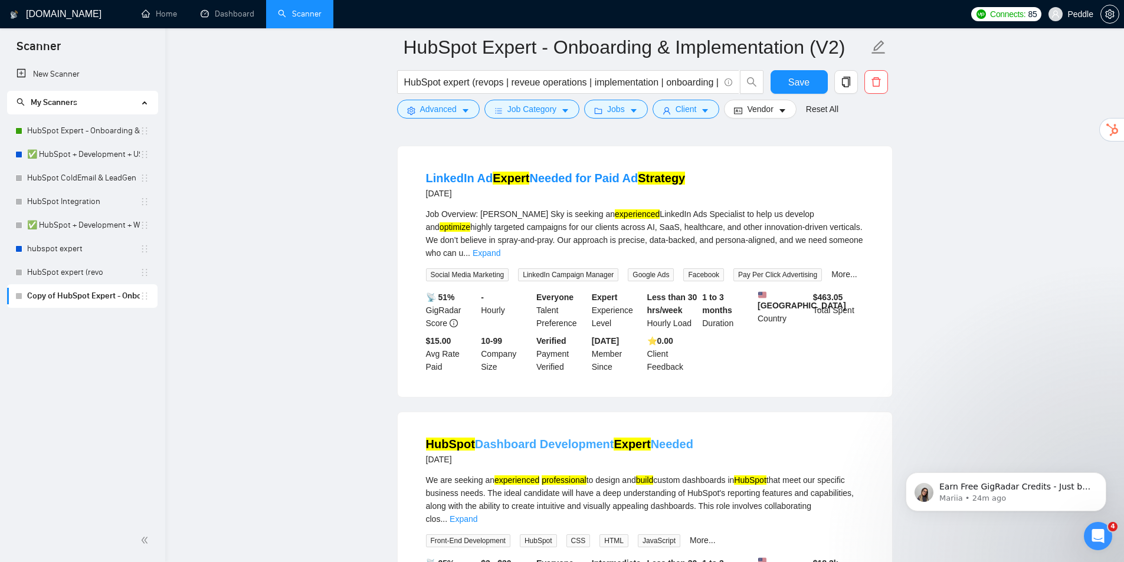
drag, startPoint x: 679, startPoint y: 299, endPoint x: 666, endPoint y: 344, distance: 46.7
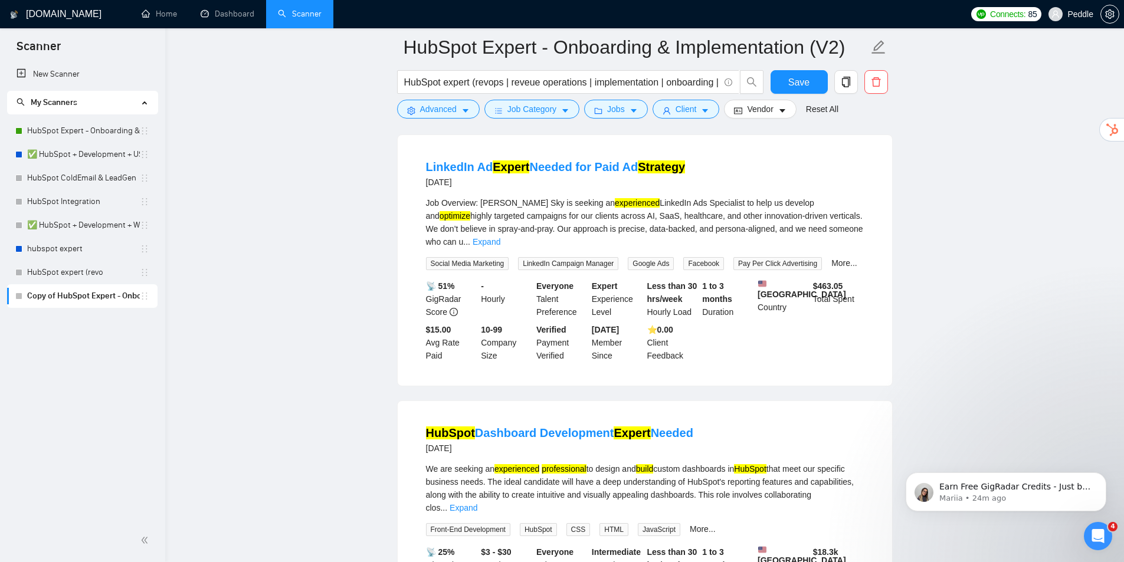
drag, startPoint x: 682, startPoint y: 379, endPoint x: 699, endPoint y: 359, distance: 26.4
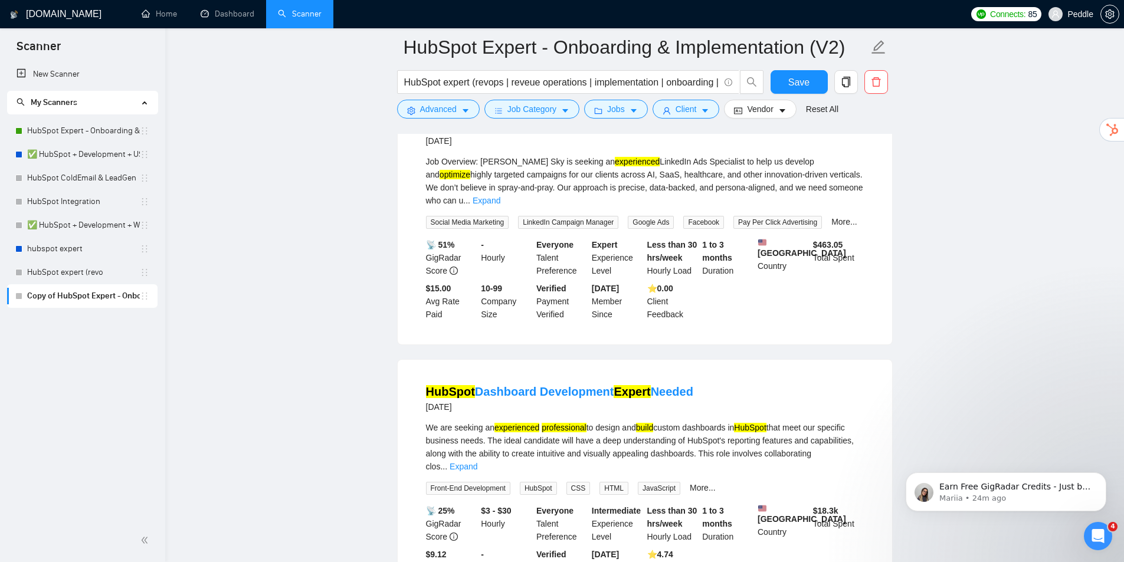
scroll to position [7653, 0]
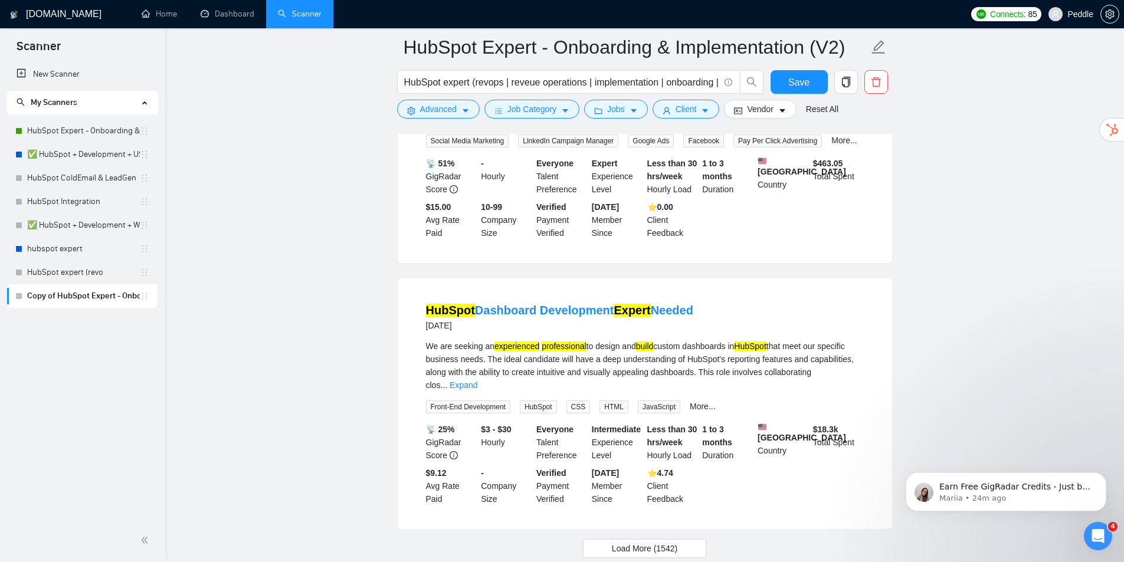
drag, startPoint x: 708, startPoint y: 407, endPoint x: 704, endPoint y: 425, distance: 18.7
click at [691, 539] on button "Load More (1542)" at bounding box center [644, 548] width 123 height 19
drag, startPoint x: 730, startPoint y: 383, endPoint x: 718, endPoint y: 402, distance: 22.3
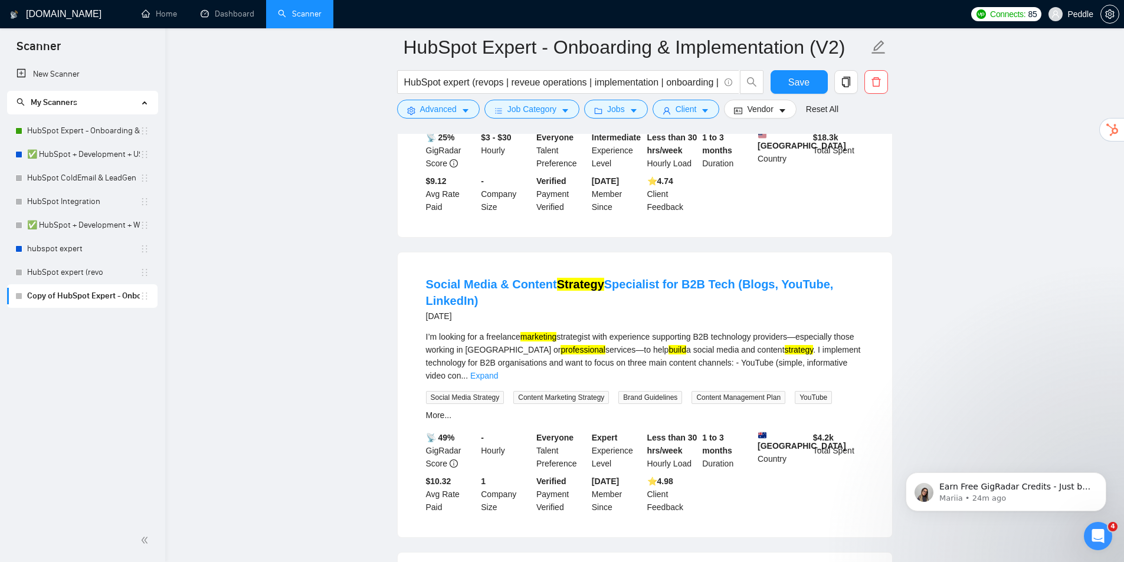
drag, startPoint x: 686, startPoint y: 382, endPoint x: 694, endPoint y: 412, distance: 31.0
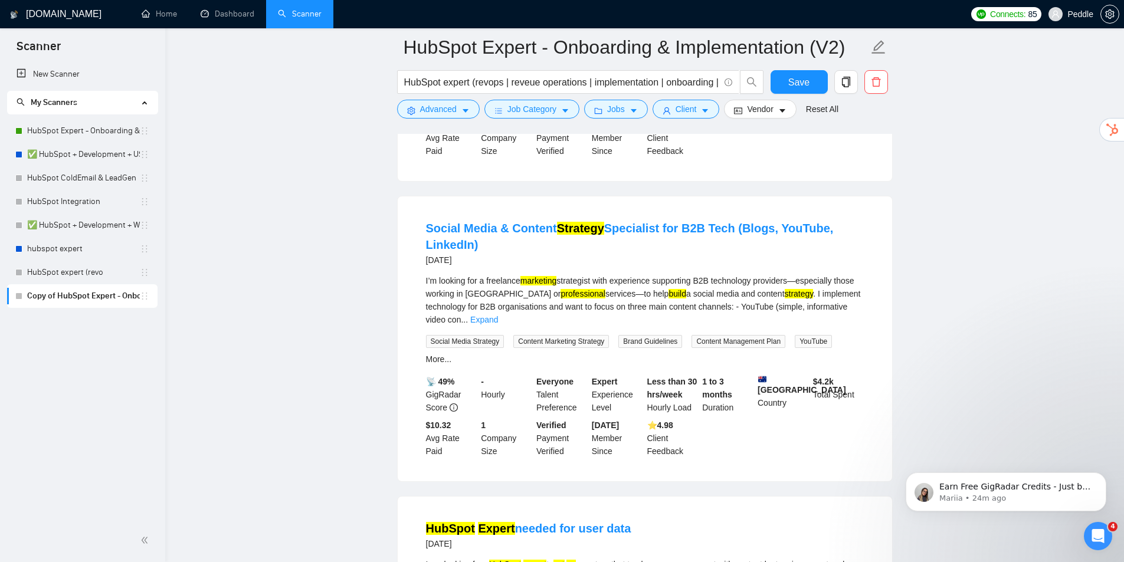
drag, startPoint x: 749, startPoint y: 336, endPoint x: 754, endPoint y: 344, distance: 10.0
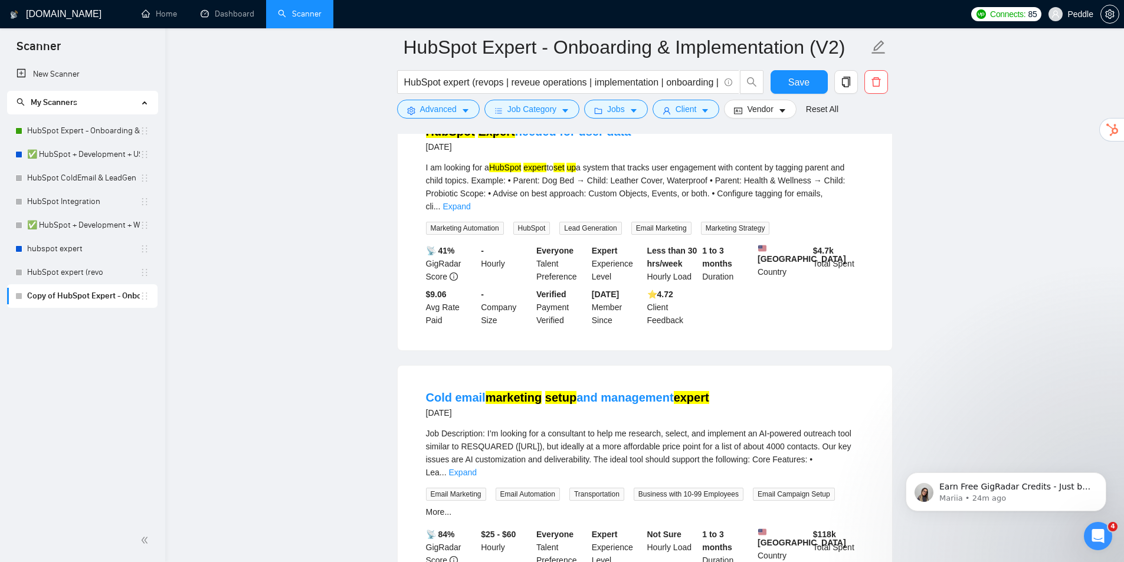
drag, startPoint x: 754, startPoint y: 341, endPoint x: 752, endPoint y: 369, distance: 28.4
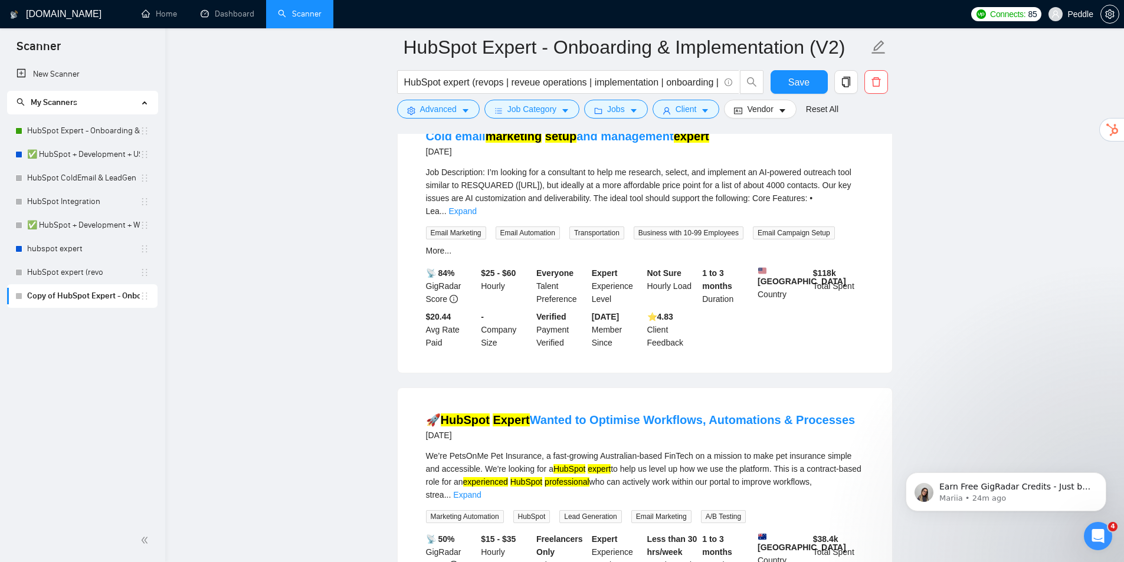
scroll to position [8687, 0]
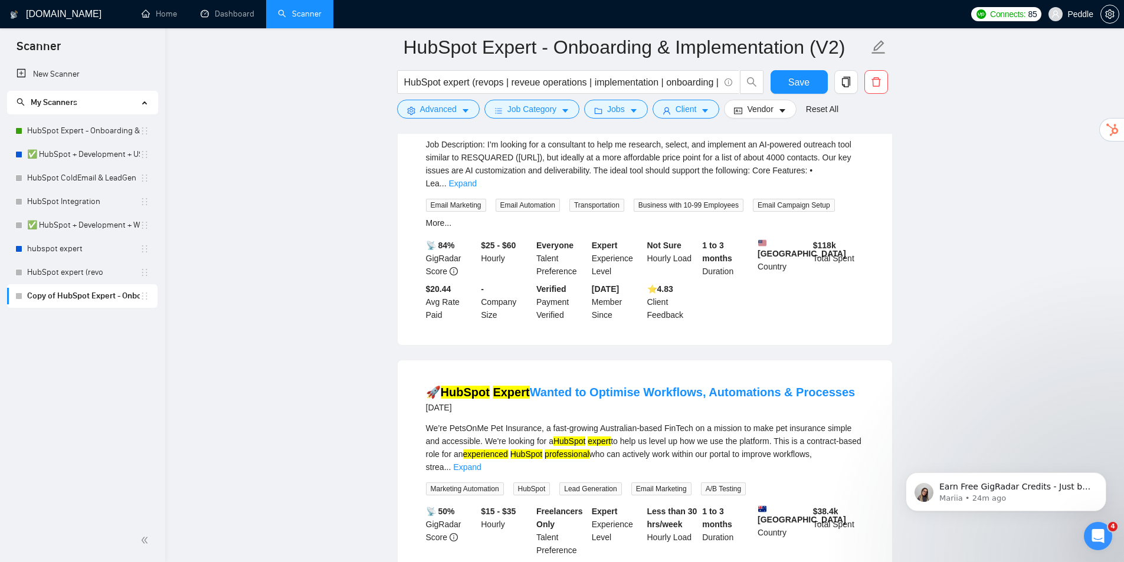
drag, startPoint x: 754, startPoint y: 352, endPoint x: 754, endPoint y: 369, distance: 17.1
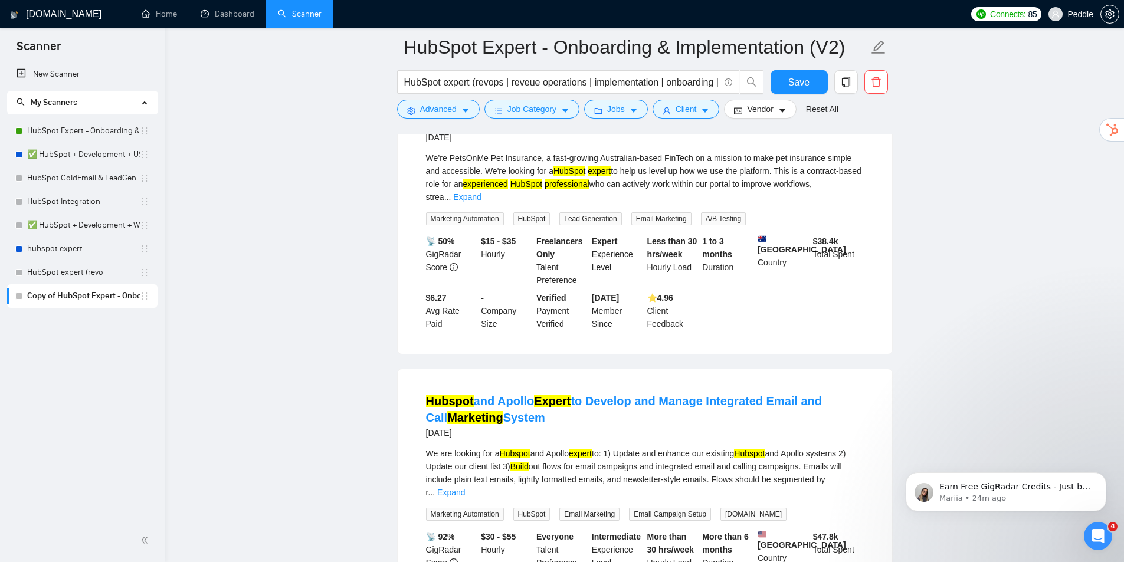
drag, startPoint x: 784, startPoint y: 314, endPoint x: 781, endPoint y: 354, distance: 39.6
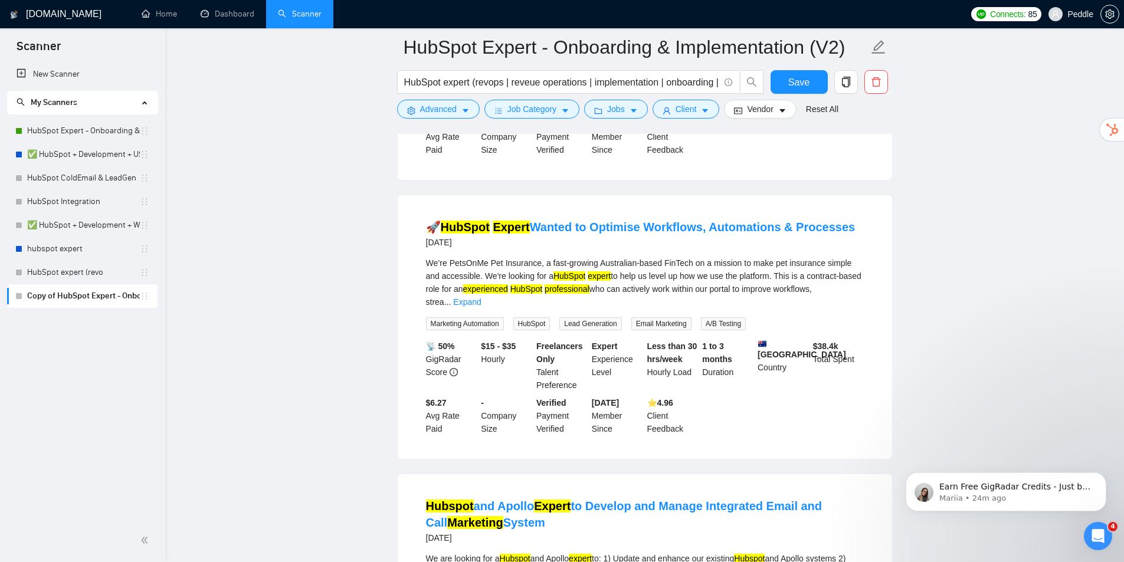
drag, startPoint x: 672, startPoint y: 249, endPoint x: 680, endPoint y: 228, distance: 22.8
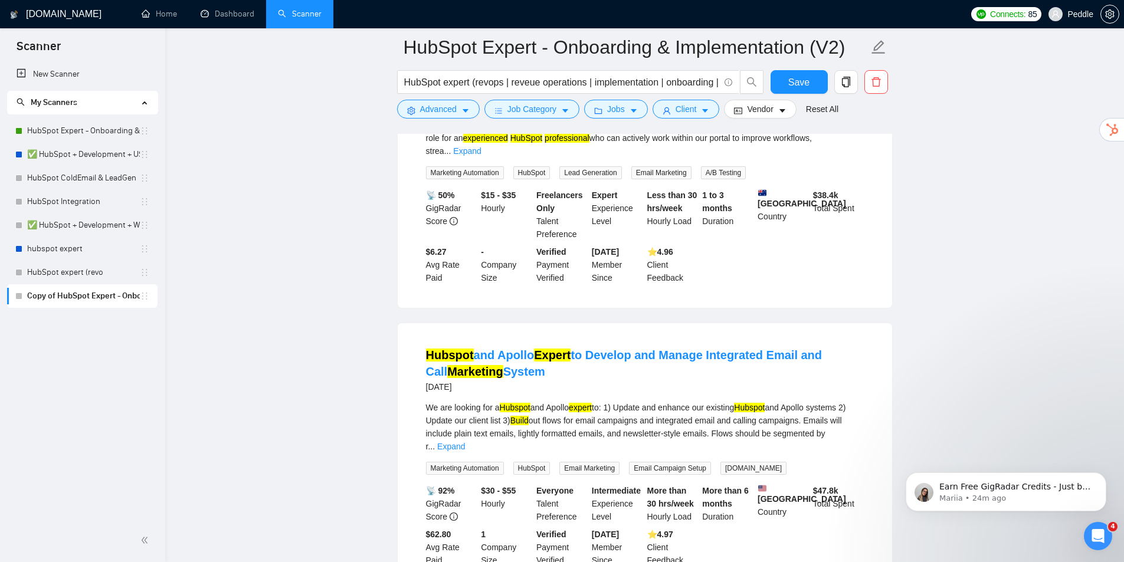
drag, startPoint x: 705, startPoint y: 308, endPoint x: 694, endPoint y: 372, distance: 64.7
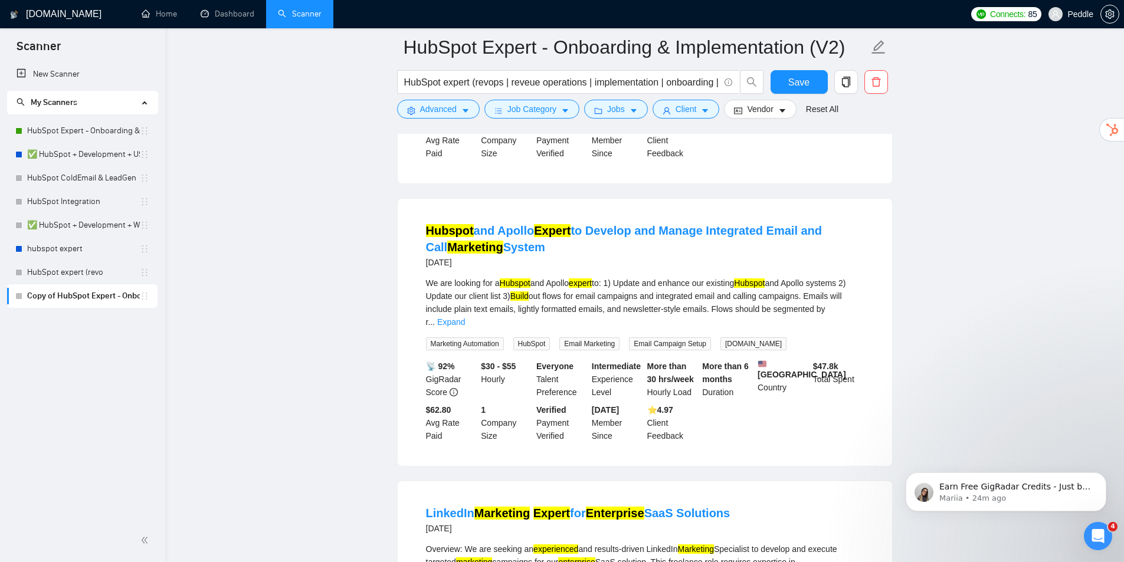
drag, startPoint x: 593, startPoint y: 281, endPoint x: 626, endPoint y: 358, distance: 83.5
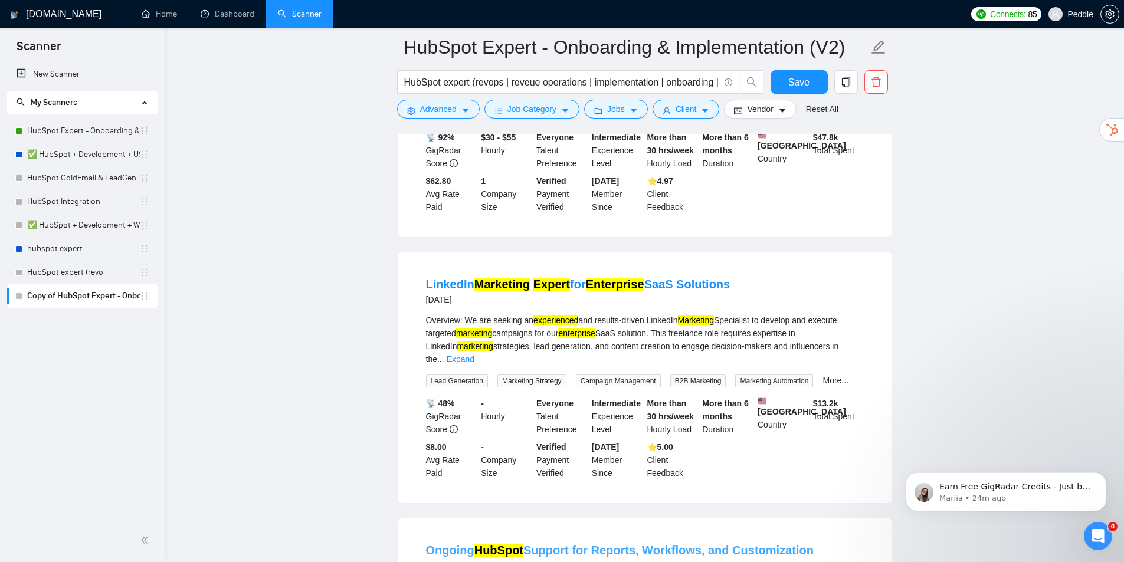
drag, startPoint x: 690, startPoint y: 352, endPoint x: 698, endPoint y: 380, distance: 29.5
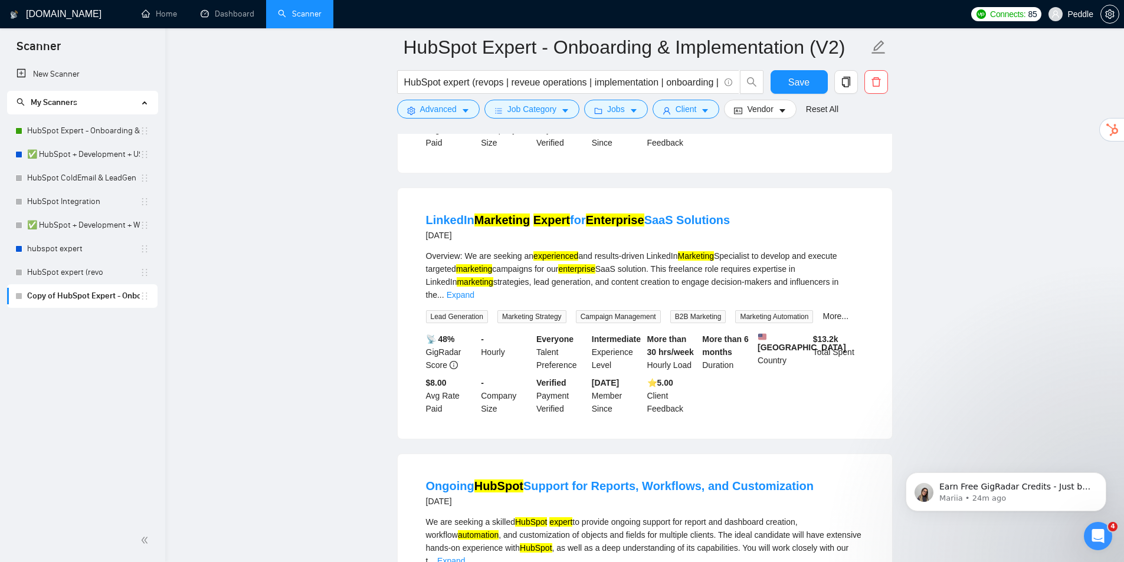
drag, startPoint x: 702, startPoint y: 364, endPoint x: 694, endPoint y: 405, distance: 41.4
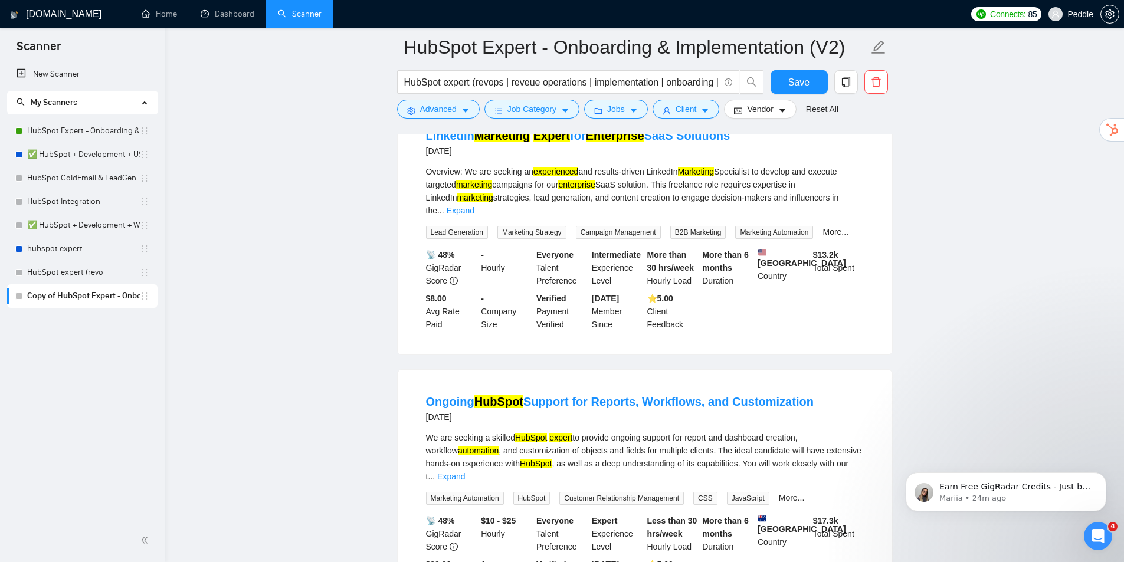
drag, startPoint x: 699, startPoint y: 376, endPoint x: 688, endPoint y: 396, distance: 23.0
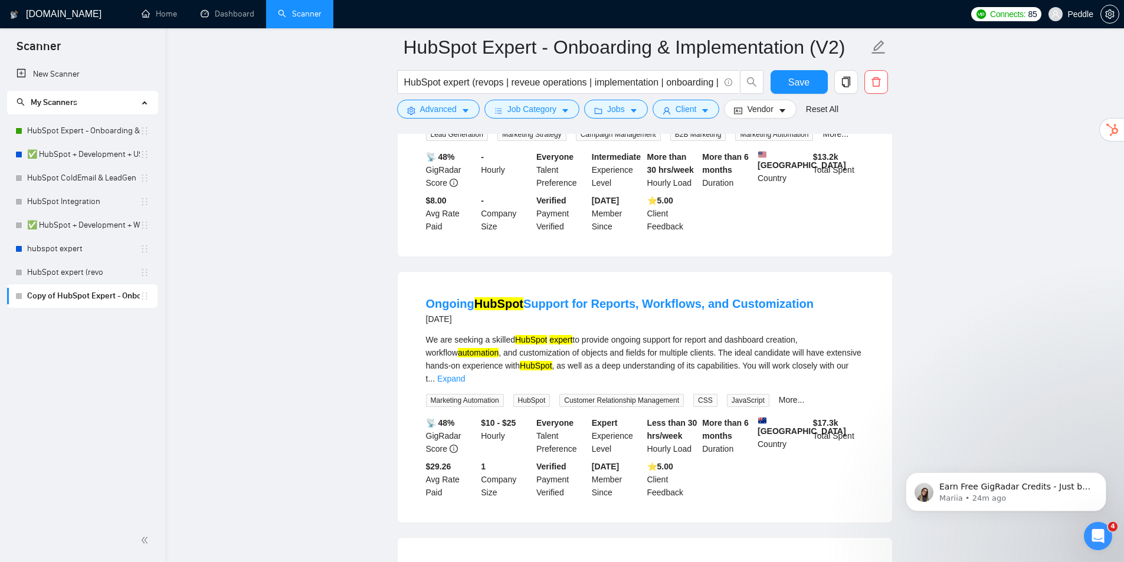
drag, startPoint x: 702, startPoint y: 327, endPoint x: 671, endPoint y: 362, distance: 46.8
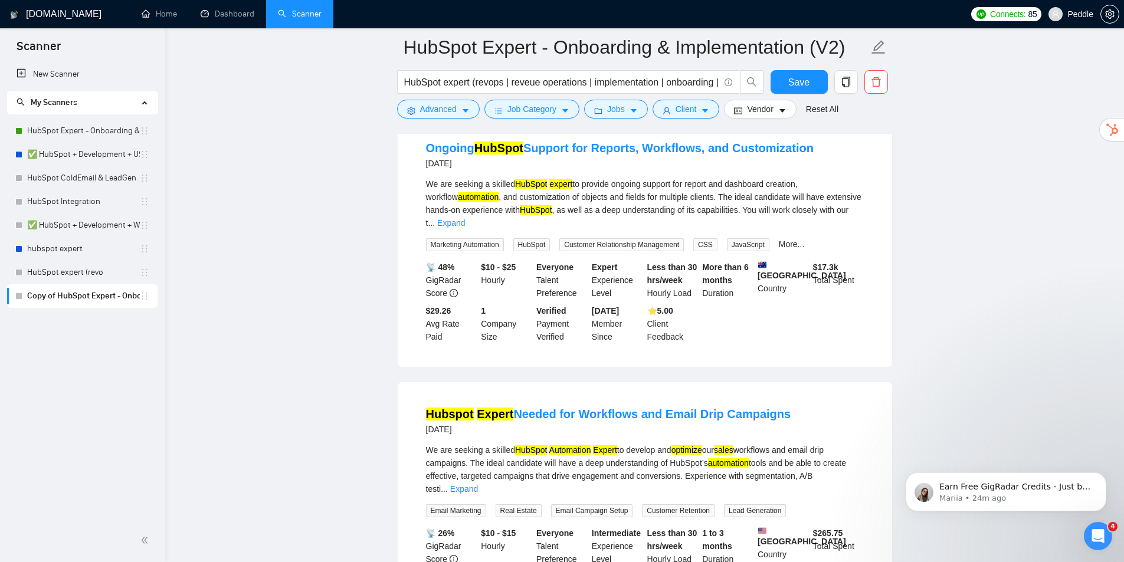
drag, startPoint x: 684, startPoint y: 337, endPoint x: 688, endPoint y: 355, distance: 18.9
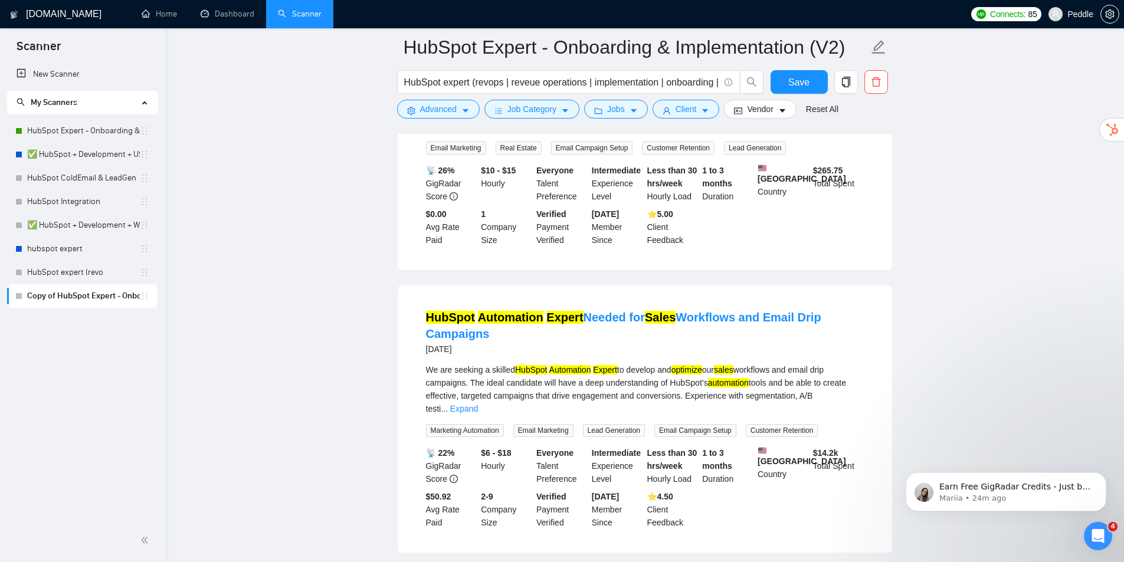
drag, startPoint x: 690, startPoint y: 311, endPoint x: 690, endPoint y: 340, distance: 28.9
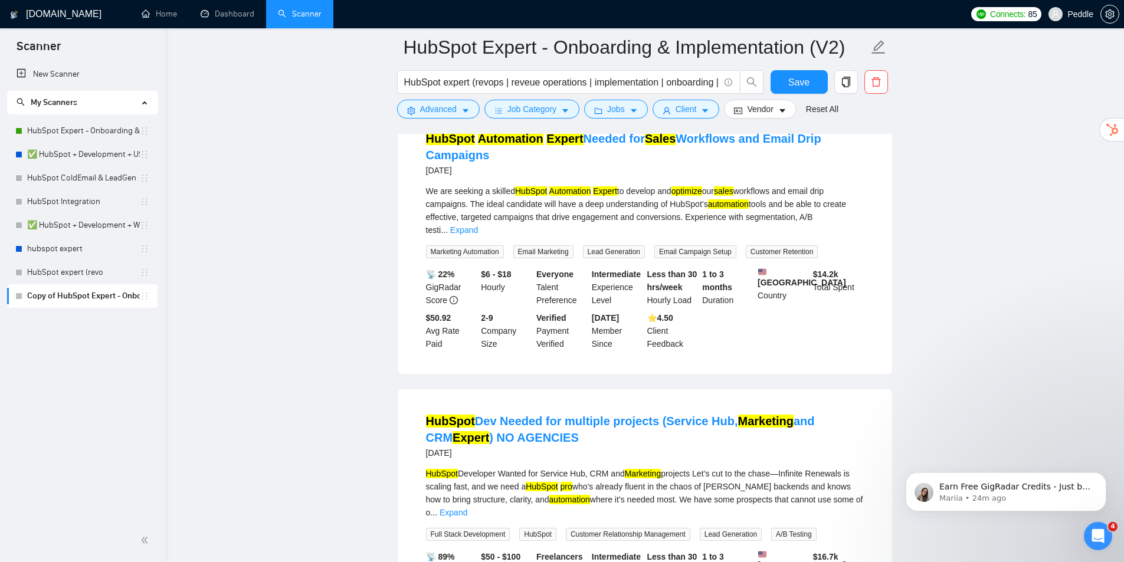
scroll to position [10336, 0]
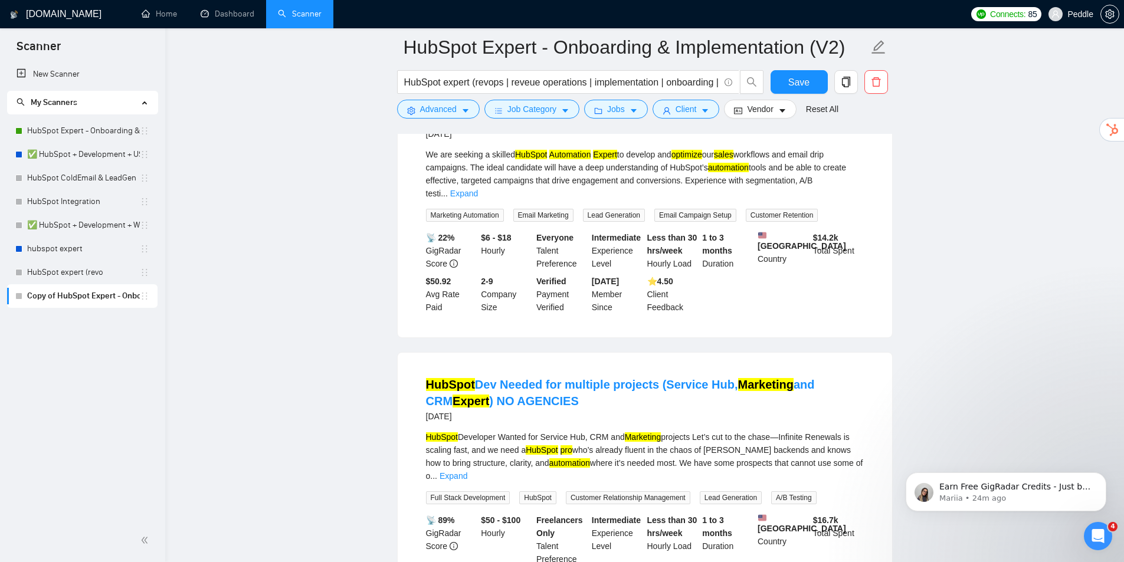
drag, startPoint x: 770, startPoint y: 350, endPoint x: 745, endPoint y: 413, distance: 67.6
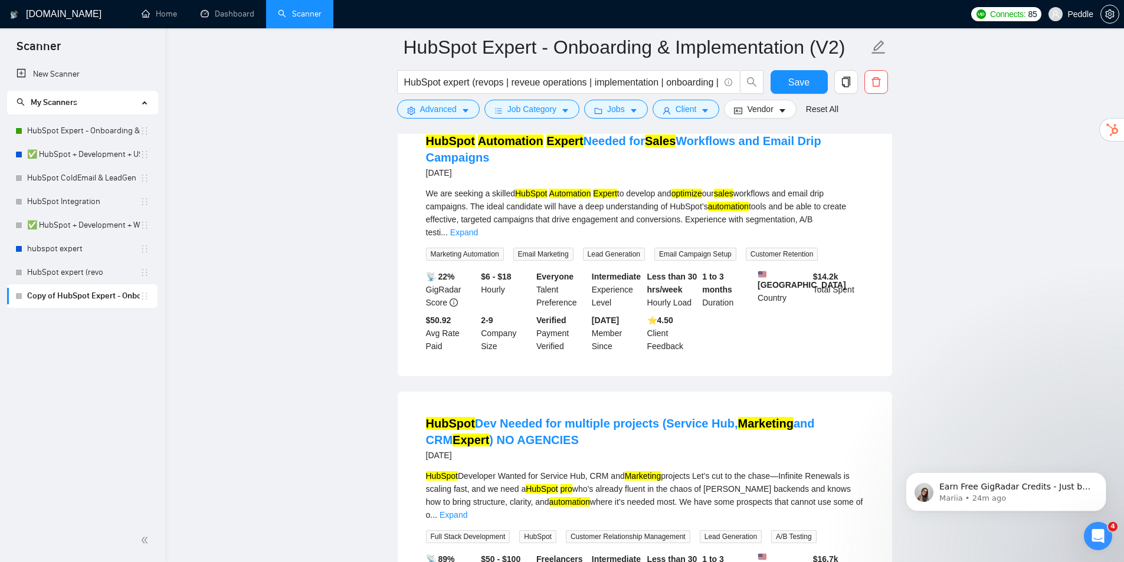
drag, startPoint x: 586, startPoint y: 274, endPoint x: 594, endPoint y: 250, distance: 25.4
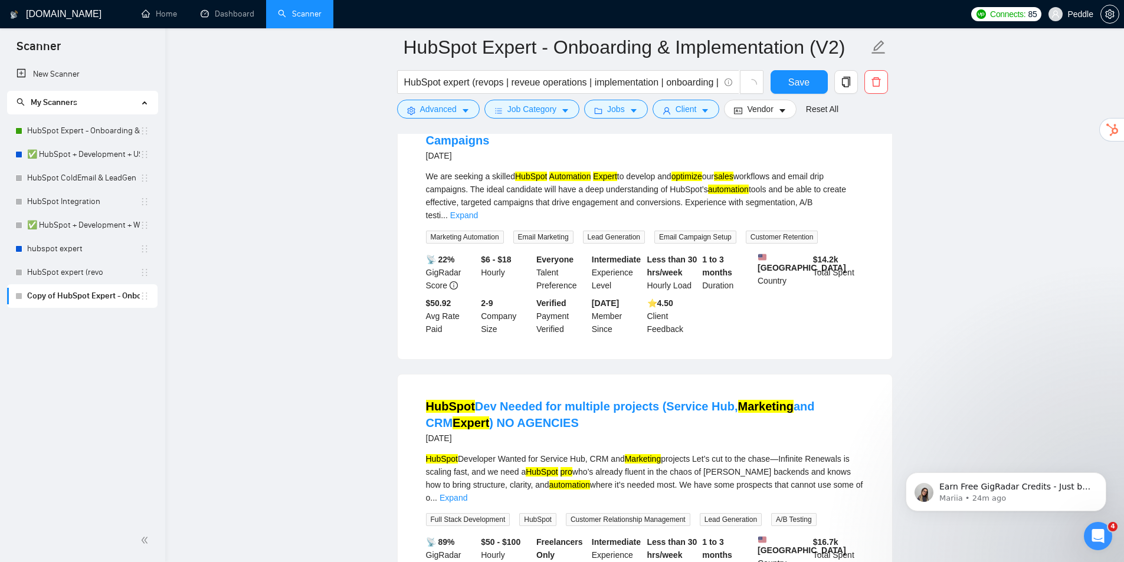
scroll to position [10336, 0]
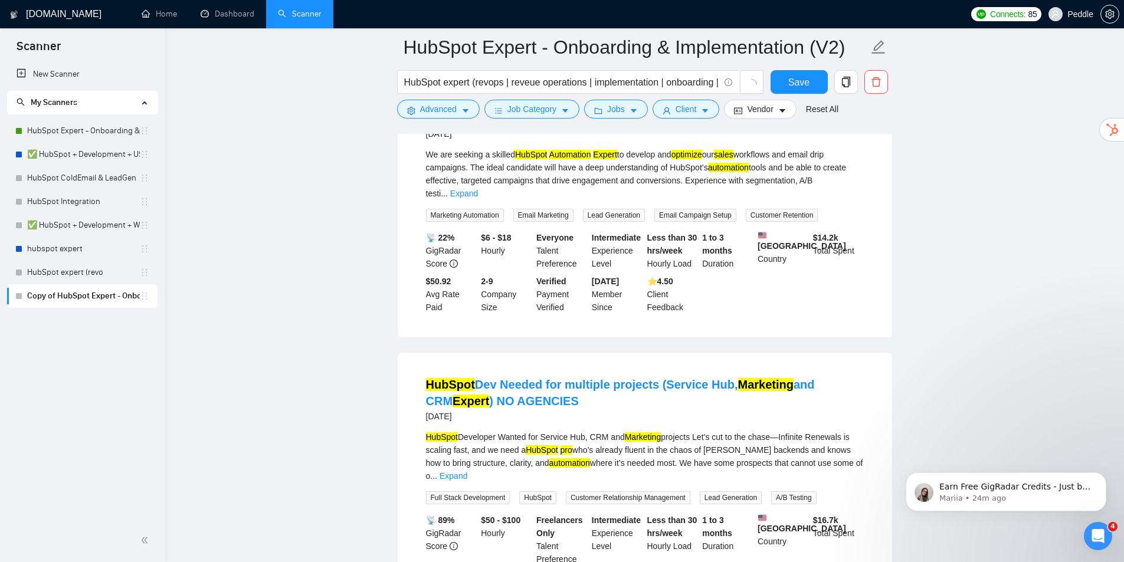
drag, startPoint x: 674, startPoint y: 346, endPoint x: 698, endPoint y: 387, distance: 47.6
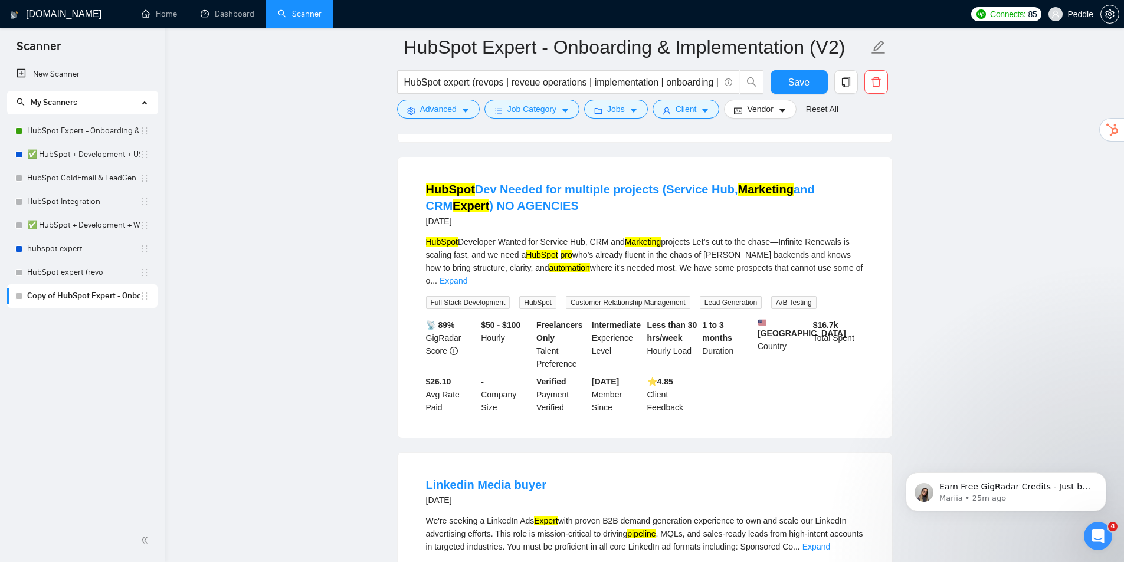
drag, startPoint x: 732, startPoint y: 340, endPoint x: 725, endPoint y: 426, distance: 86.4
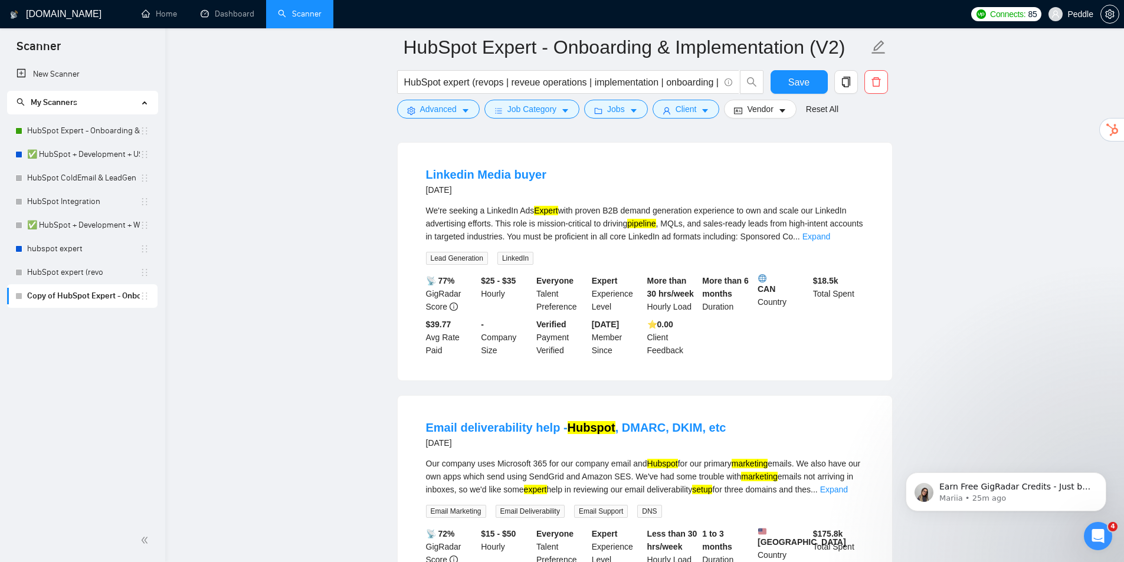
drag, startPoint x: 701, startPoint y: 309, endPoint x: 697, endPoint y: 360, distance: 51.5
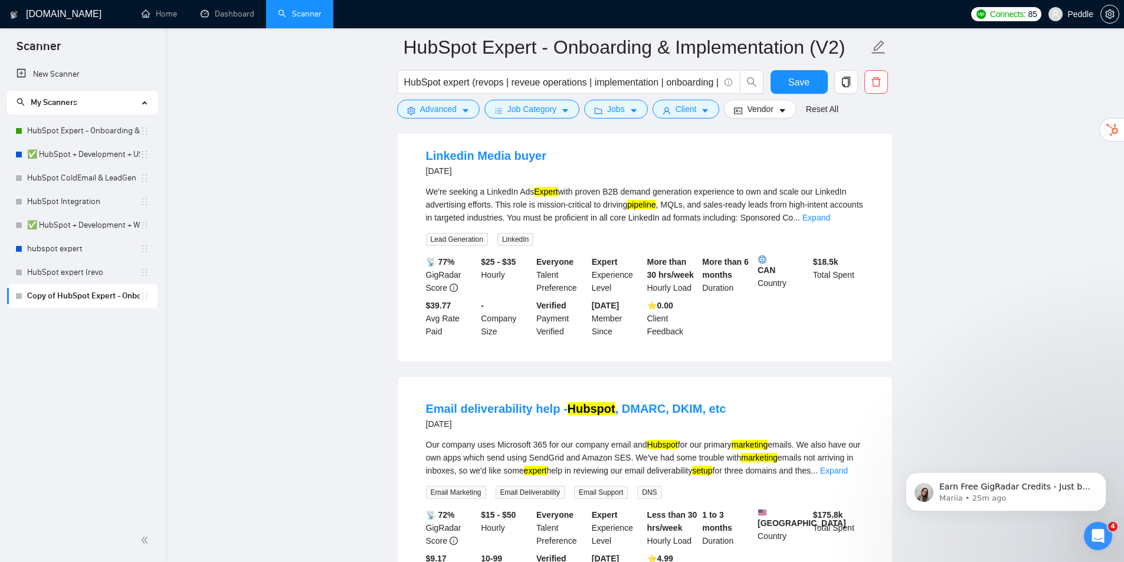
drag, startPoint x: 560, startPoint y: 245, endPoint x: 616, endPoint y: 199, distance: 72.0
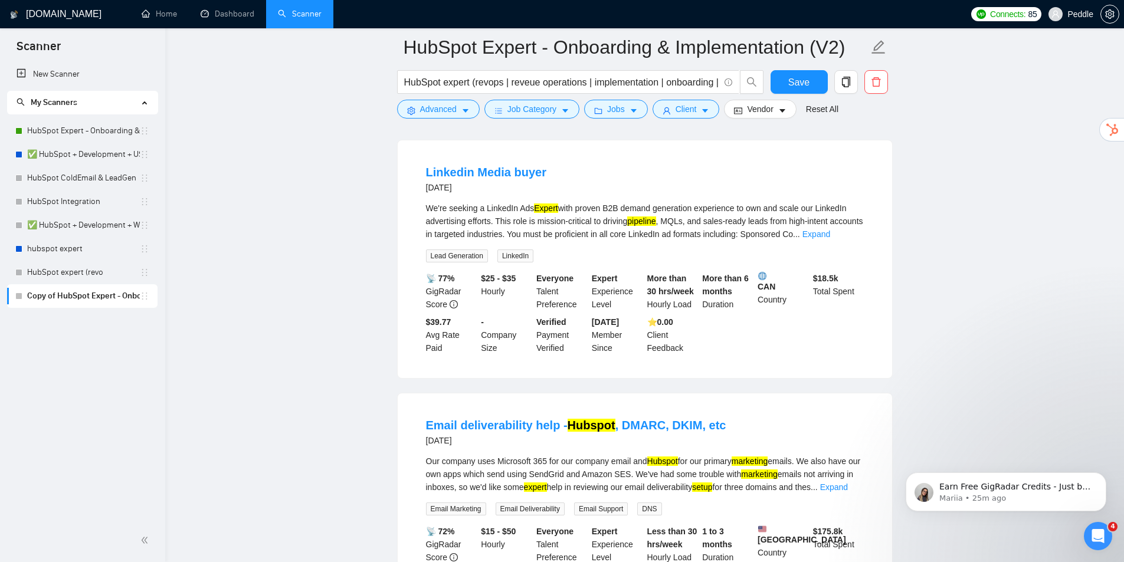
scroll to position [10842, 0]
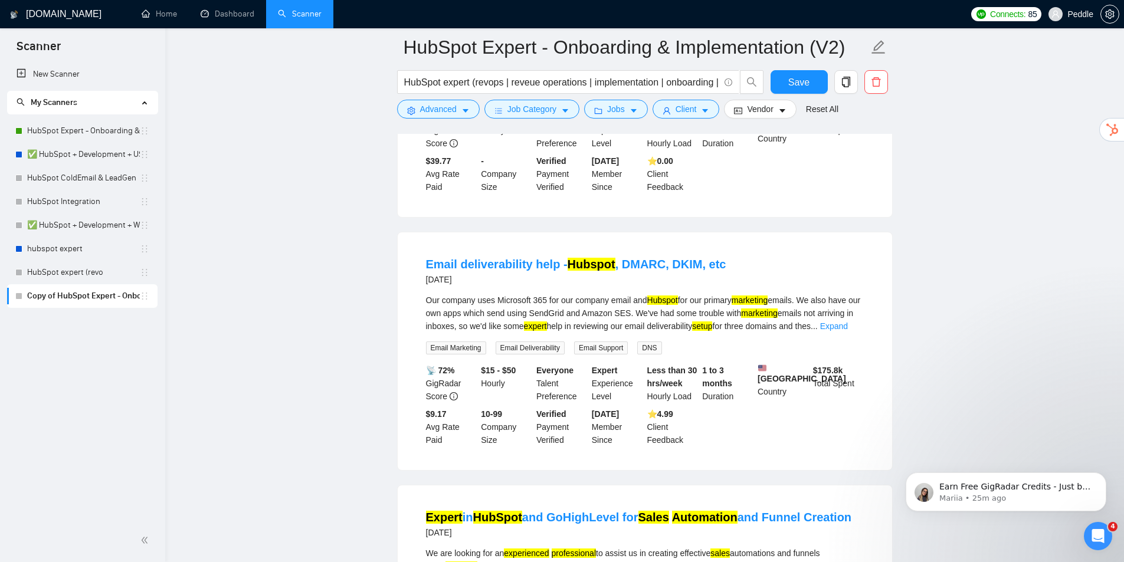
drag, startPoint x: 698, startPoint y: 347, endPoint x: 696, endPoint y: 370, distance: 22.5
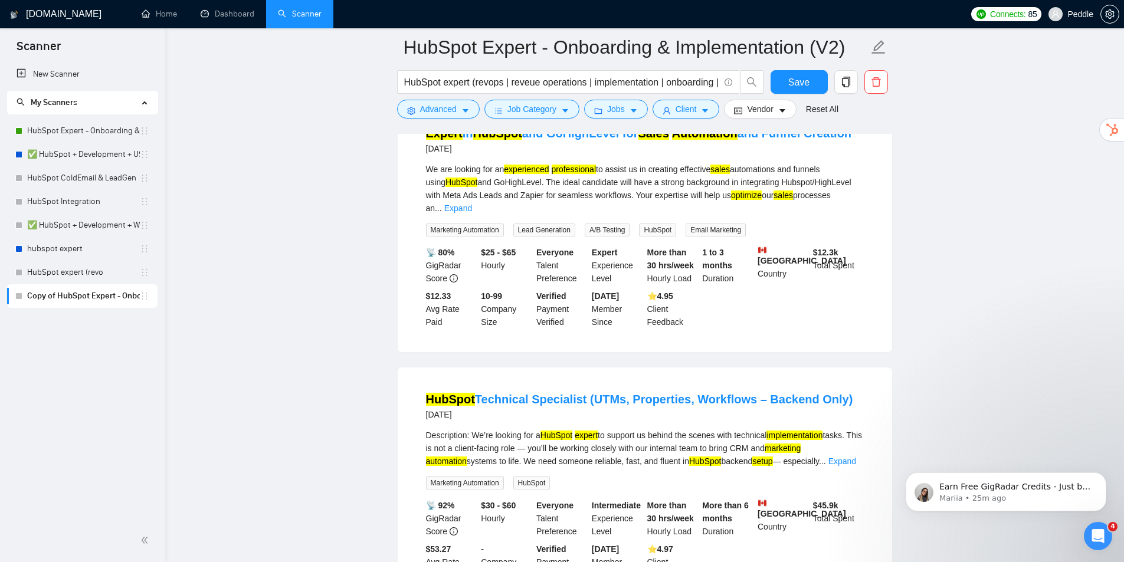
drag, startPoint x: 680, startPoint y: 327, endPoint x: 686, endPoint y: 366, distance: 39.4
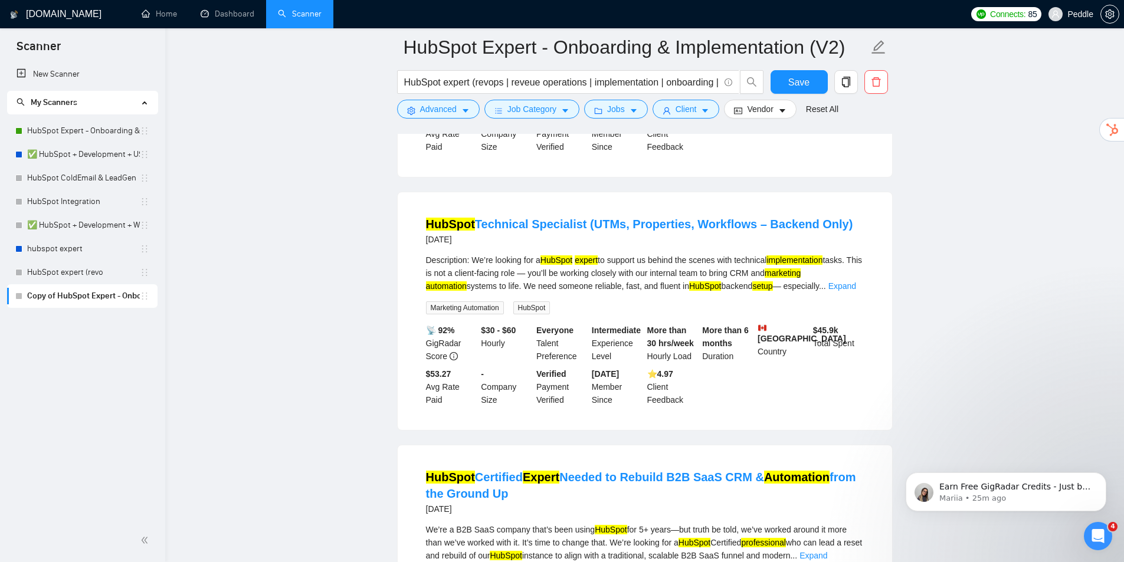
scroll to position [11698, 0]
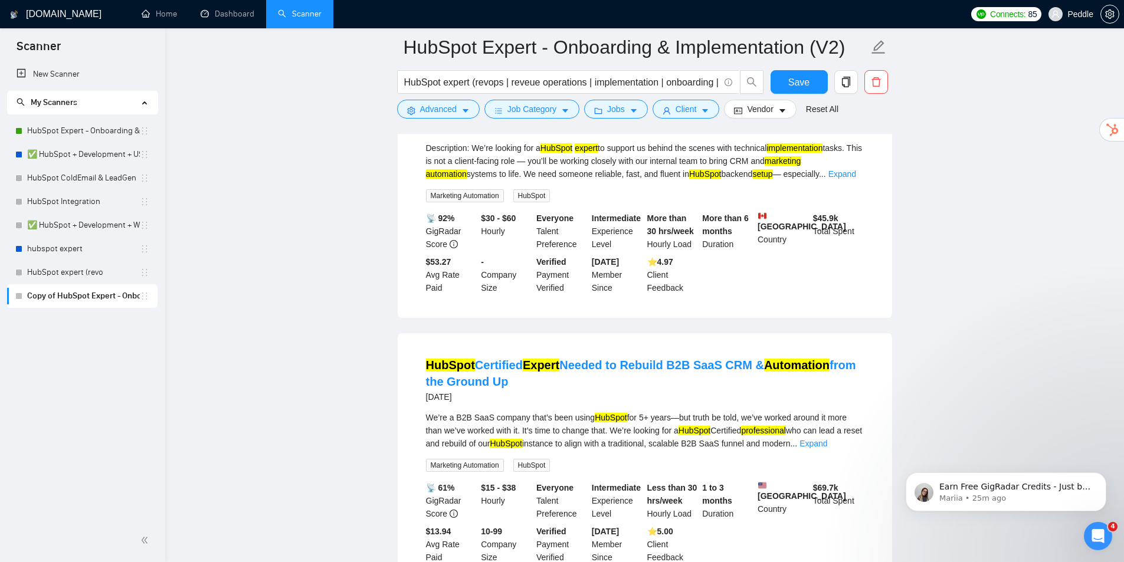
drag, startPoint x: 699, startPoint y: 311, endPoint x: 695, endPoint y: 350, distance: 39.2
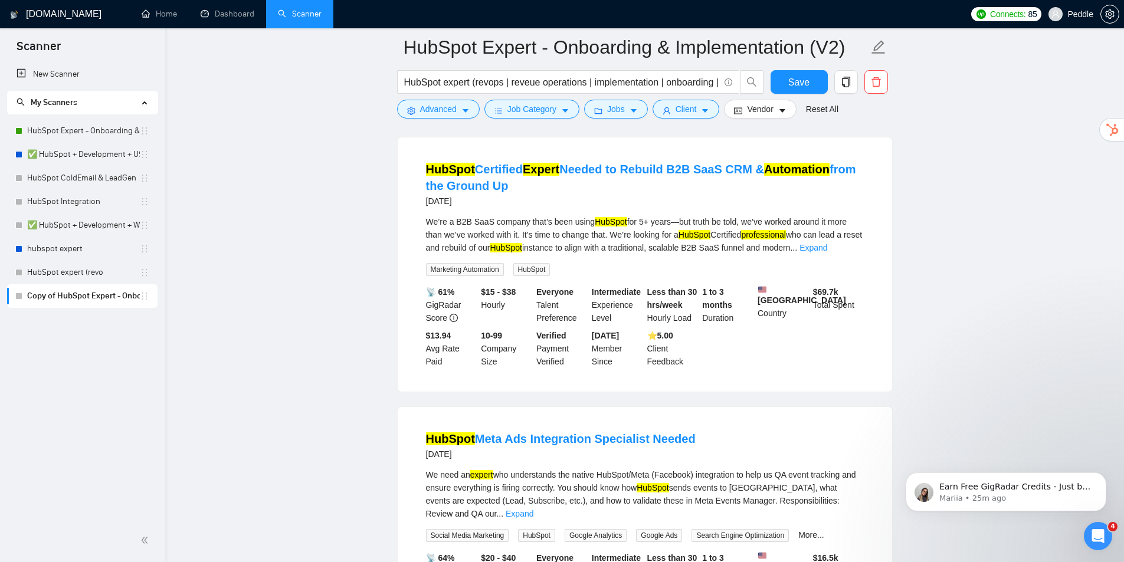
drag
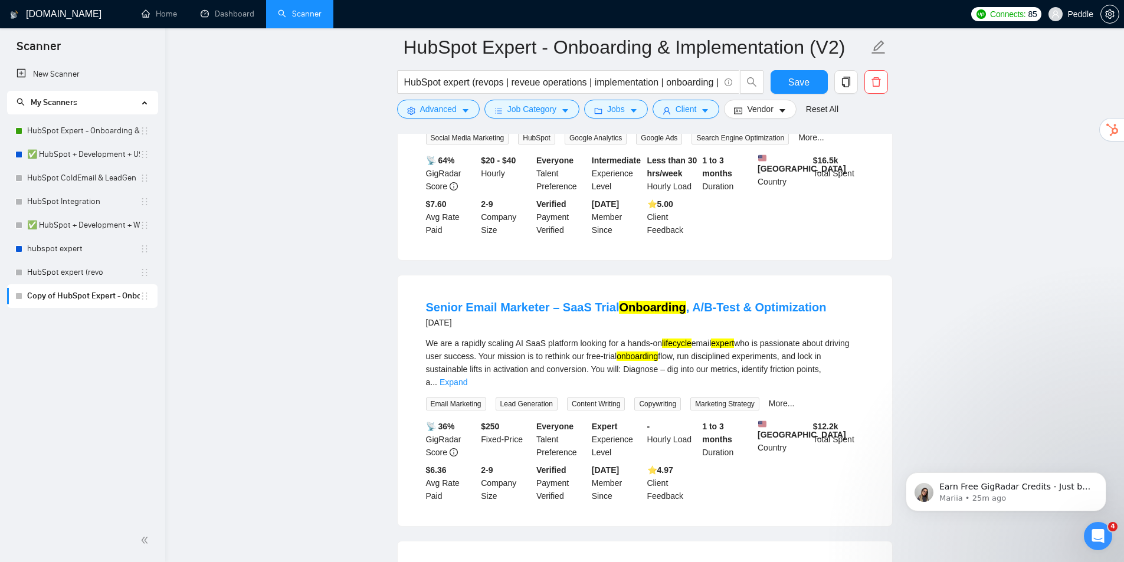
scroll to position [12644, 0]
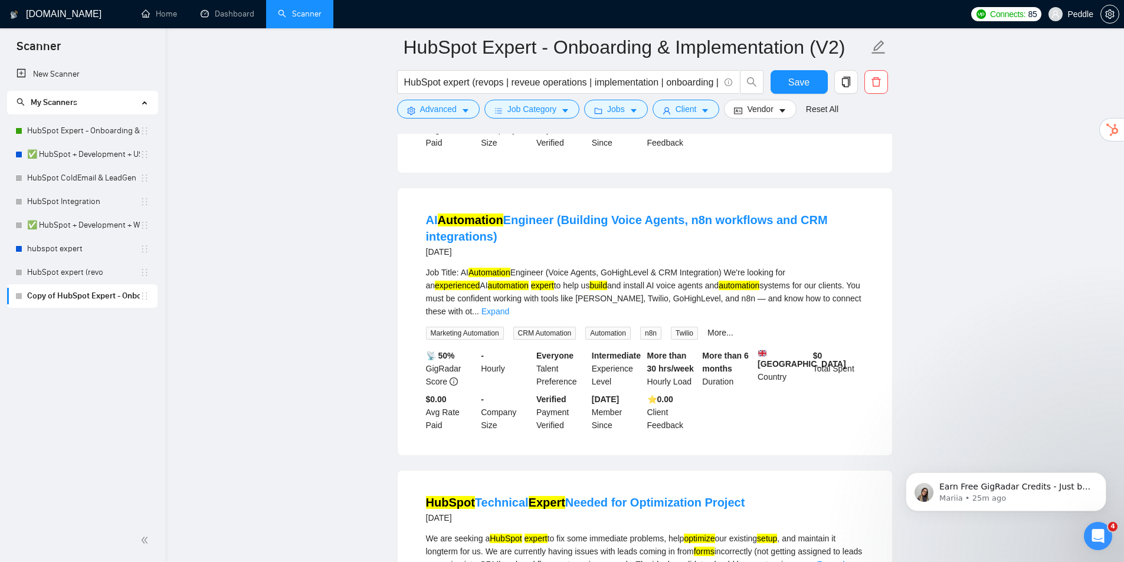
drag, startPoint x: 605, startPoint y: 302, endPoint x: 629, endPoint y: 399, distance: 100.3
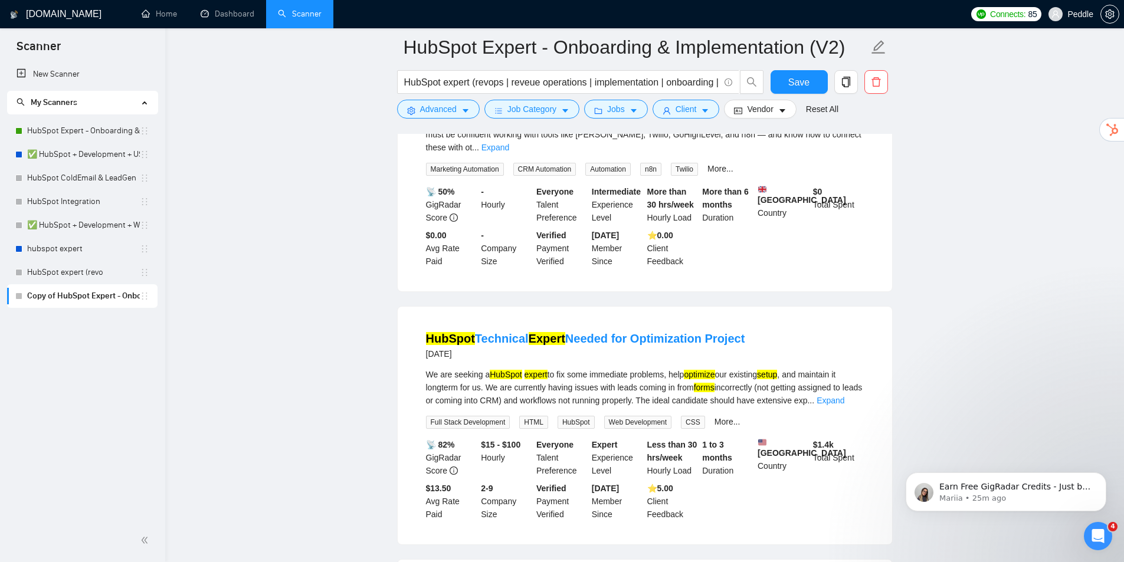
drag, startPoint x: 630, startPoint y: 333, endPoint x: 614, endPoint y: 400, distance: 69.2
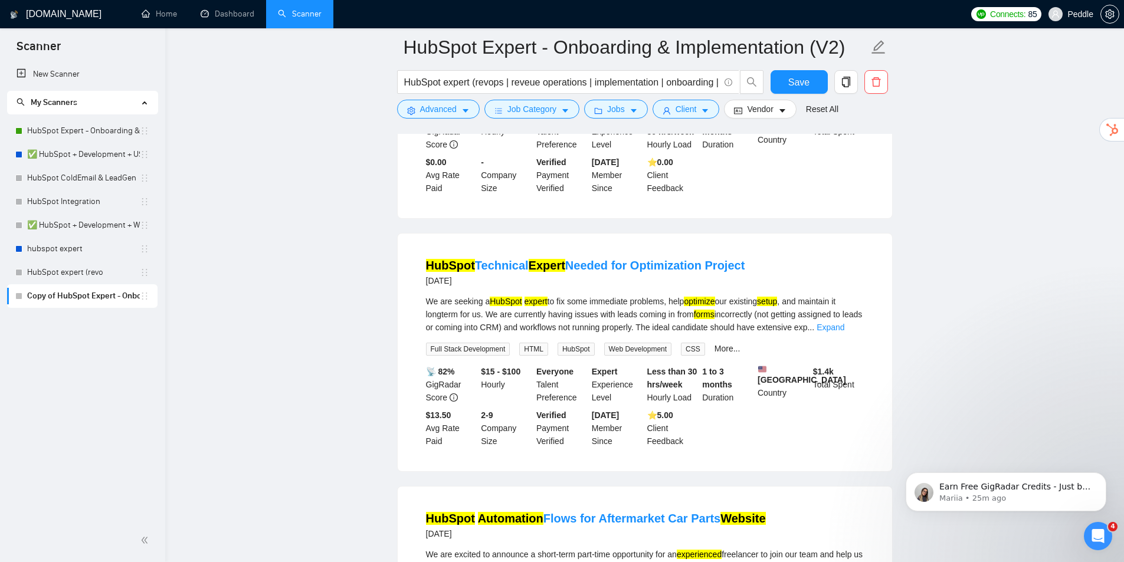
drag, startPoint x: 623, startPoint y: 356, endPoint x: 622, endPoint y: 392, distance: 36.0
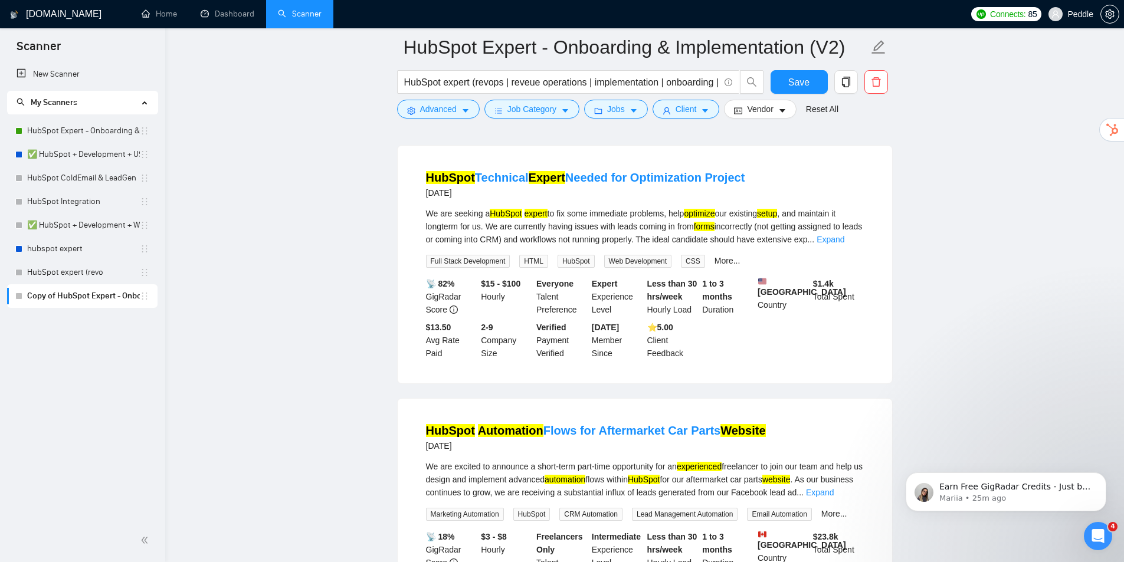
scroll to position [12956, 0]
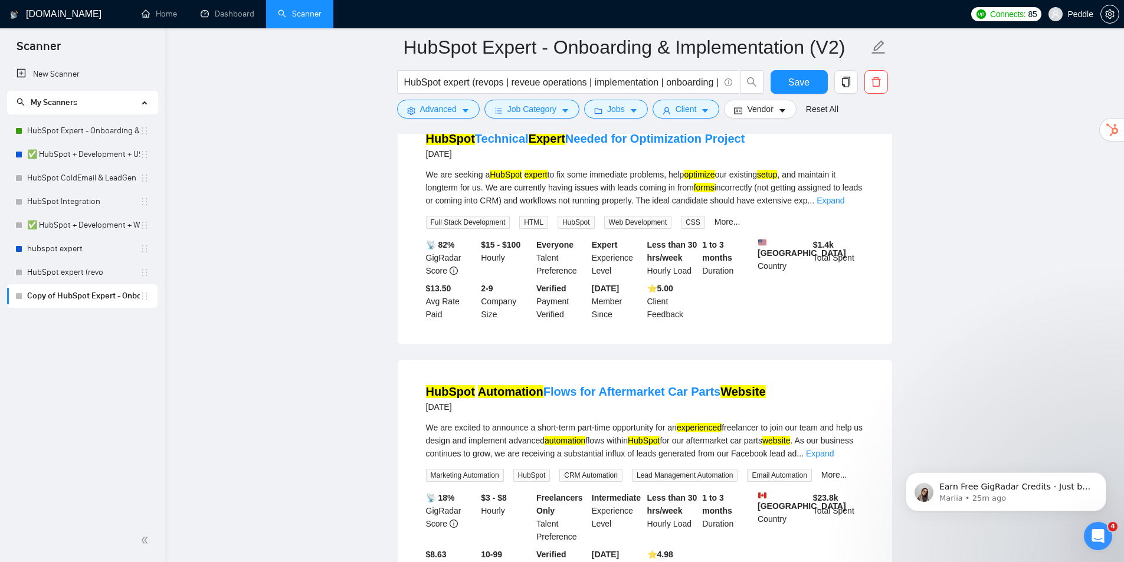
drag, startPoint x: 406, startPoint y: 348, endPoint x: 415, endPoint y: 359, distance: 14.6
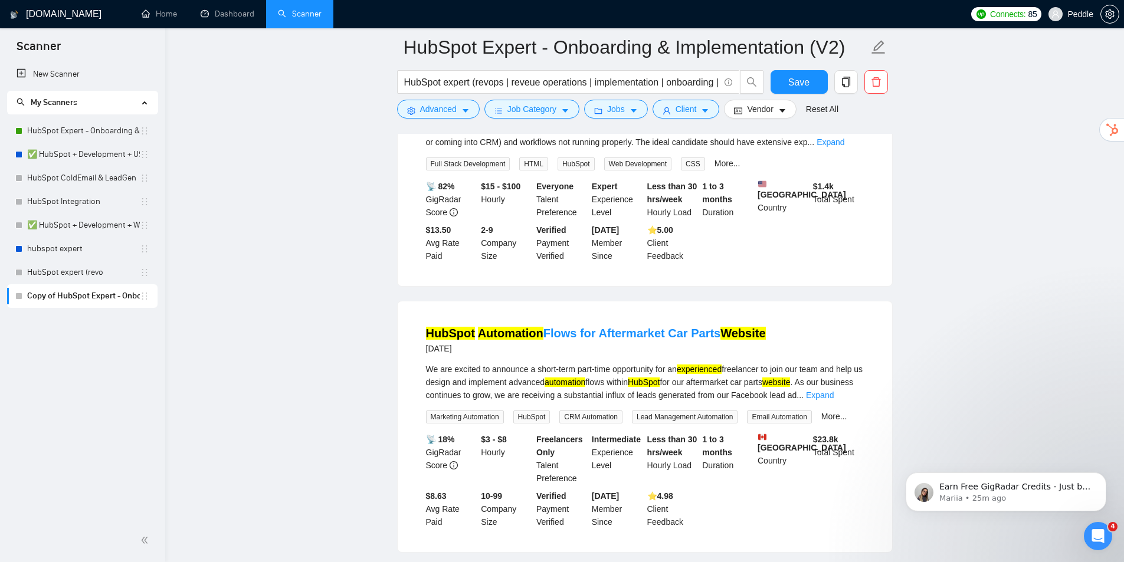
scroll to position [13147, 0]
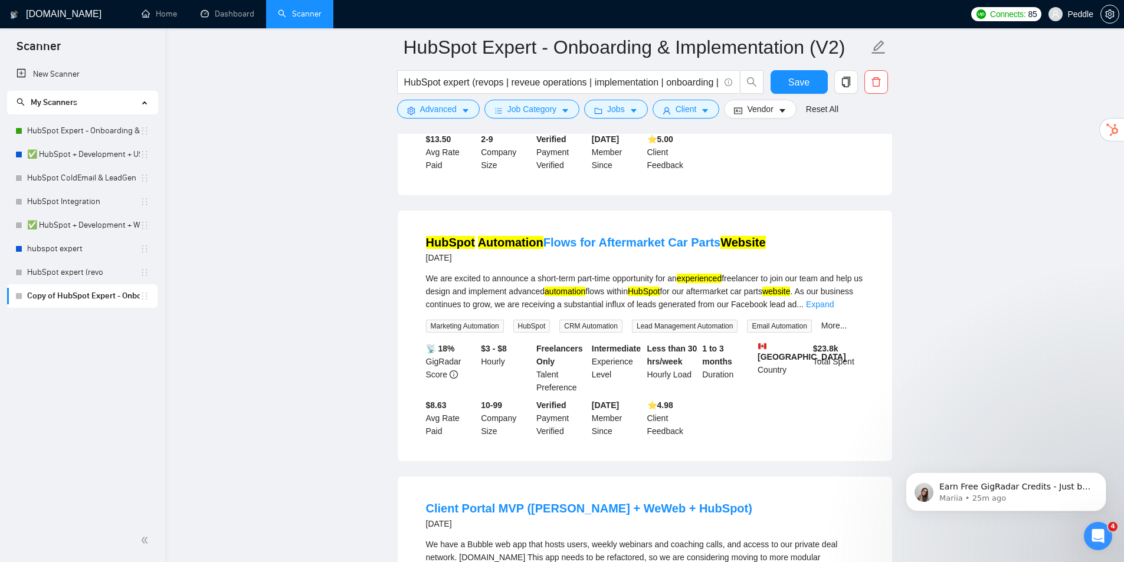
drag, startPoint x: 413, startPoint y: 423, endPoint x: 415, endPoint y: 415, distance: 9.0
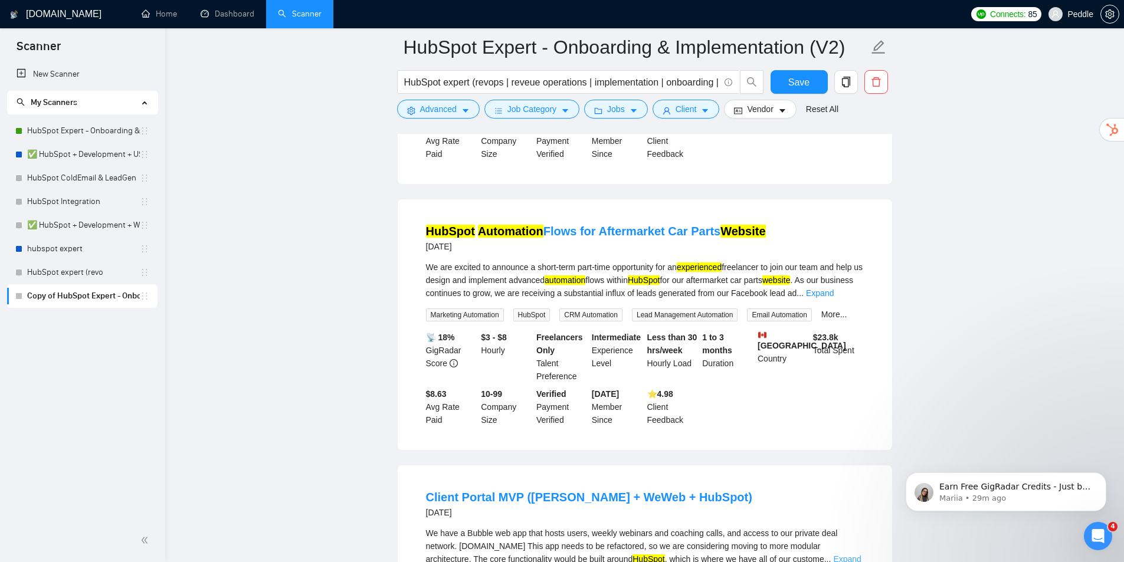
click at [841, 554] on link "Expand" at bounding box center [847, 558] width 28 height 9
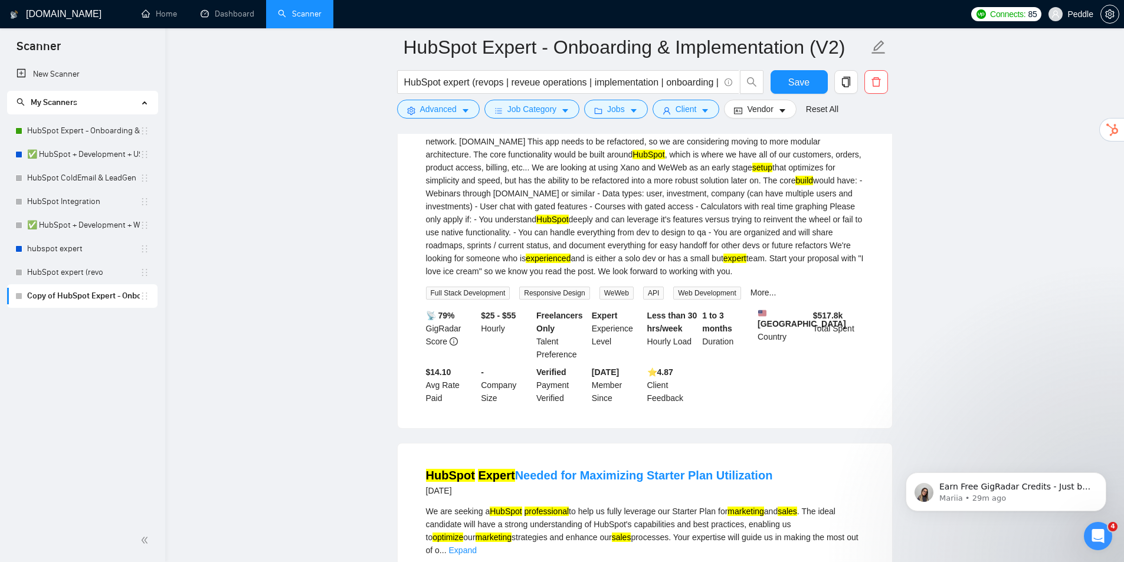
drag, startPoint x: 696, startPoint y: 370, endPoint x: 698, endPoint y: 439, distance: 69.0
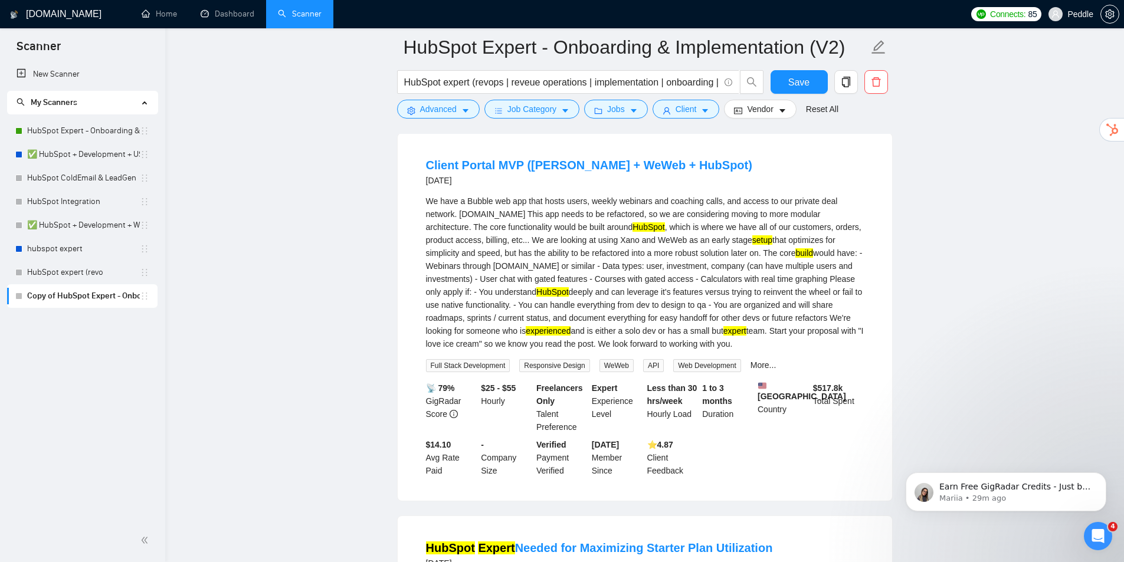
drag, startPoint x: 669, startPoint y: 254, endPoint x: 684, endPoint y: 191, distance: 64.4
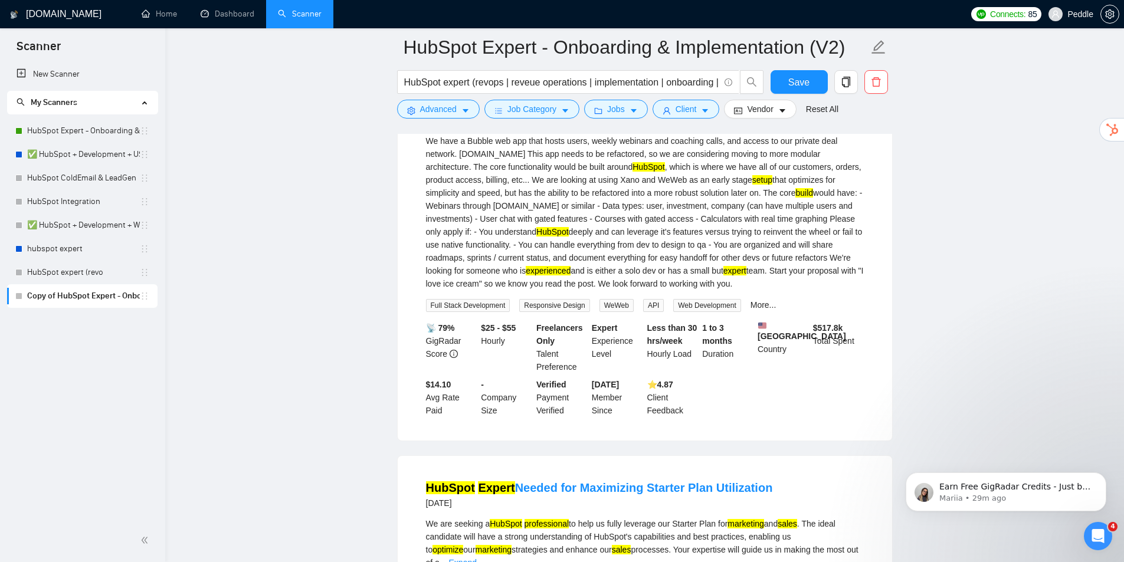
drag, startPoint x: 698, startPoint y: 263, endPoint x: 694, endPoint y: 285, distance: 22.3
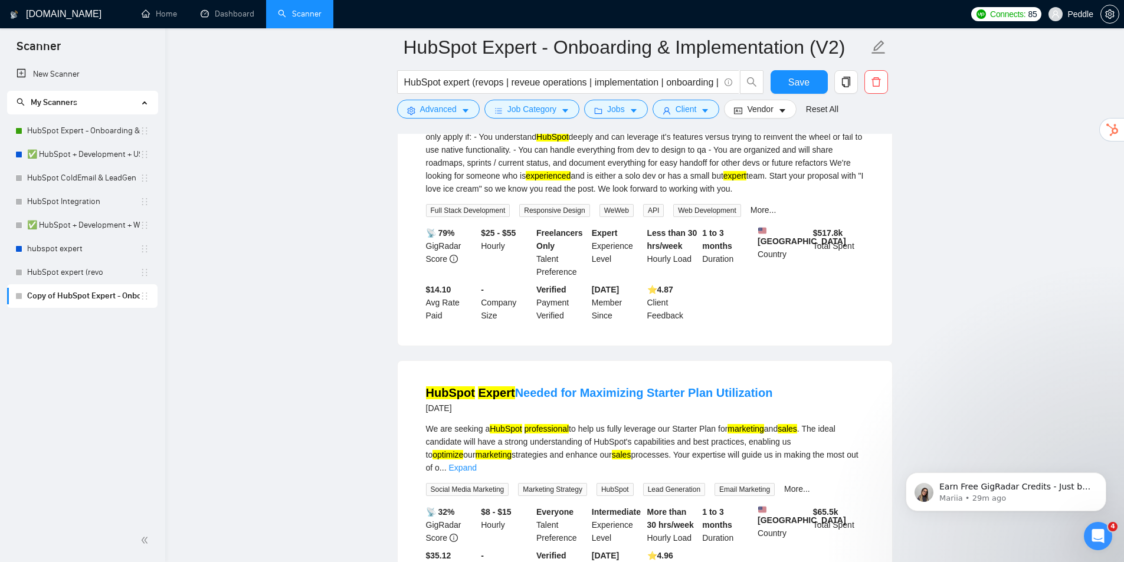
drag, startPoint x: 779, startPoint y: 249, endPoint x: 780, endPoint y: 268, distance: 18.3
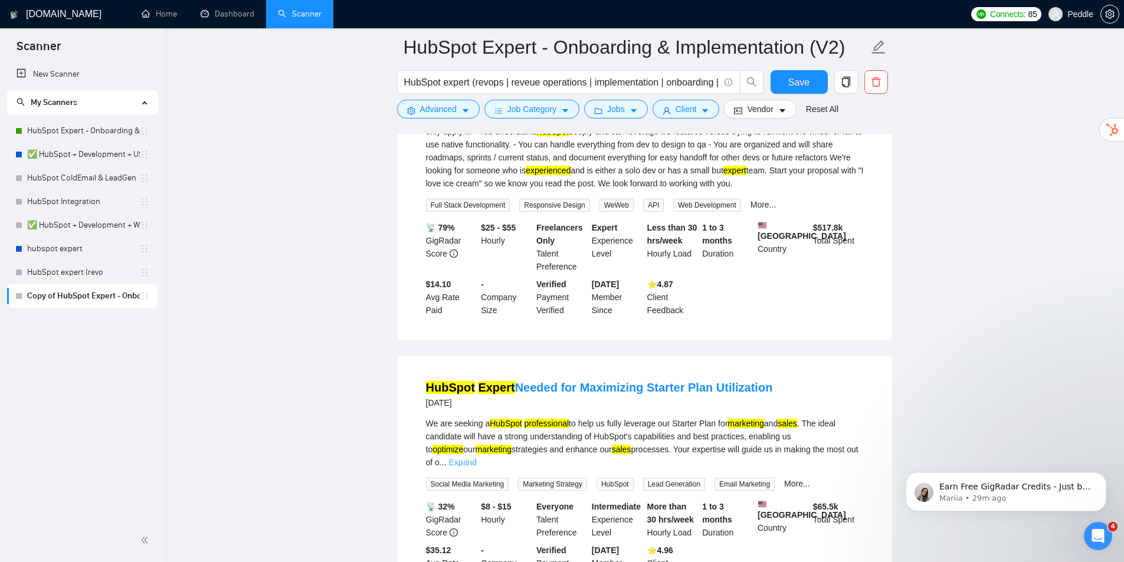
click at [477, 458] on link "Expand" at bounding box center [463, 462] width 28 height 9
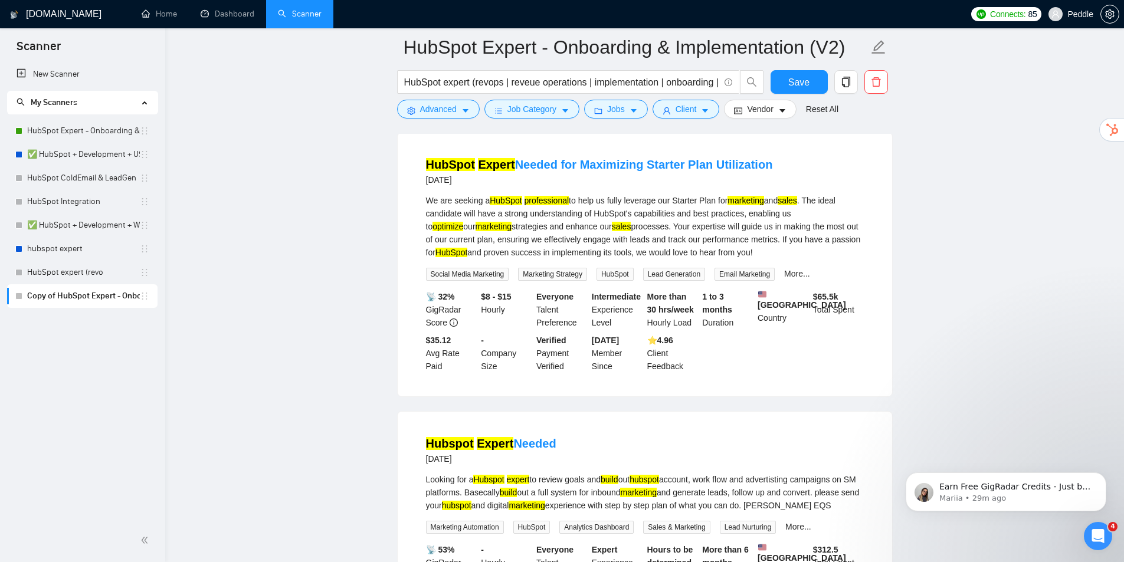
drag, startPoint x: 741, startPoint y: 242, endPoint x: 727, endPoint y: 315, distance: 74.6
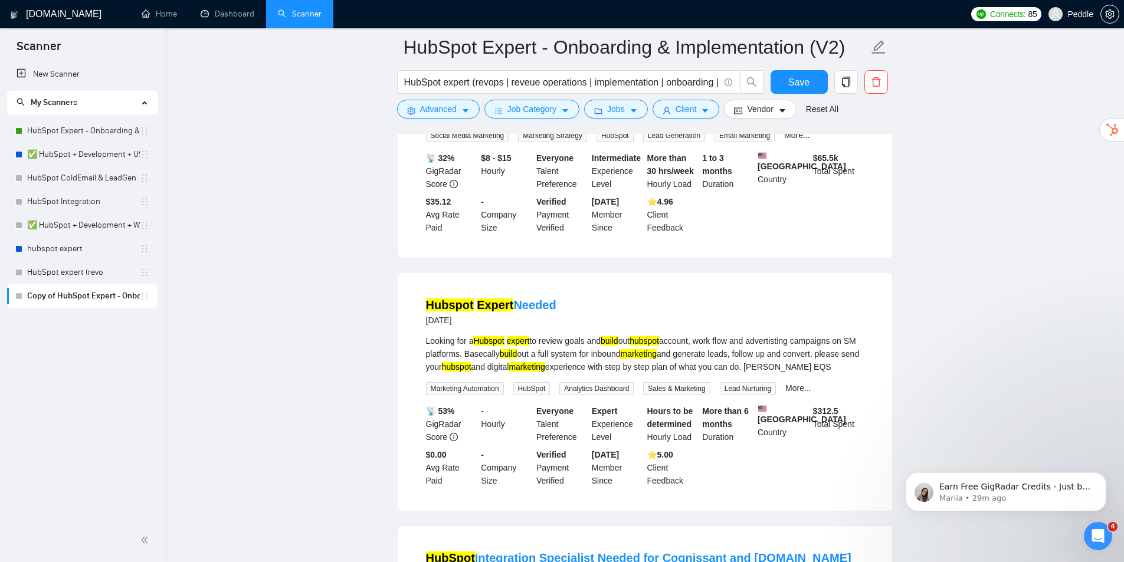
drag, startPoint x: 718, startPoint y: 274, endPoint x: 708, endPoint y: 291, distance: 20.1
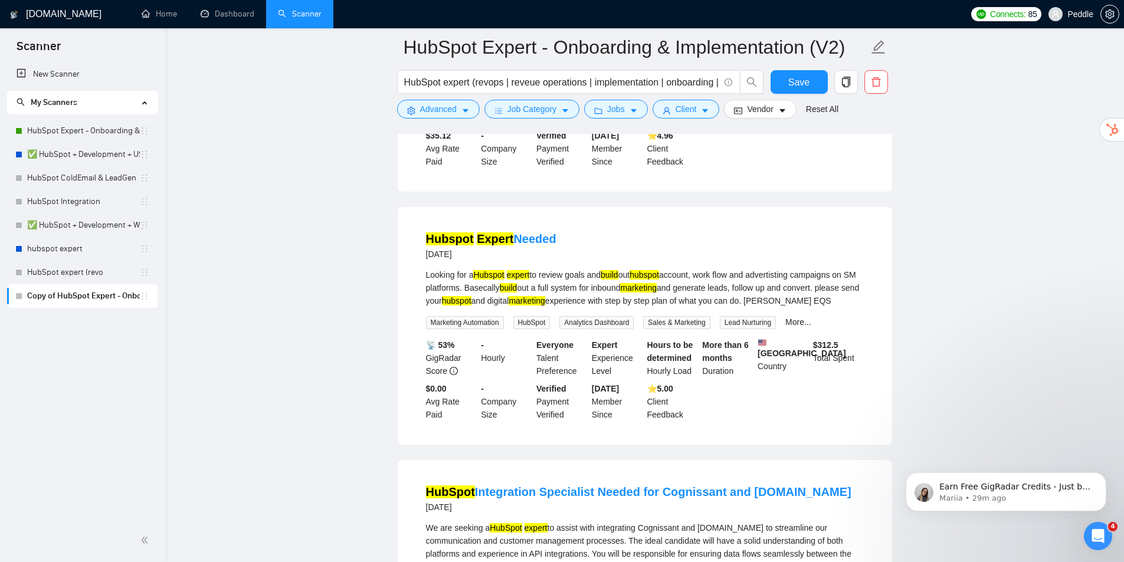
drag, startPoint x: 696, startPoint y: 294, endPoint x: 684, endPoint y: 294, distance: 11.8
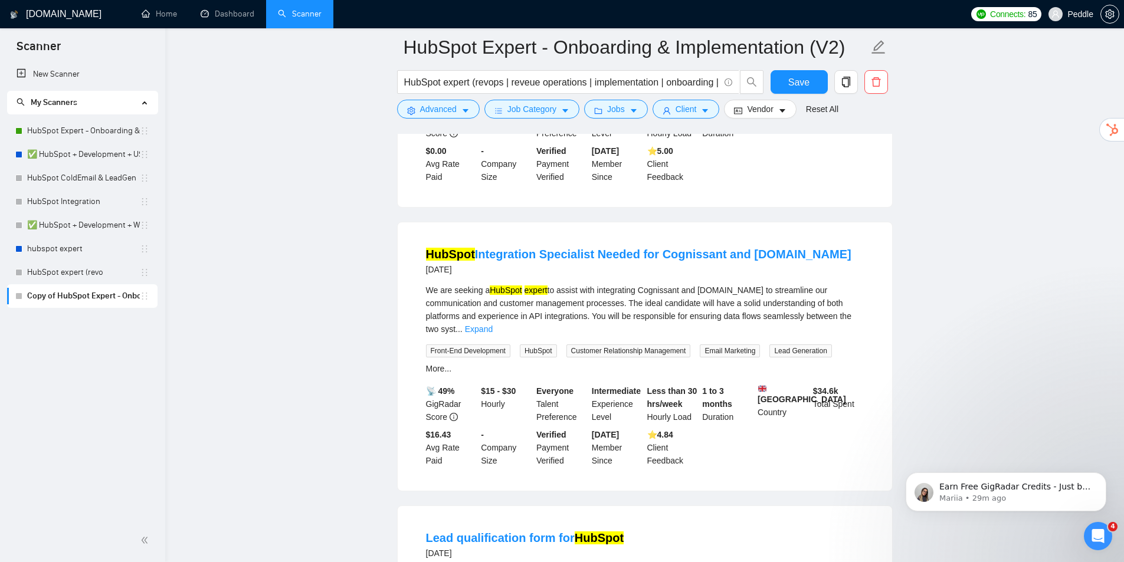
drag, startPoint x: 692, startPoint y: 299, endPoint x: 689, endPoint y: 341, distance: 42.0
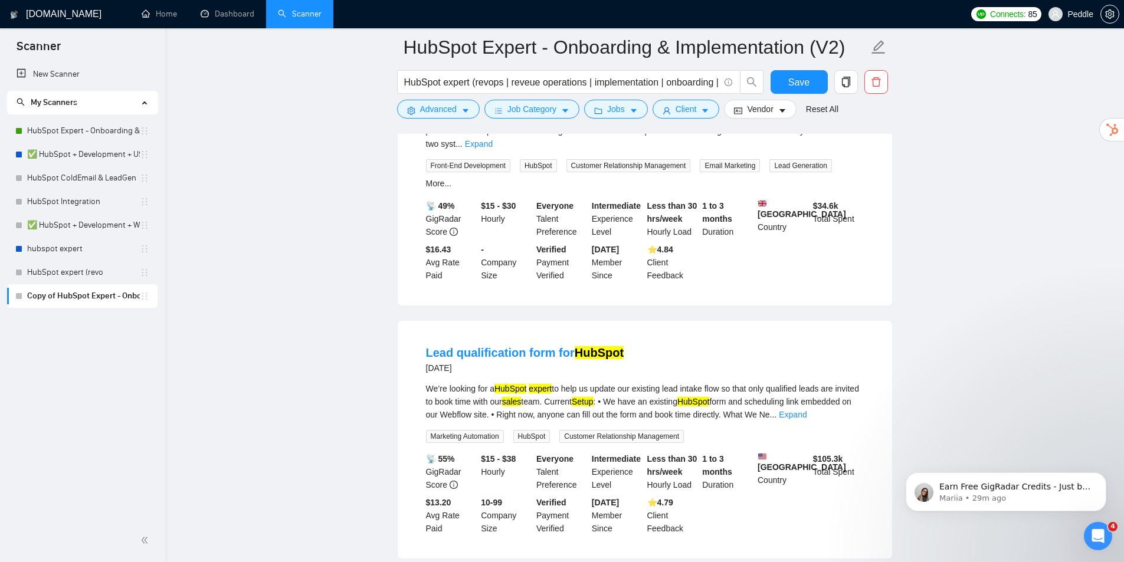
drag, startPoint x: 654, startPoint y: 340, endPoint x: 639, endPoint y: 337, distance: 15.6
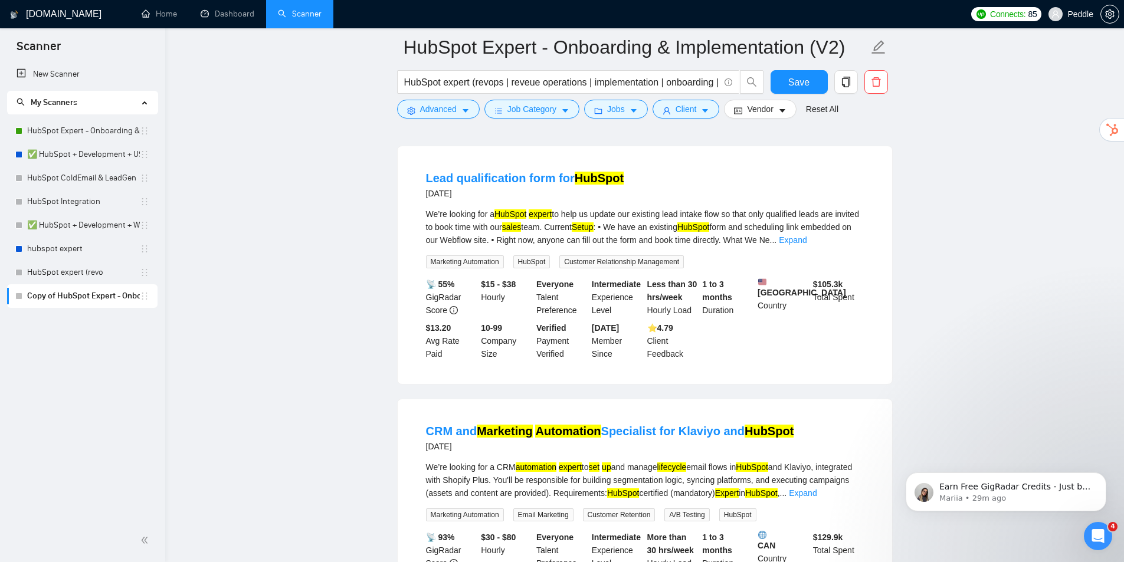
drag, startPoint x: 655, startPoint y: 316, endPoint x: 681, endPoint y: 313, distance: 25.5
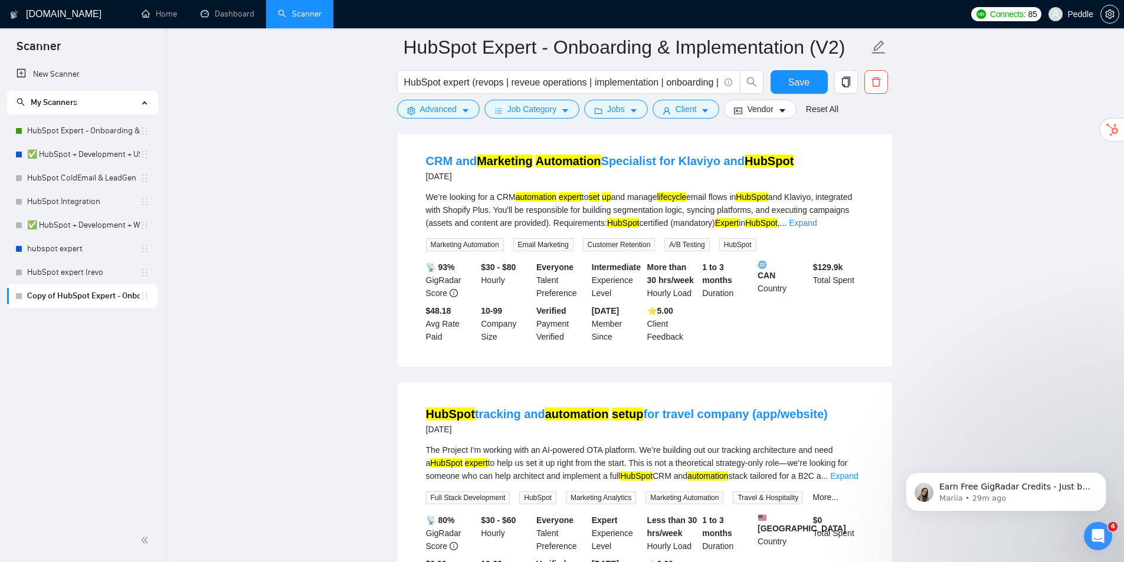
drag, startPoint x: 685, startPoint y: 319, endPoint x: 691, endPoint y: 376, distance: 57.5
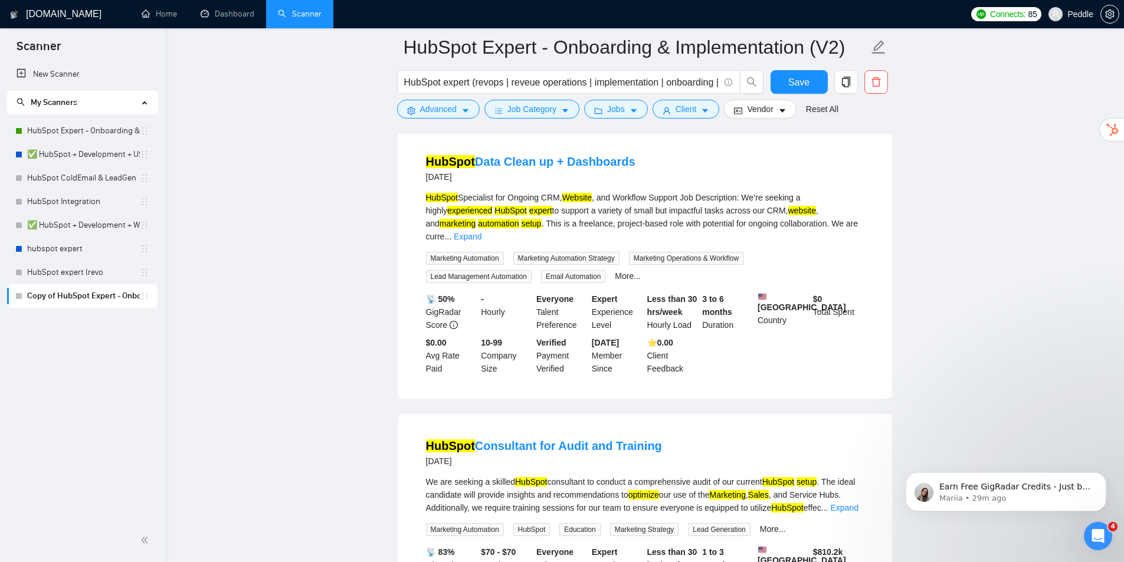
drag, startPoint x: 700, startPoint y: 362, endPoint x: 701, endPoint y: 385, distance: 23.0
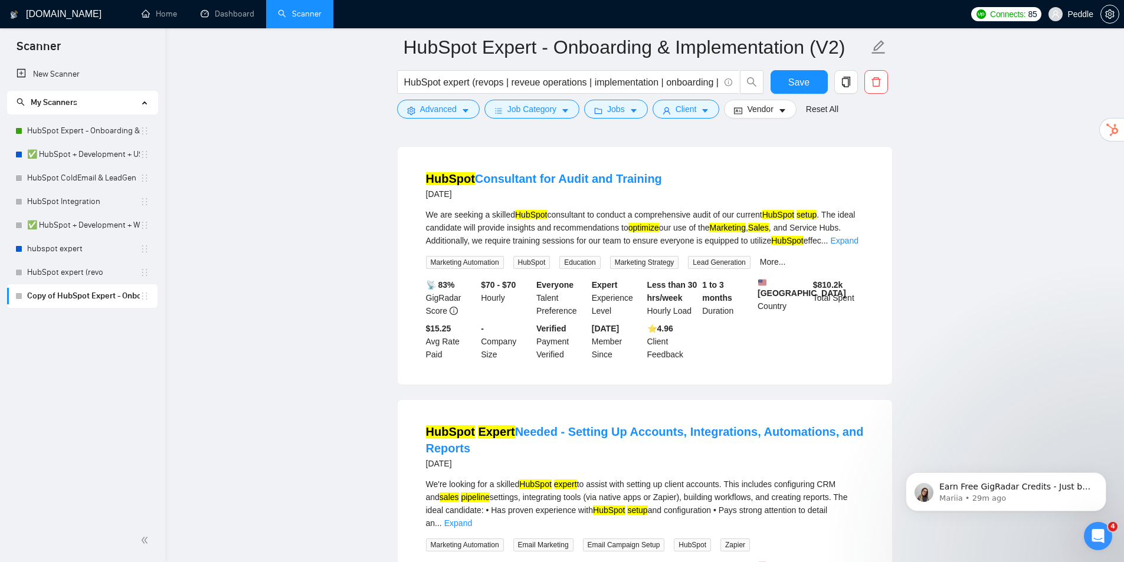
scroll to position [15720, 0]
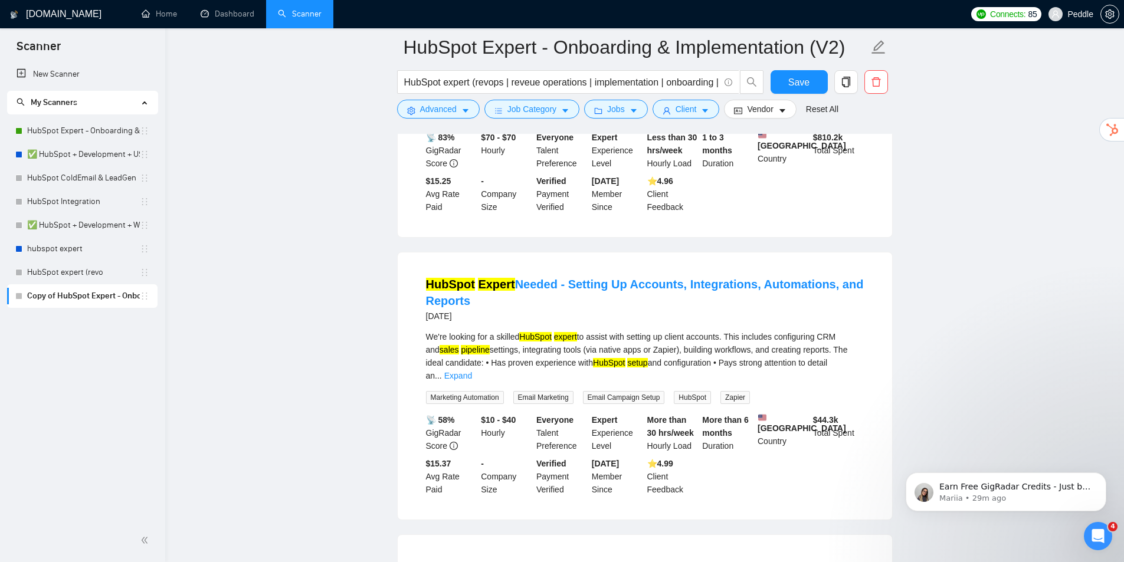
scroll to position [15982, 0]
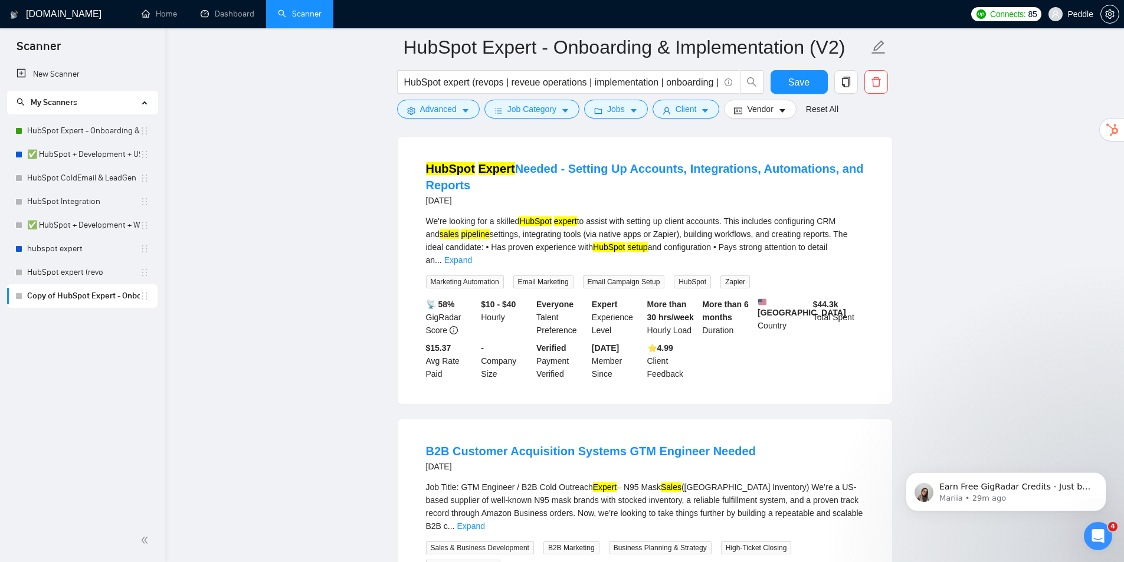
drag, startPoint x: 669, startPoint y: 237, endPoint x: 656, endPoint y: 297, distance: 61.7
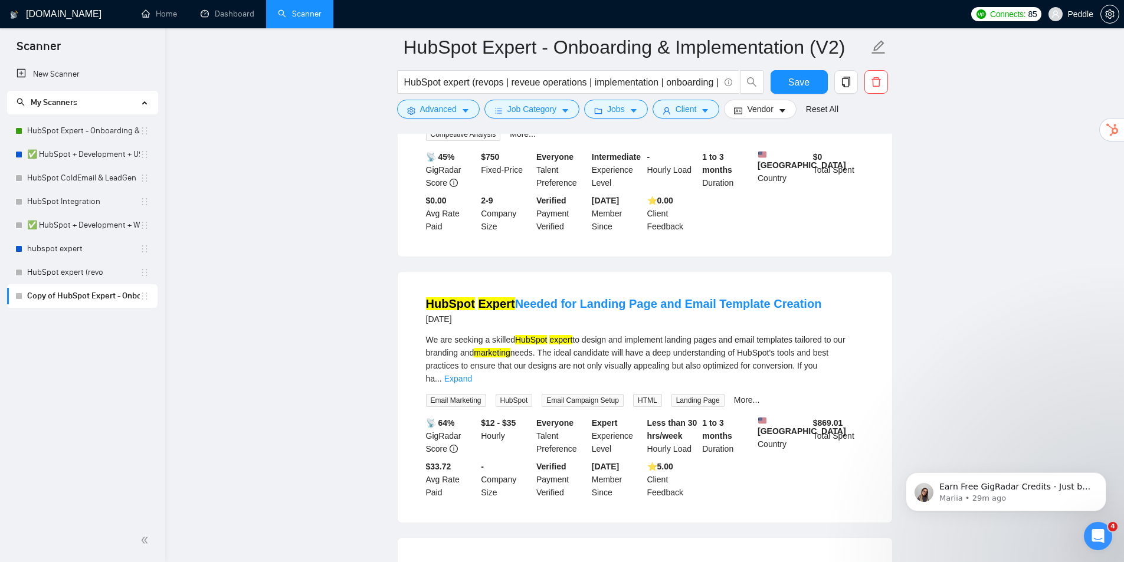
drag, startPoint x: 646, startPoint y: 303, endPoint x: 638, endPoint y: 383, distance: 81.3
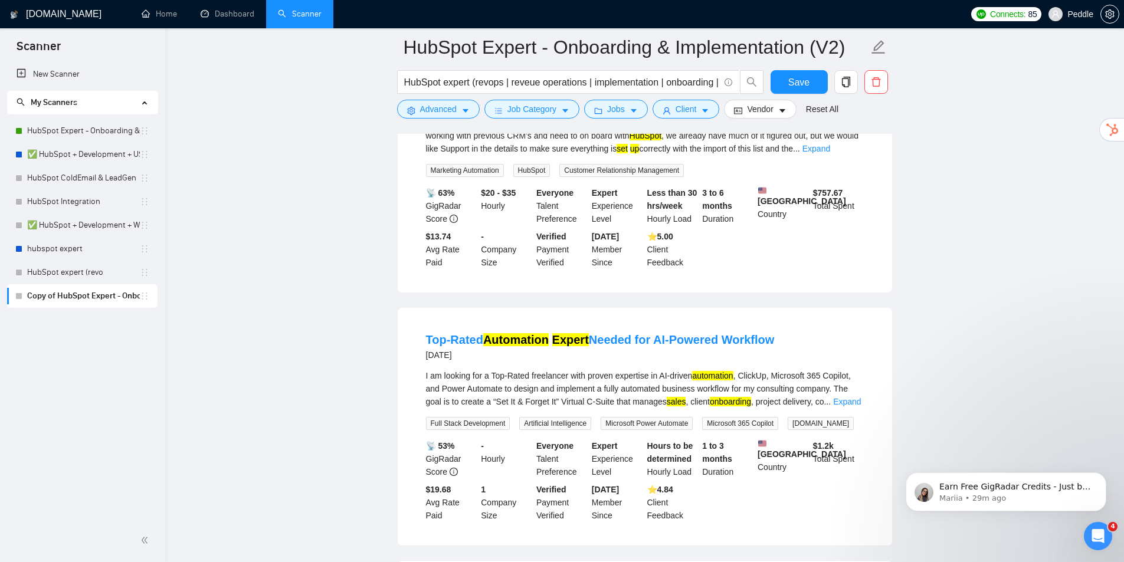
scroll to position [17030, 0]
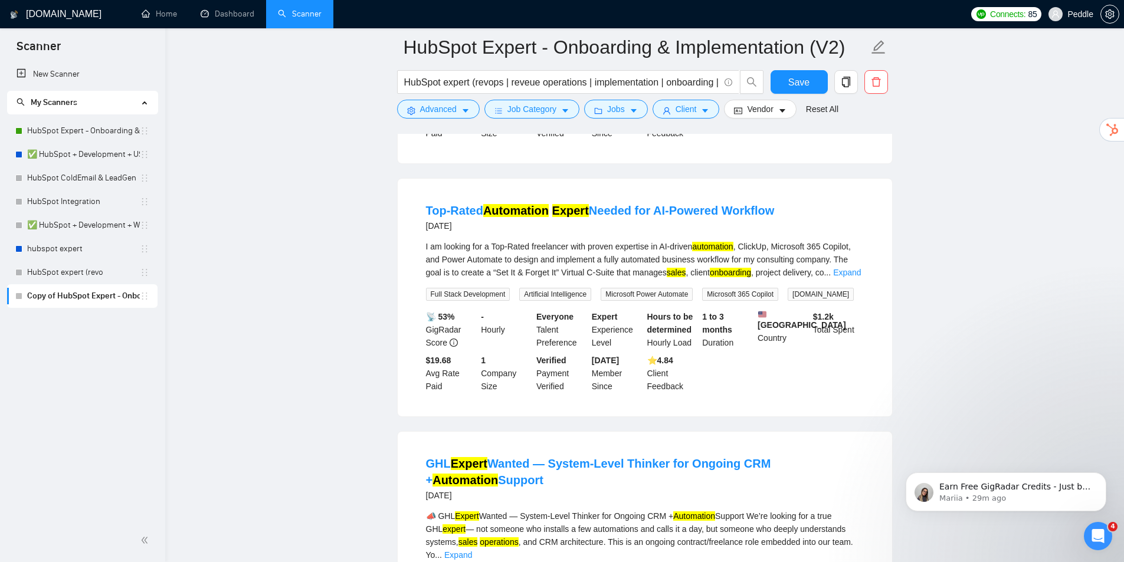
drag, startPoint x: 626, startPoint y: 344, endPoint x: 633, endPoint y: 366, distance: 22.6
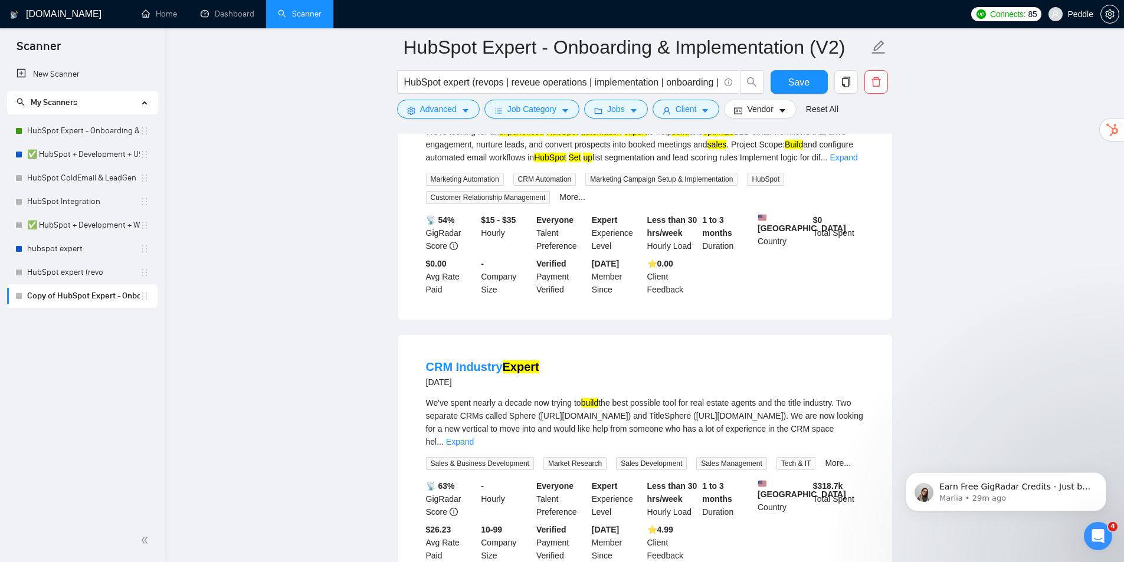
drag, startPoint x: 636, startPoint y: 332, endPoint x: 641, endPoint y: 341, distance: 10.6
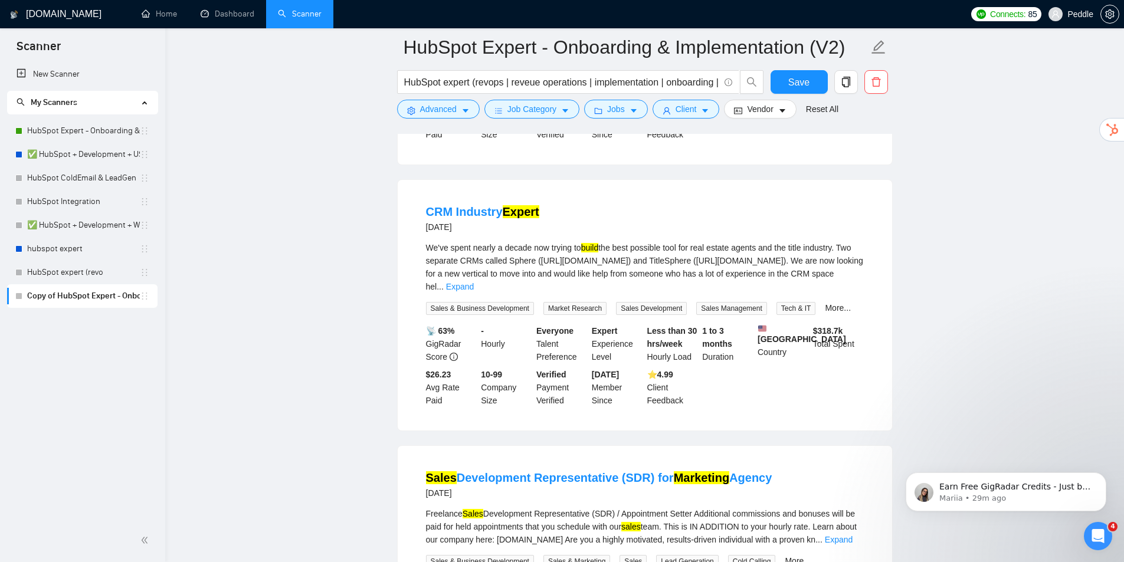
scroll to position [18354, 0]
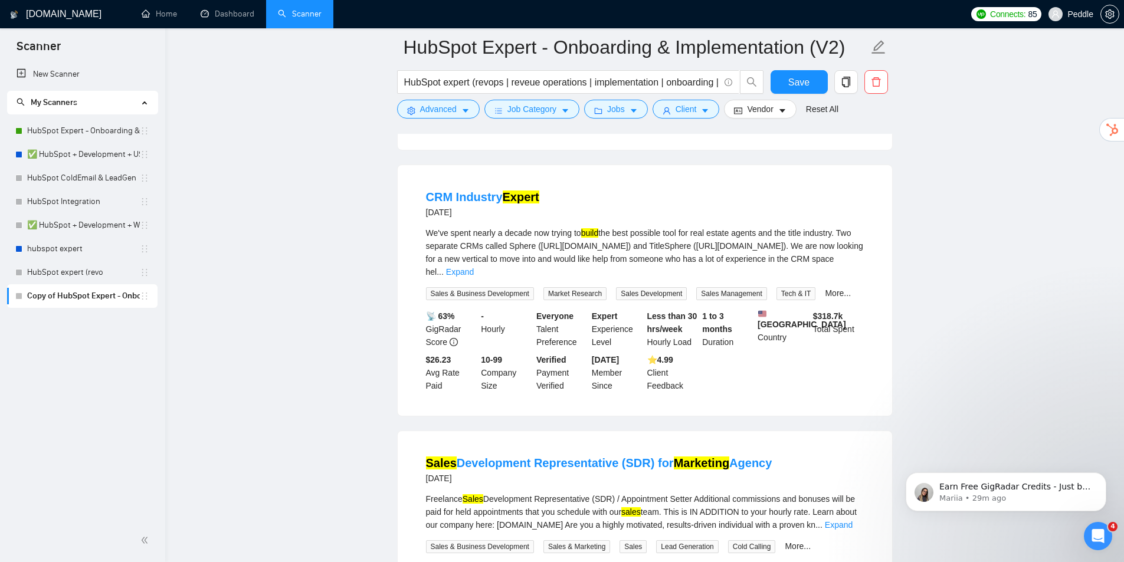
drag, startPoint x: 634, startPoint y: 349, endPoint x: 635, endPoint y: 426, distance: 76.7
click at [451, 111] on span "Advanced" at bounding box center [438, 109] width 37 height 13
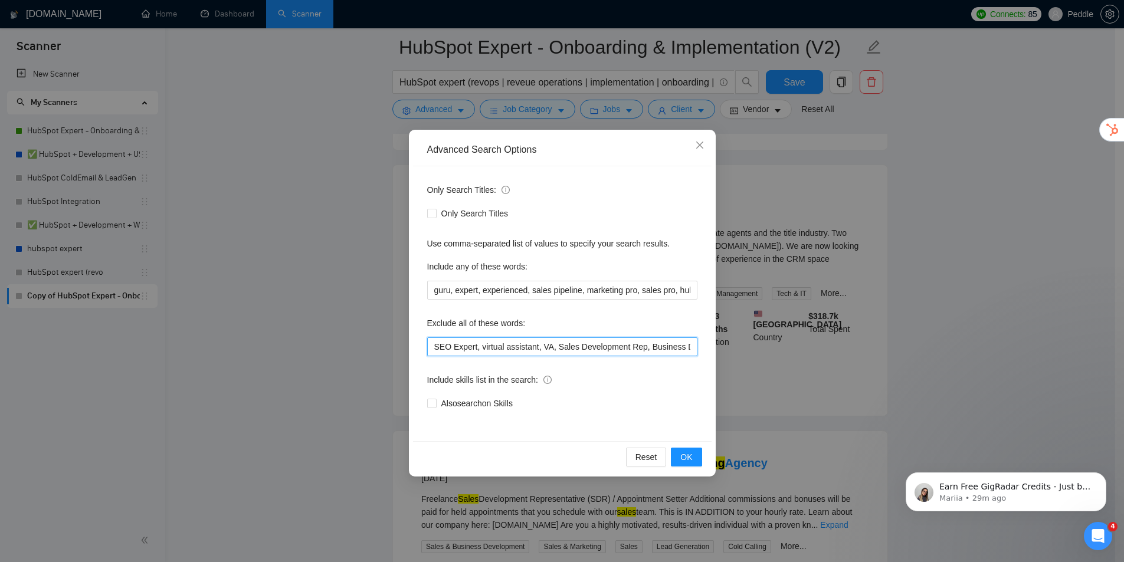
click at [637, 349] on input "SEO Expert, virtual assistant, VA, Sales Development Rep, Business Development …" at bounding box center [562, 346] width 270 height 19
click at [1101, 533] on icon "Open Intercom Messenger" at bounding box center [1097, 536] width 19 height 19
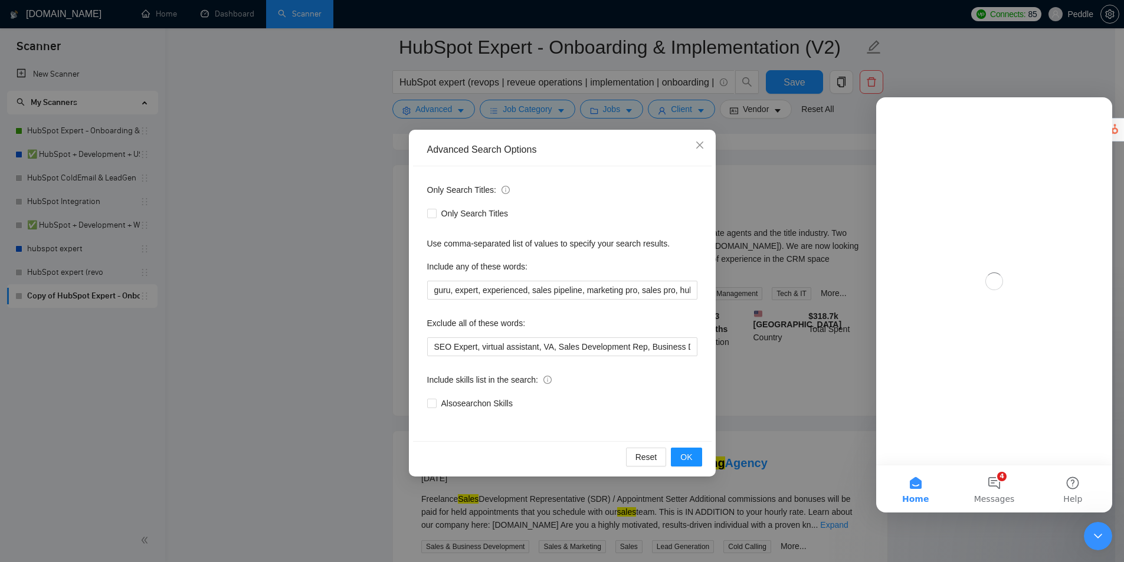
scroll to position [0, 0]
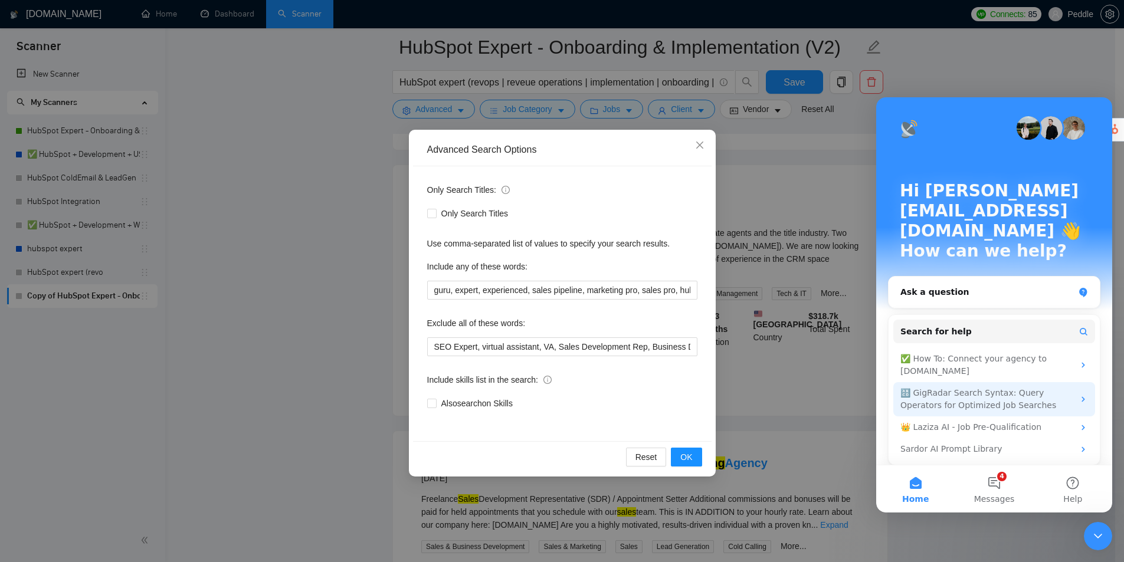
click at [971, 387] on div "🔠 GigRadar Search Syntax: Query Operators for Optimized Job Searches" at bounding box center [986, 399] width 173 height 25
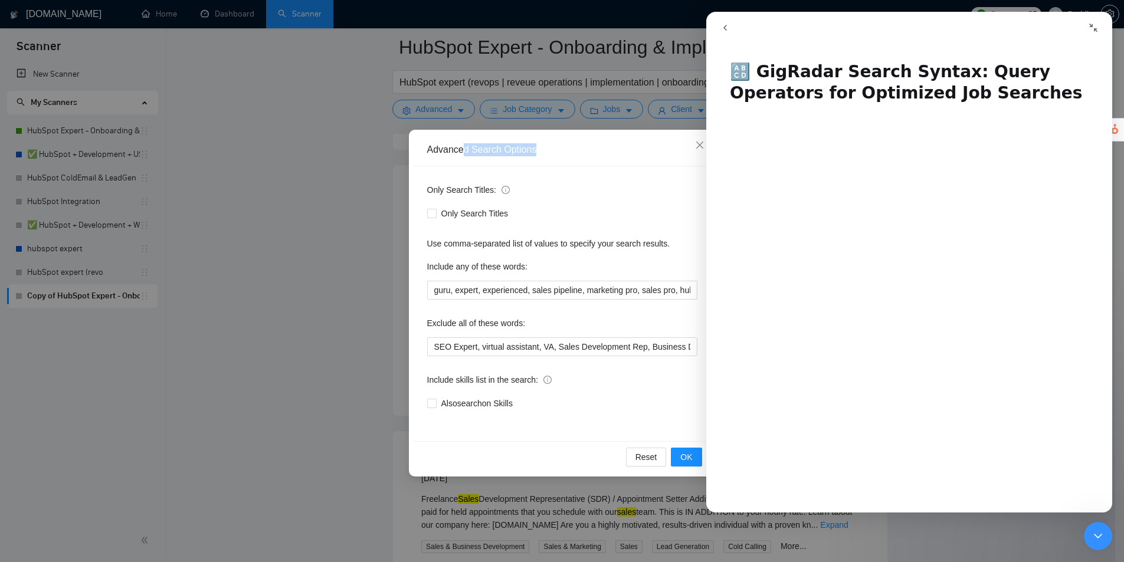
drag, startPoint x: 577, startPoint y: 144, endPoint x: 550, endPoint y: 116, distance: 38.4
click at [480, 122] on div "Advanced Search Options Only Search Titles: Only Search Titles Use comma-separa…" at bounding box center [562, 281] width 1124 height 562
drag, startPoint x: 812, startPoint y: 21, endPoint x: 909, endPoint y: 49, distance: 101.2
click at [908, 49] on div "🔠 GigRadar Search Syntax: Query Operators for Optimized Job Searches 🔠 GigRadar…" at bounding box center [909, 262] width 406 height 501
drag, startPoint x: 590, startPoint y: 139, endPoint x: 599, endPoint y: 137, distance: 8.4
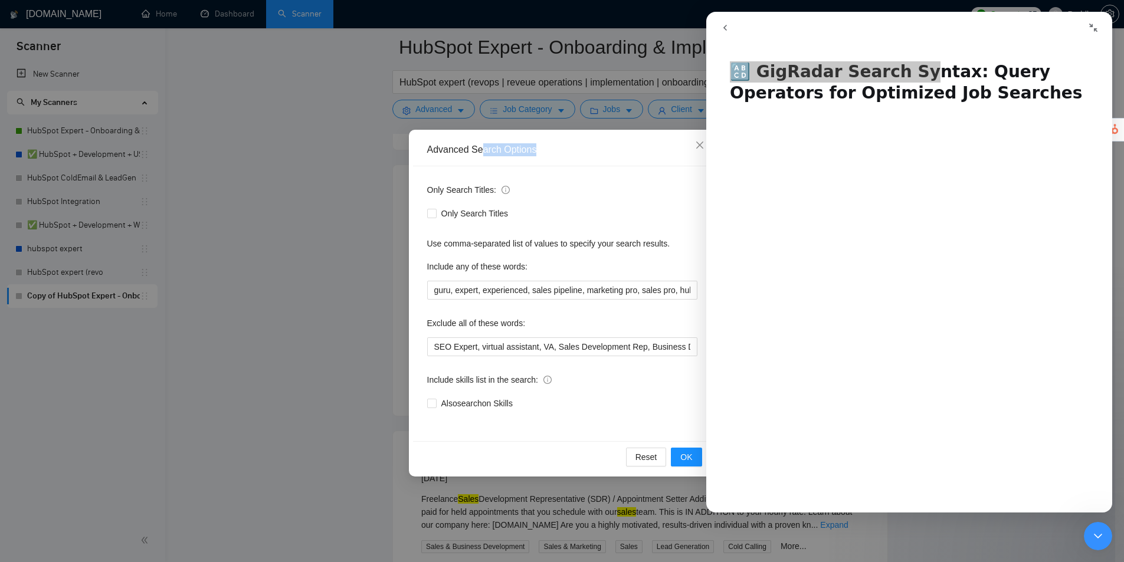
click at [591, 138] on div "Advanced Search Options" at bounding box center [562, 150] width 298 height 32
click at [648, 159] on div "Advanced Search Options" at bounding box center [562, 150] width 298 height 32
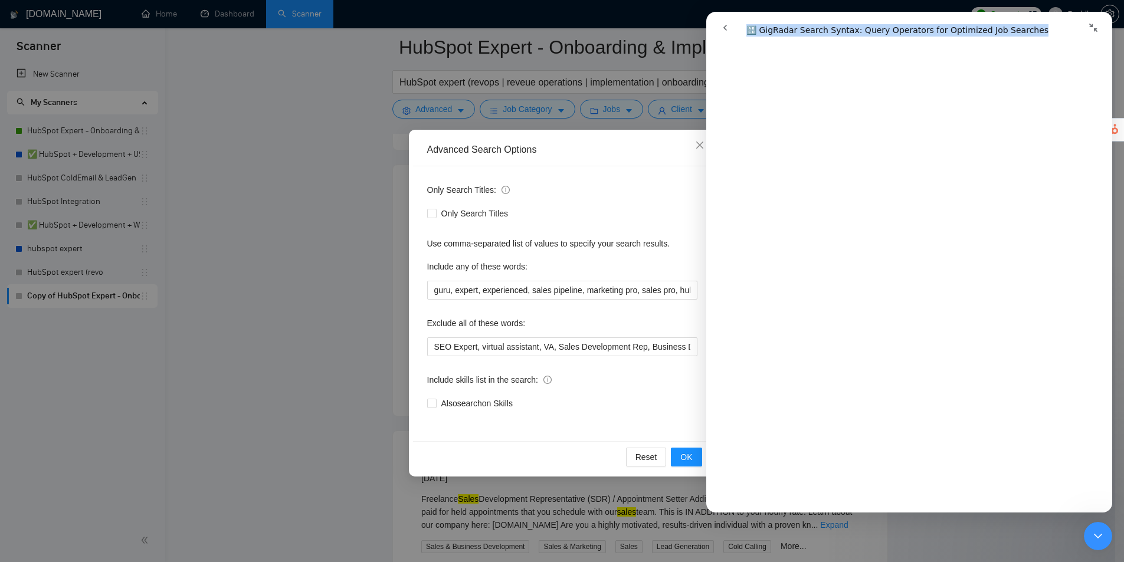
scroll to position [2000, 0]
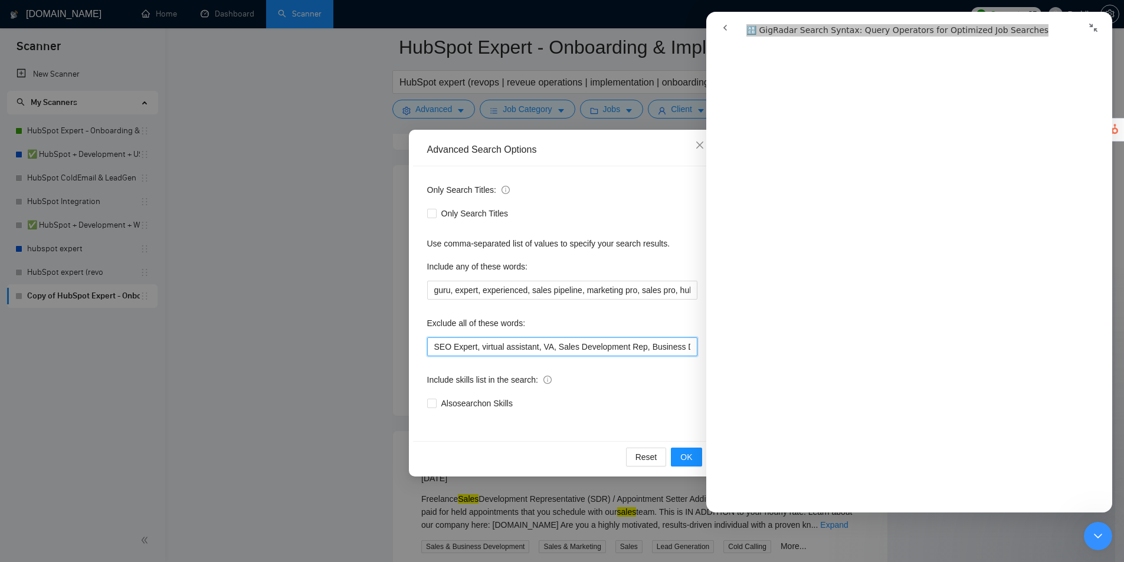
click at [623, 347] on input "SEO Expert, virtual assistant, VA, Sales Development Rep, Business Development …" at bounding box center [562, 346] width 270 height 19
click at [639, 348] on input "SEO Expert, virtual assistant, VA, Sales Development (Rep, Business Development…" at bounding box center [562, 346] width 270 height 19
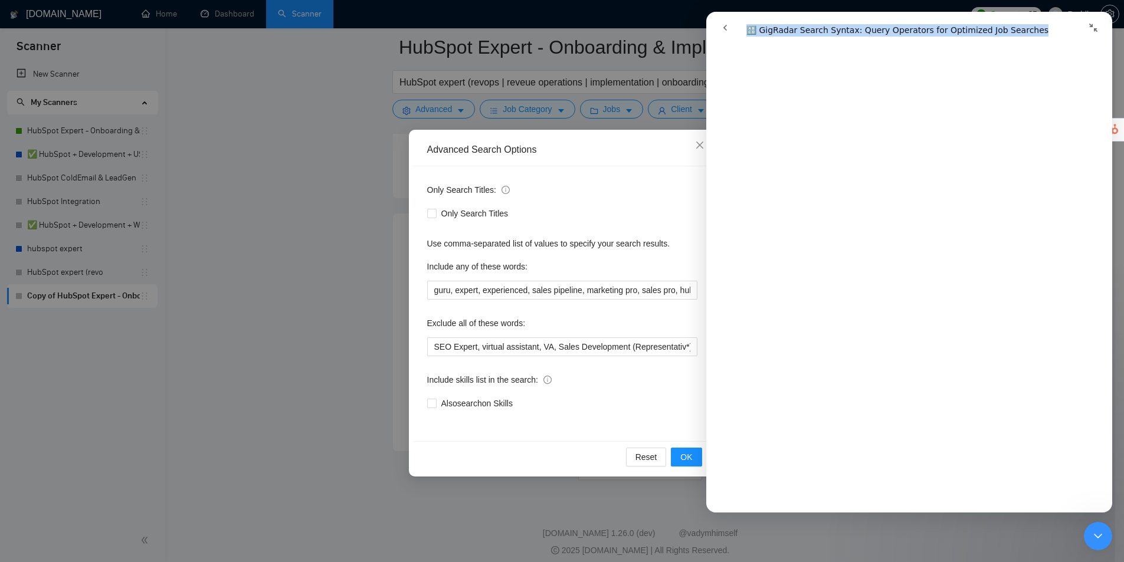
scroll to position [3585, 0]
drag, startPoint x: 1109, startPoint y: 121, endPoint x: 1819, endPoint y: 442, distance: 778.7
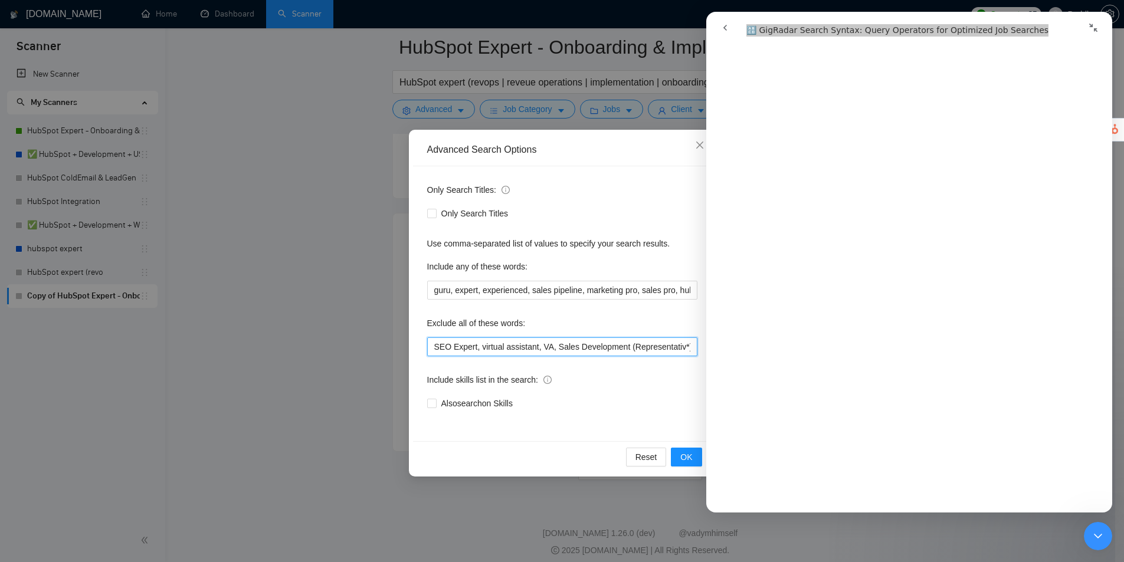
click at [561, 347] on input "SEO Expert, virtual assistant, VA, Sales Development (Representativ*), Business…" at bounding box center [562, 346] width 270 height 19
click at [552, 349] on input "SEO Expert, virtual assistant, VA, Sales Development (Representativ*), Business…" at bounding box center [562, 346] width 270 height 19
click at [572, 346] on input "SEO Expert, virtual assistant, VA, (Sales Development (Representativ*), Busines…" at bounding box center [562, 346] width 270 height 19
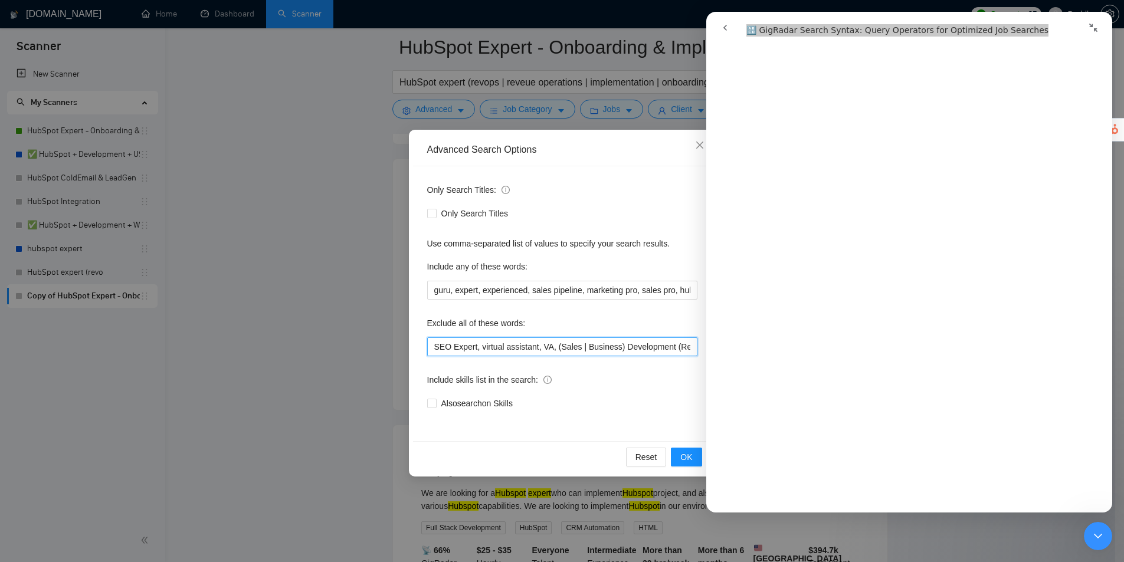
scroll to position [2392, 0]
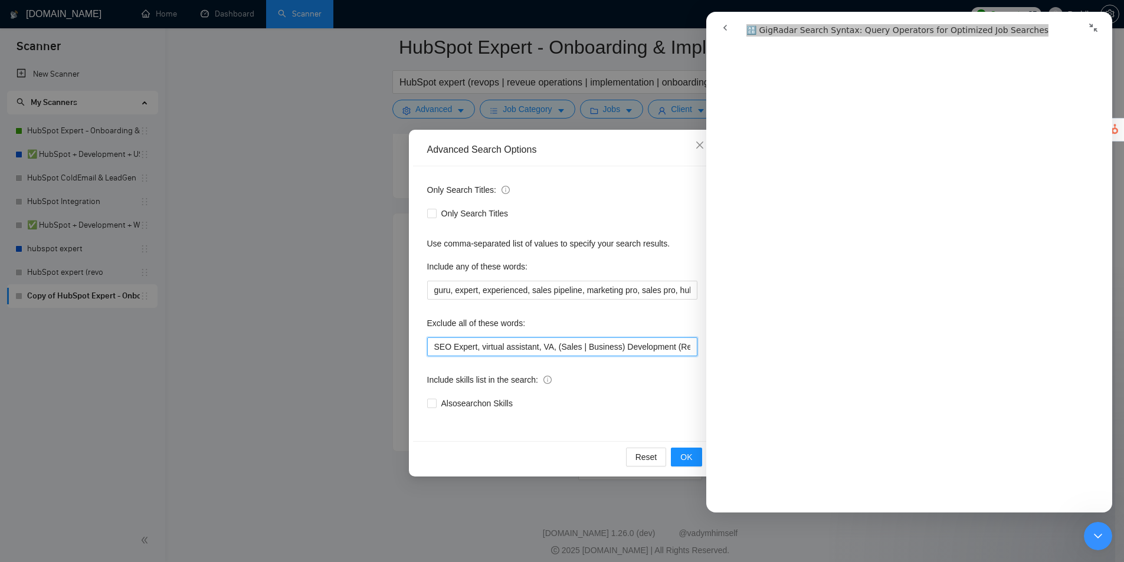
click at [675, 345] on input "SEO Expert, virtual assistant, VA, (Sales | Business) Development (Representati…" at bounding box center [562, 346] width 270 height 19
drag, startPoint x: 675, startPoint y: 346, endPoint x: 477, endPoint y: 349, distance: 197.6
click at [477, 349] on input "SEO Expert, virtual assistant, VA, (Sales | Business) Development (Representati…" at bounding box center [562, 346] width 270 height 19
type input "SEO Expert, virtual assistant, VA, (Sales | Business) Development (Representati…"
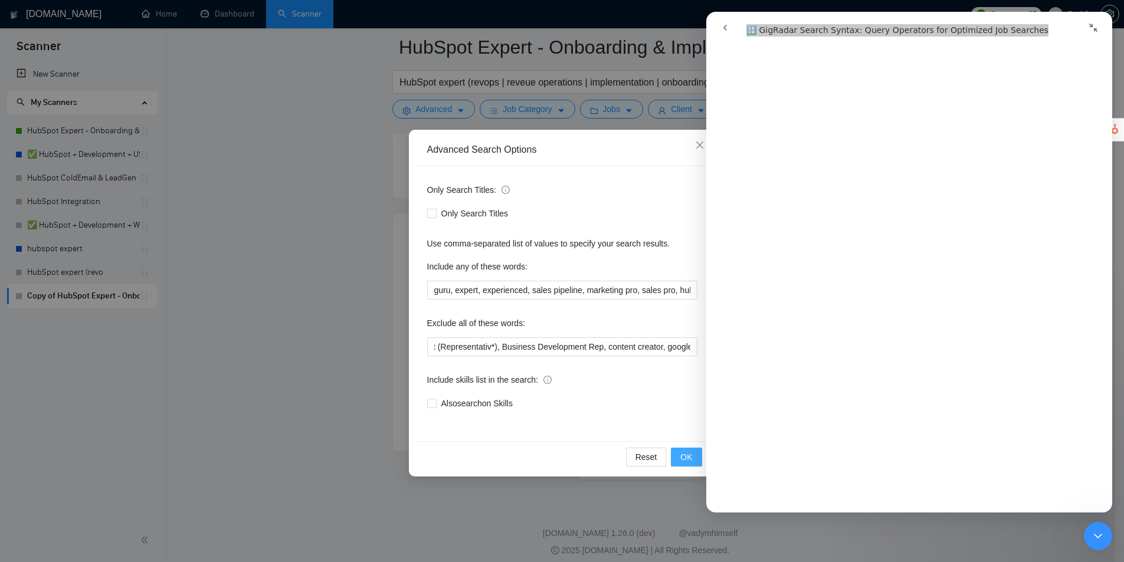
drag, startPoint x: 693, startPoint y: 456, endPoint x: 1, endPoint y: 432, distance: 692.2
click at [693, 456] on button "OK" at bounding box center [686, 457] width 31 height 19
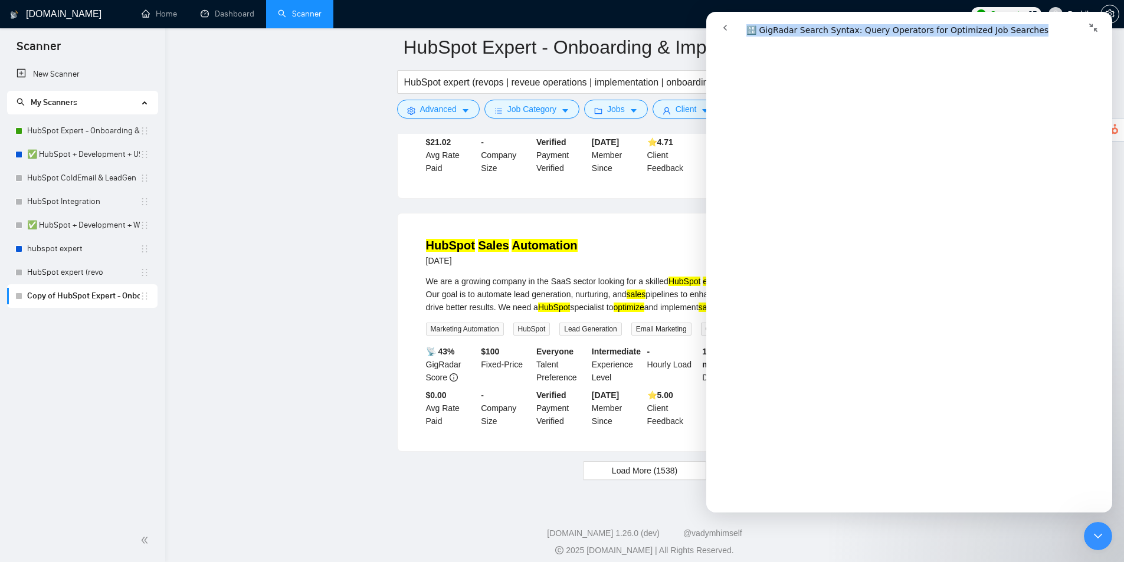
drag, startPoint x: 722, startPoint y: 32, endPoint x: 1397, endPoint y: 72, distance: 675.9
click at [722, 32] on button "go back" at bounding box center [725, 28] width 22 height 22
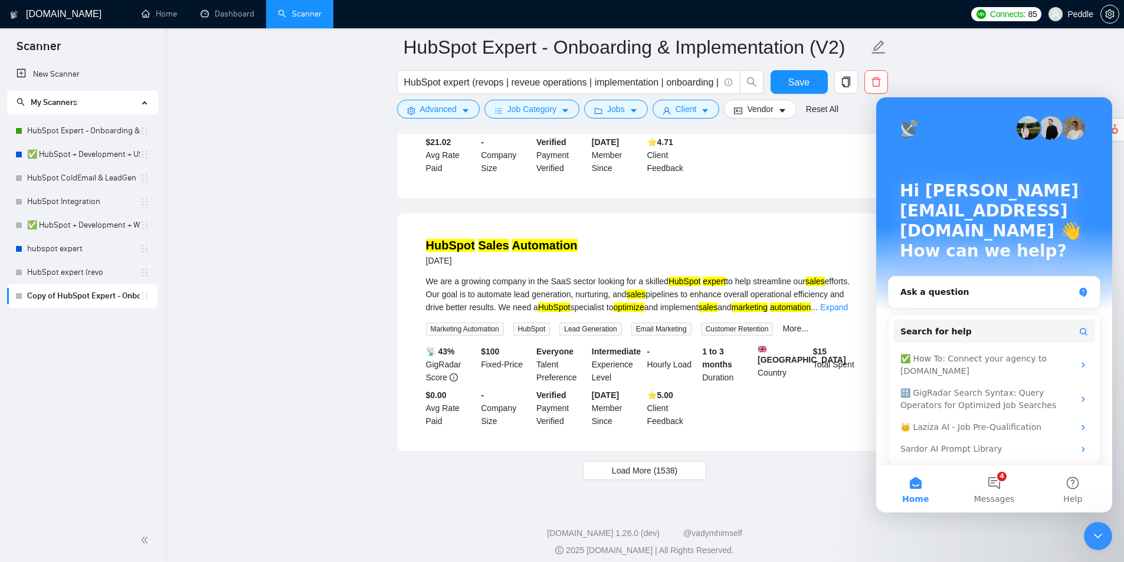
drag, startPoint x: 1096, startPoint y: 534, endPoint x: 2134, endPoint y: 1048, distance: 1158.2
click at [1096, 534] on icon "Close Intercom Messenger" at bounding box center [1098, 536] width 14 height 14
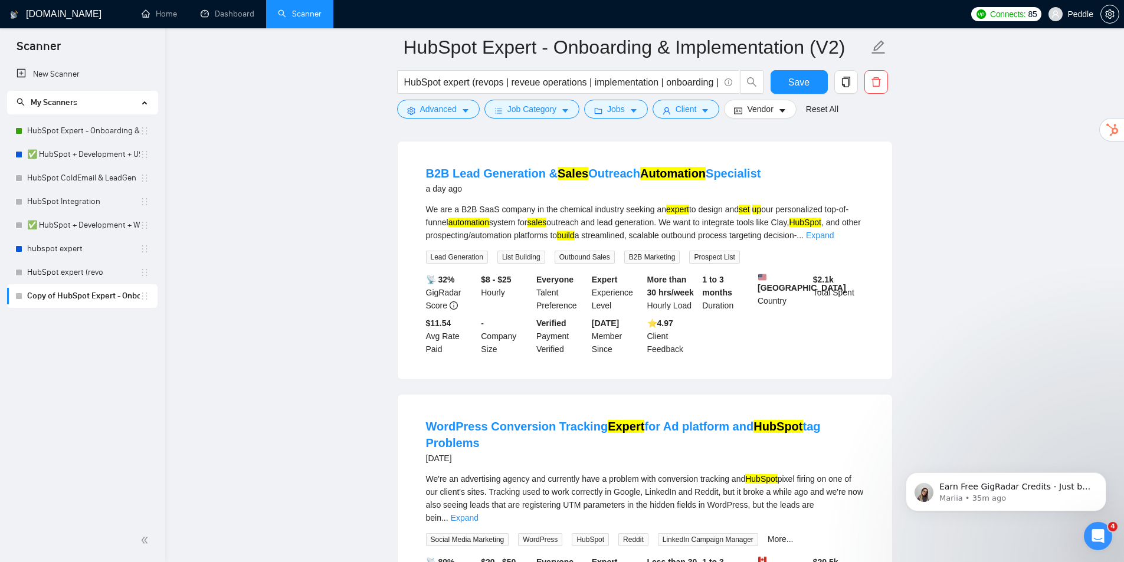
drag, startPoint x: 858, startPoint y: 431, endPoint x: 869, endPoint y: 304, distance: 126.8
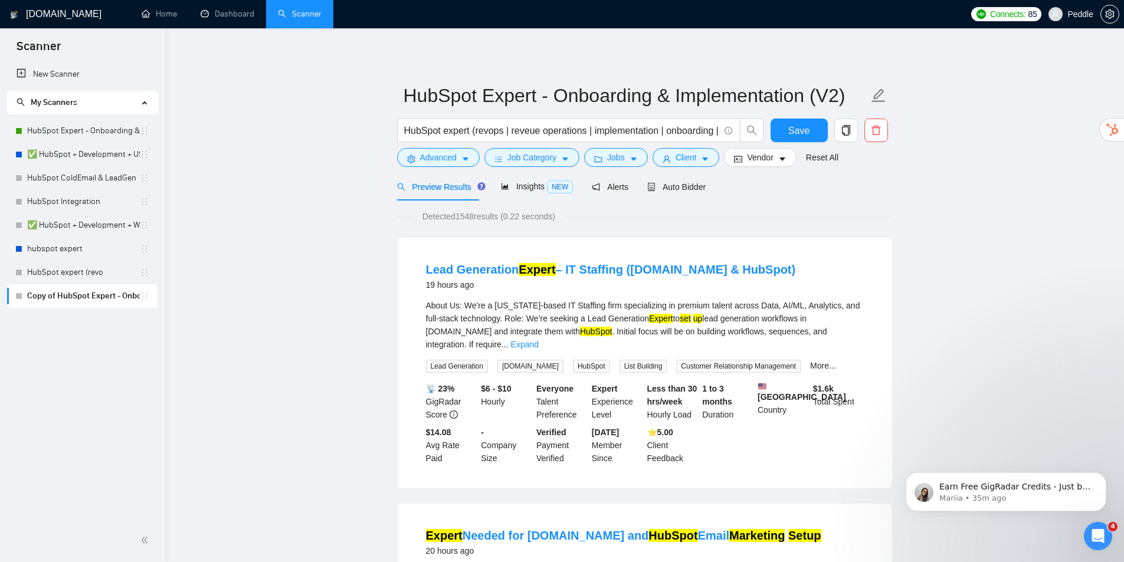
drag, startPoint x: 894, startPoint y: 349, endPoint x: 912, endPoint y: 184, distance: 166.1
click at [697, 134] on input "HubSpot expert (revops | reveue operations | implementation | onboarding | setu…" at bounding box center [561, 130] width 315 height 15
drag, startPoint x: 705, startPoint y: 132, endPoint x: 735, endPoint y: 131, distance: 30.1
click at [735, 131] on span "HubSpot expert (revops | reveue operations | implementation | onboarding | setu…" at bounding box center [568, 131] width 342 height 24
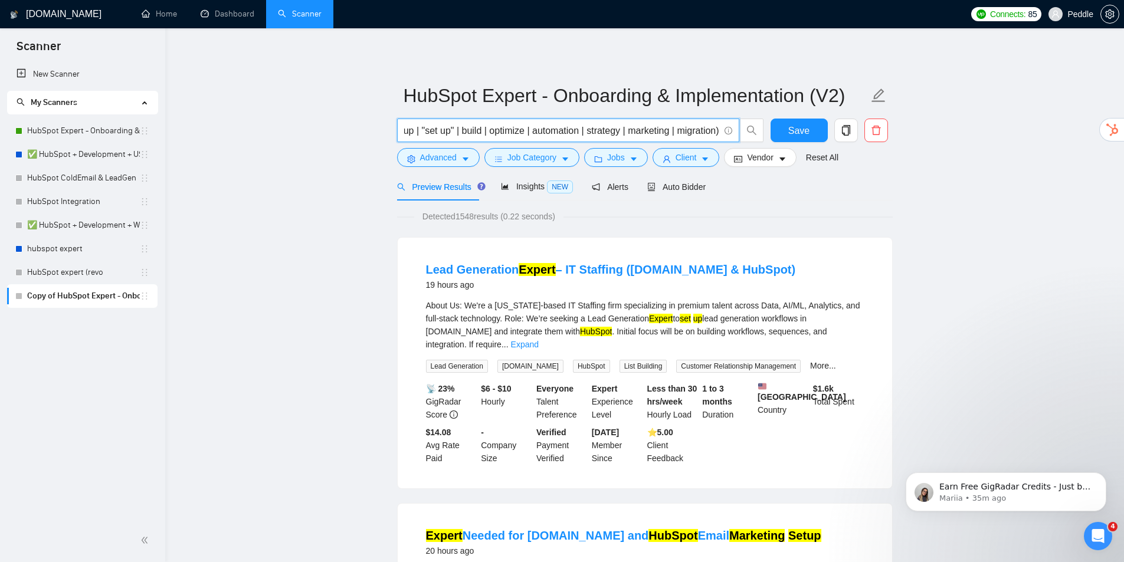
click at [698, 130] on input "HubSpot expert (revops | reveue operations | implementation | onboarding | setu…" at bounding box center [561, 130] width 315 height 15
type input "HubSpot expert (revops | reveue operations | implementation | onboarding | setu…"
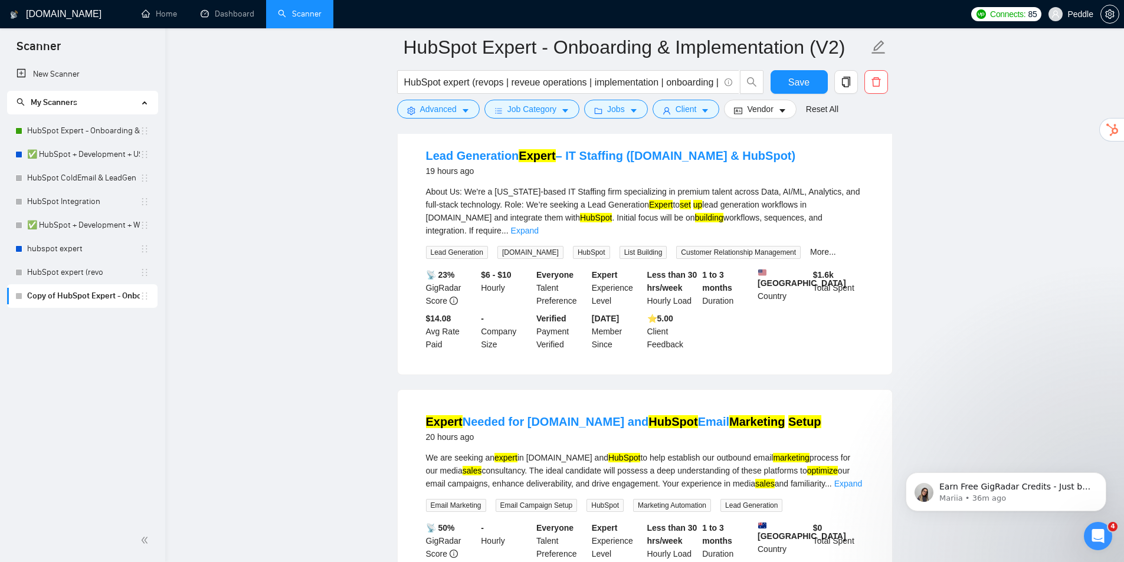
drag, startPoint x: 685, startPoint y: 399, endPoint x: 728, endPoint y: 379, distance: 46.7
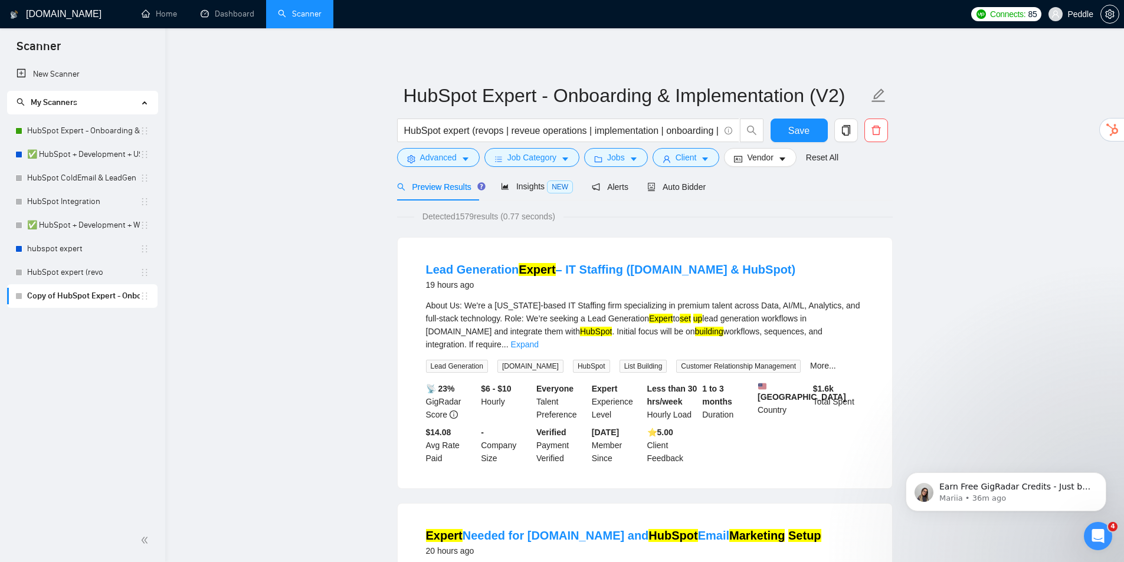
drag, startPoint x: 840, startPoint y: 244, endPoint x: 808, endPoint y: 73, distance: 174.0
click at [779, 141] on button "Save" at bounding box center [798, 131] width 57 height 24
drag, startPoint x: 667, startPoint y: 186, endPoint x: 698, endPoint y: 190, distance: 30.9
click at [668, 186] on span "Auto Bidder" at bounding box center [676, 186] width 58 height 9
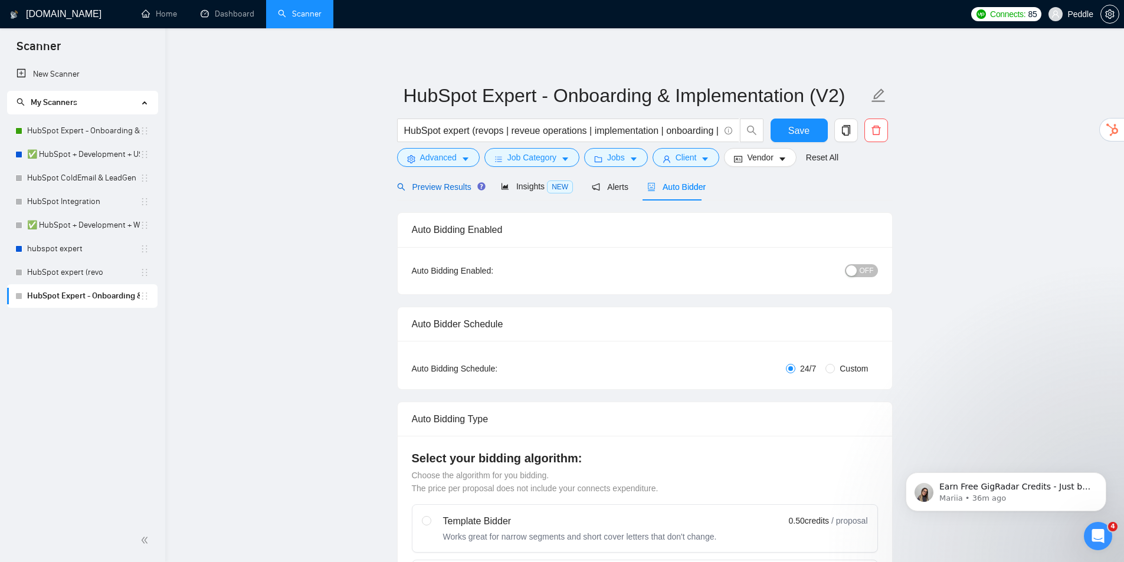
click at [428, 185] on span "Preview Results" at bounding box center [439, 186] width 85 height 9
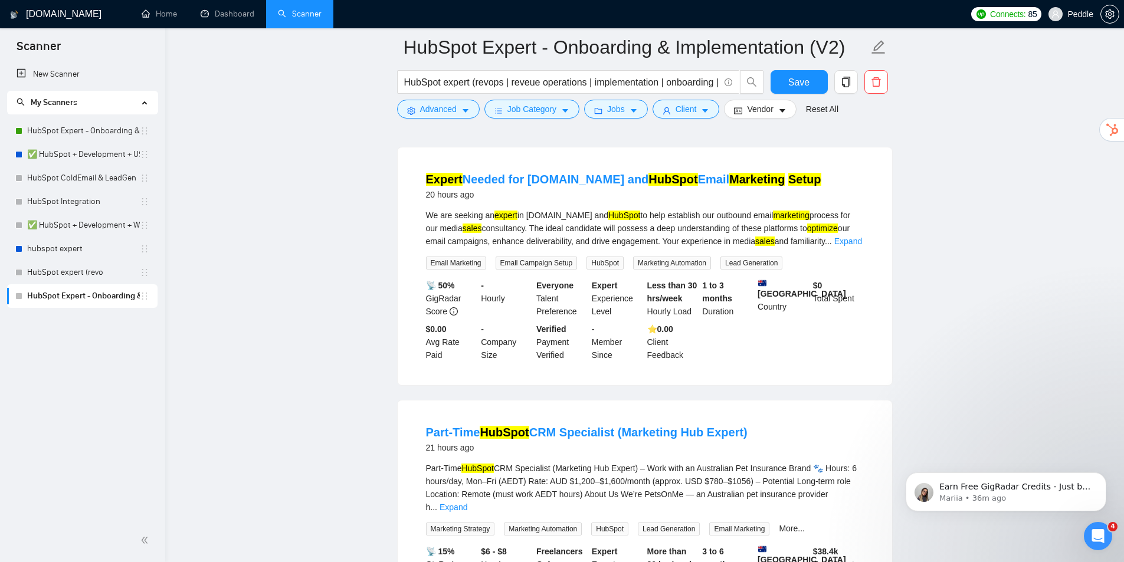
drag, startPoint x: 1030, startPoint y: 232, endPoint x: 844, endPoint y: 280, distance: 191.8
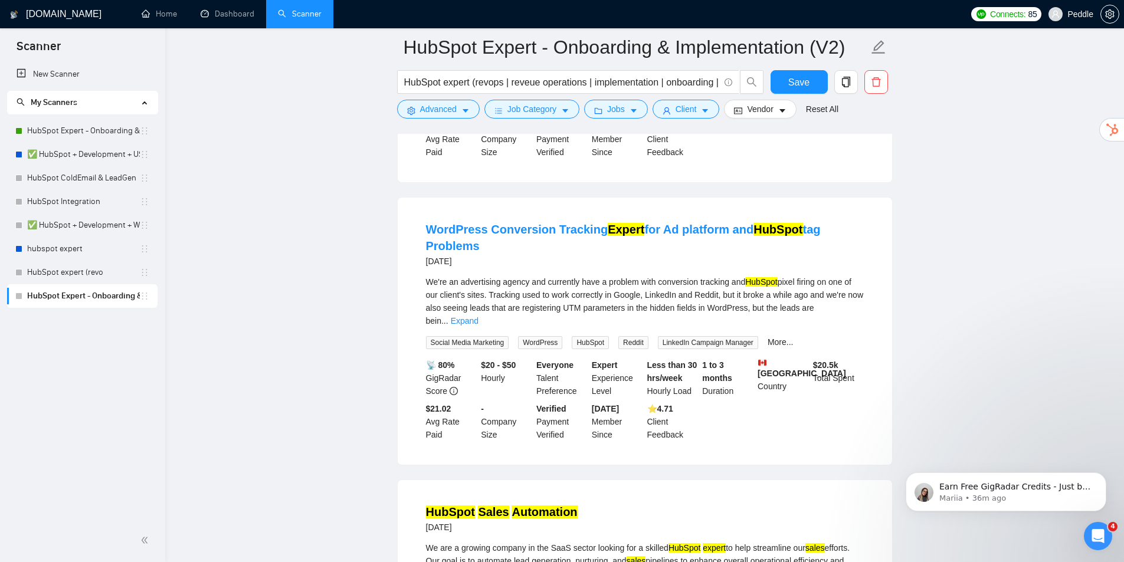
drag, startPoint x: 835, startPoint y: 294, endPoint x: 823, endPoint y: 347, distance: 55.0
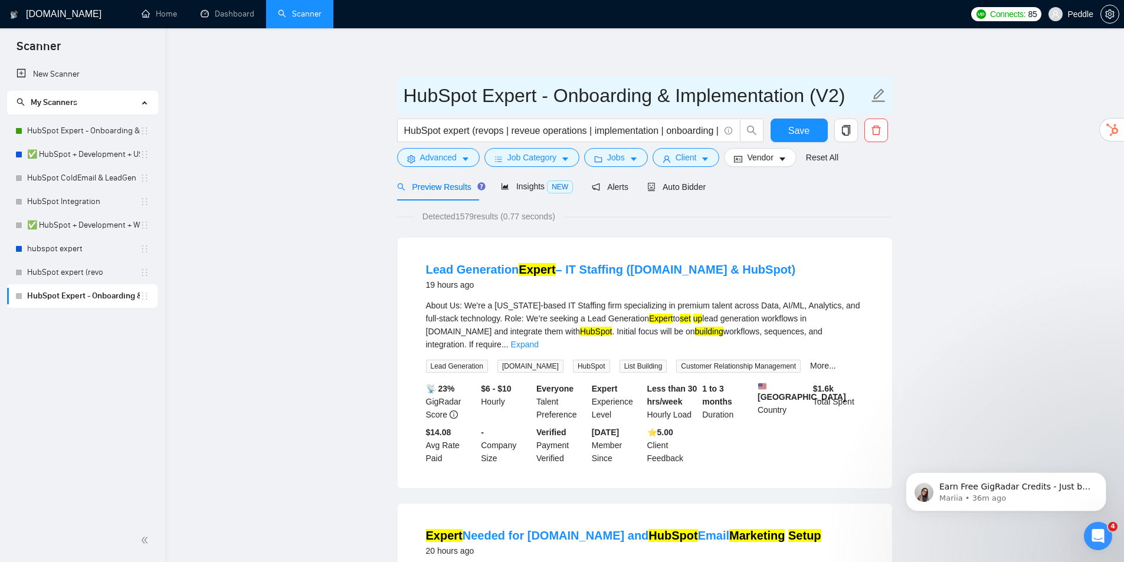
drag, startPoint x: 704, startPoint y: 199, endPoint x: 682, endPoint y: 93, distance: 107.9
click at [657, 188] on span "Auto Bidder" at bounding box center [676, 186] width 58 height 9
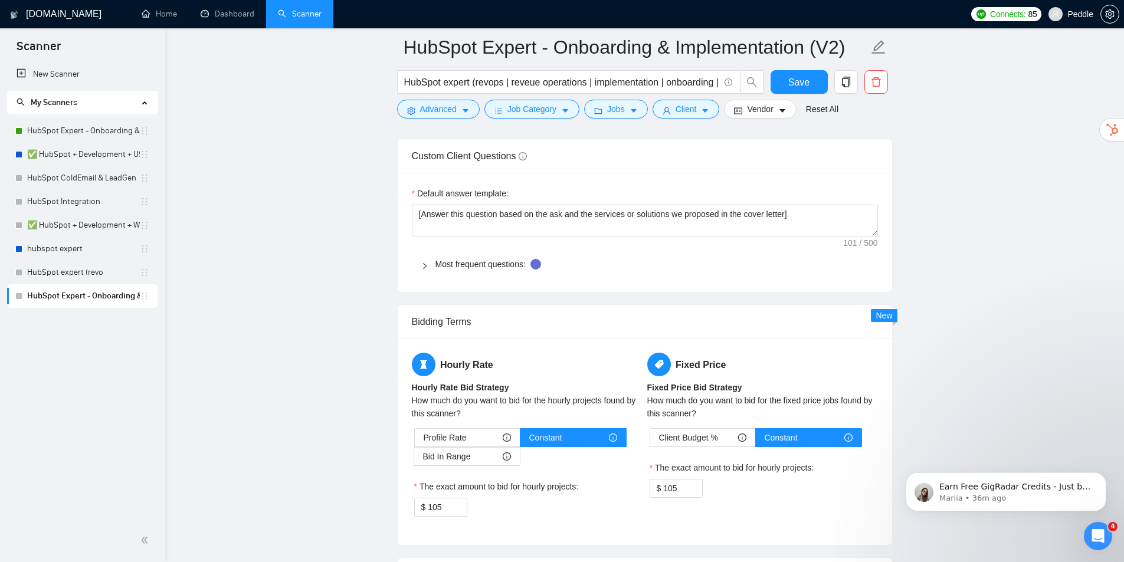
drag, startPoint x: 735, startPoint y: 314, endPoint x: 678, endPoint y: 156, distance: 167.5
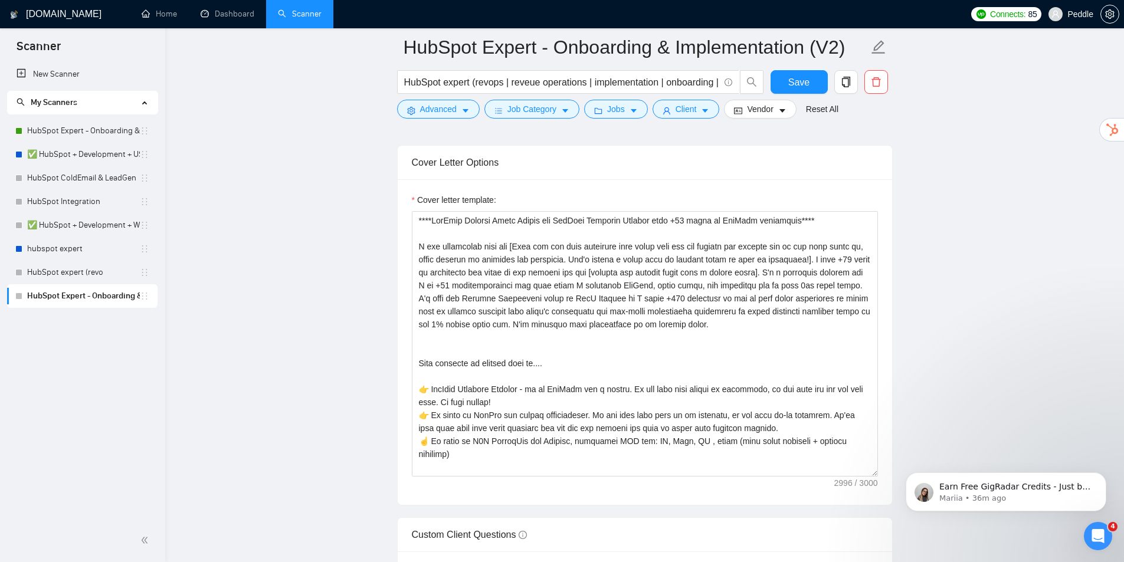
drag, startPoint x: 674, startPoint y: 287, endPoint x: 696, endPoint y: 221, distance: 69.0
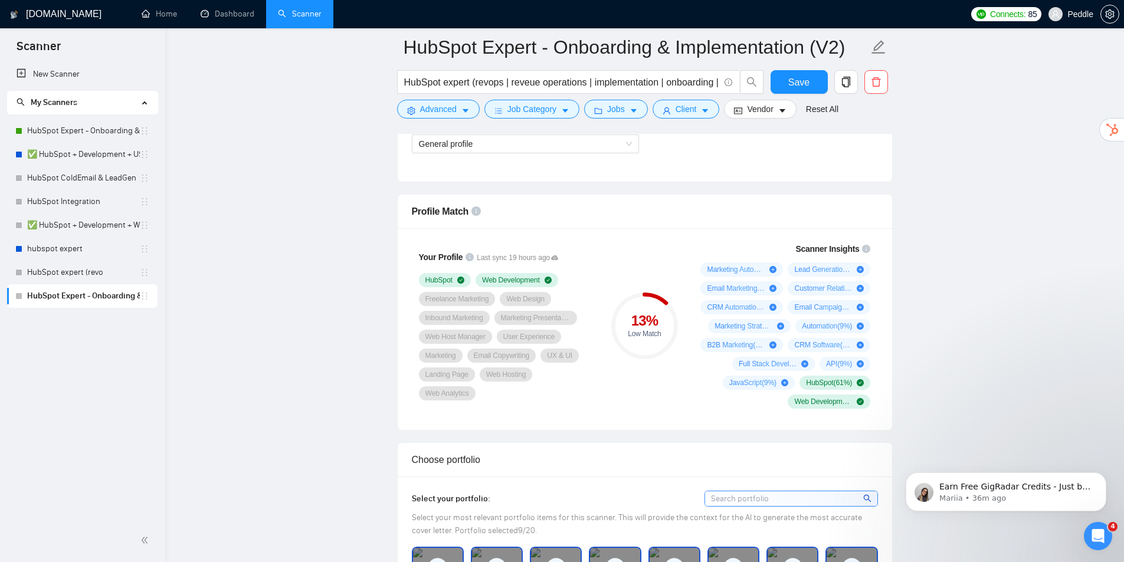
scroll to position [603, 0]
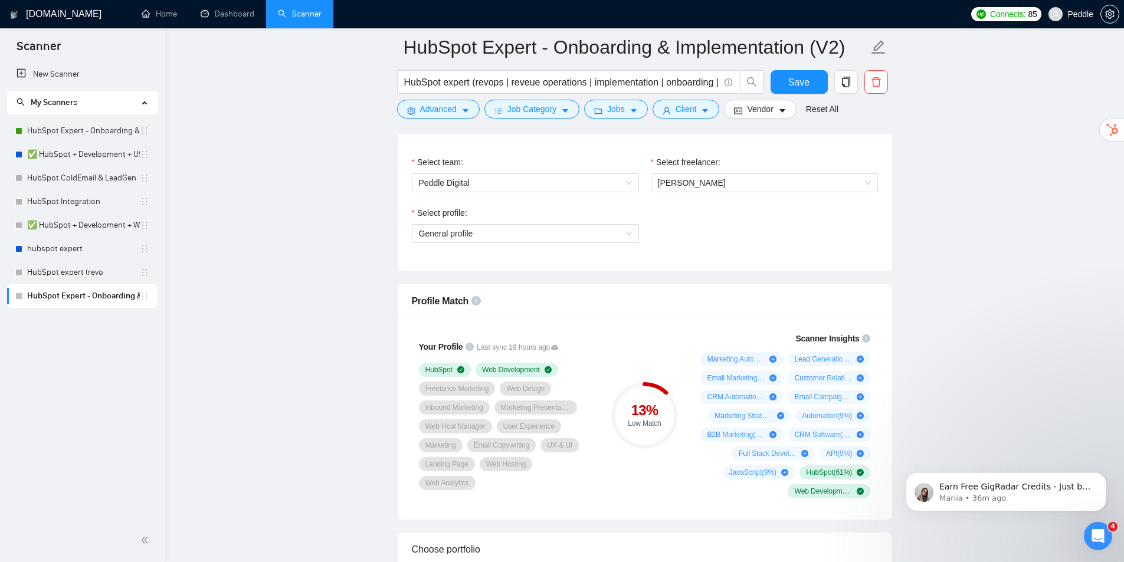
drag, startPoint x: 805, startPoint y: 179, endPoint x: 864, endPoint y: 126, distance: 79.3
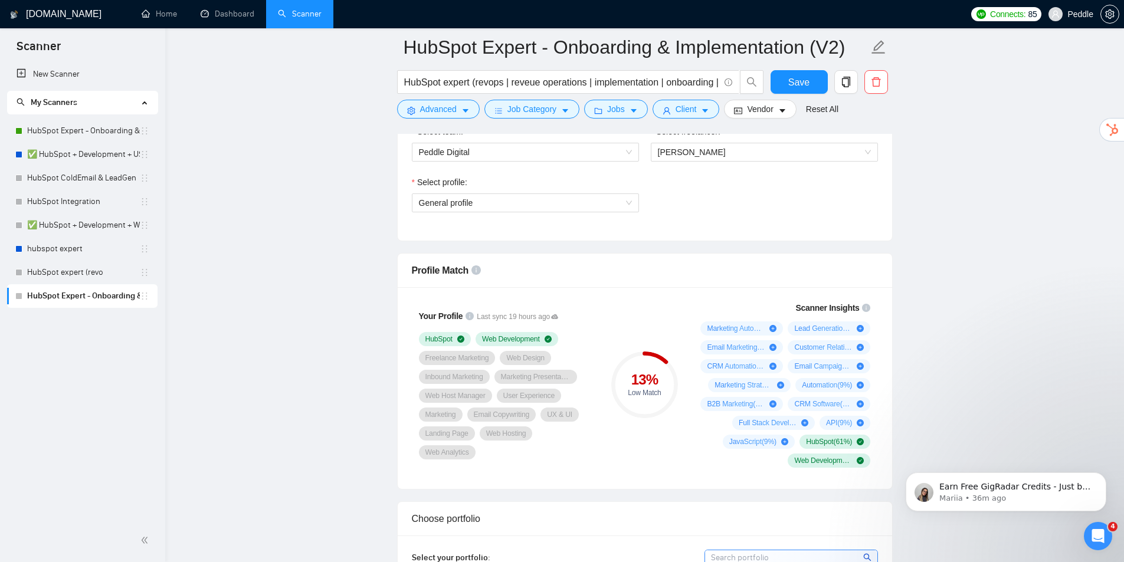
drag, startPoint x: 932, startPoint y: 311, endPoint x: 851, endPoint y: 316, distance: 81.0
click at [465, 318] on icon "info-circle" at bounding box center [469, 314] width 8 height 8
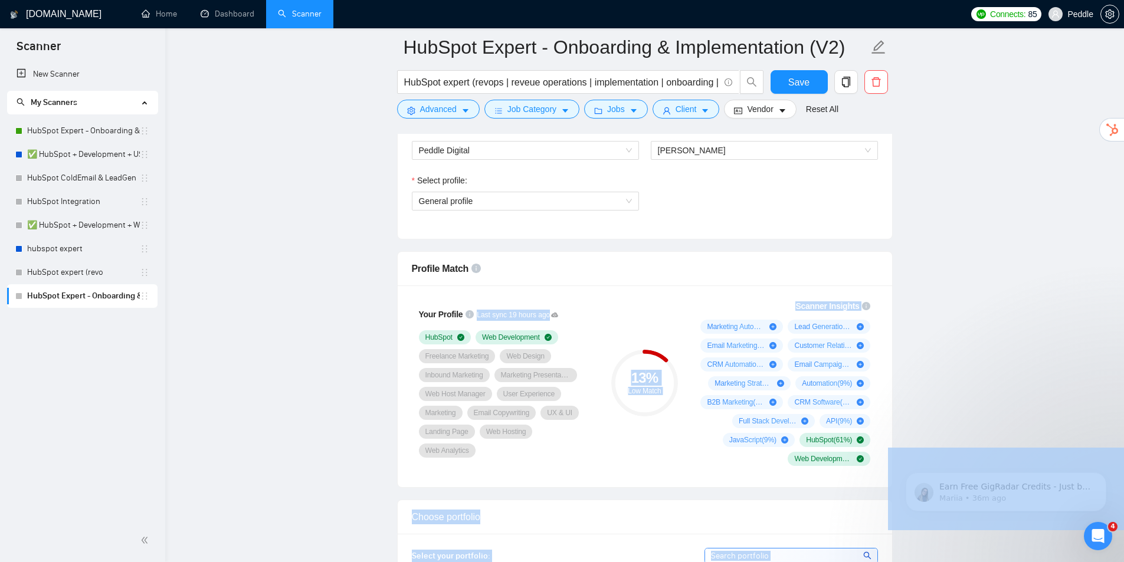
click at [467, 320] on div "These are your top 20 skills listed in your profile. Green tags mean they match…" at bounding box center [466, 289] width 157 height 64
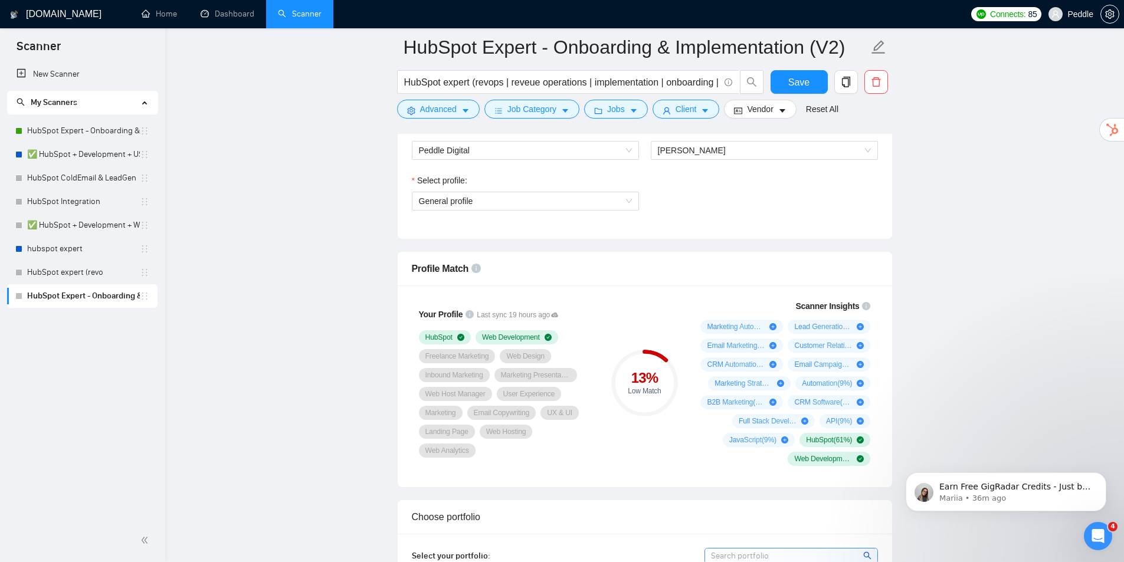
click at [599, 310] on div "Your Profile Last sync 19 hours ago HubSpot Web Development Freelance Marketing…" at bounding box center [506, 383] width 189 height 164
click at [605, 328] on div "Your Profile Last sync 19 hours ago HubSpot Web Development Freelance Marketing…" at bounding box center [644, 383] width 475 height 180
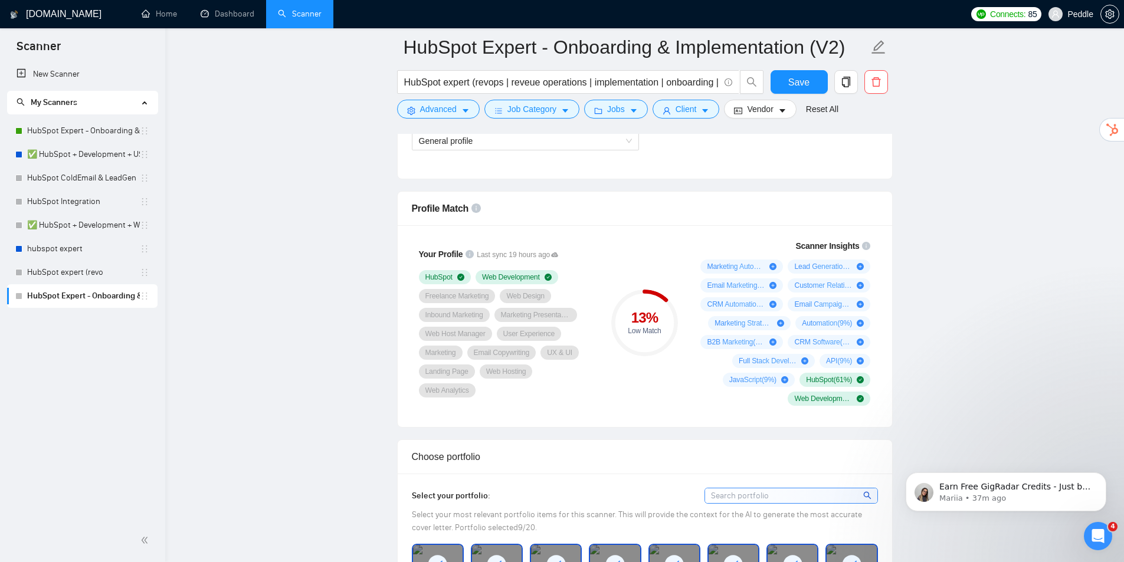
scroll to position [762, 0]
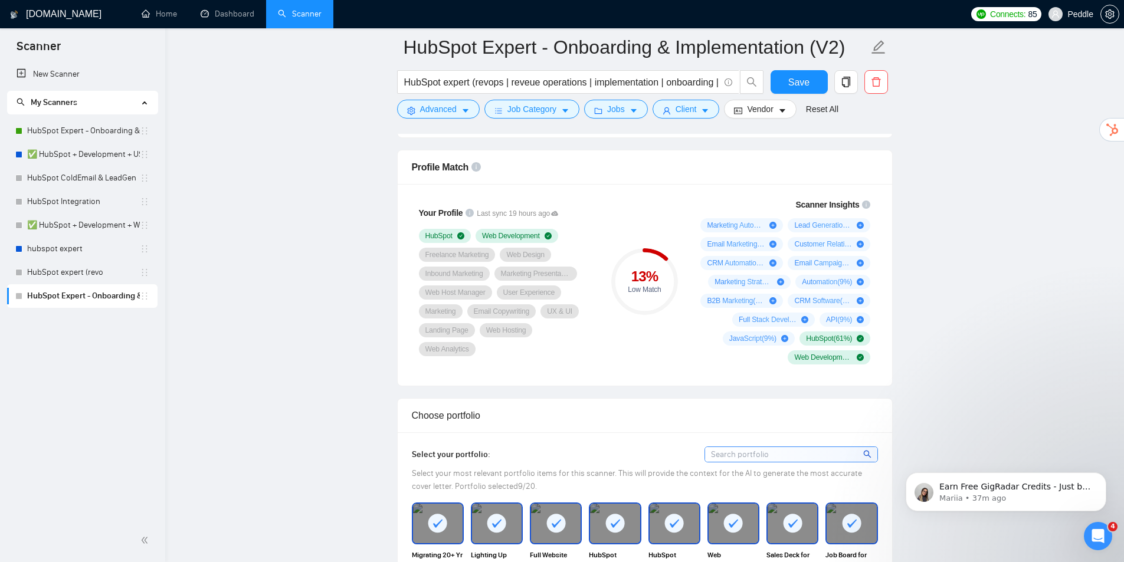
drag, startPoint x: 796, startPoint y: 323, endPoint x: 743, endPoint y: 380, distance: 78.9
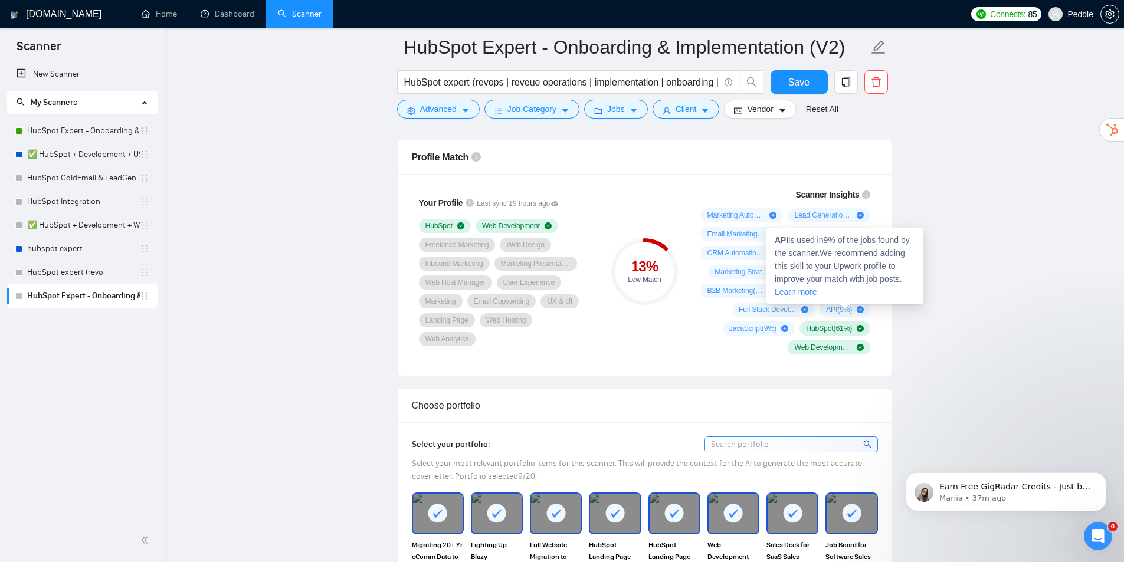
click at [859, 306] on icon "plus-circle" at bounding box center [859, 309] width 7 height 7
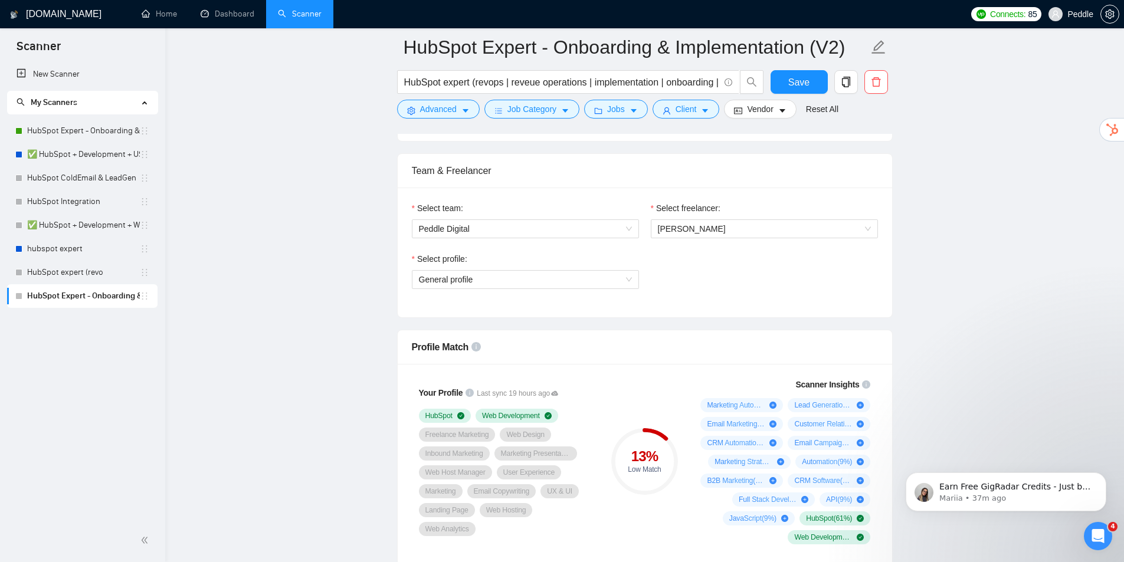
scroll to position [285, 0]
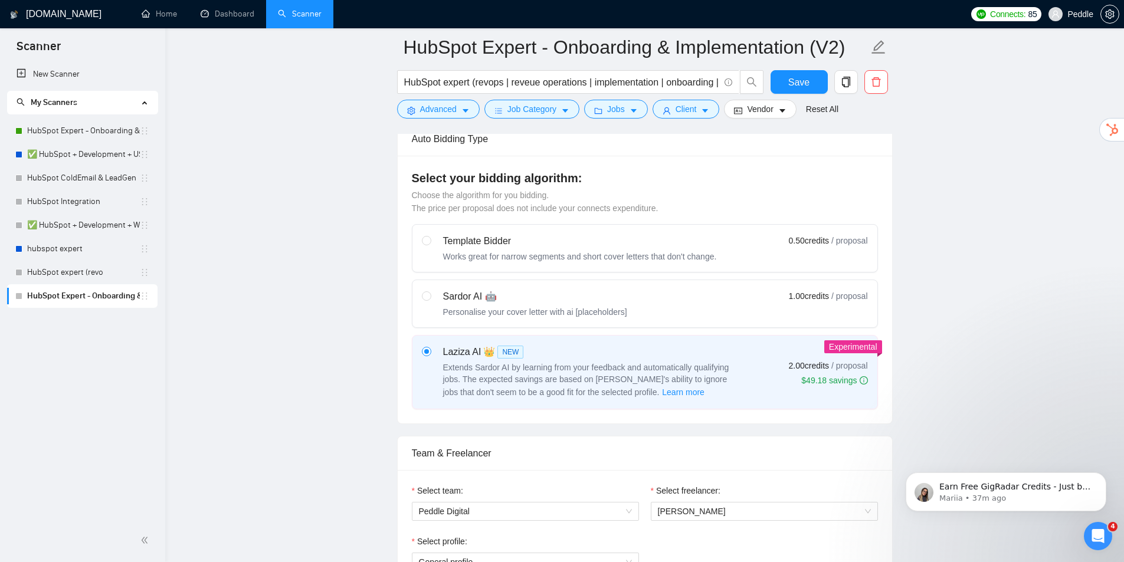
drag, startPoint x: 796, startPoint y: 286, endPoint x: 927, endPoint y: 192, distance: 161.5
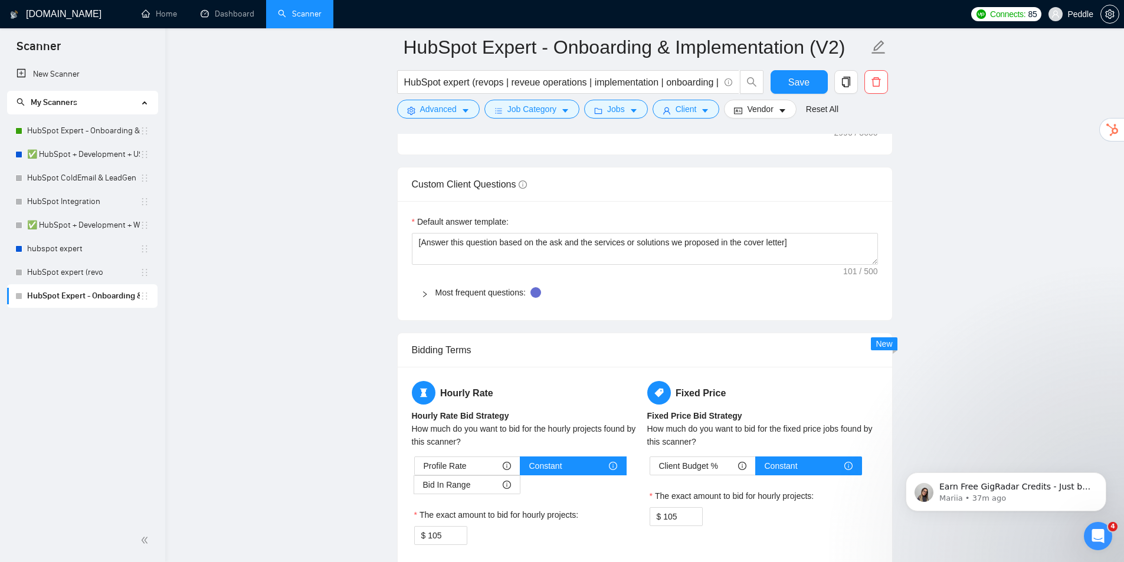
drag, startPoint x: 980, startPoint y: 234, endPoint x: 997, endPoint y: 357, distance: 124.5
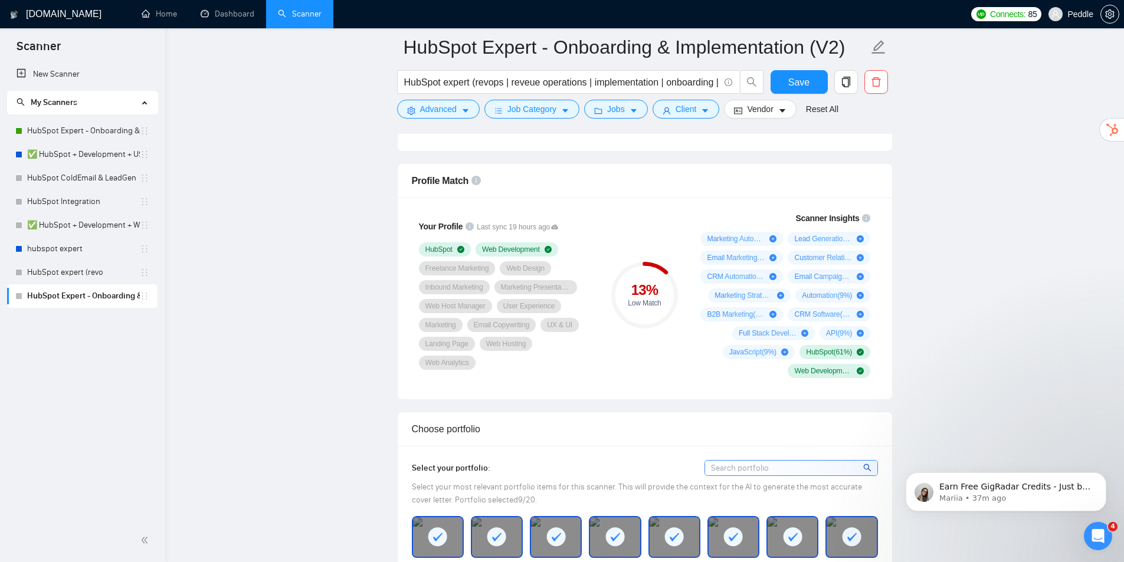
scroll to position [255, 0]
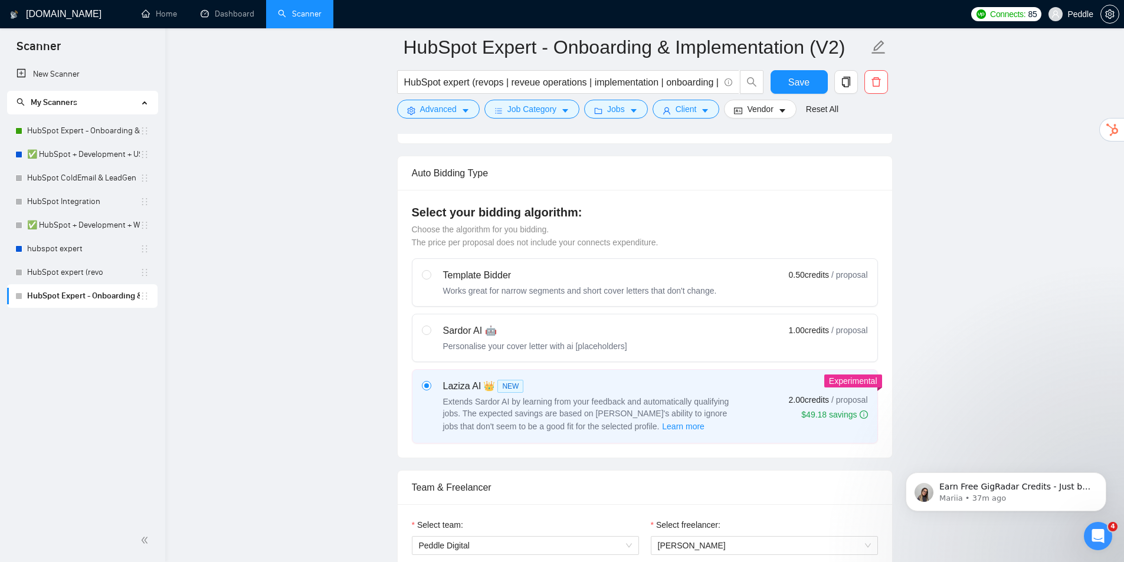
drag, startPoint x: 973, startPoint y: 310, endPoint x: 974, endPoint y: 175, distance: 135.7
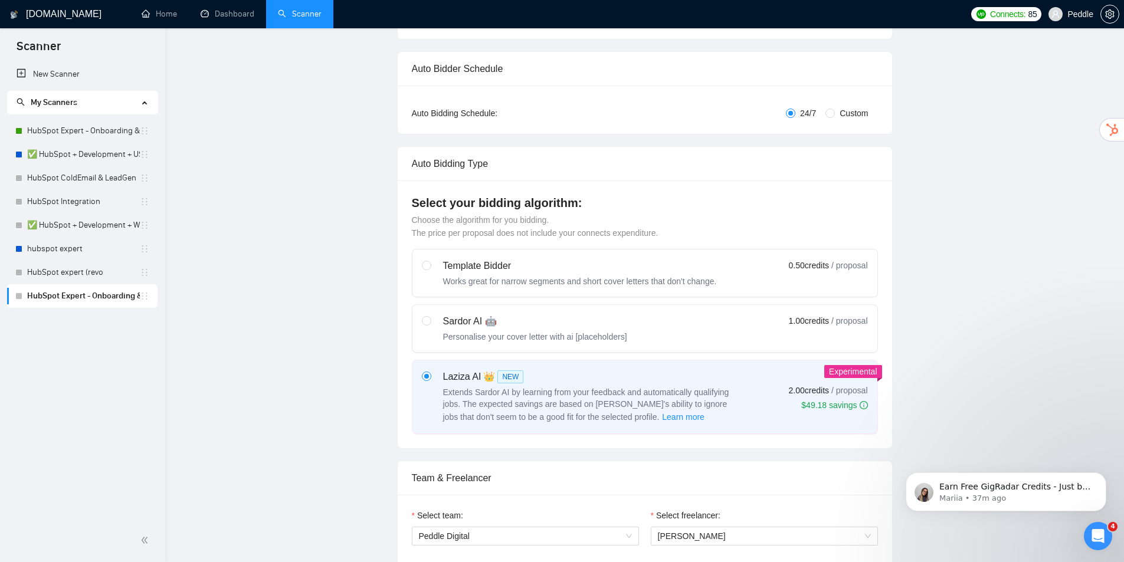
scroll to position [0, 0]
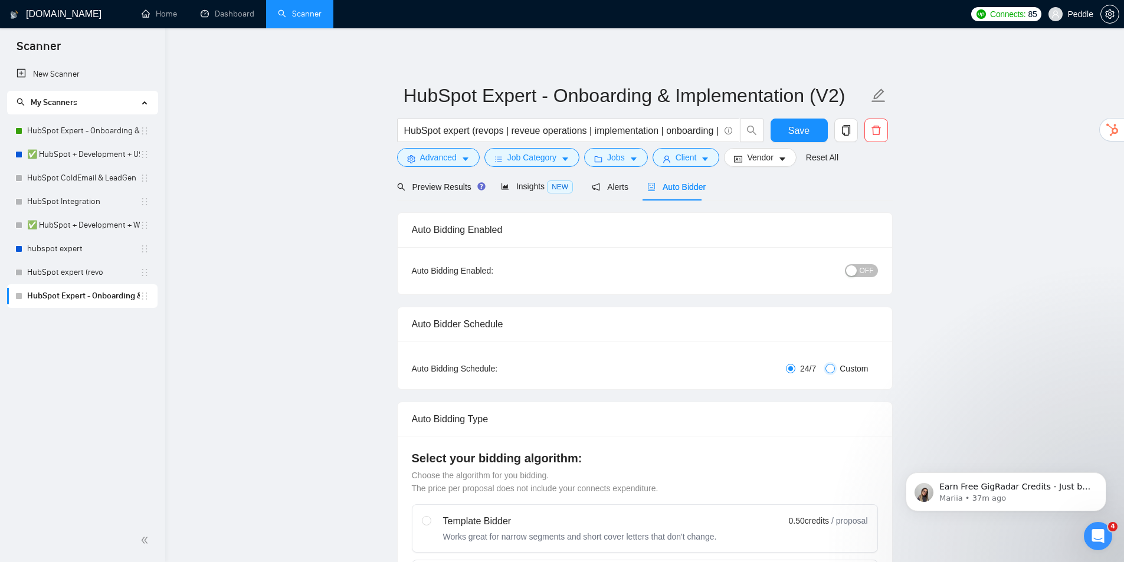
click at [832, 367] on input "Custom" at bounding box center [829, 368] width 9 height 9
radio input "true"
radio input "false"
checkbox input "true"
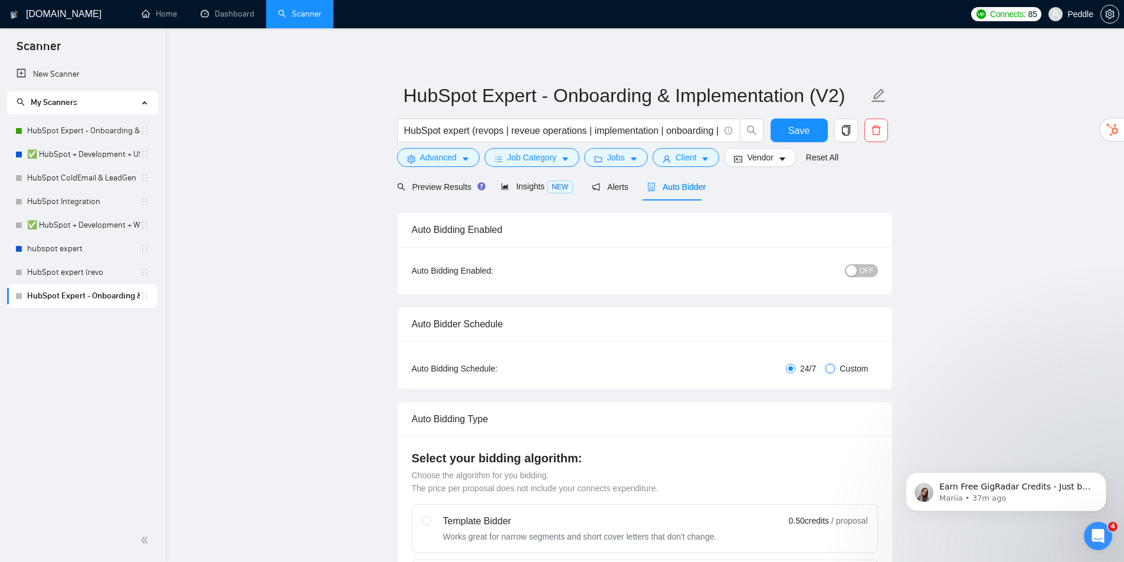
checkbox input "true"
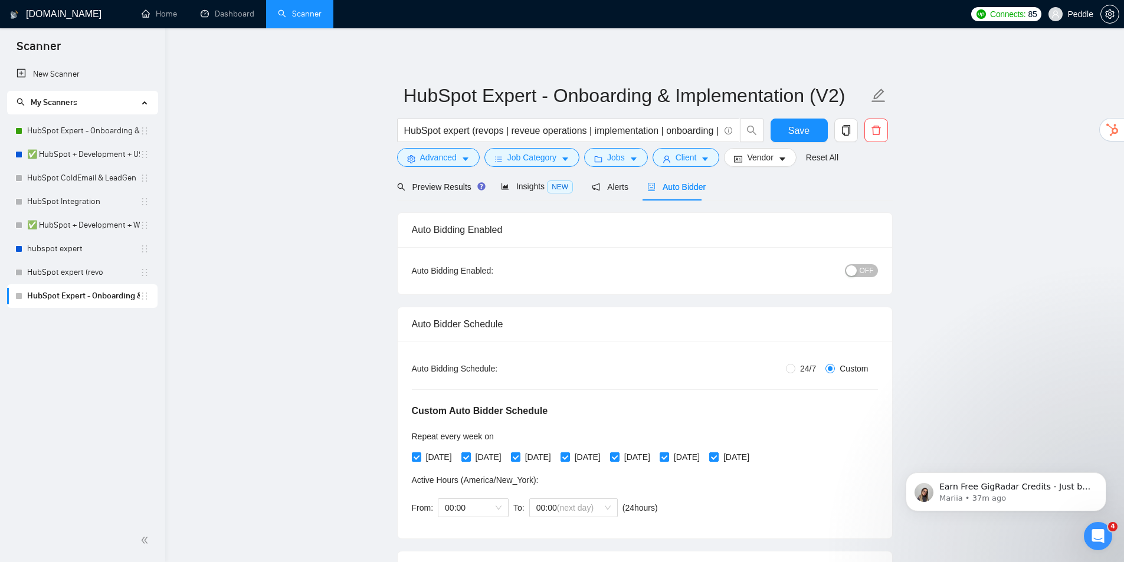
click at [477, 459] on span "[DATE]" at bounding box center [488, 457] width 35 height 13
click at [469, 459] on input "[DATE]" at bounding box center [465, 456] width 8 height 8
checkbox input "false"
click at [594, 454] on span "[DATE]" at bounding box center [587, 457] width 35 height 13
click at [569, 454] on input "[DATE]" at bounding box center [564, 456] width 8 height 8
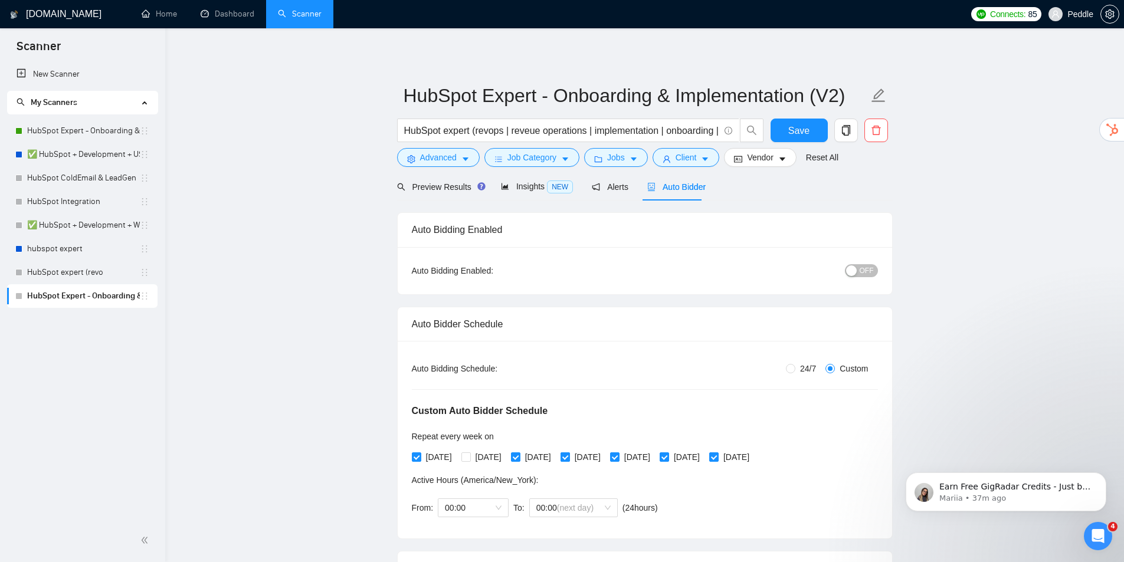
checkbox input "false"
click at [698, 454] on span "[DATE]" at bounding box center [686, 457] width 35 height 13
click at [668, 454] on input "[DATE]" at bounding box center [663, 456] width 8 height 8
checkbox input "false"
click at [864, 268] on span "OFF" at bounding box center [866, 270] width 14 height 13
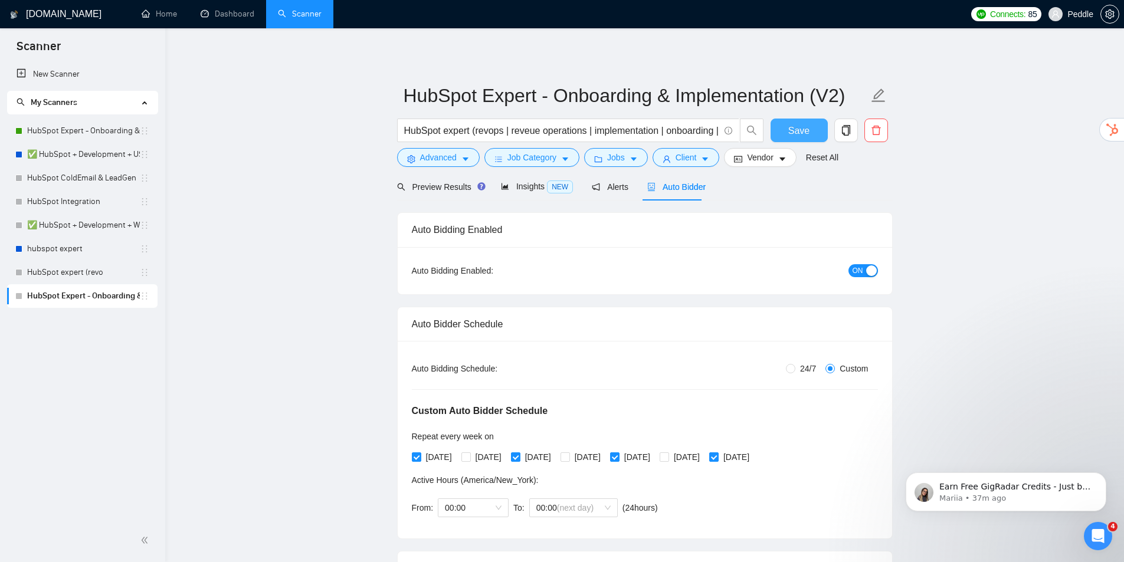
click at [794, 126] on span "Save" at bounding box center [798, 130] width 21 height 15
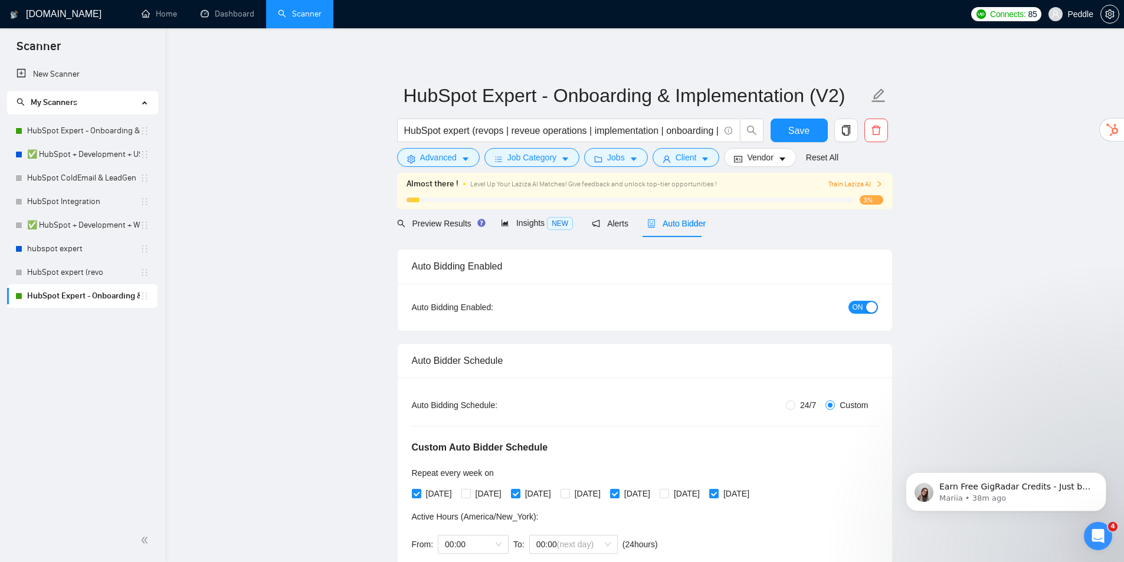
click at [854, 307] on span "ON" at bounding box center [857, 307] width 11 height 13
click at [793, 134] on span "Save" at bounding box center [798, 130] width 21 height 15
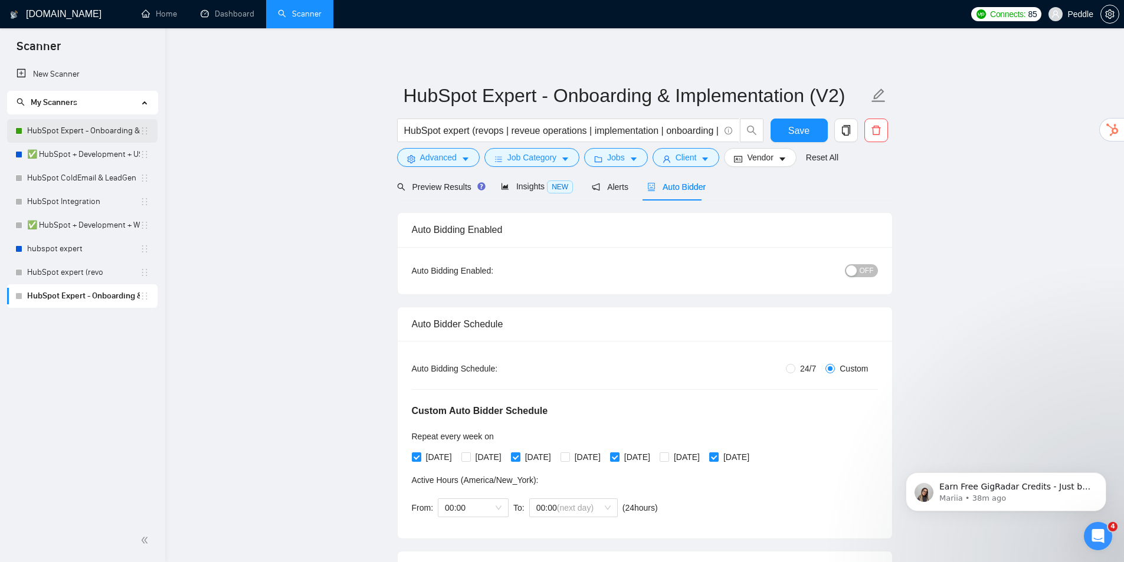
click at [86, 126] on link "HubSpot Expert - Onboarding & Implementation (OLD)" at bounding box center [83, 131] width 113 height 24
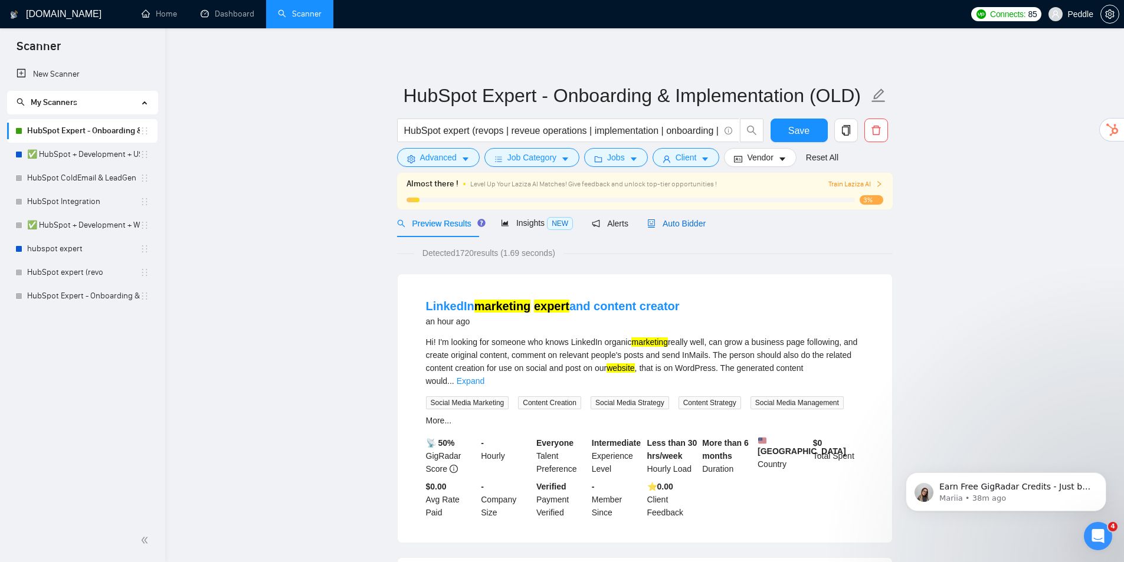
click at [665, 222] on span "Auto Bidder" at bounding box center [676, 223] width 58 height 9
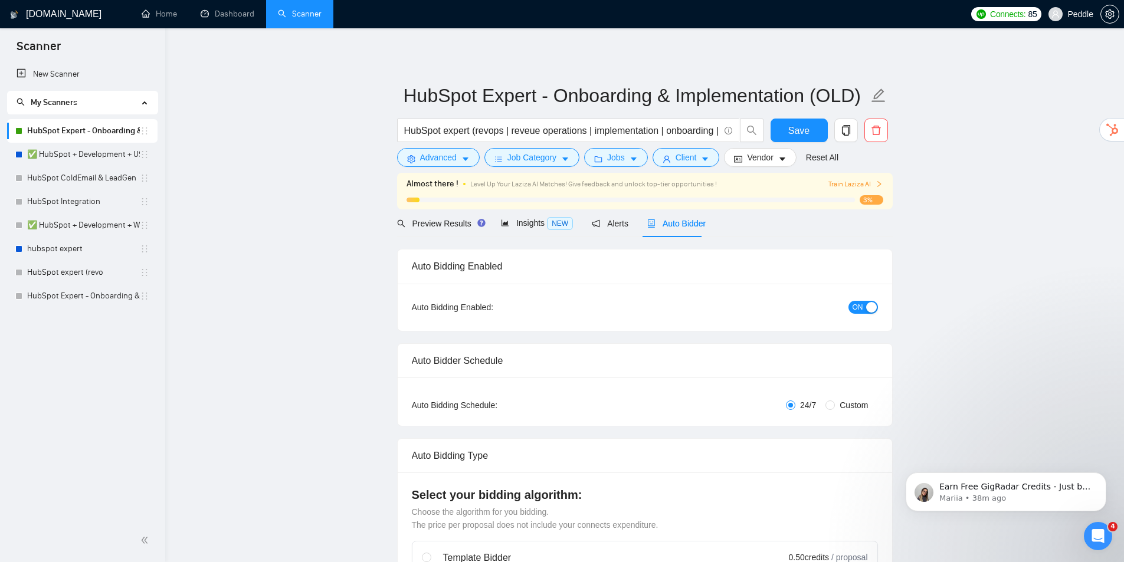
checkbox input "true"
click at [861, 307] on span "ON" at bounding box center [857, 307] width 11 height 13
click at [857, 407] on span "Custom" at bounding box center [854, 405] width 38 height 13
click at [835, 407] on input "Custom" at bounding box center [829, 404] width 9 height 9
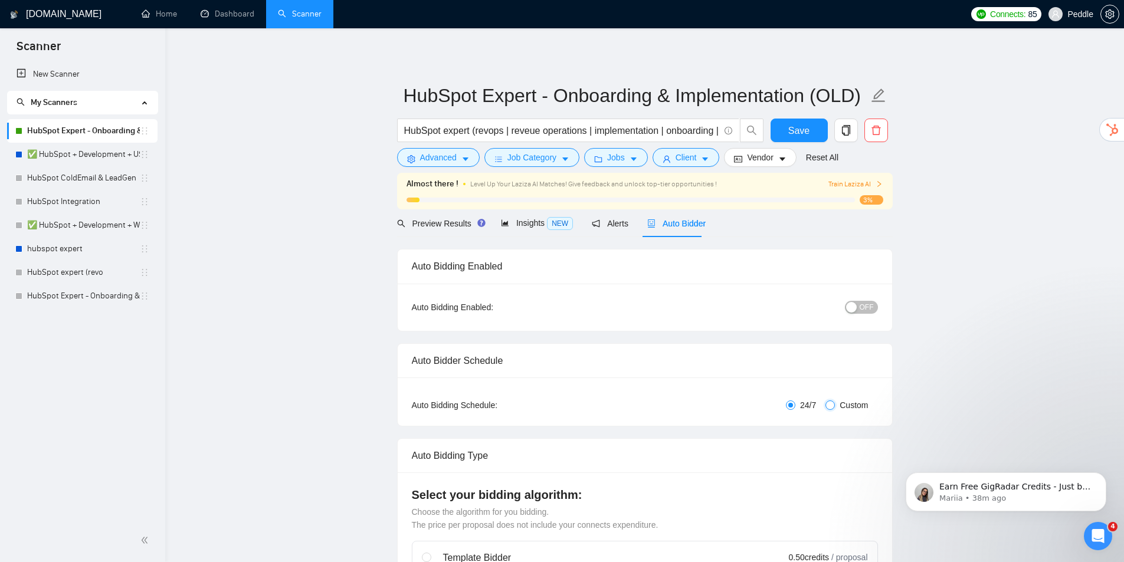
radio input "true"
radio input "false"
checkbox input "true"
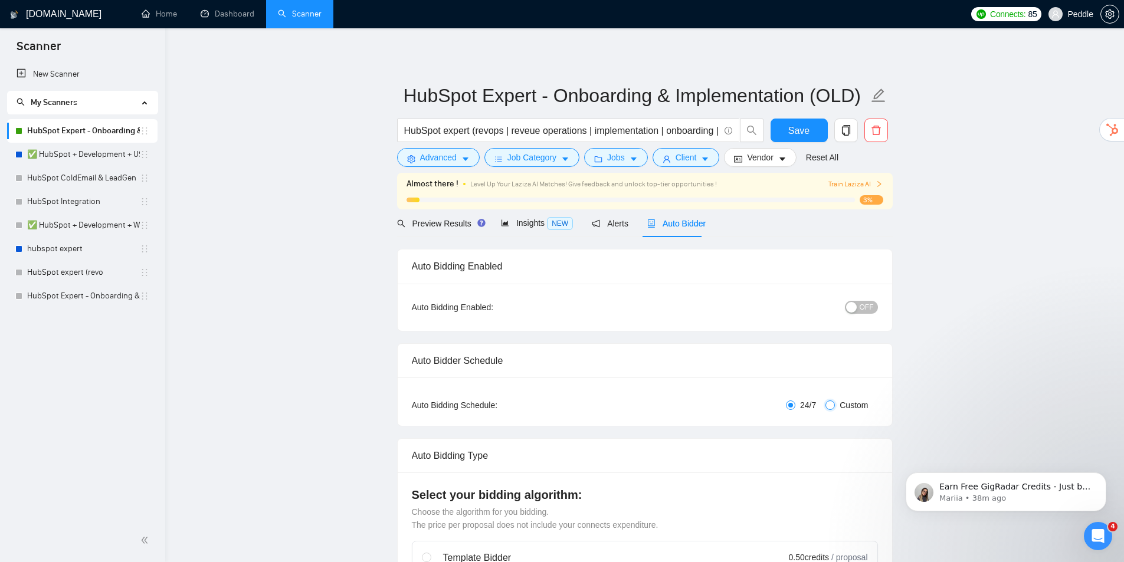
checkbox input "true"
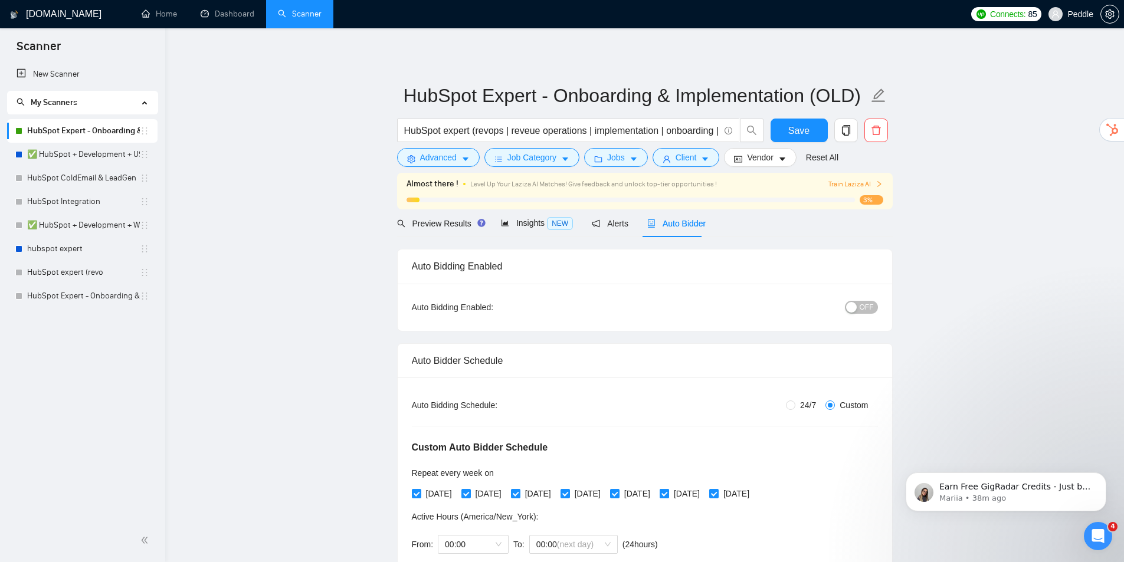
drag, startPoint x: 745, startPoint y: 493, endPoint x: 731, endPoint y: 486, distance: 16.4
click at [717, 493] on input "[DATE]" at bounding box center [713, 493] width 8 height 8
checkbox input "false"
click at [618, 495] on input "[DATE]" at bounding box center [614, 493] width 8 height 8
checkbox input "false"
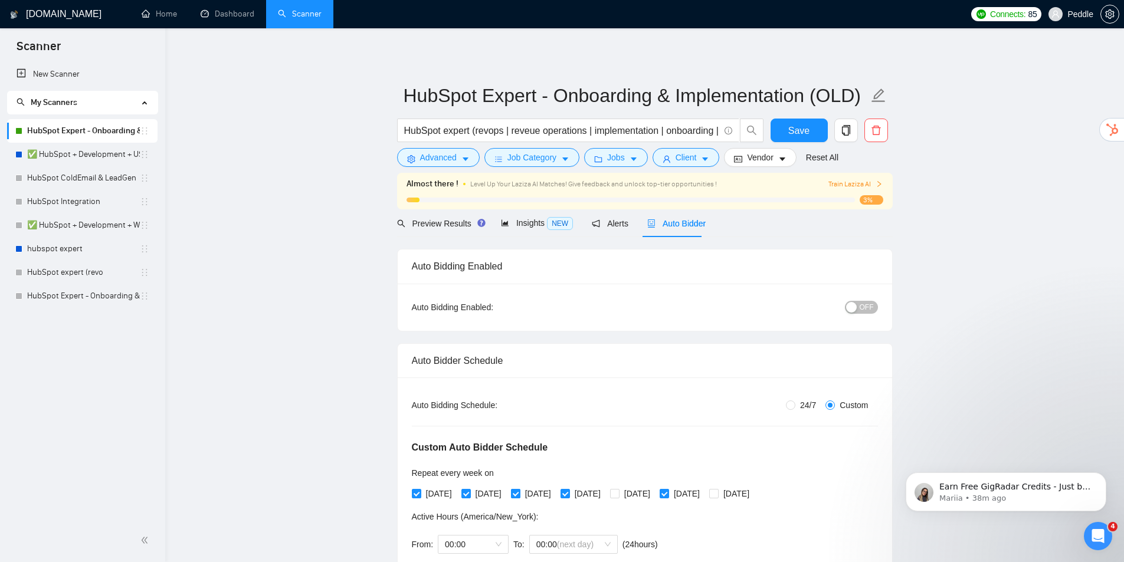
click at [529, 492] on label "[DATE]" at bounding box center [533, 493] width 45 height 13
click at [519, 492] on input "[DATE]" at bounding box center [515, 493] width 8 height 8
checkbox input "false"
click at [423, 491] on span "[DATE]" at bounding box center [438, 493] width 35 height 13
click at [420, 491] on input "[DATE]" at bounding box center [416, 493] width 8 height 8
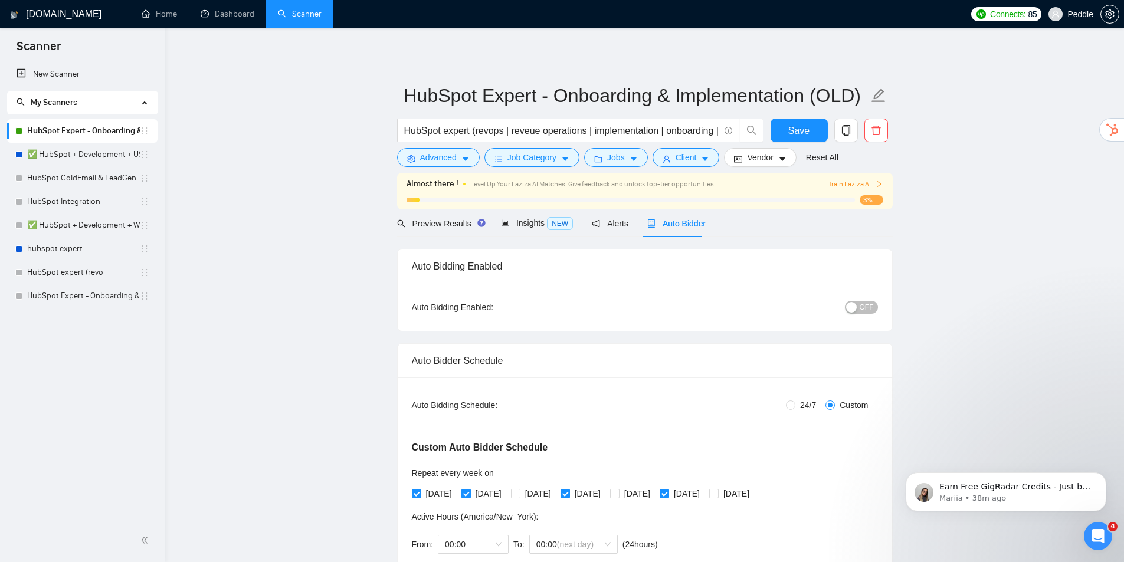
checkbox input "false"
click at [787, 134] on button "Save" at bounding box center [798, 131] width 57 height 24
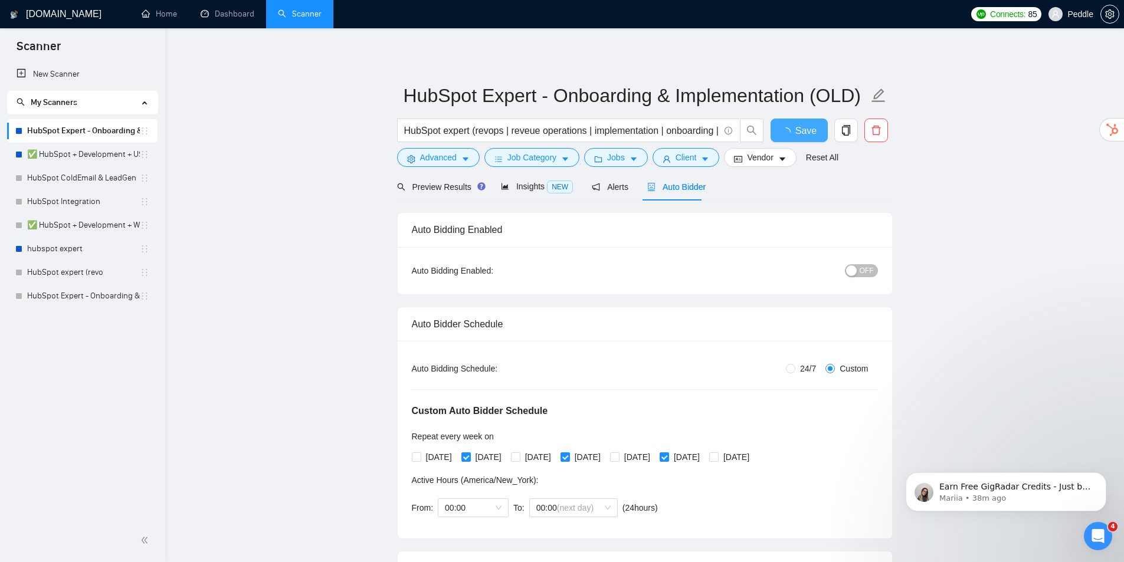
checkbox input "true"
click at [852, 269] on div "button" at bounding box center [851, 270] width 11 height 11
click at [74, 295] on link "HubSpot Expert - Onboarding & Implementation (V2)" at bounding box center [83, 296] width 113 height 24
click at [807, 132] on span "Save" at bounding box center [798, 130] width 21 height 15
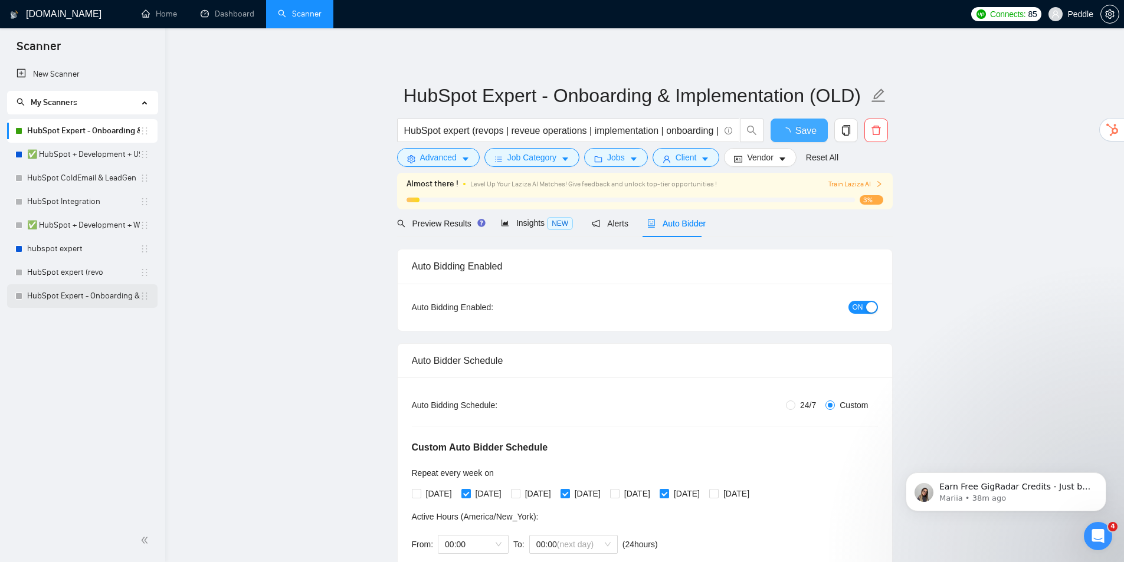
checkbox input "true"
click at [88, 297] on link "HubSpot Expert - Onboarding & Implementation (V2)" at bounding box center [83, 296] width 113 height 24
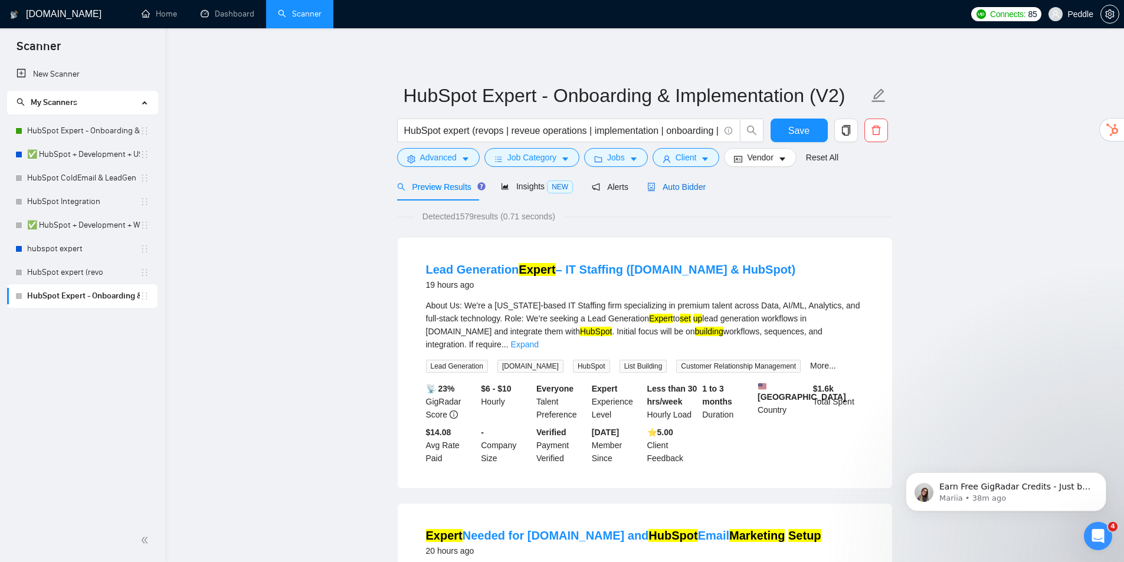
click at [680, 185] on span "Auto Bidder" at bounding box center [676, 186] width 58 height 9
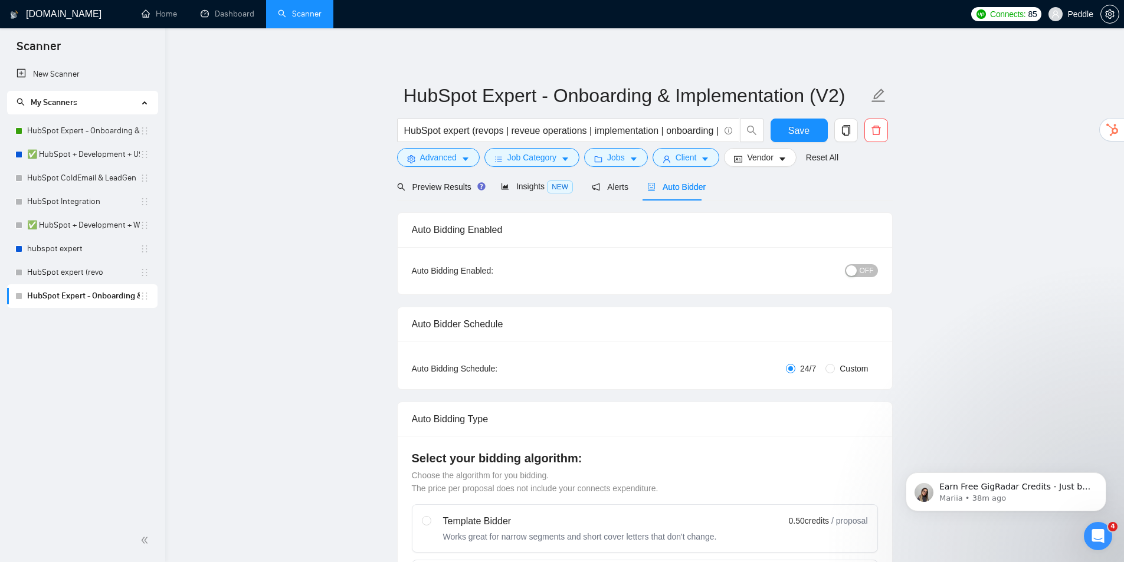
radio input "false"
radio input "true"
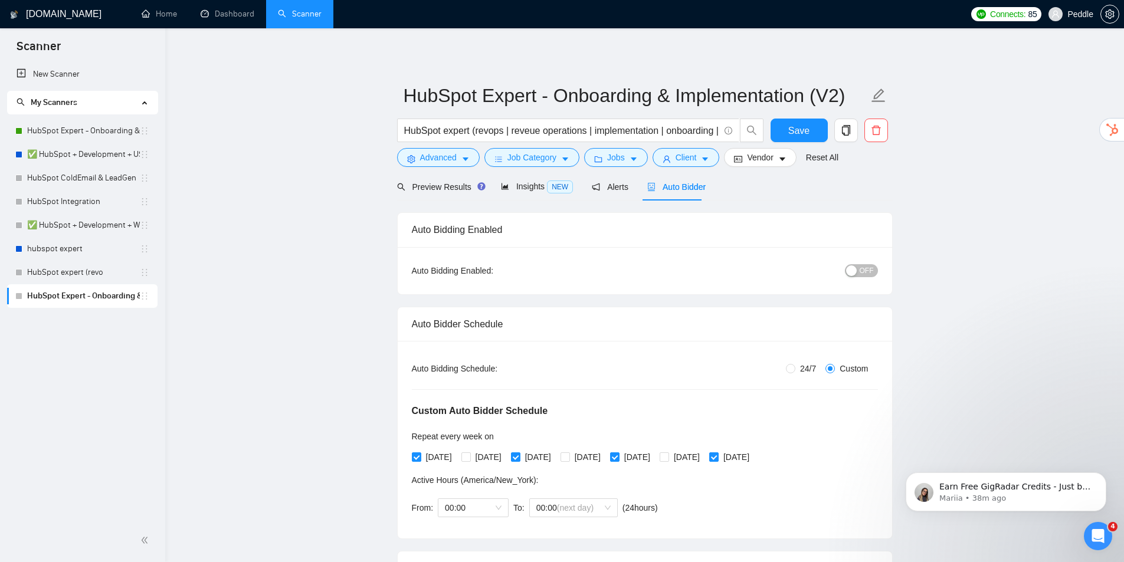
click at [854, 269] on div "button" at bounding box center [851, 270] width 11 height 11
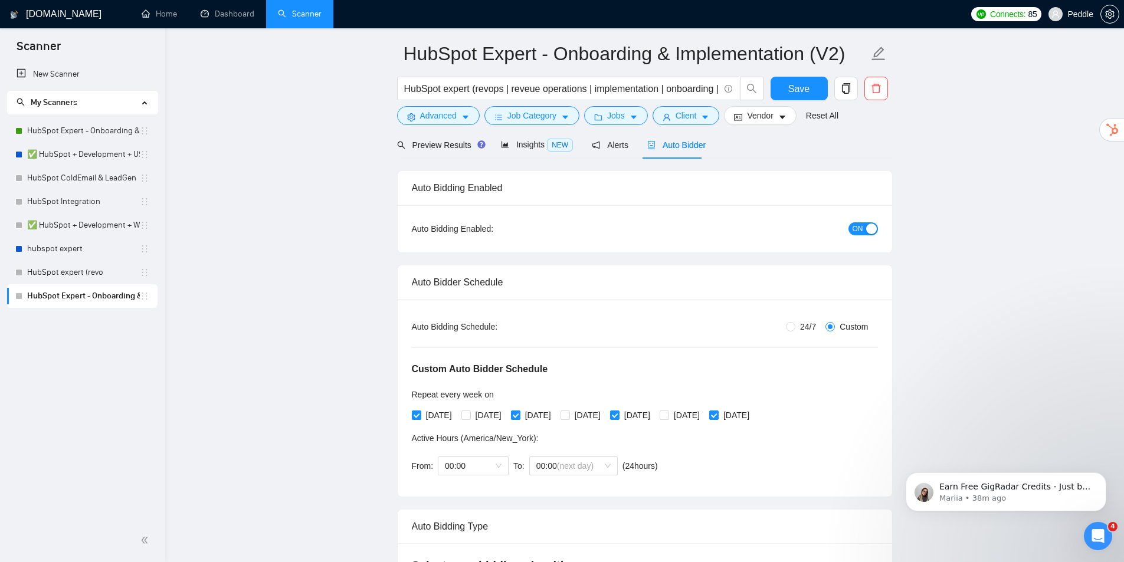
drag, startPoint x: 702, startPoint y: 280, endPoint x: 775, endPoint y: 284, distance: 73.2
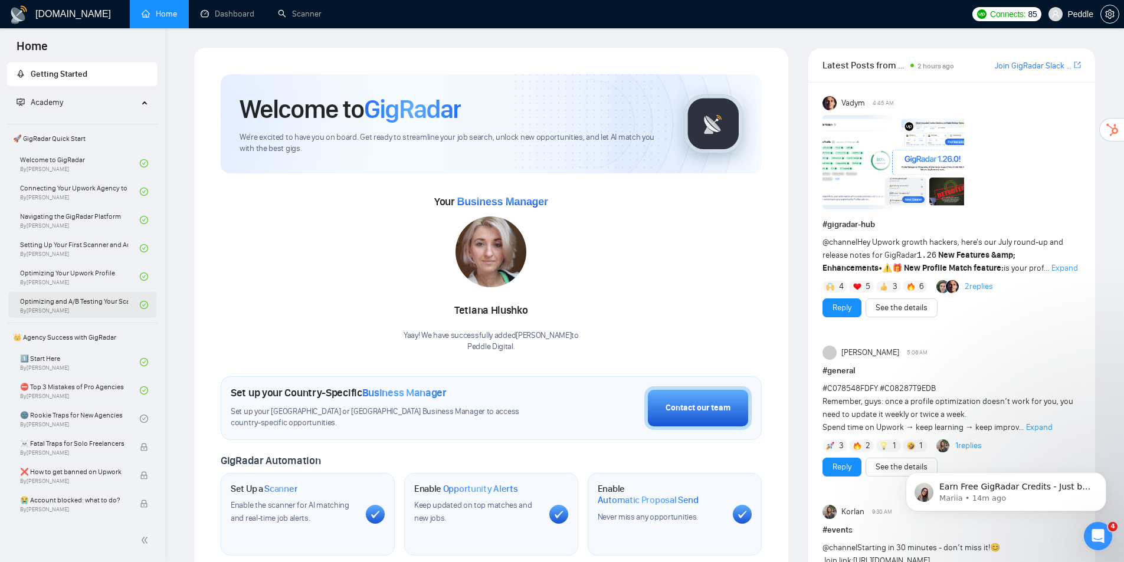
click at [88, 306] on link "Optimizing and A/B Testing Your Scanner for Better Results By Vlad Timinsky" at bounding box center [80, 305] width 120 height 26
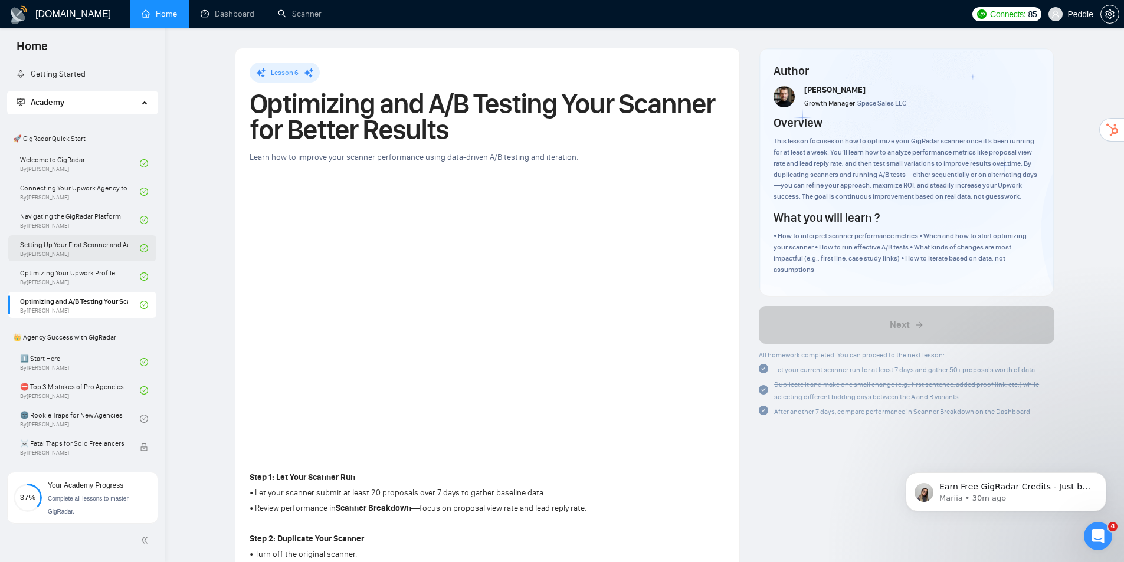
click at [93, 242] on link "Setting Up Your First Scanner and Auto-Bidder By Vlad Timinsky" at bounding box center [80, 248] width 120 height 26
